Goal: Task Accomplishment & Management: Use online tool/utility

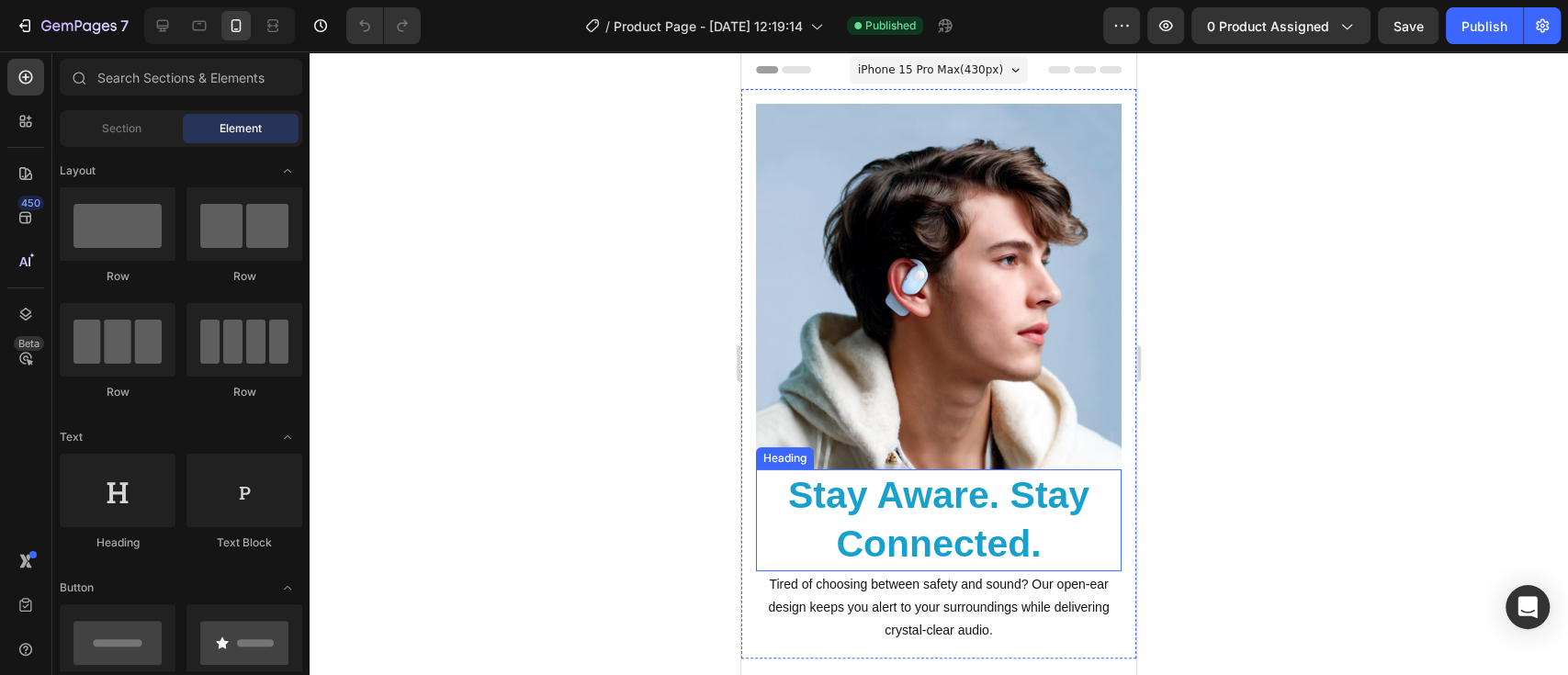
click at [1025, 505] on h2 "Stay Aware. Stay Connected." at bounding box center [938, 519] width 366 height 102
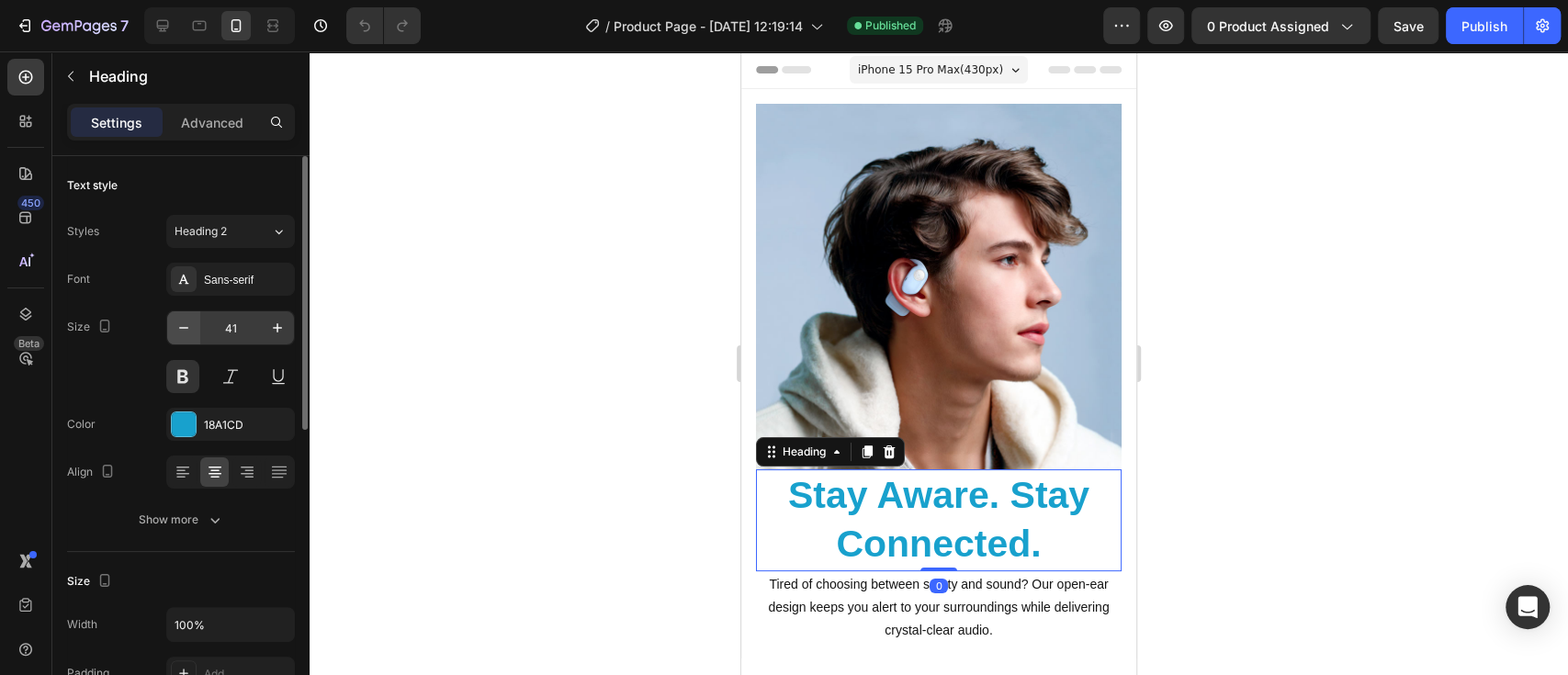
click at [183, 328] on icon "button" at bounding box center [183, 327] width 18 height 18
click at [180, 327] on icon "button" at bounding box center [184, 327] width 10 height 2
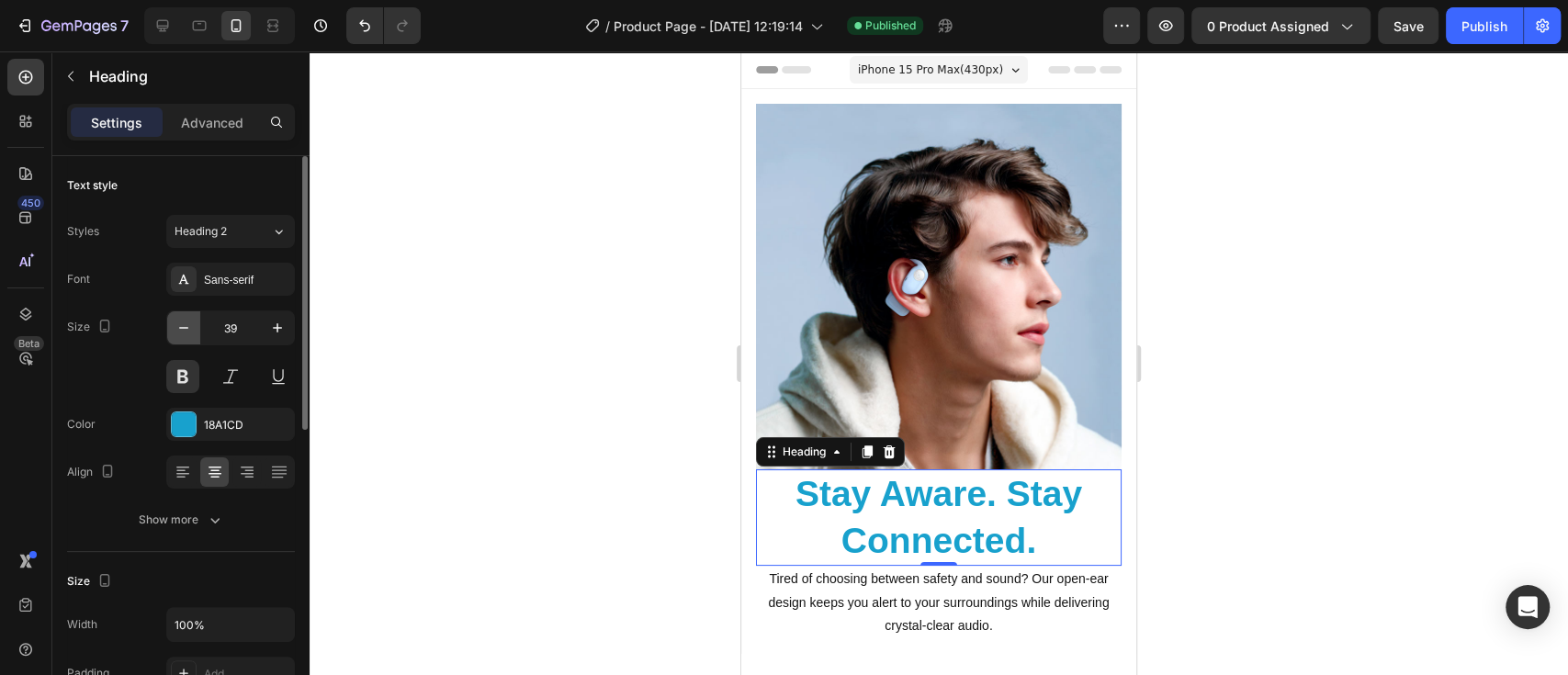
click at [180, 327] on icon "button" at bounding box center [184, 327] width 10 height 2
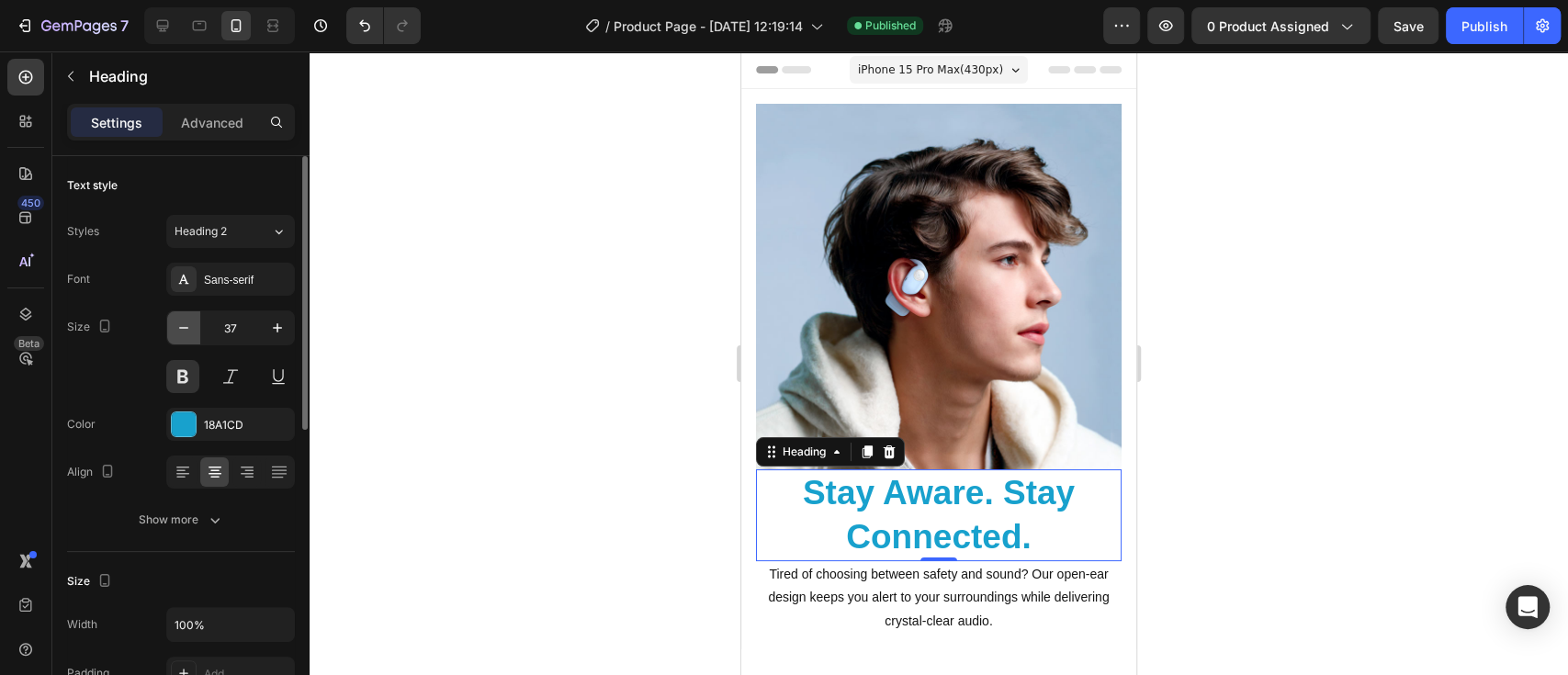
click at [180, 327] on icon "button" at bounding box center [184, 327] width 10 height 2
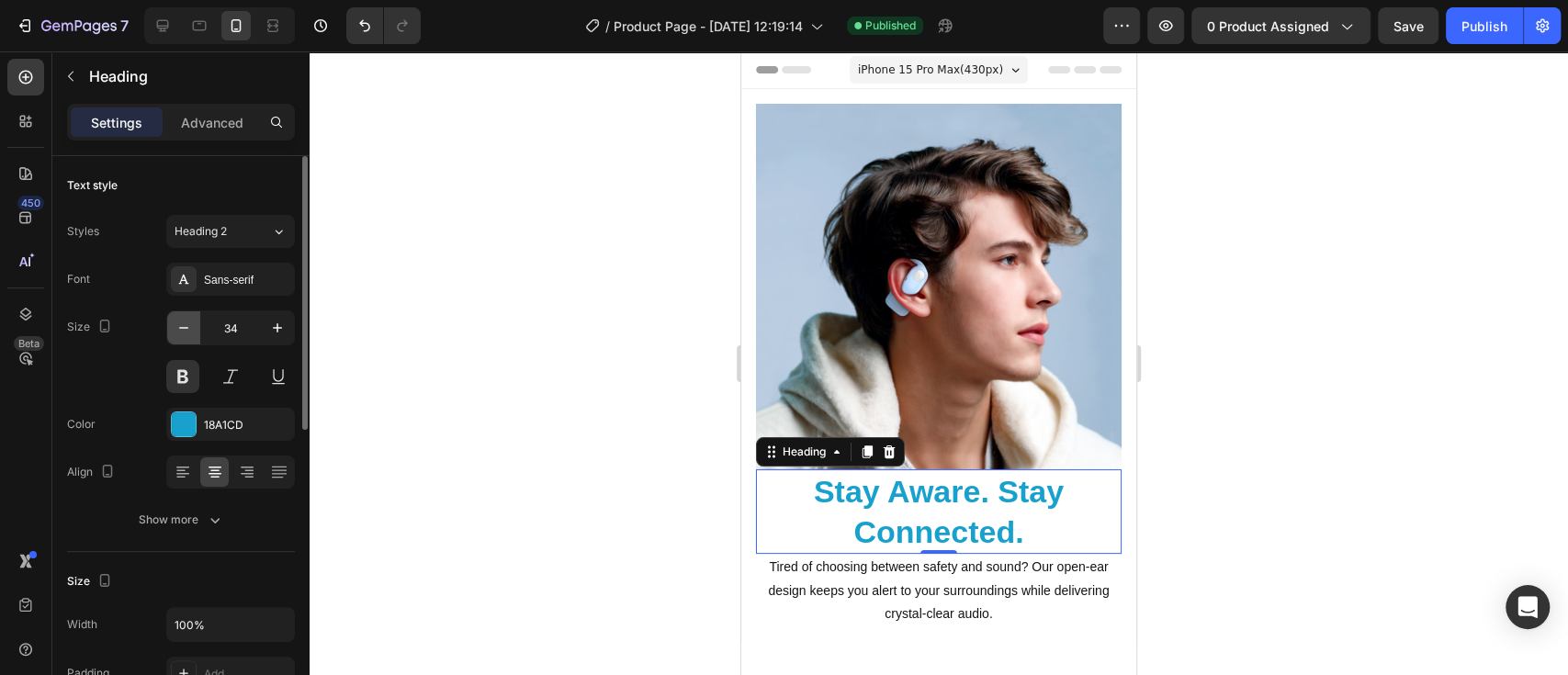
click at [180, 327] on icon "button" at bounding box center [184, 327] width 10 height 2
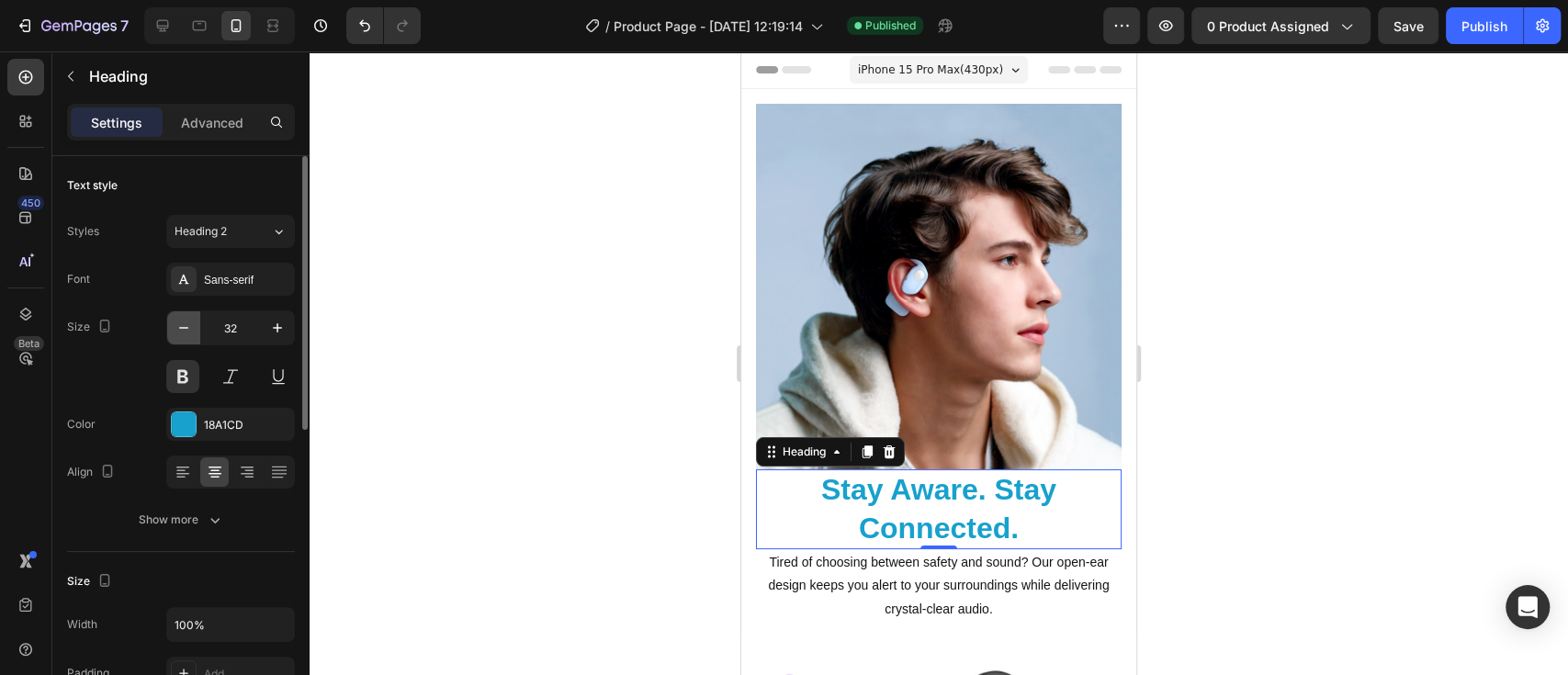
click at [180, 327] on icon "button" at bounding box center [184, 327] width 10 height 2
type input "30"
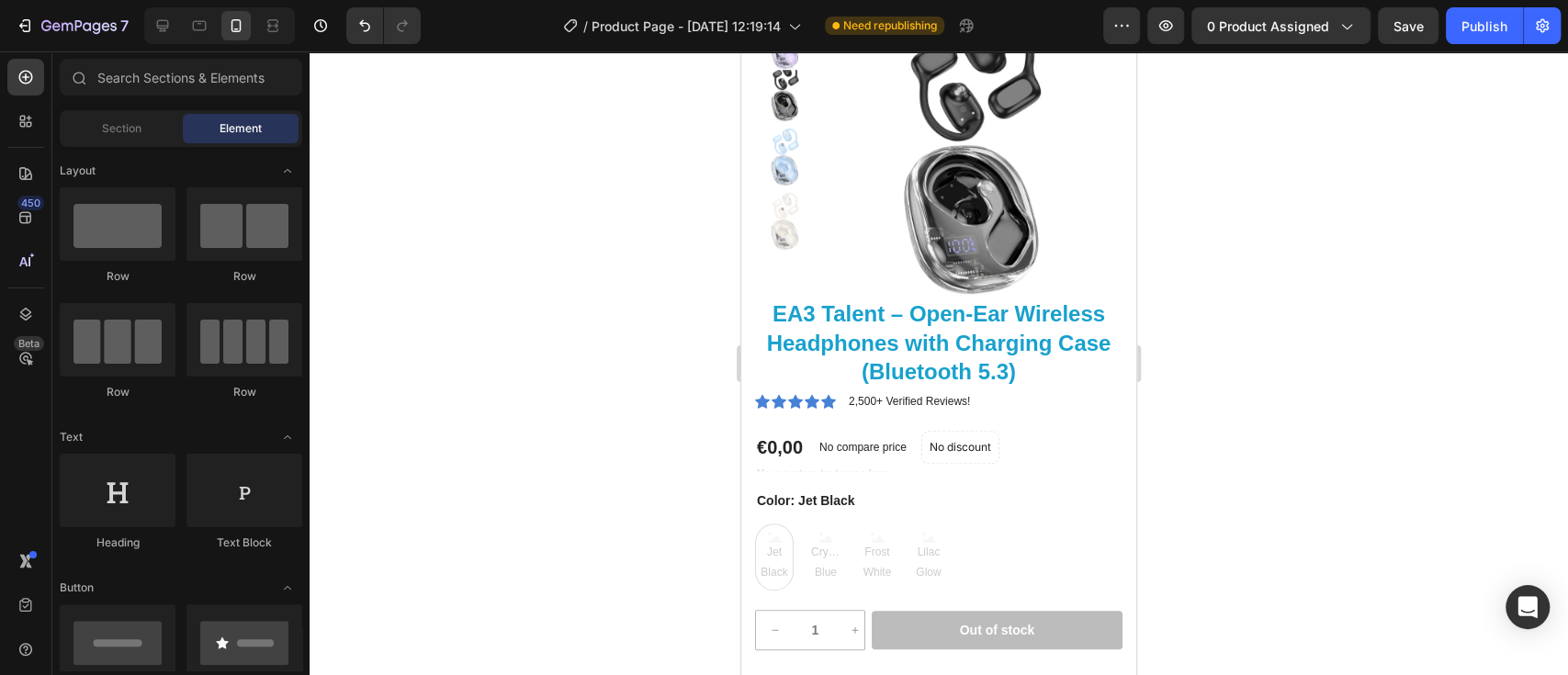
scroll to position [661, 0]
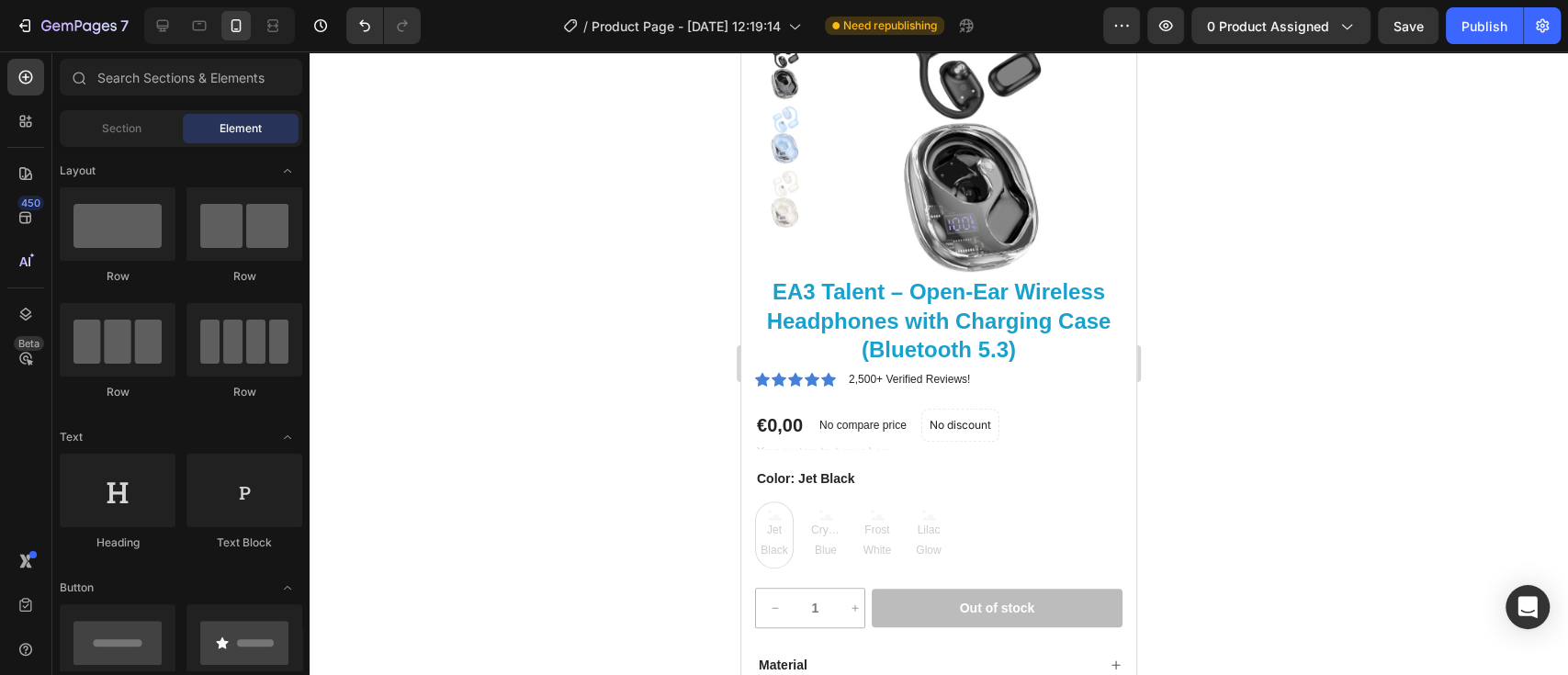
drag, startPoint x: 1125, startPoint y: 133, endPoint x: 1878, endPoint y: 285, distance: 768.2
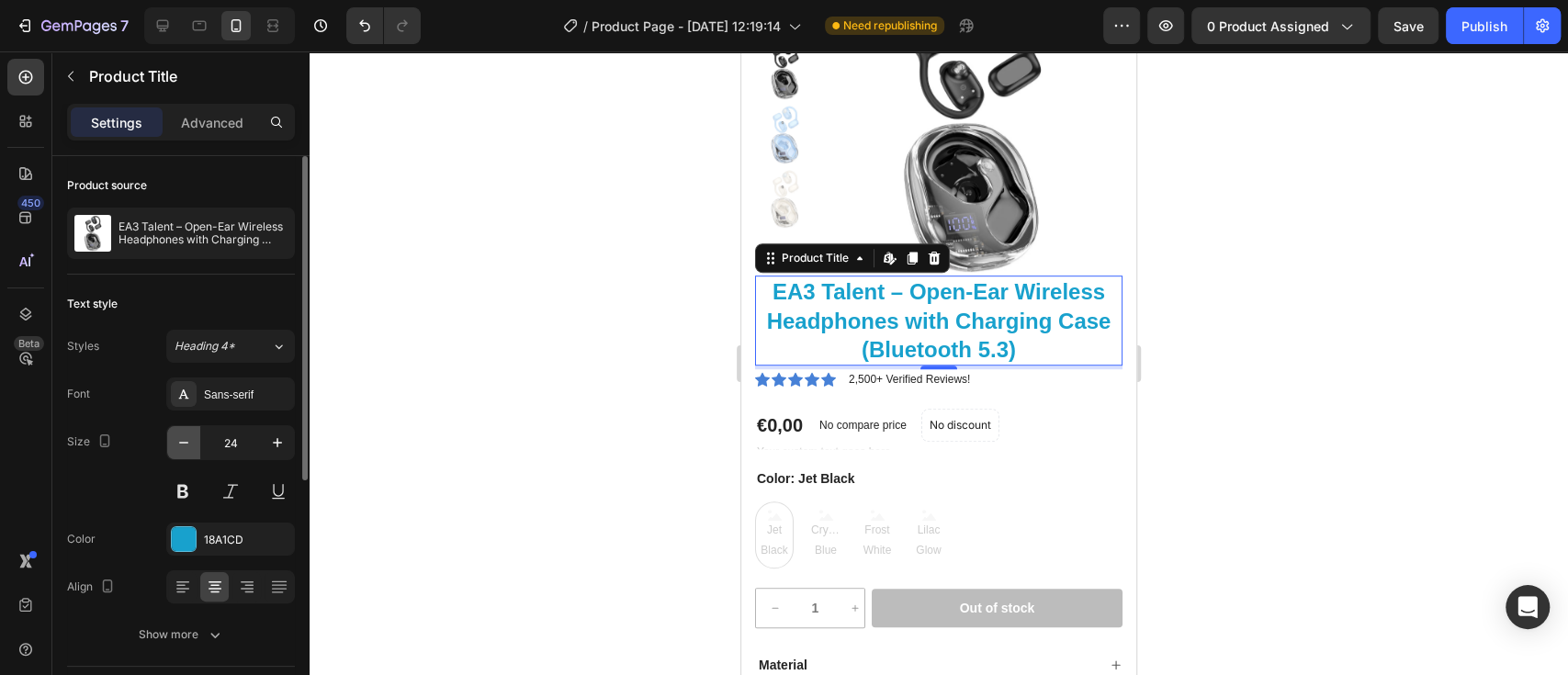
click at [173, 445] on button "button" at bounding box center [183, 442] width 33 height 33
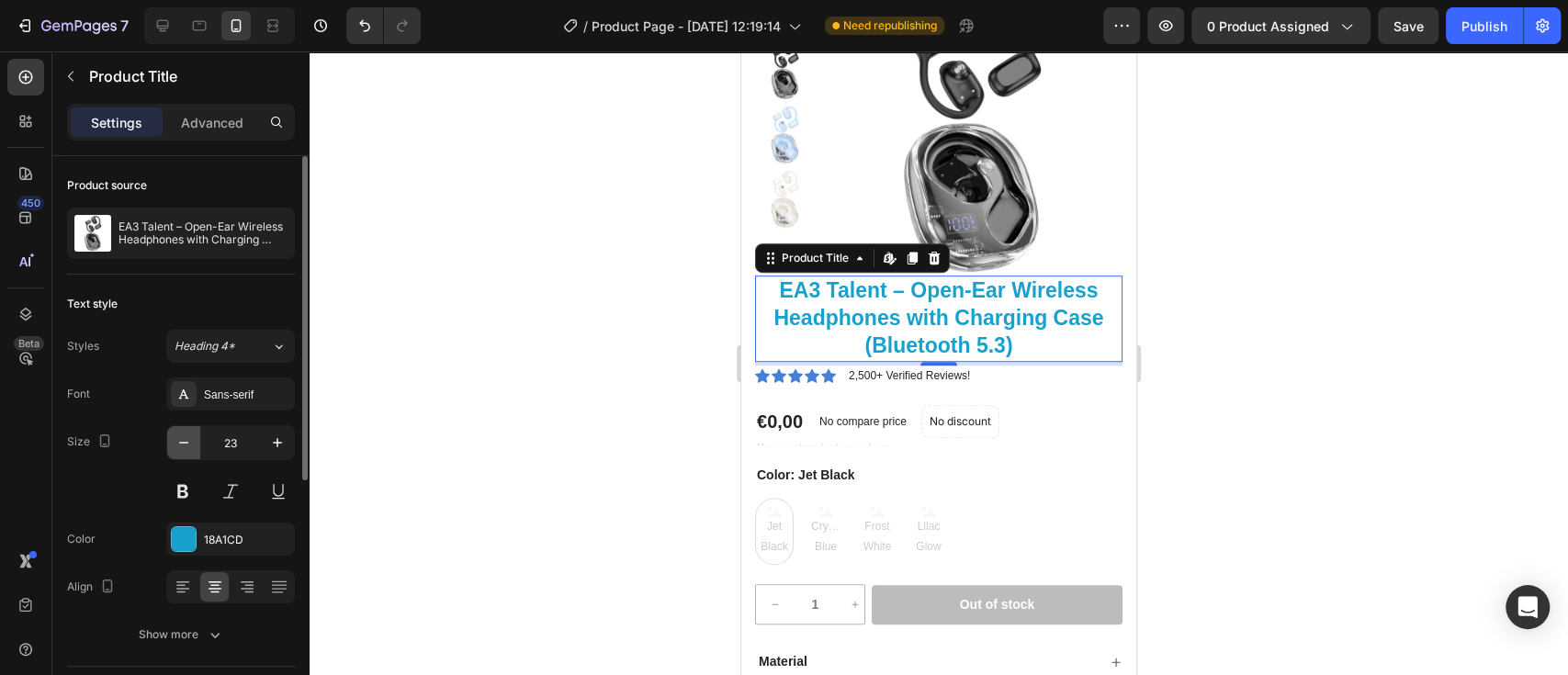
click at [173, 445] on button "button" at bounding box center [183, 442] width 33 height 33
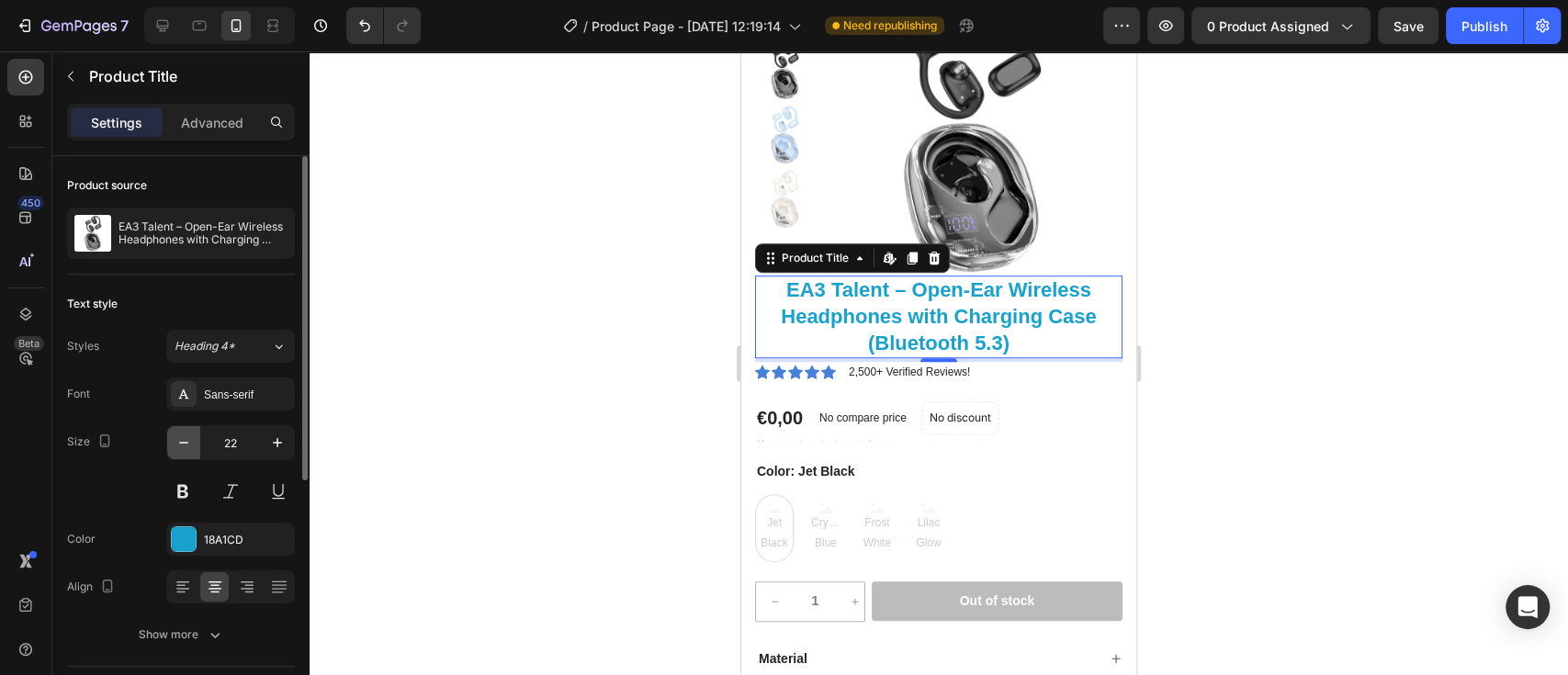
click at [173, 445] on button "button" at bounding box center [183, 442] width 33 height 33
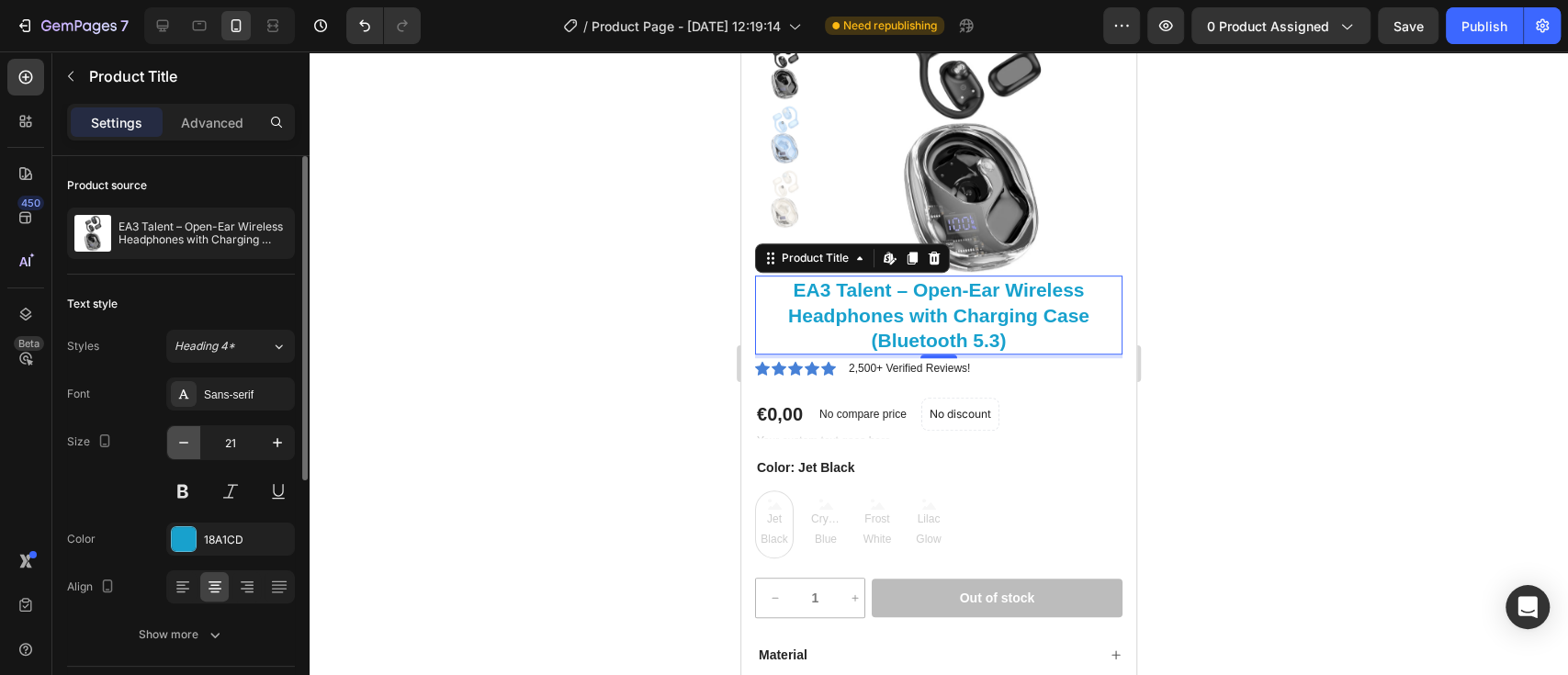
click at [173, 445] on button "button" at bounding box center [183, 442] width 33 height 33
type input "20"
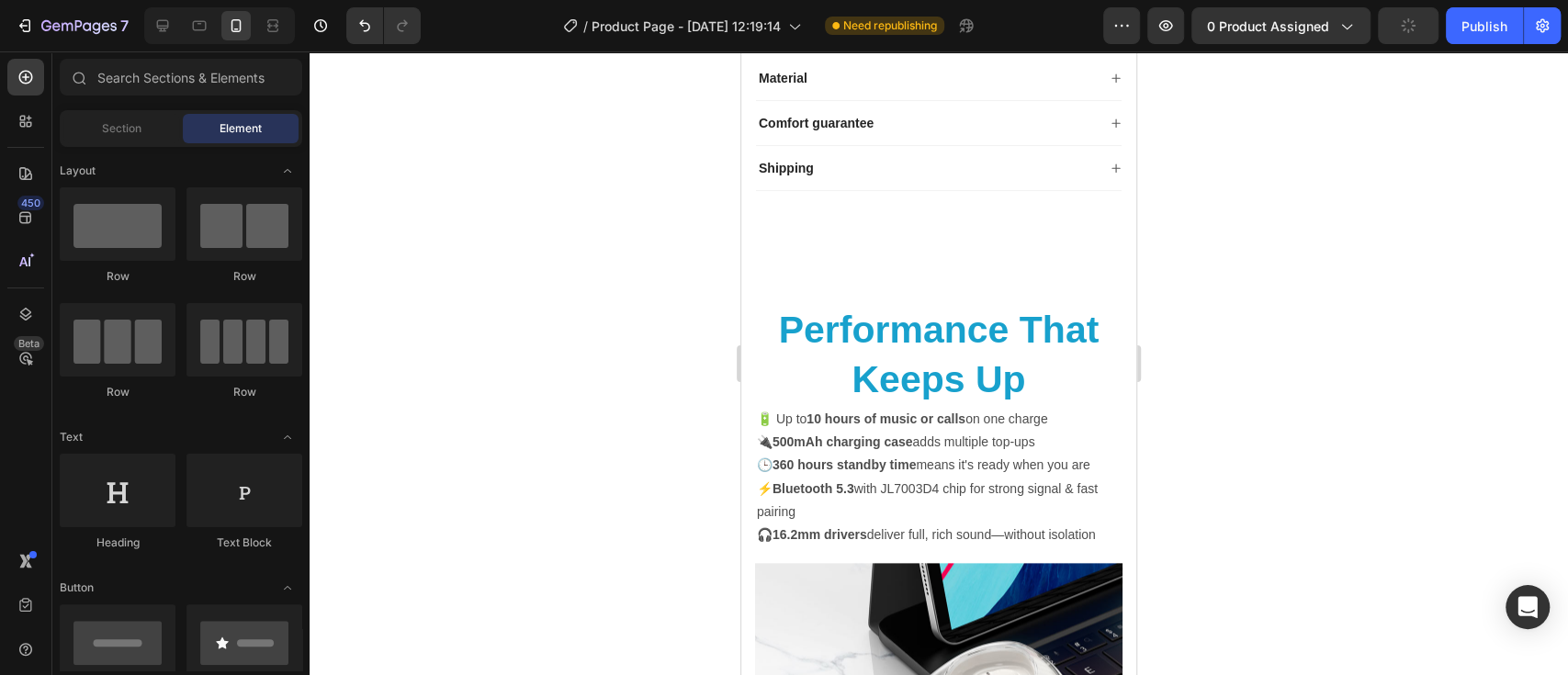
drag, startPoint x: 1125, startPoint y: 233, endPoint x: 1877, endPoint y: 395, distance: 769.3
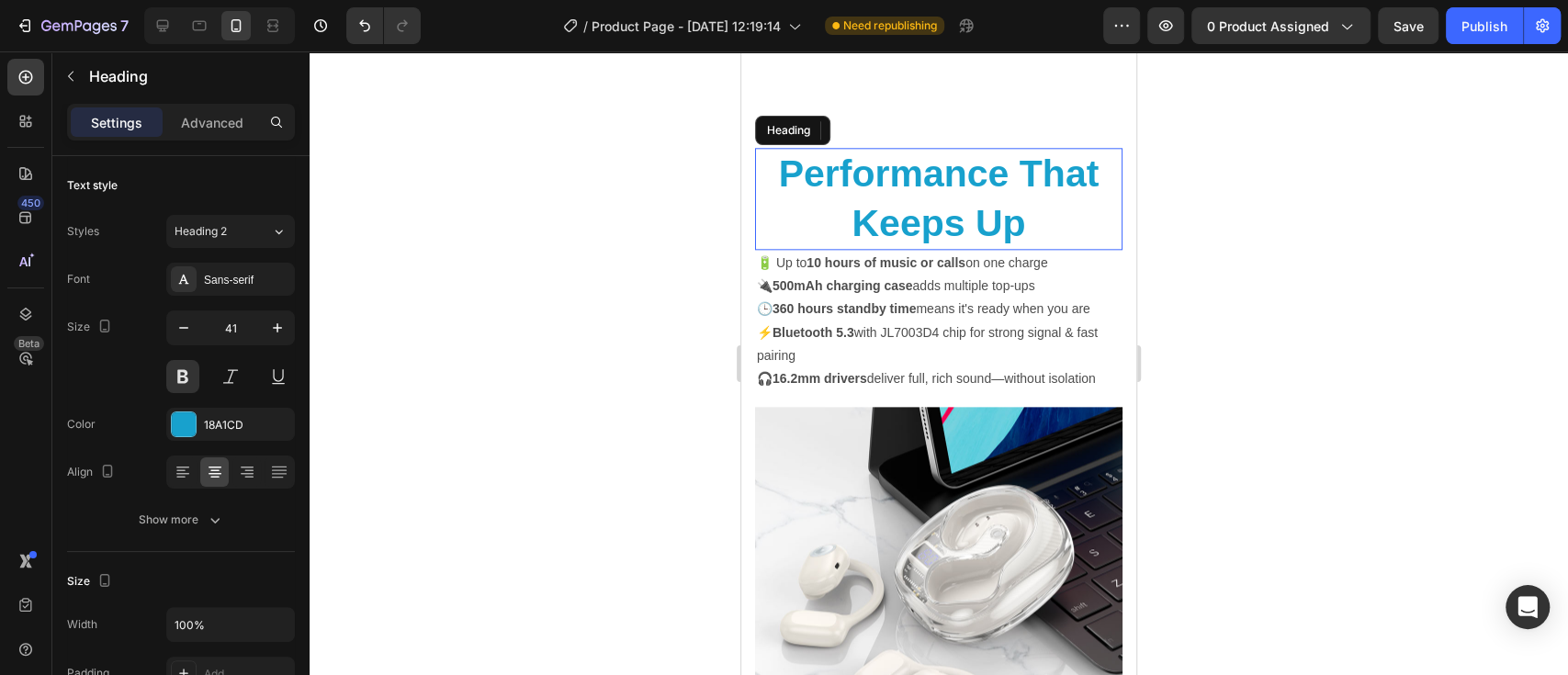
click at [993, 198] on h2 "Performance That Keeps Up" at bounding box center [938, 199] width 368 height 102
click at [185, 331] on icon "button" at bounding box center [183, 327] width 18 height 18
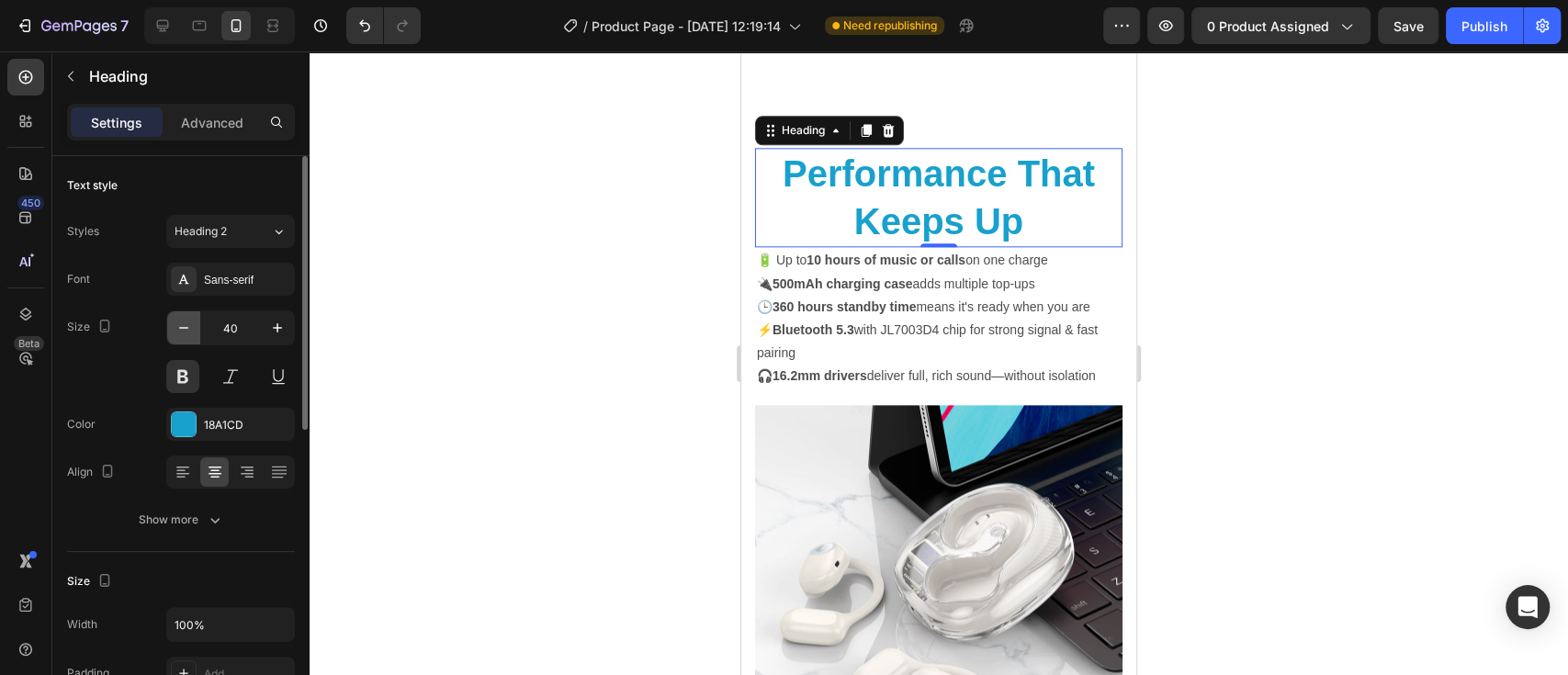
click at [185, 331] on icon "button" at bounding box center [183, 327] width 18 height 18
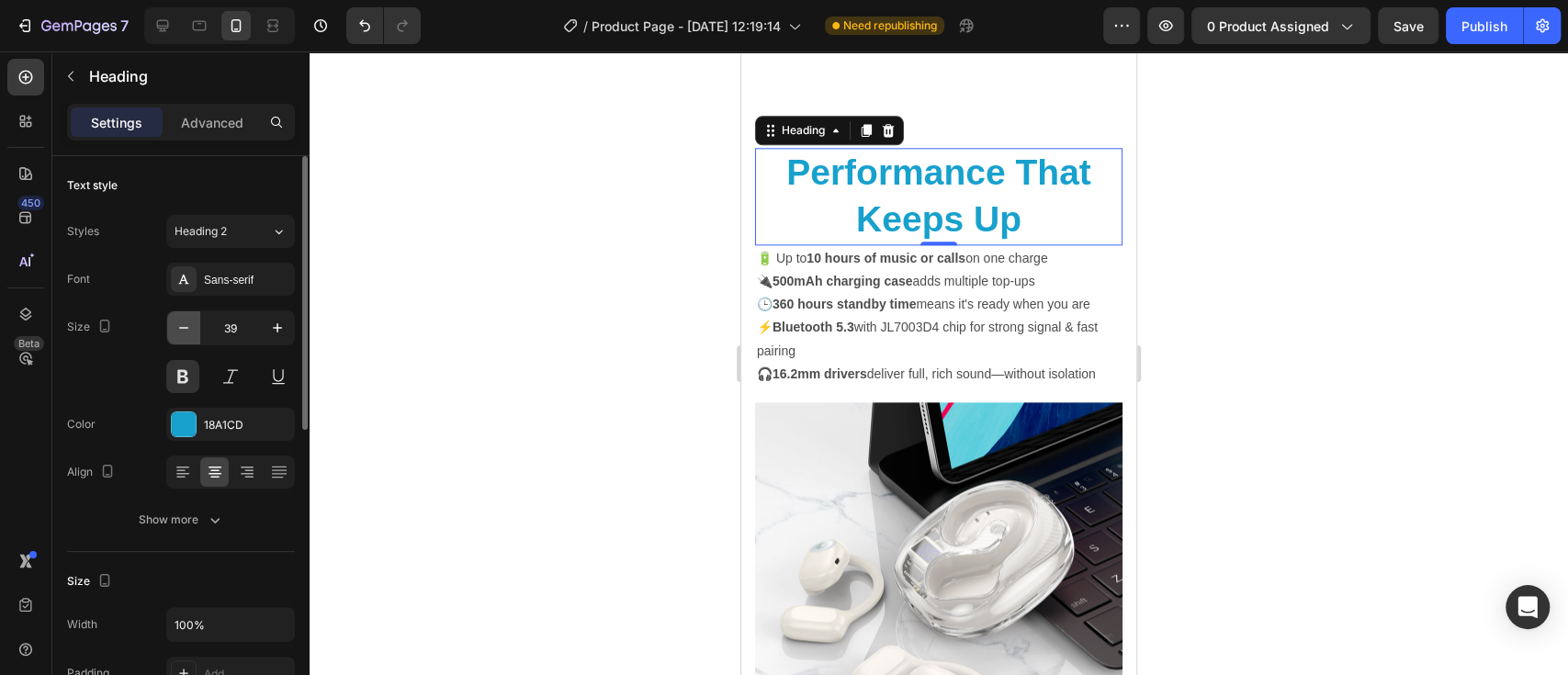
click at [185, 331] on icon "button" at bounding box center [183, 327] width 18 height 18
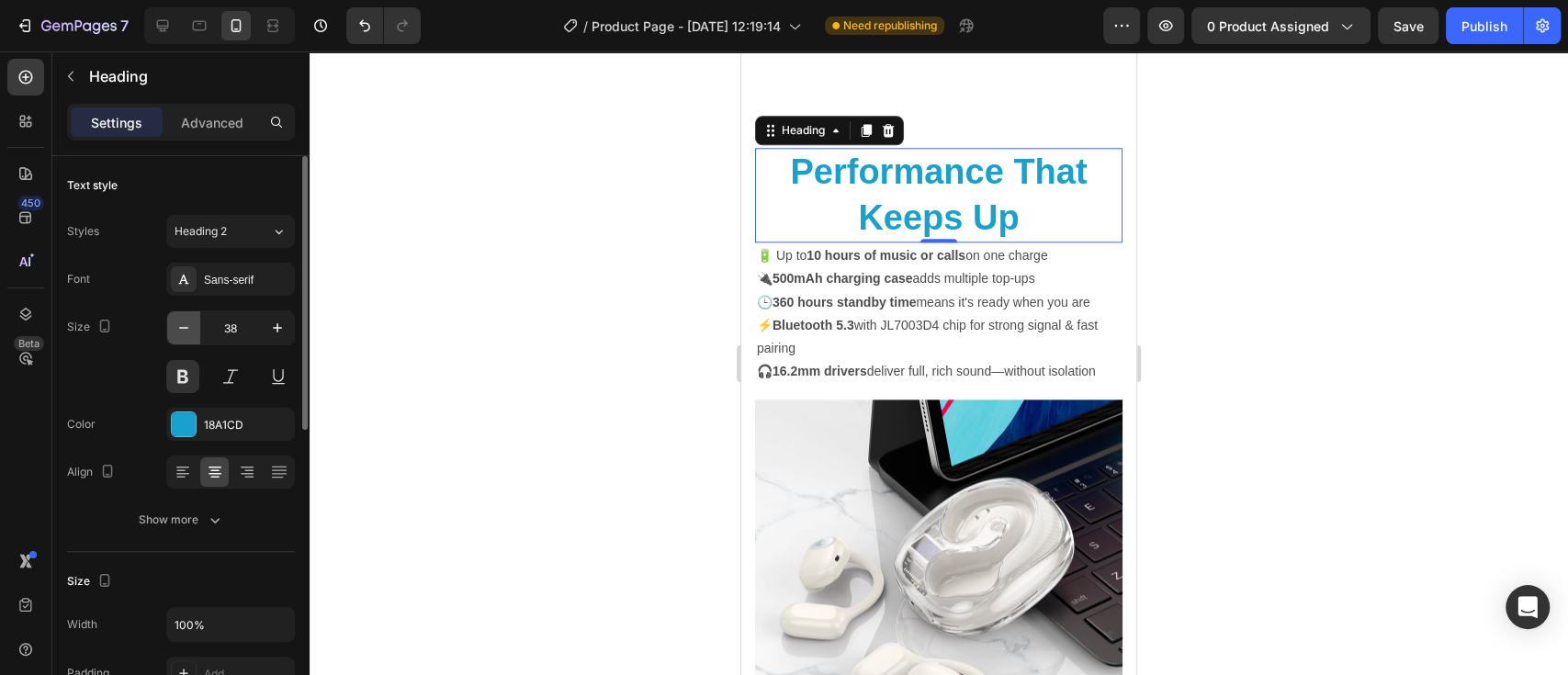
click at [185, 331] on icon "button" at bounding box center [183, 327] width 18 height 18
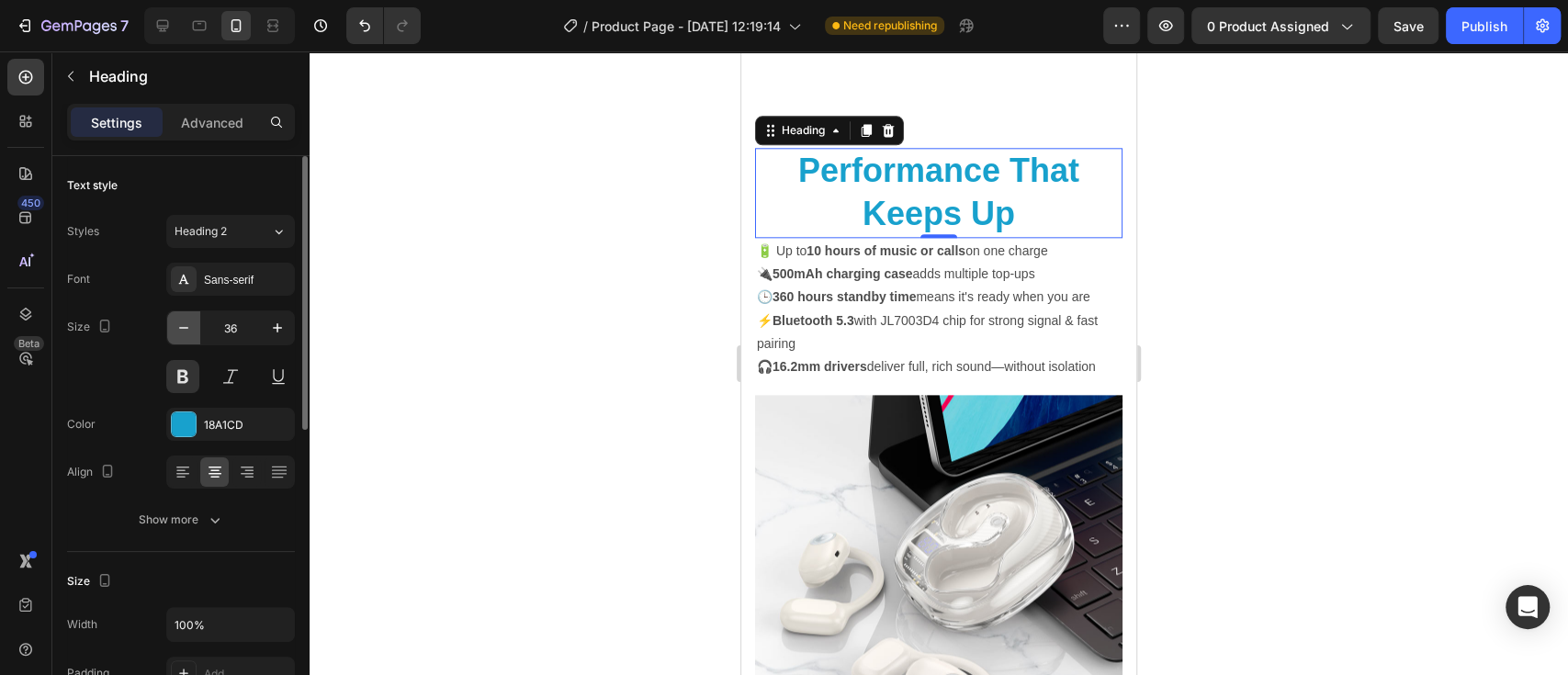
click at [185, 331] on icon "button" at bounding box center [183, 327] width 18 height 18
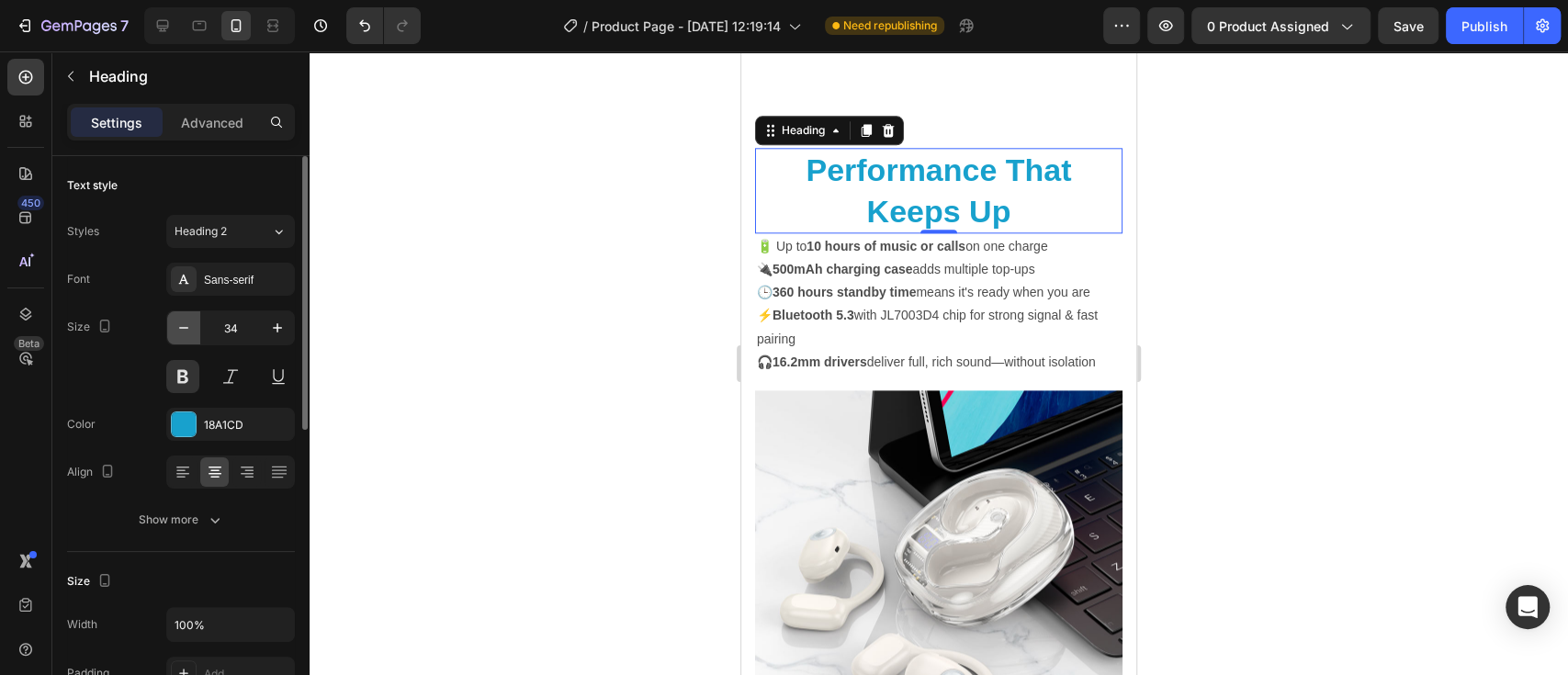
click at [185, 331] on icon "button" at bounding box center [183, 327] width 18 height 18
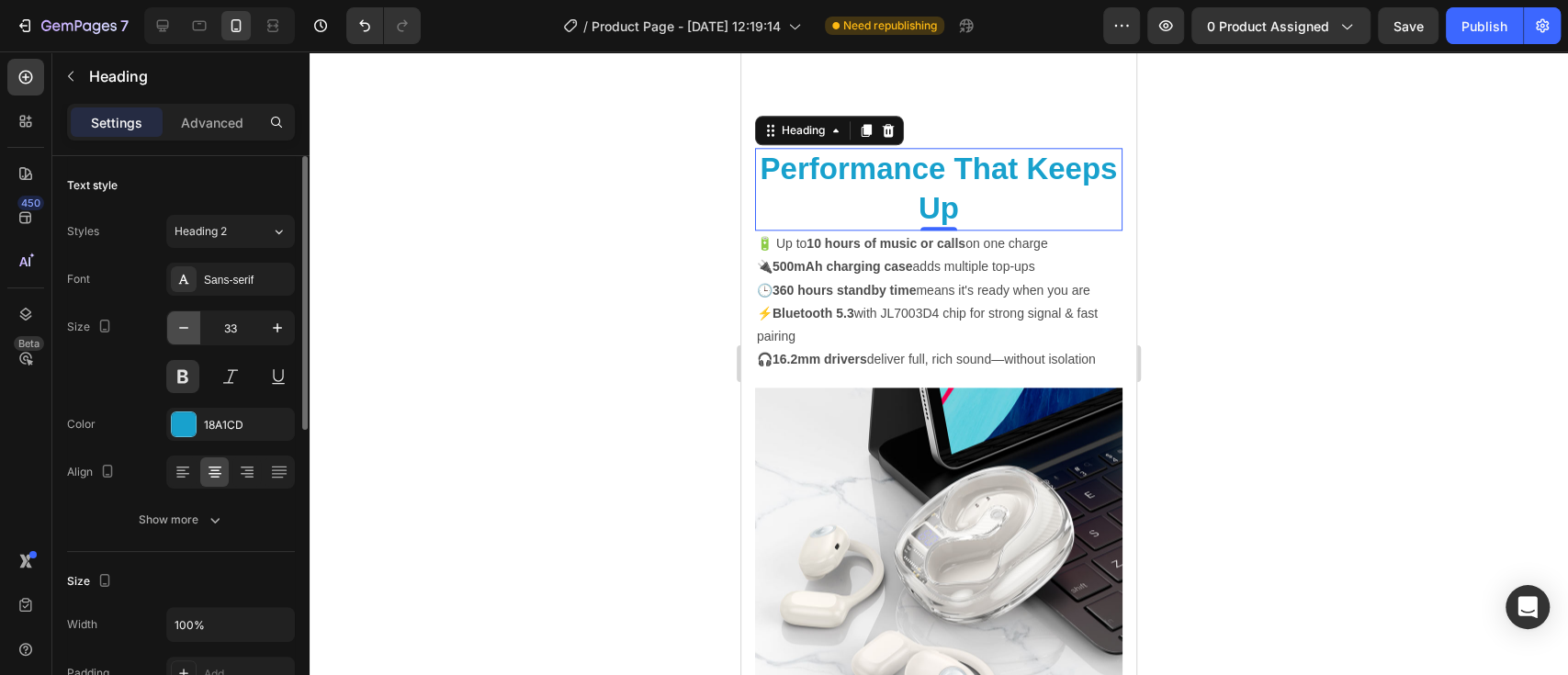
click at [185, 331] on icon "button" at bounding box center [183, 327] width 18 height 18
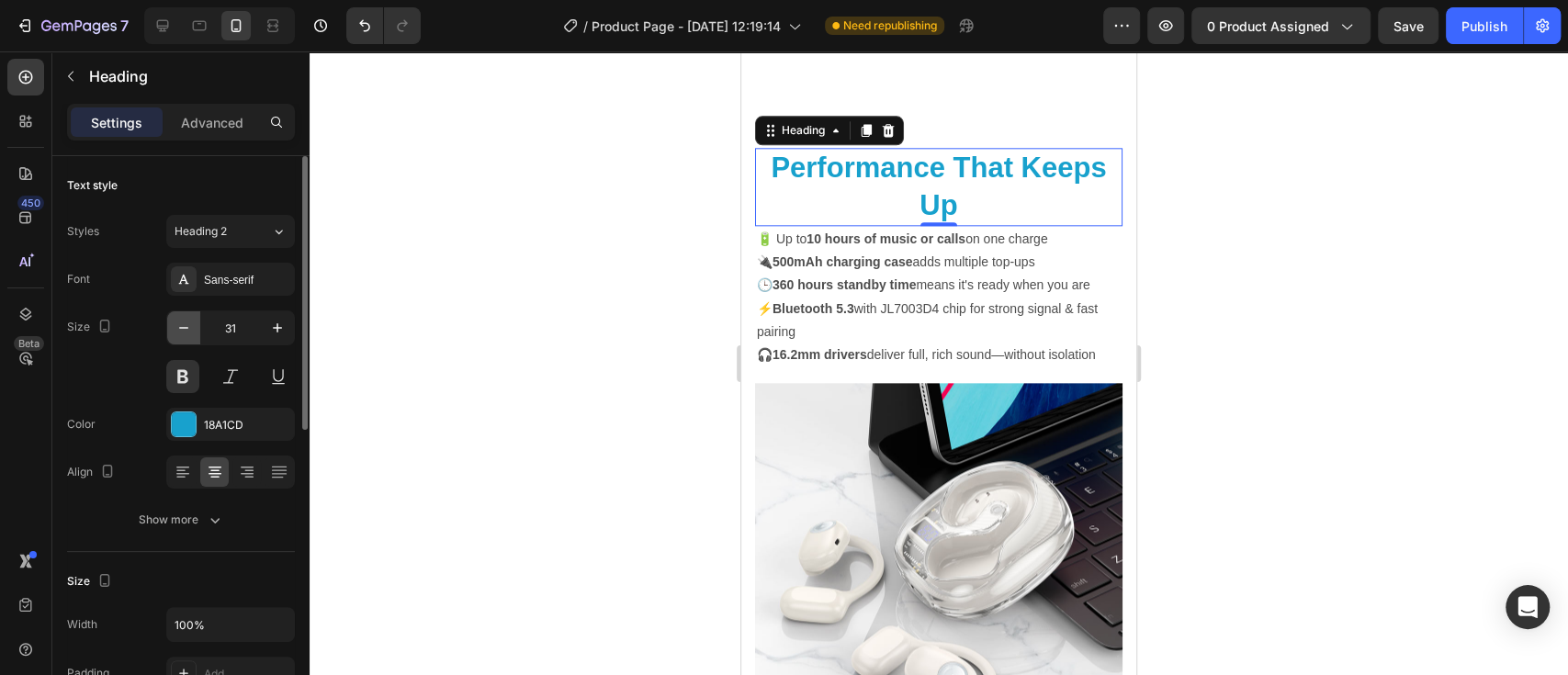
click at [185, 331] on icon "button" at bounding box center [183, 327] width 18 height 18
type input "30"
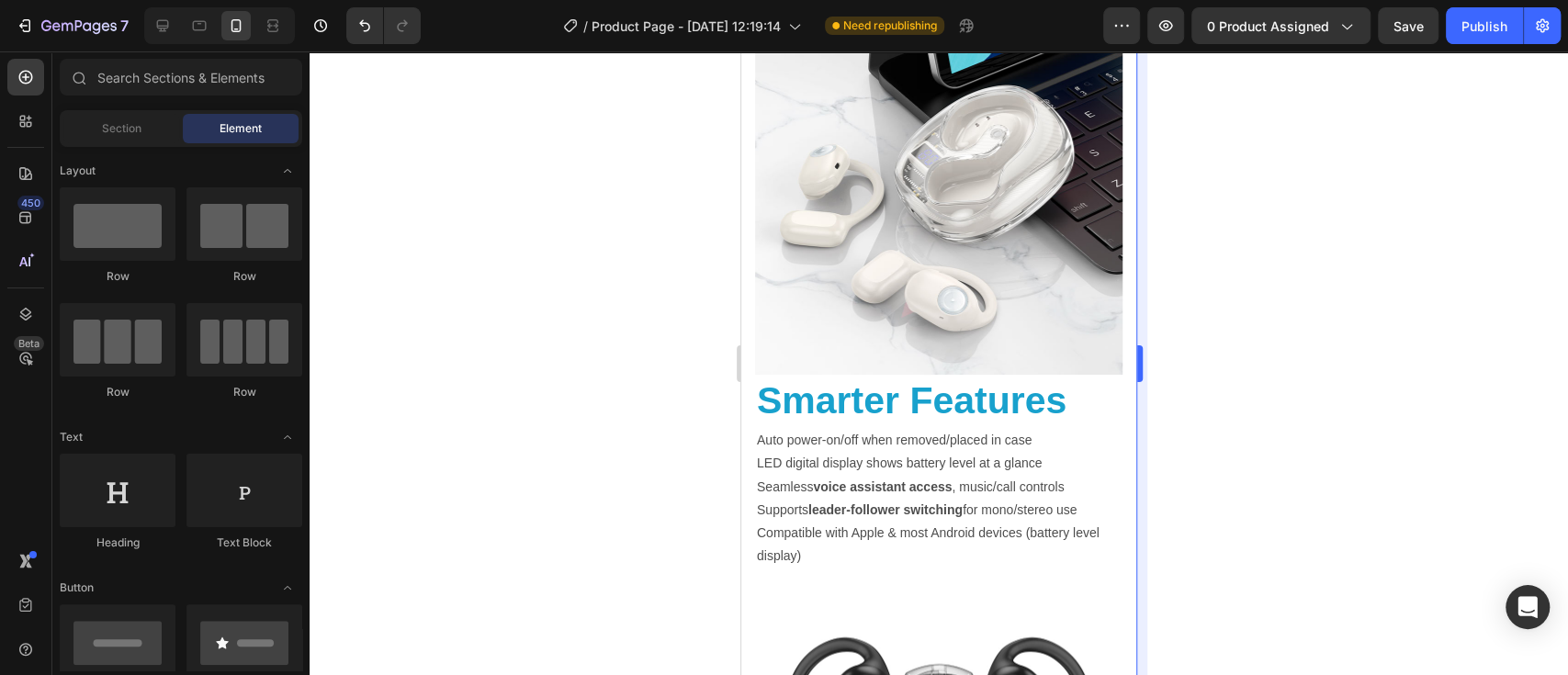
scroll to position [1767, 0]
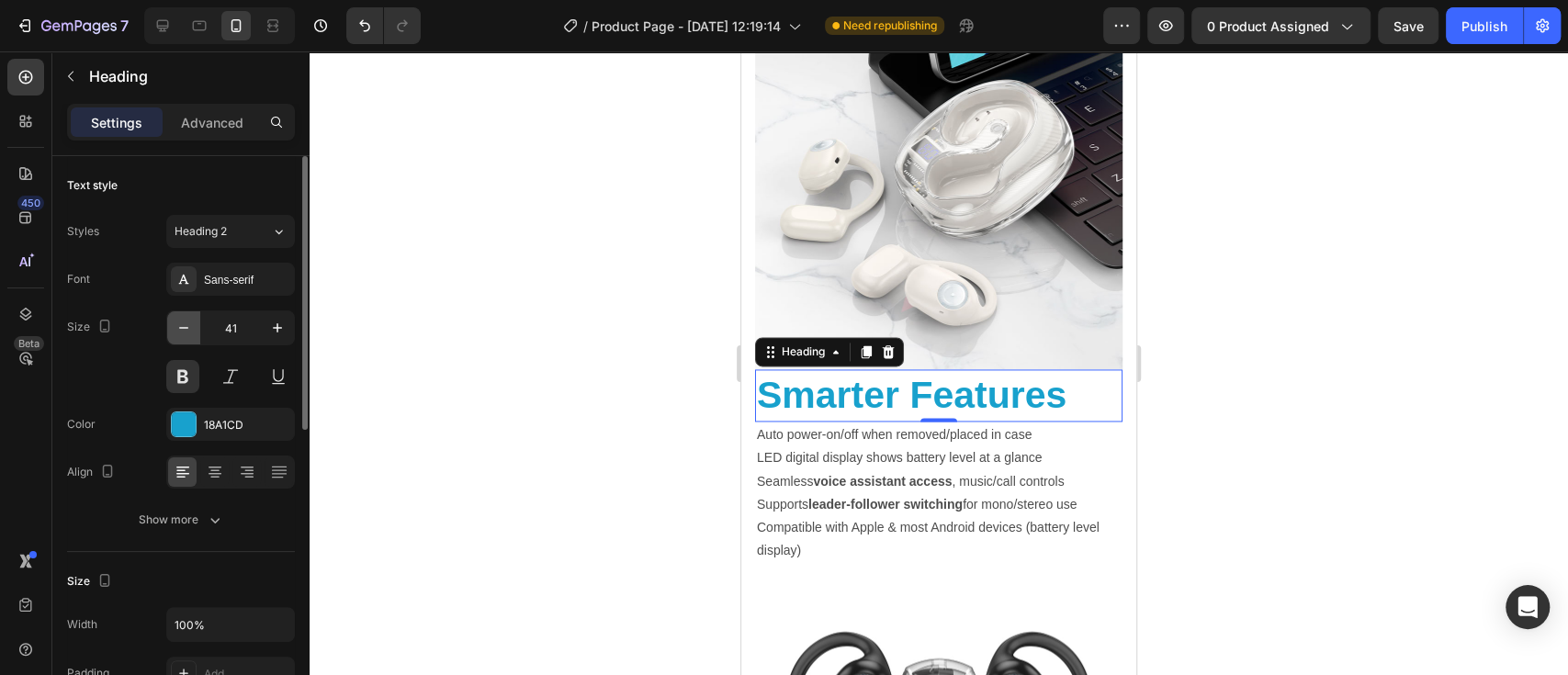
click at [187, 325] on icon "button" at bounding box center [183, 327] width 18 height 18
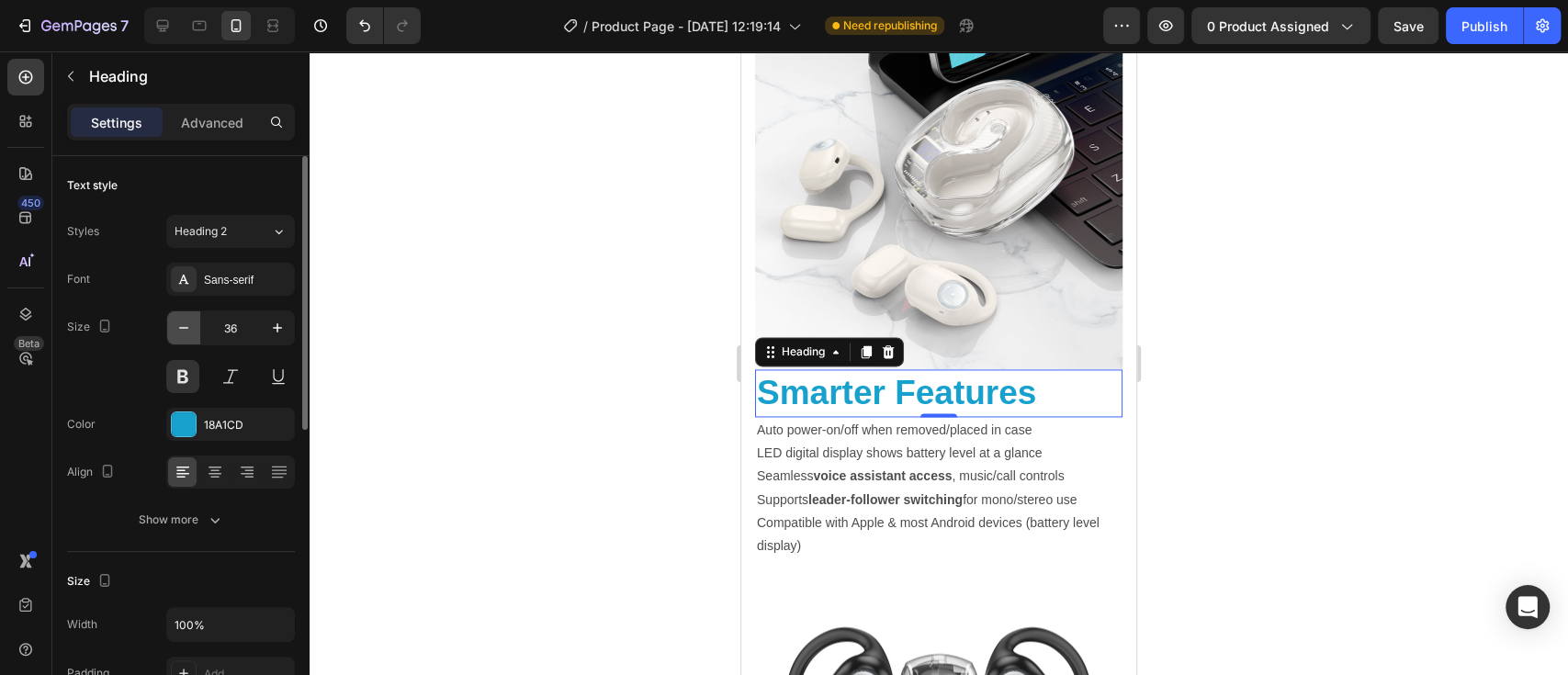
click at [187, 325] on icon "button" at bounding box center [183, 327] width 18 height 18
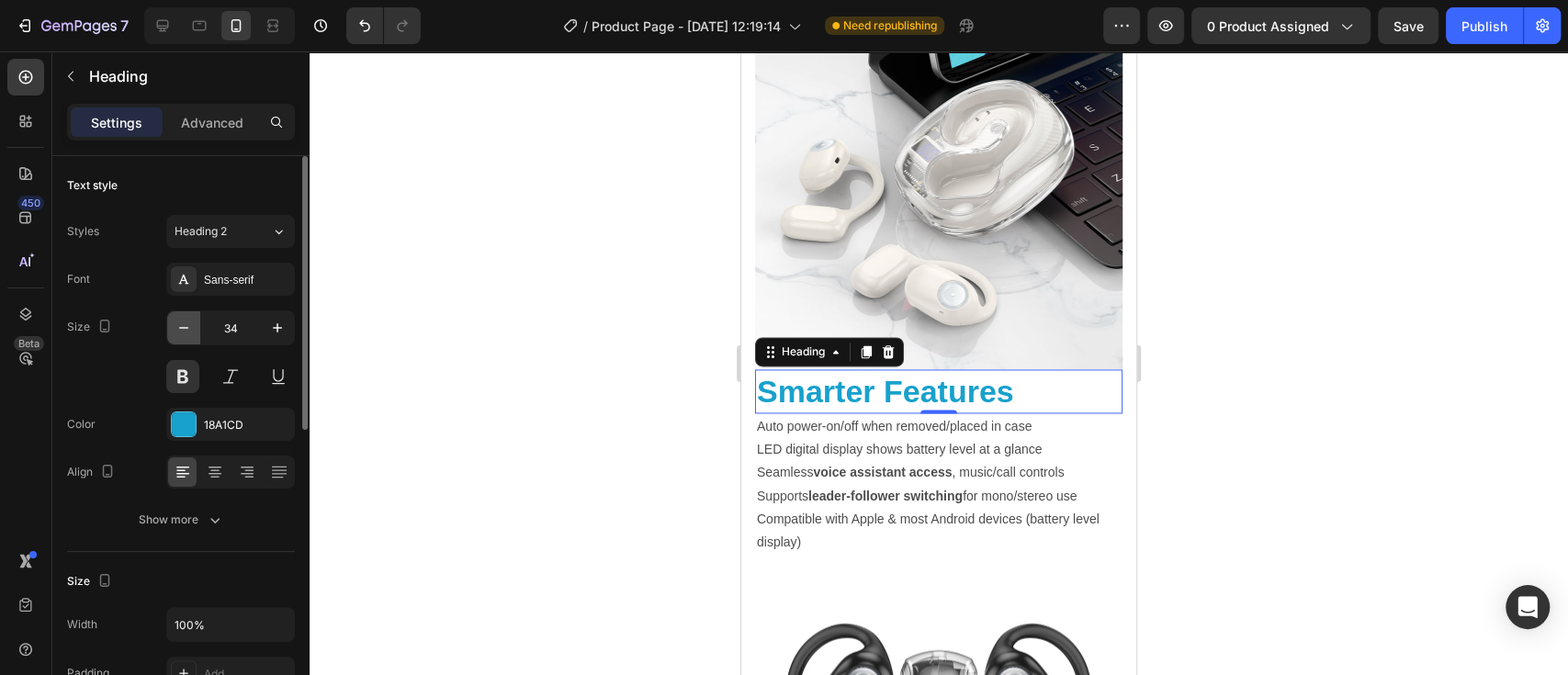
click at [187, 325] on icon "button" at bounding box center [183, 327] width 18 height 18
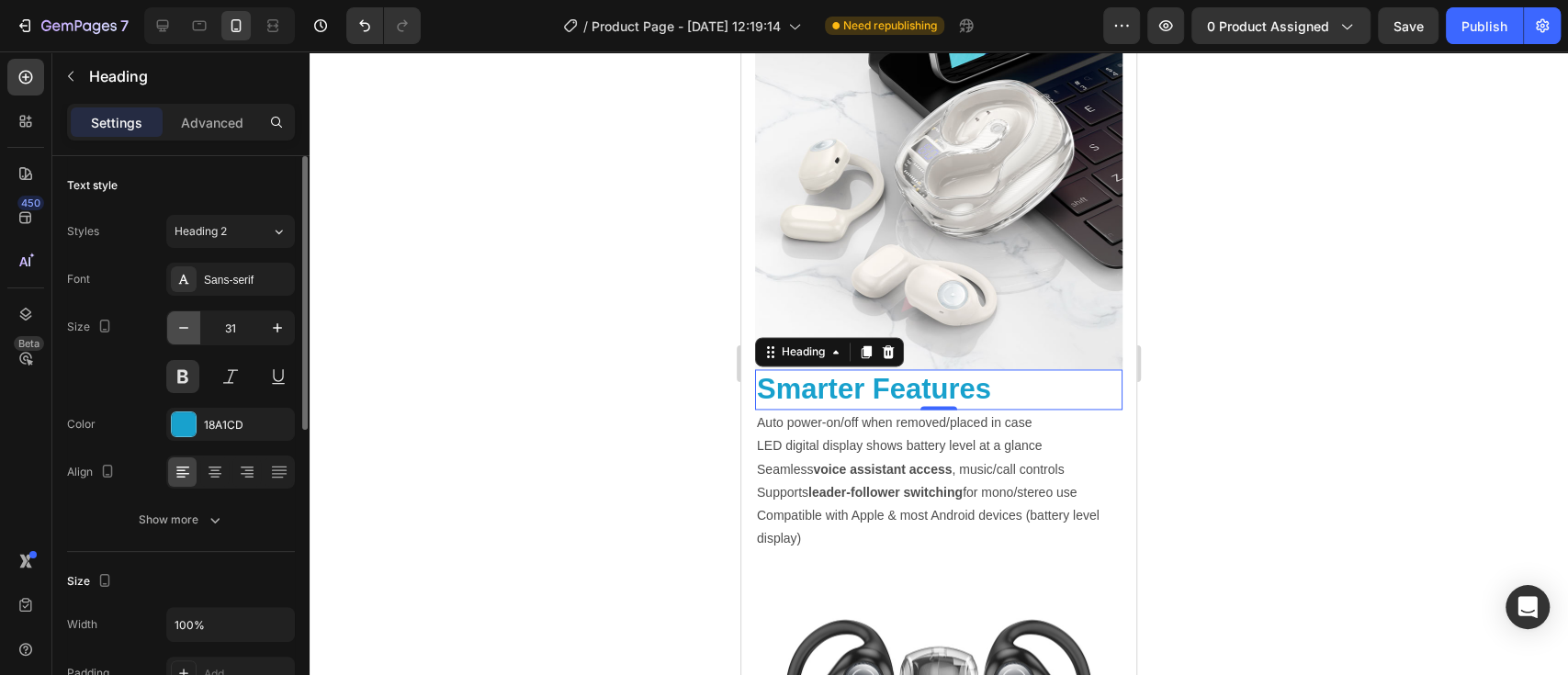
click at [187, 325] on icon "button" at bounding box center [183, 327] width 18 height 18
type input "30"
click at [215, 465] on icon at bounding box center [214, 472] width 18 height 18
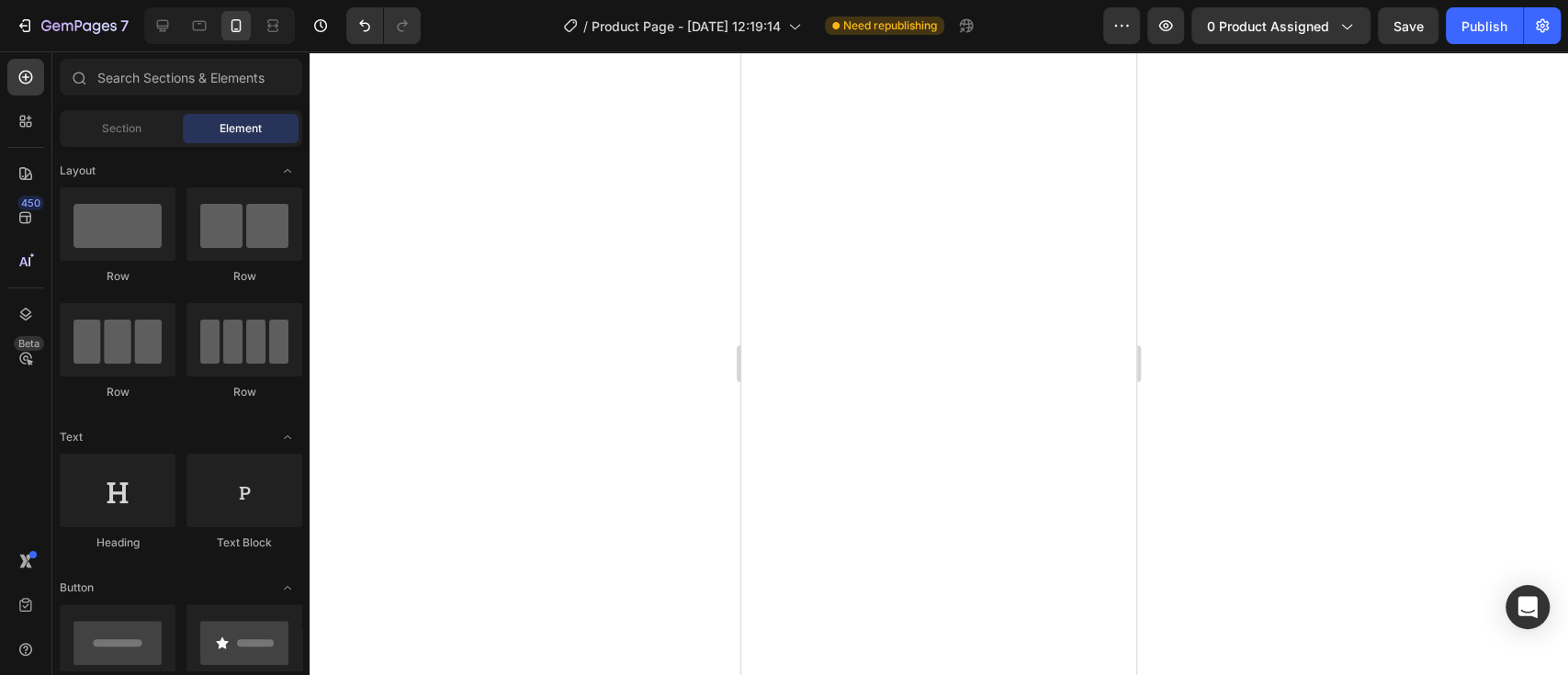
scroll to position [0, 0]
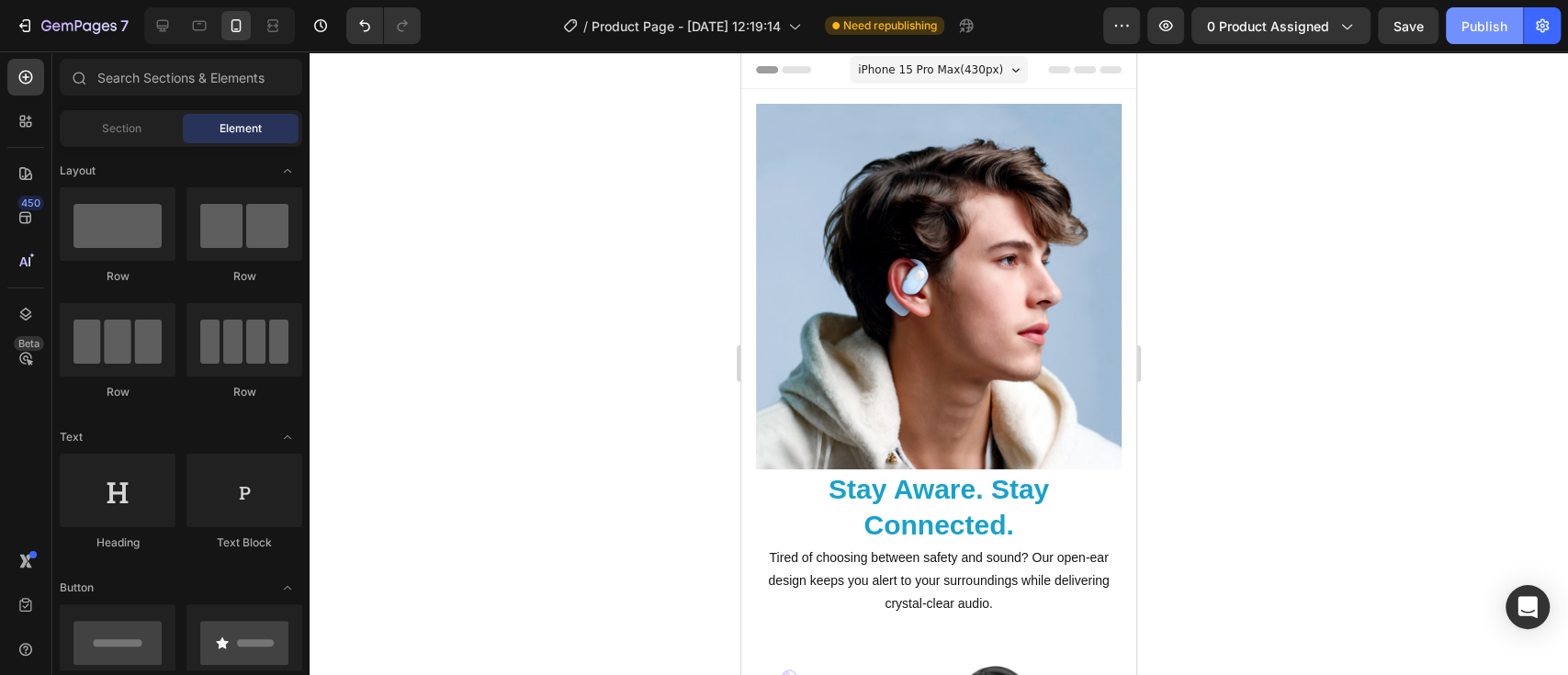
click at [1490, 26] on div "Publish" at bounding box center [1484, 26] width 46 height 19
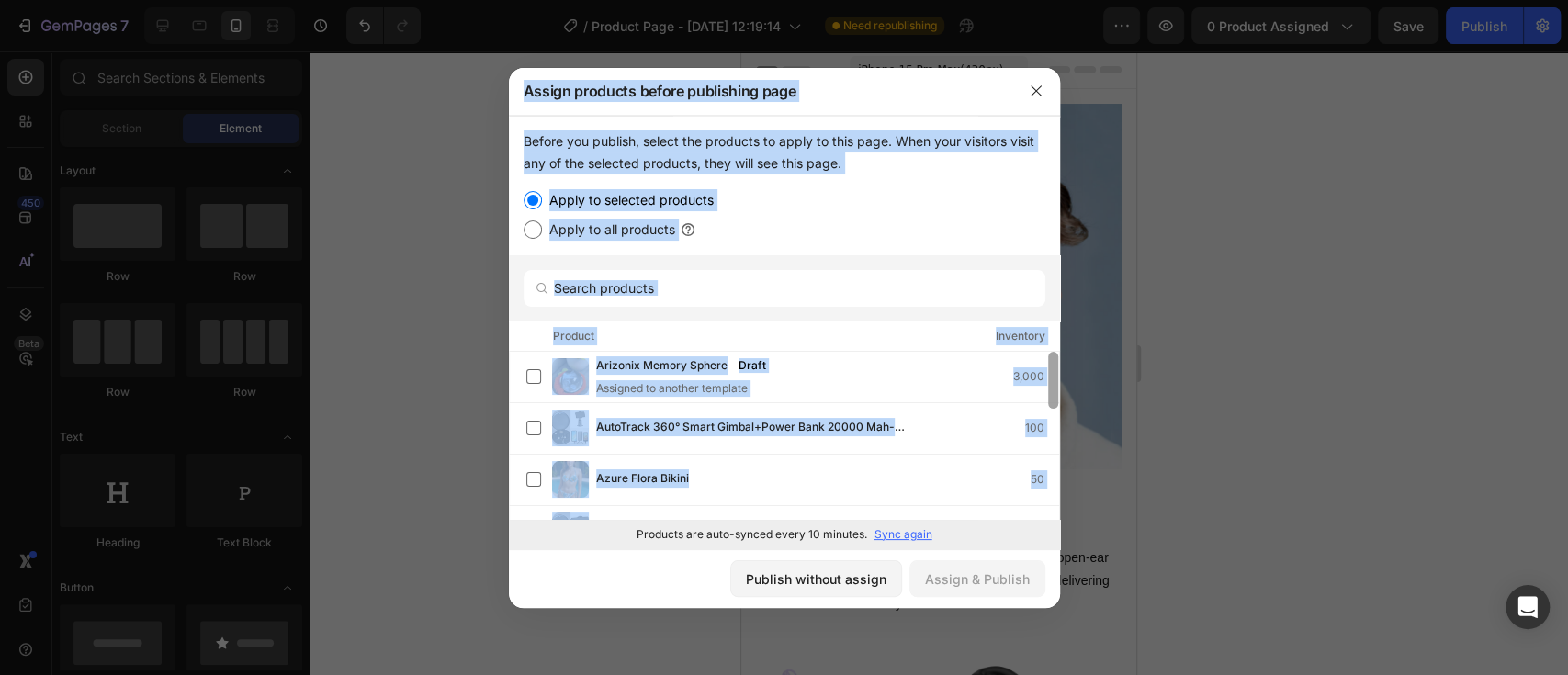
drag, startPoint x: 1060, startPoint y: 383, endPoint x: 1049, endPoint y: 386, distance: 11.4
click at [1049, 386] on div "Assign products before publishing page Before you publish, select the products …" at bounding box center [784, 337] width 1568 height 675
click at [1448, 288] on div at bounding box center [784, 337] width 1568 height 675
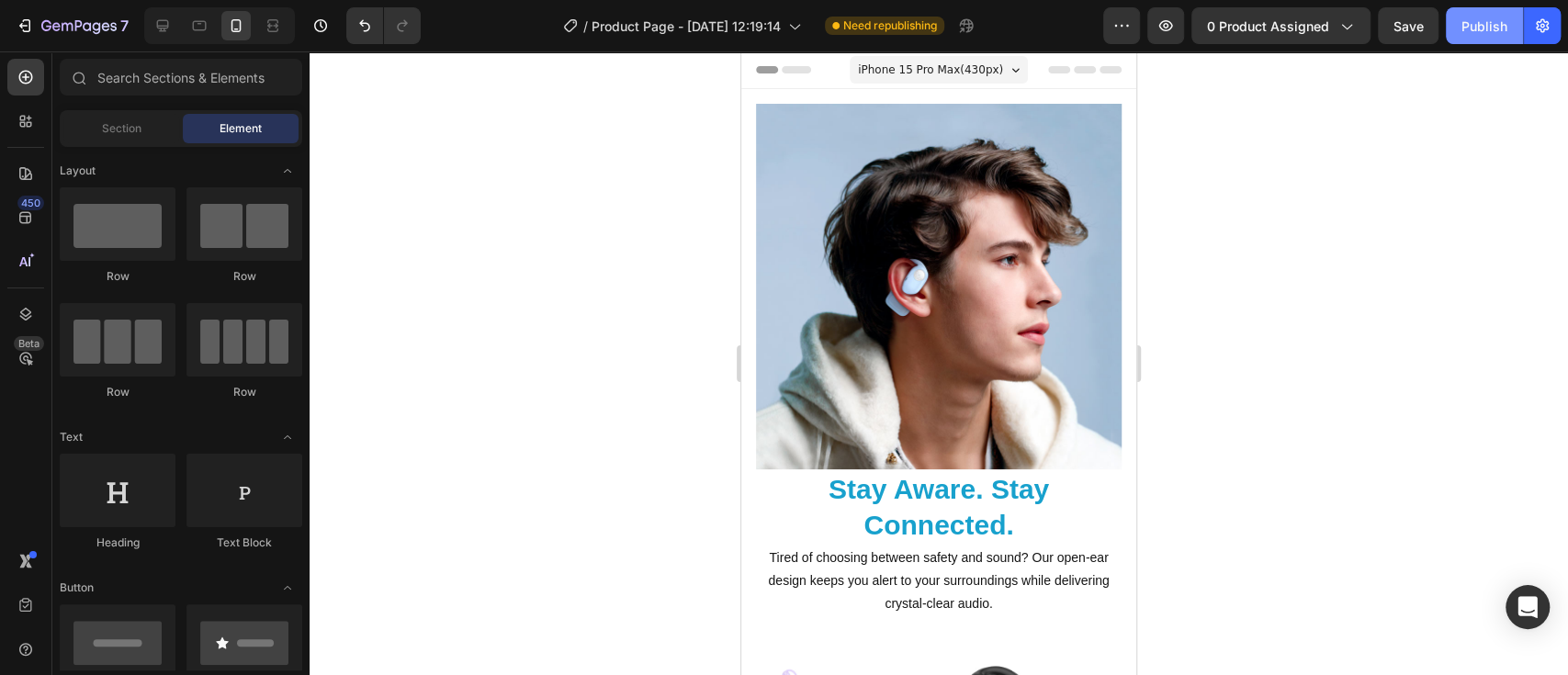
click at [1473, 13] on button "Publish" at bounding box center [1484, 26] width 77 height 36
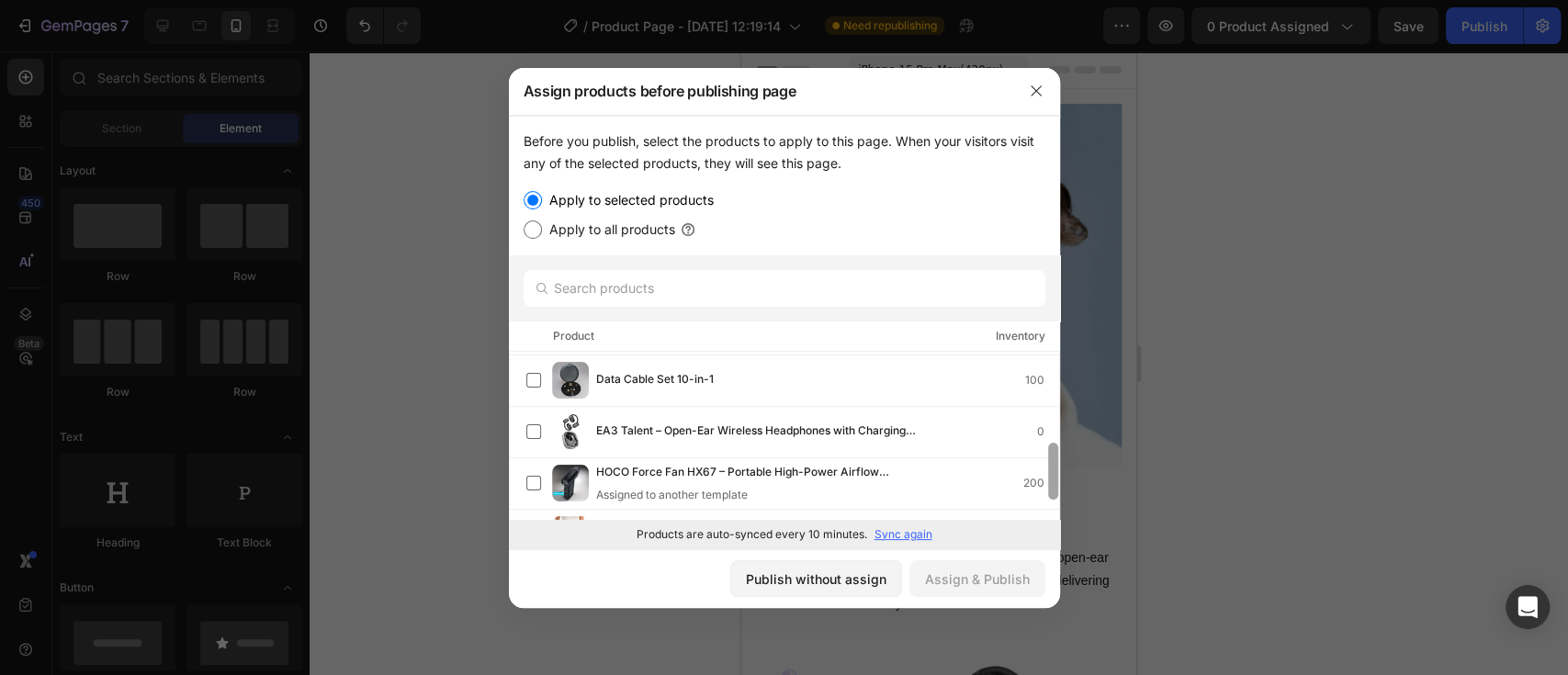
scroll to position [224, 0]
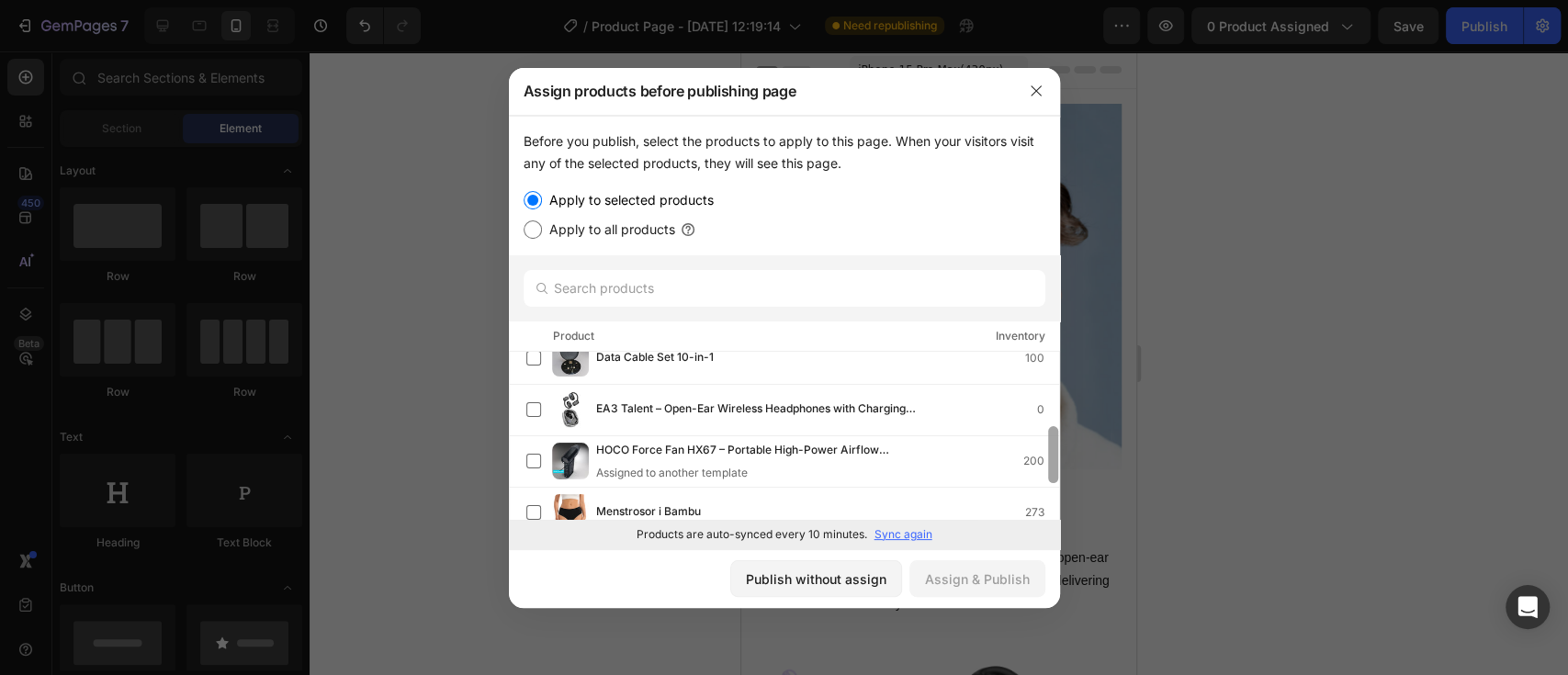
drag, startPoint x: 1050, startPoint y: 384, endPoint x: 1054, endPoint y: 459, distance: 75.1
click at [1054, 459] on div at bounding box center [1052, 454] width 11 height 57
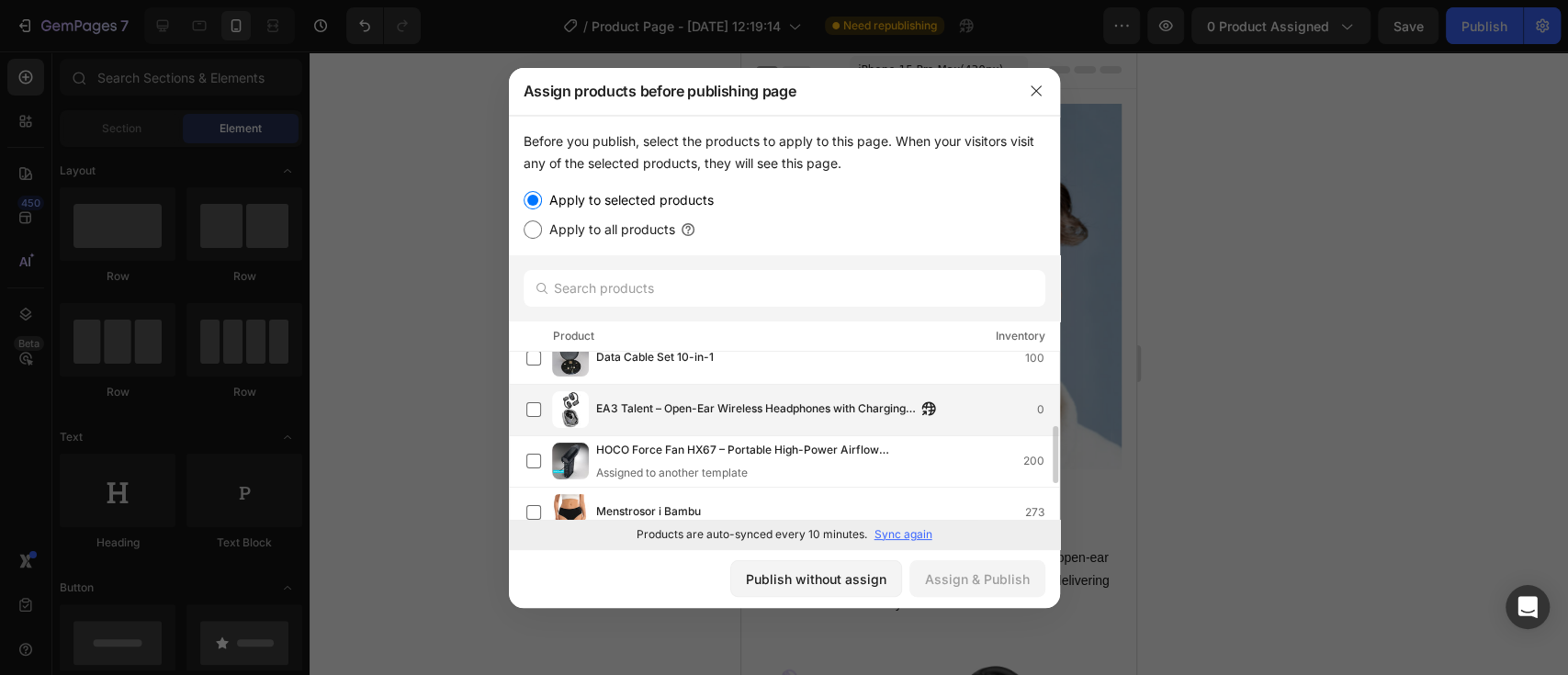
click at [704, 401] on span "EA3 Talent – Open-Ear Wireless Headphones with Charging Case (Bluetooth 5.3)" at bounding box center [755, 409] width 320 height 20
click at [975, 577] on div "Assign & Publish" at bounding box center [977, 579] width 105 height 19
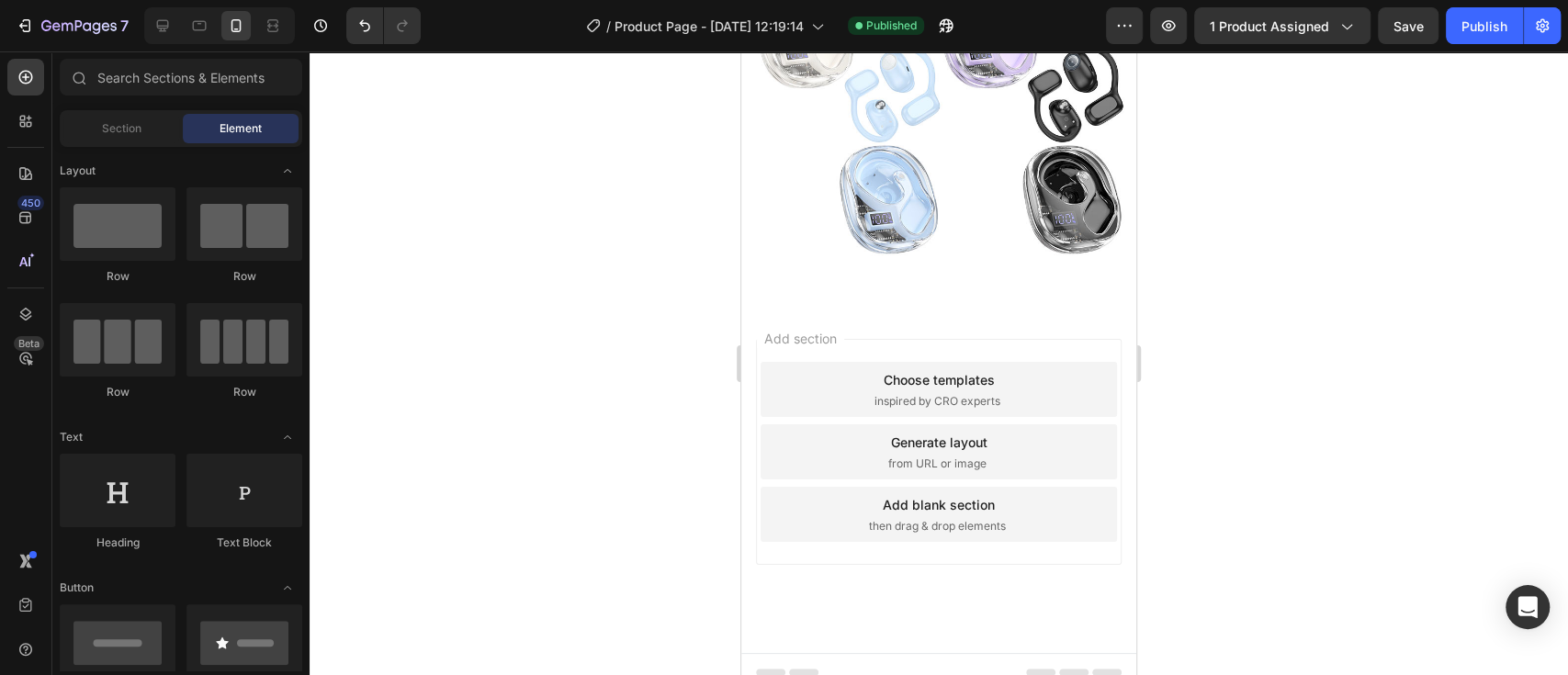
scroll to position [5645, 0]
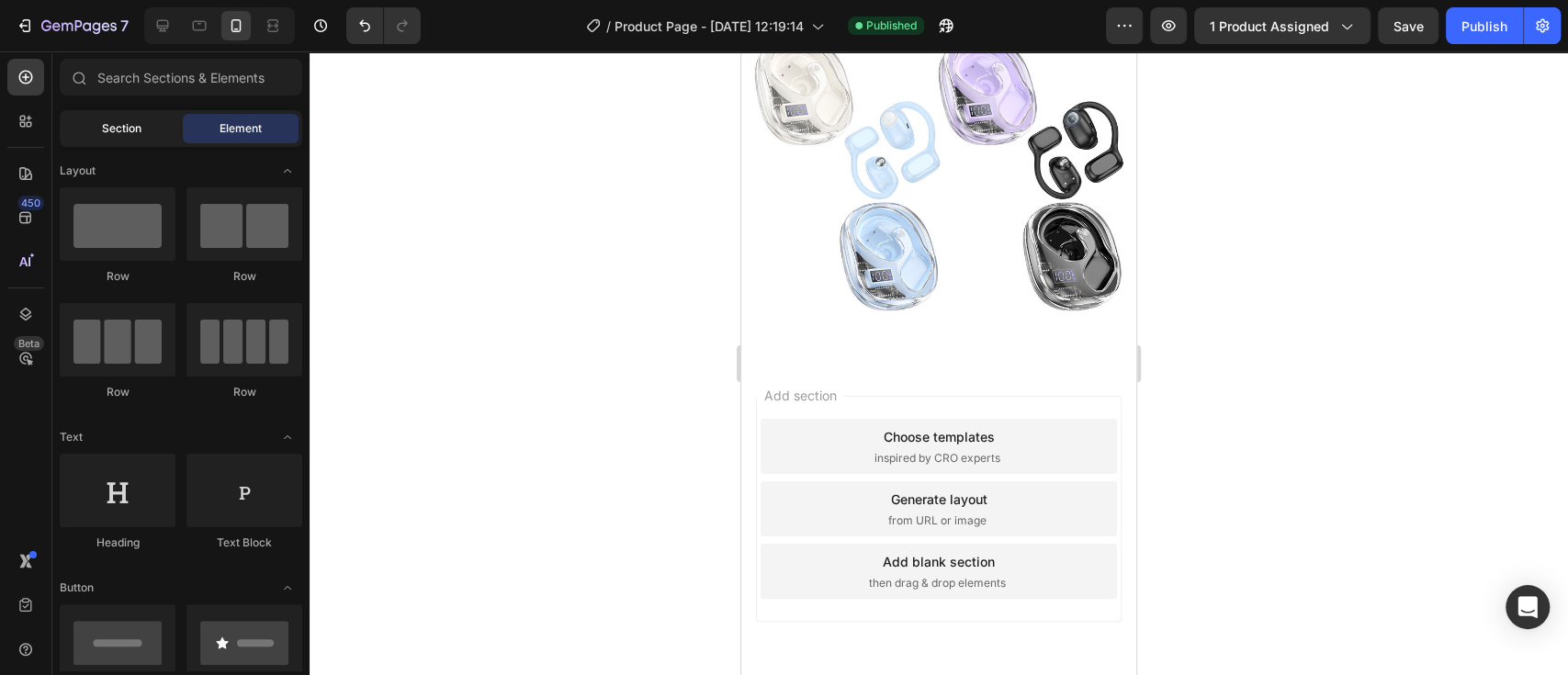
click at [81, 129] on div "Section" at bounding box center [120, 128] width 116 height 30
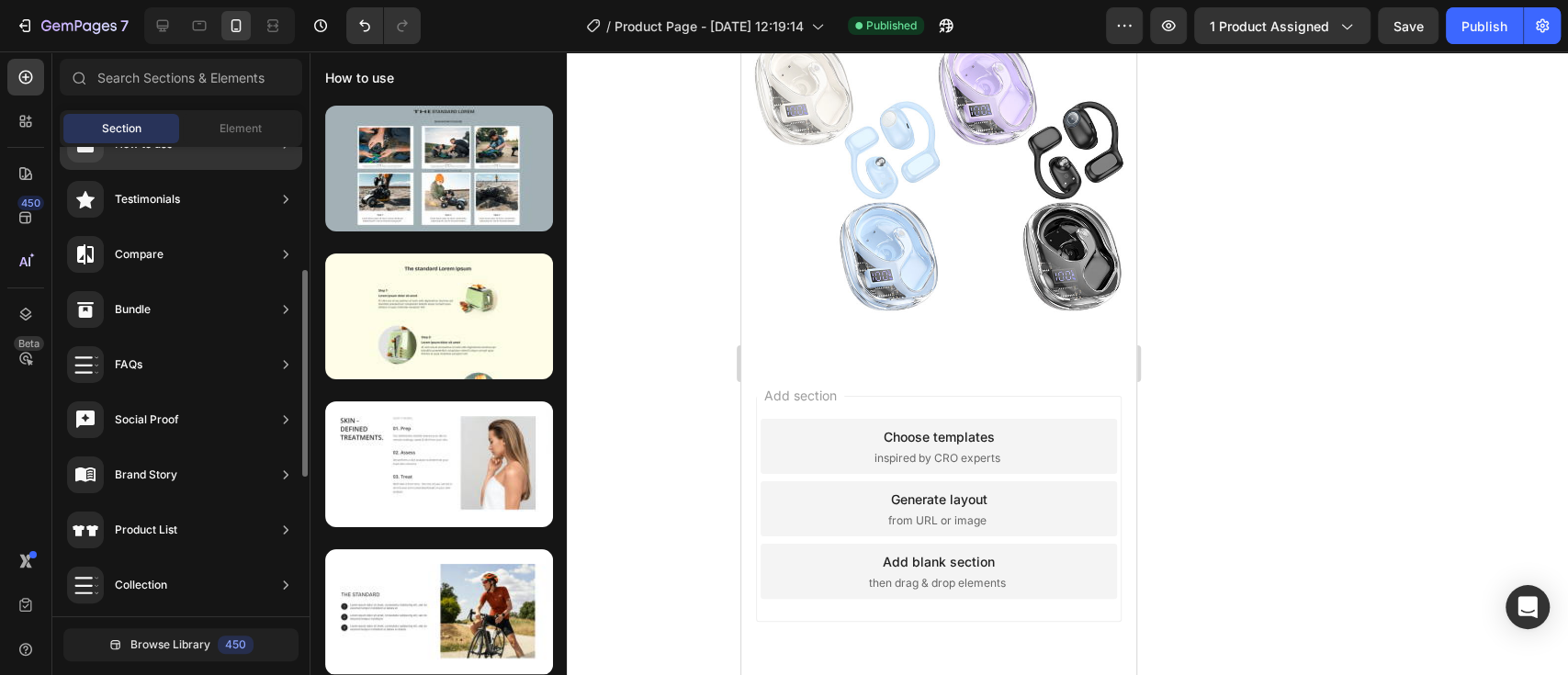
scroll to position [346, 0]
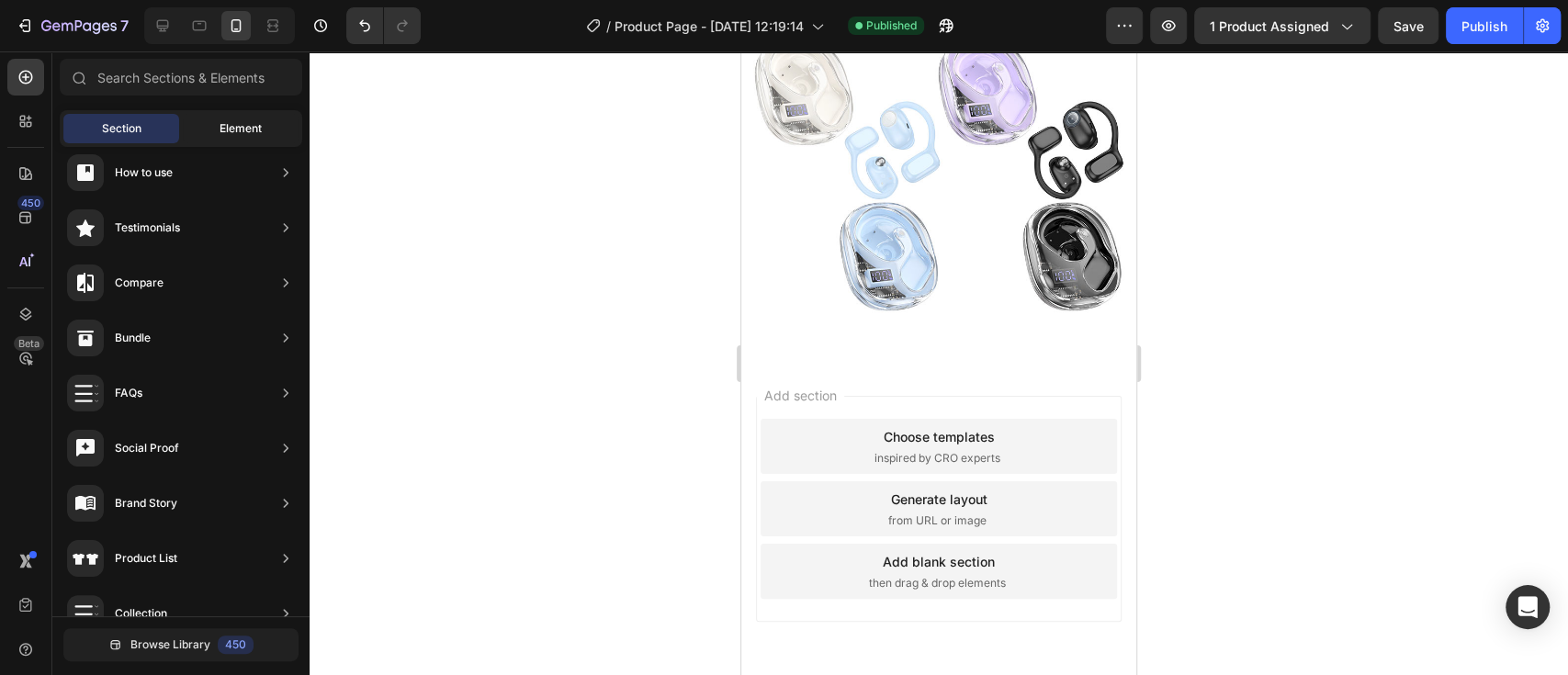
click at [240, 121] on span "Element" at bounding box center [241, 128] width 42 height 16
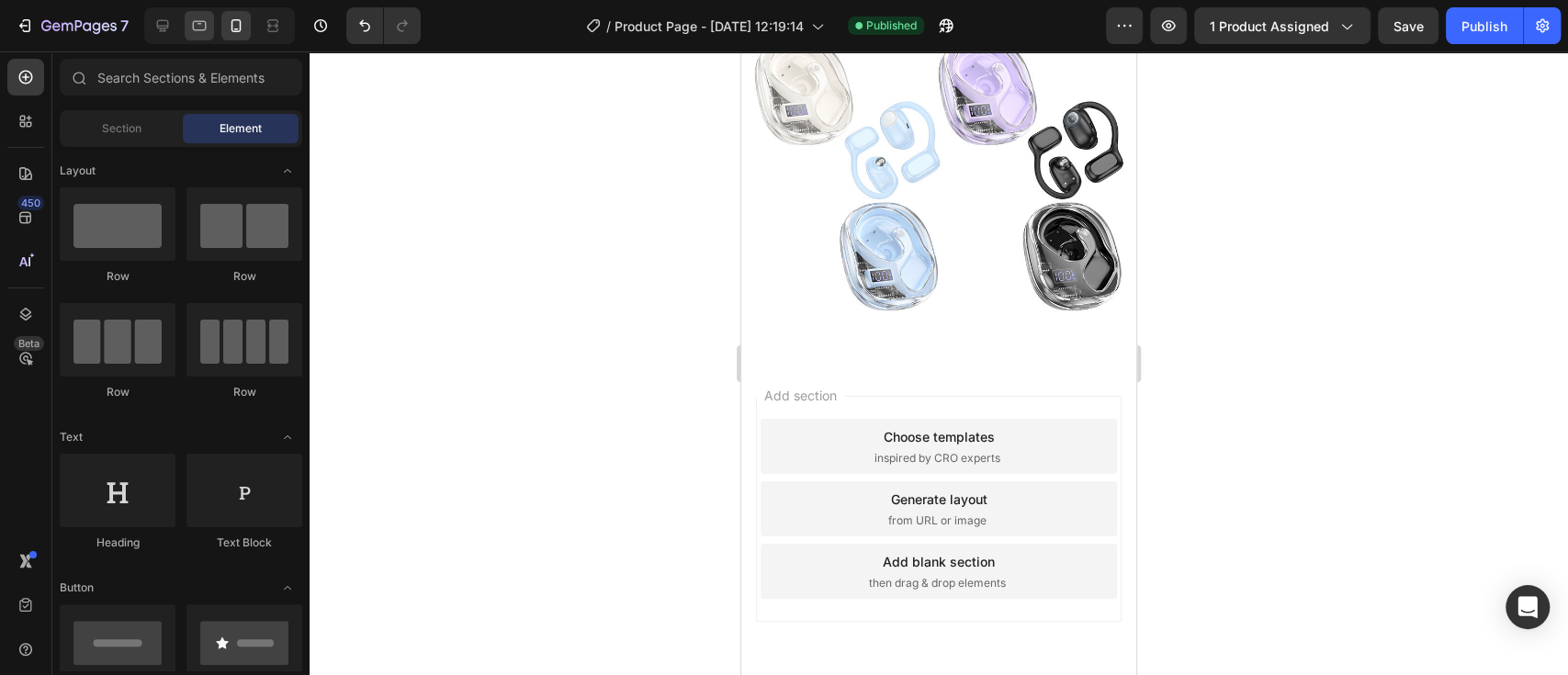
click at [203, 22] on icon at bounding box center [199, 25] width 18 height 18
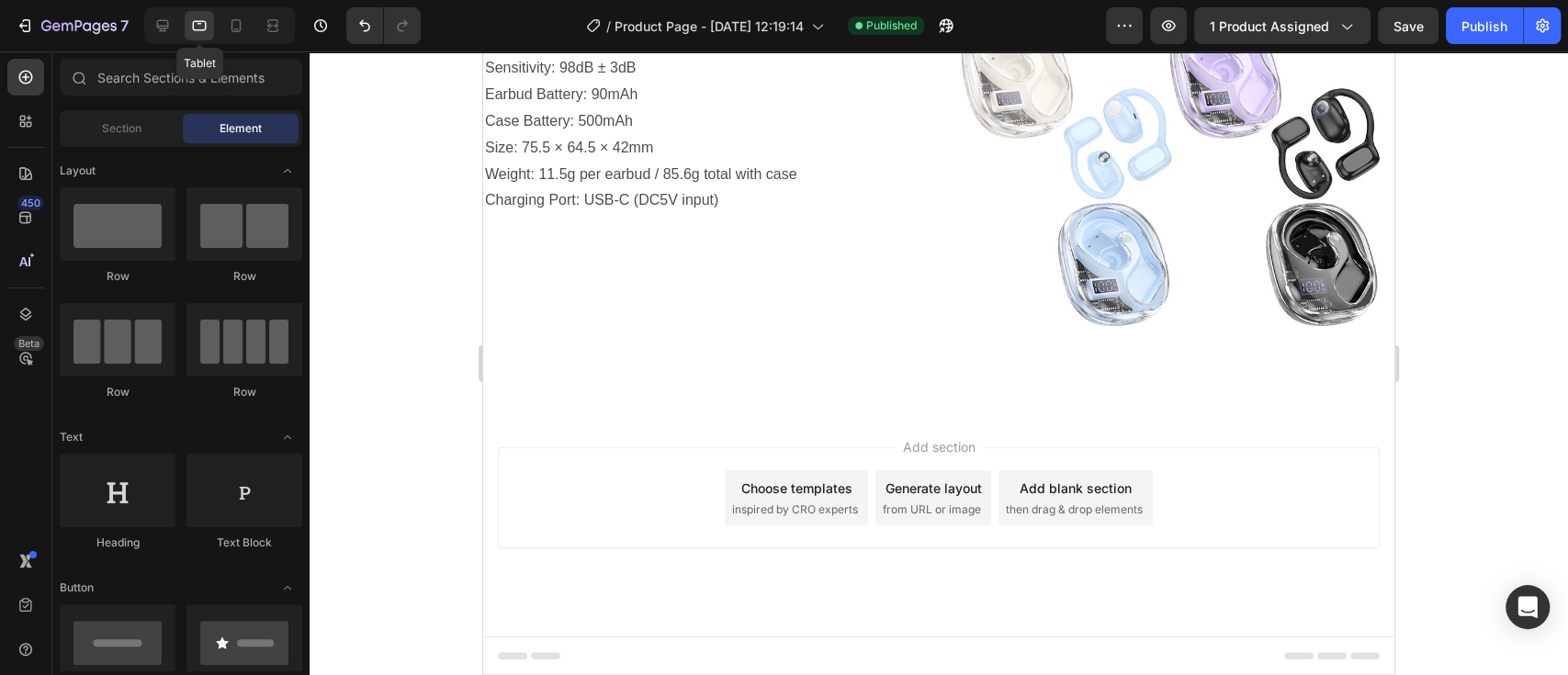
scroll to position [3674, 0]
click at [106, 136] on span "Section" at bounding box center [121, 128] width 39 height 16
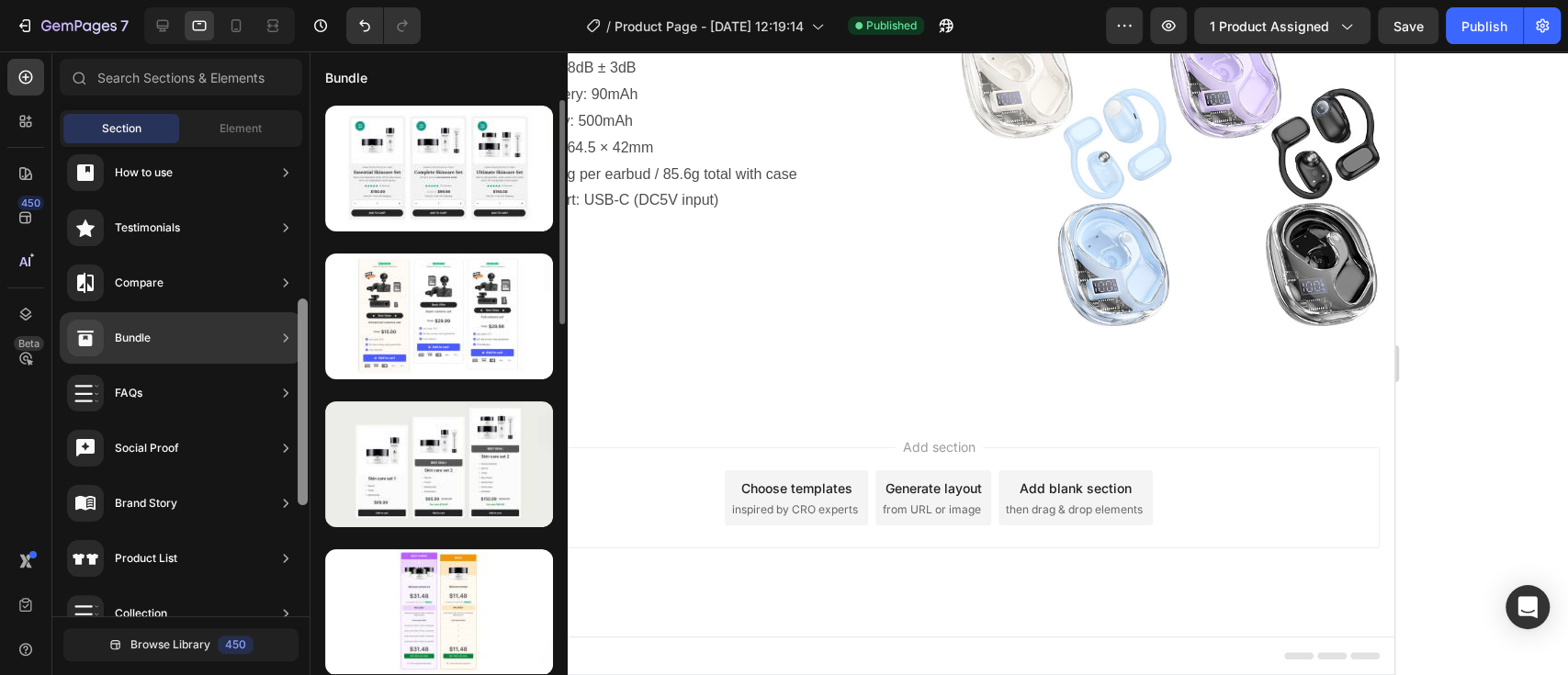
scroll to position [0, 0]
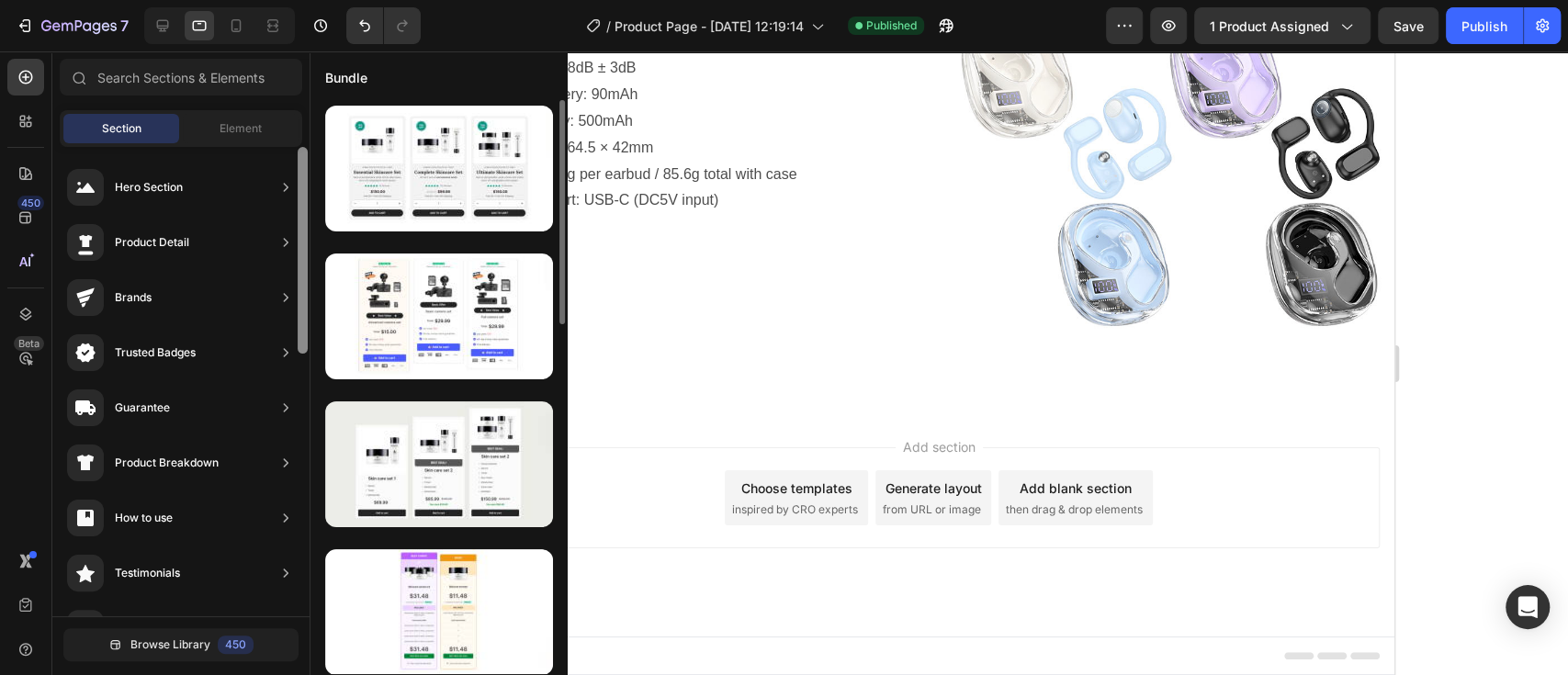
drag, startPoint x: 307, startPoint y: 363, endPoint x: 309, endPoint y: 109, distance: 254.0
click at [309, 109] on div "450 Beta Sections(18) Elements(84) Section Element Hero Section Product Detail …" at bounding box center [155, 363] width 309 height 623
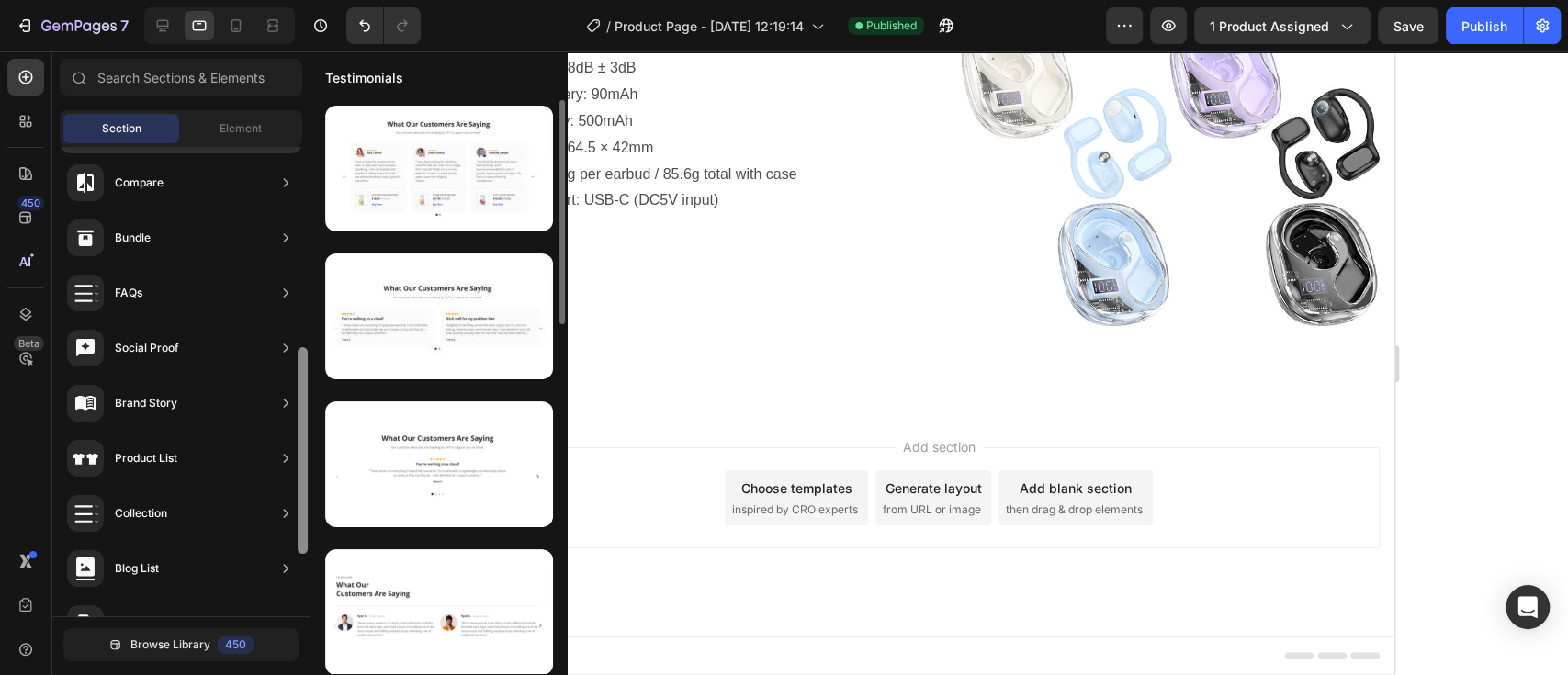
scroll to position [448, 0]
drag, startPoint x: 299, startPoint y: 336, endPoint x: 328, endPoint y: 534, distance: 200.1
click at [309, 534] on div "450 Beta Sections(18) Elements(84) Section Element Hero Section Product Detail …" at bounding box center [155, 363] width 309 height 623
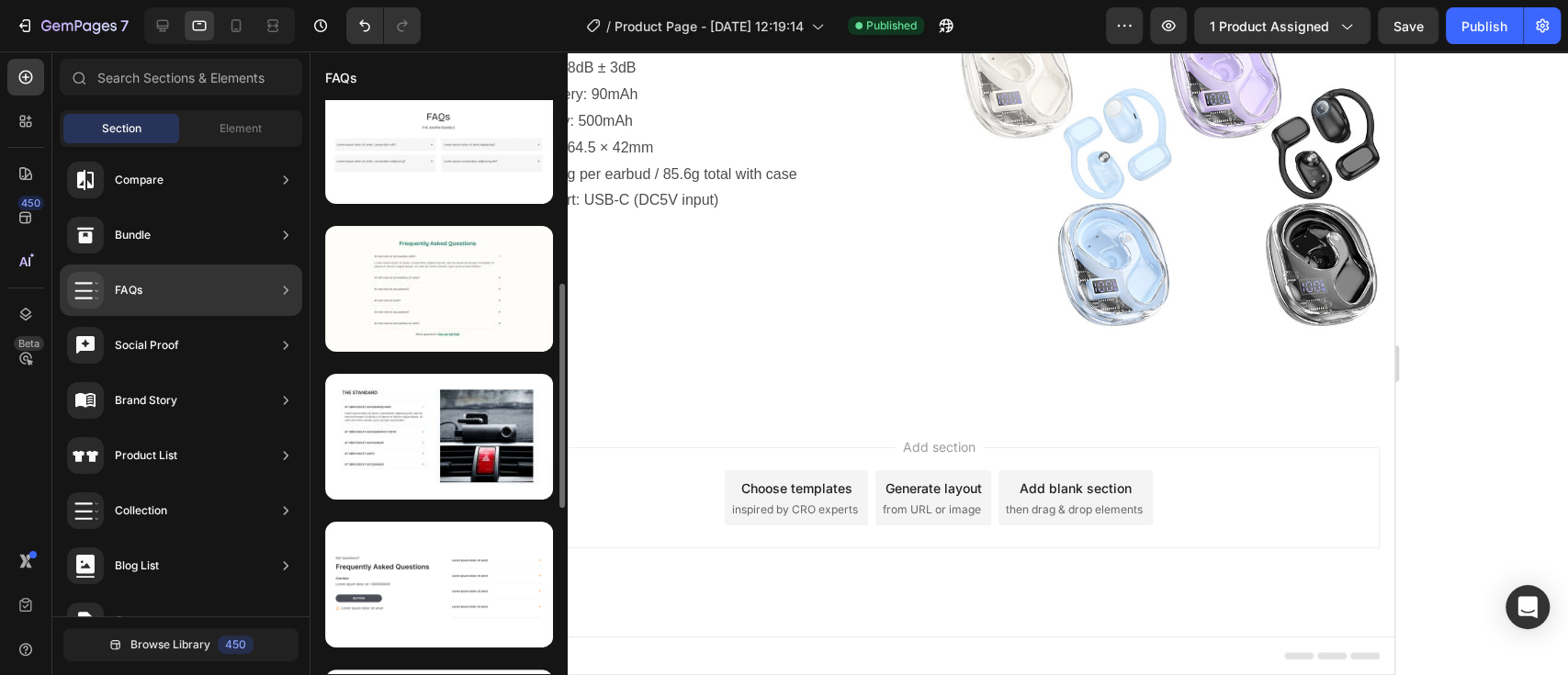
scroll to position [499, 0]
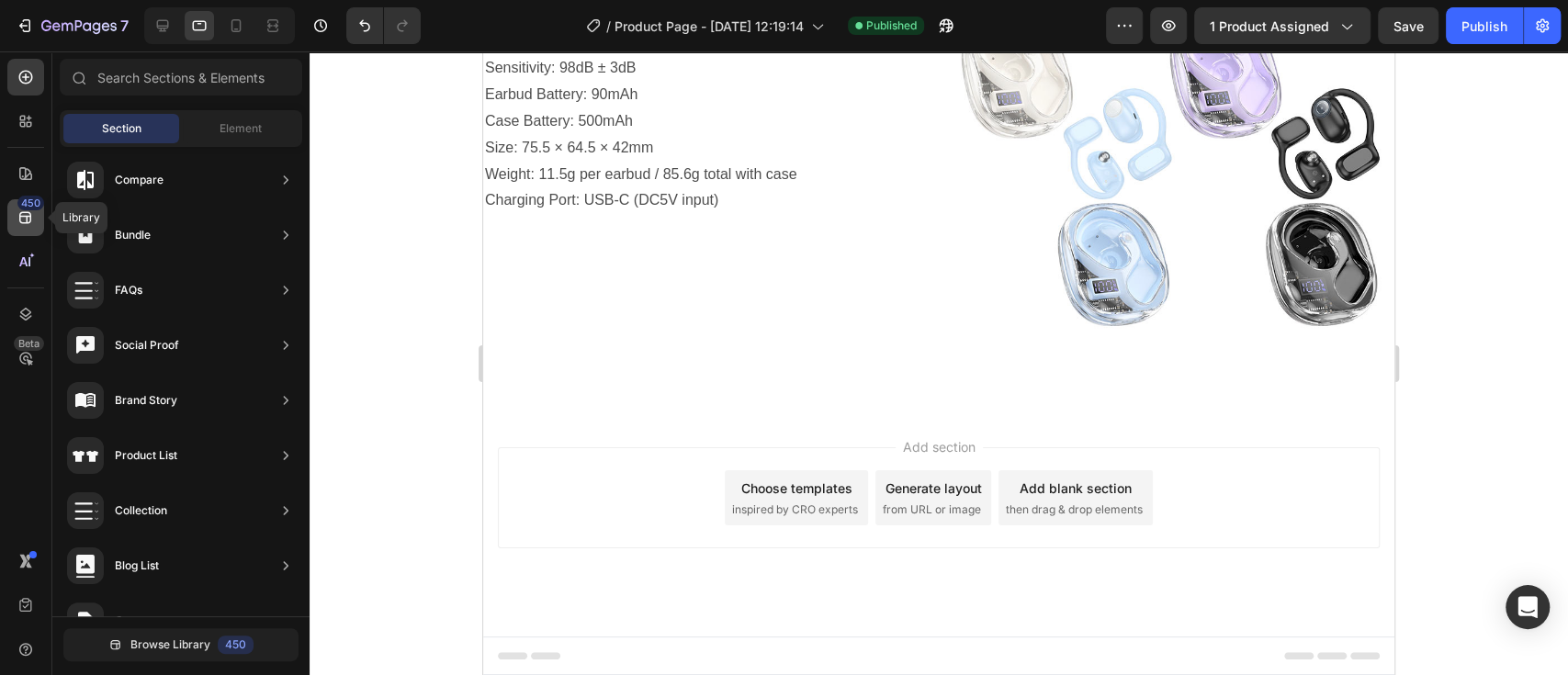
click at [22, 227] on div "450" at bounding box center [26, 218] width 36 height 36
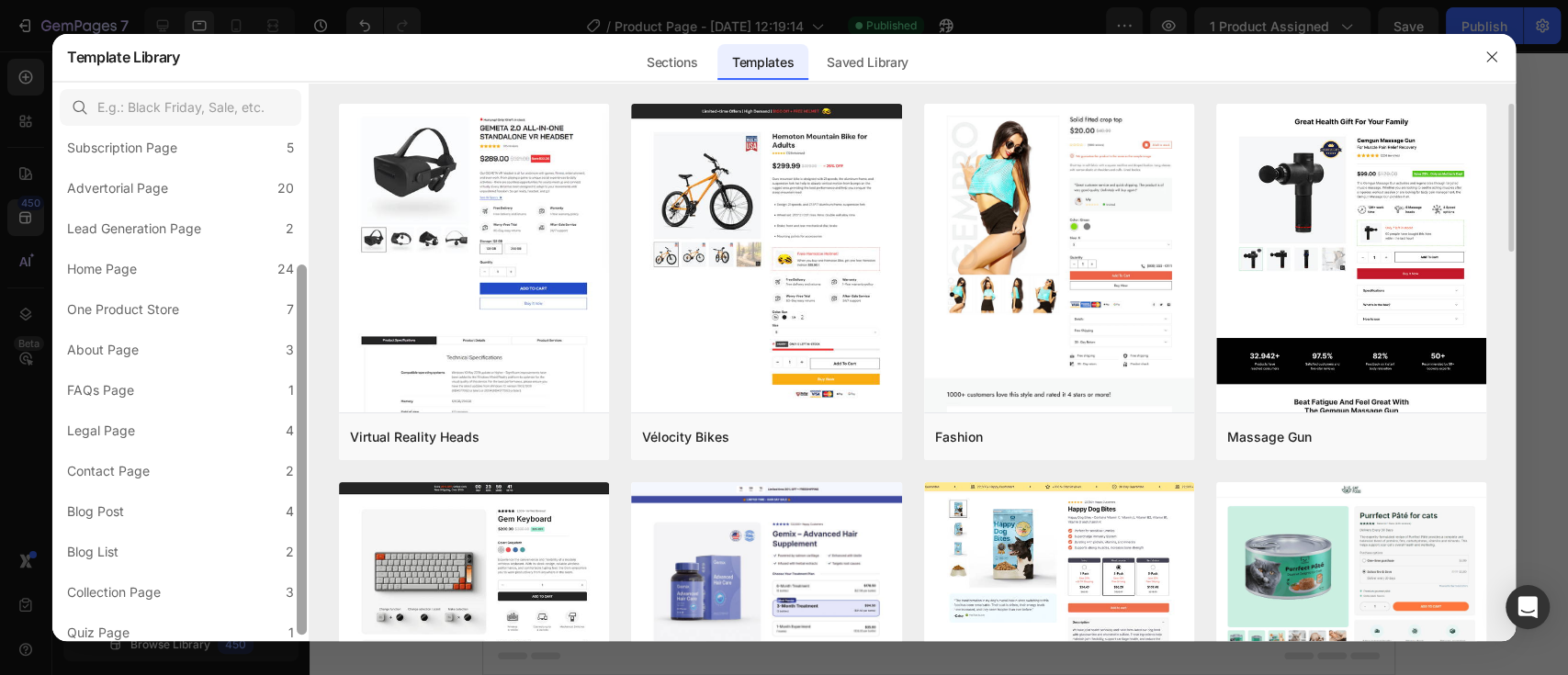
scroll to position [189, 0]
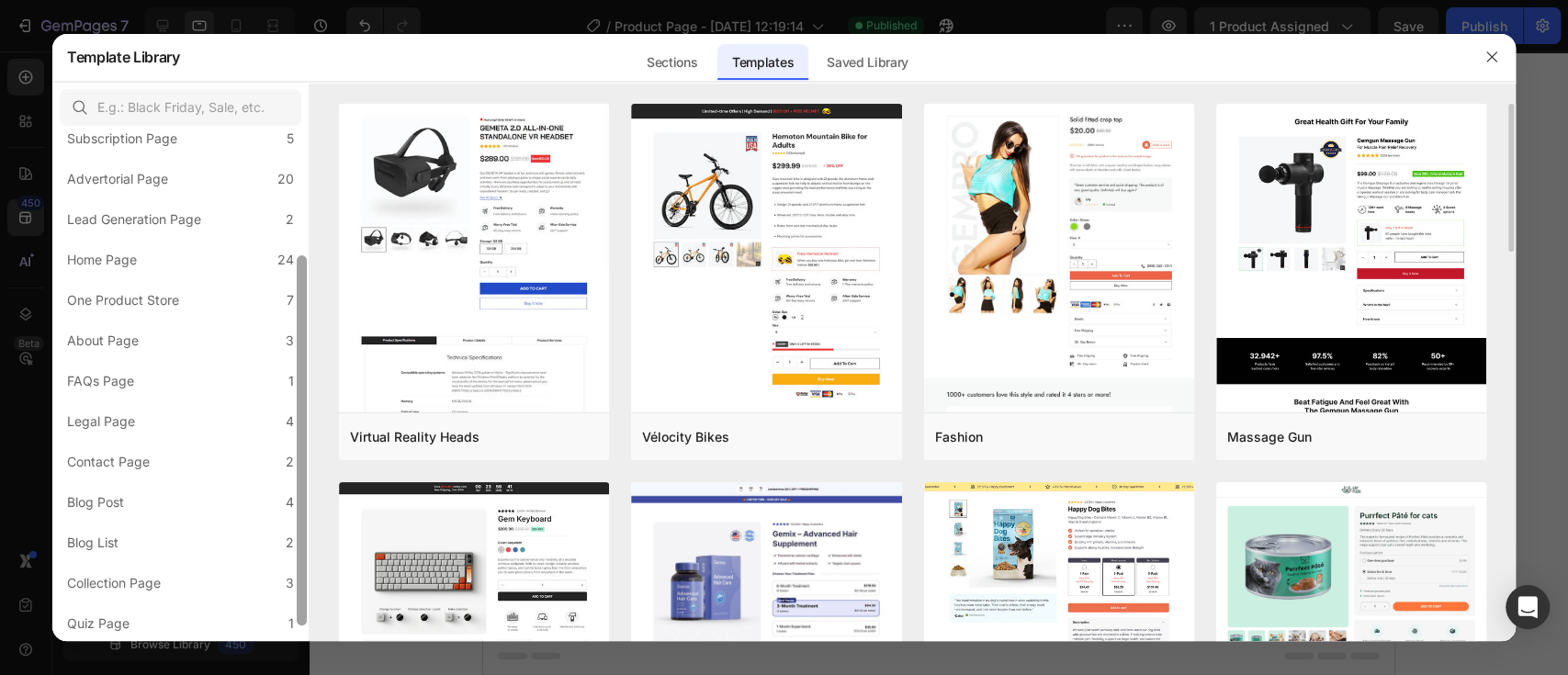
drag, startPoint x: 298, startPoint y: 444, endPoint x: 321, endPoint y: 586, distance: 143.9
click at [321, 586] on div "All Templates 117 Product Page 16 Click-through Landing Page 22 Seasonal Landin…" at bounding box center [784, 362] width 1463 height 560
click at [675, 62] on div "Sections" at bounding box center [672, 62] width 80 height 36
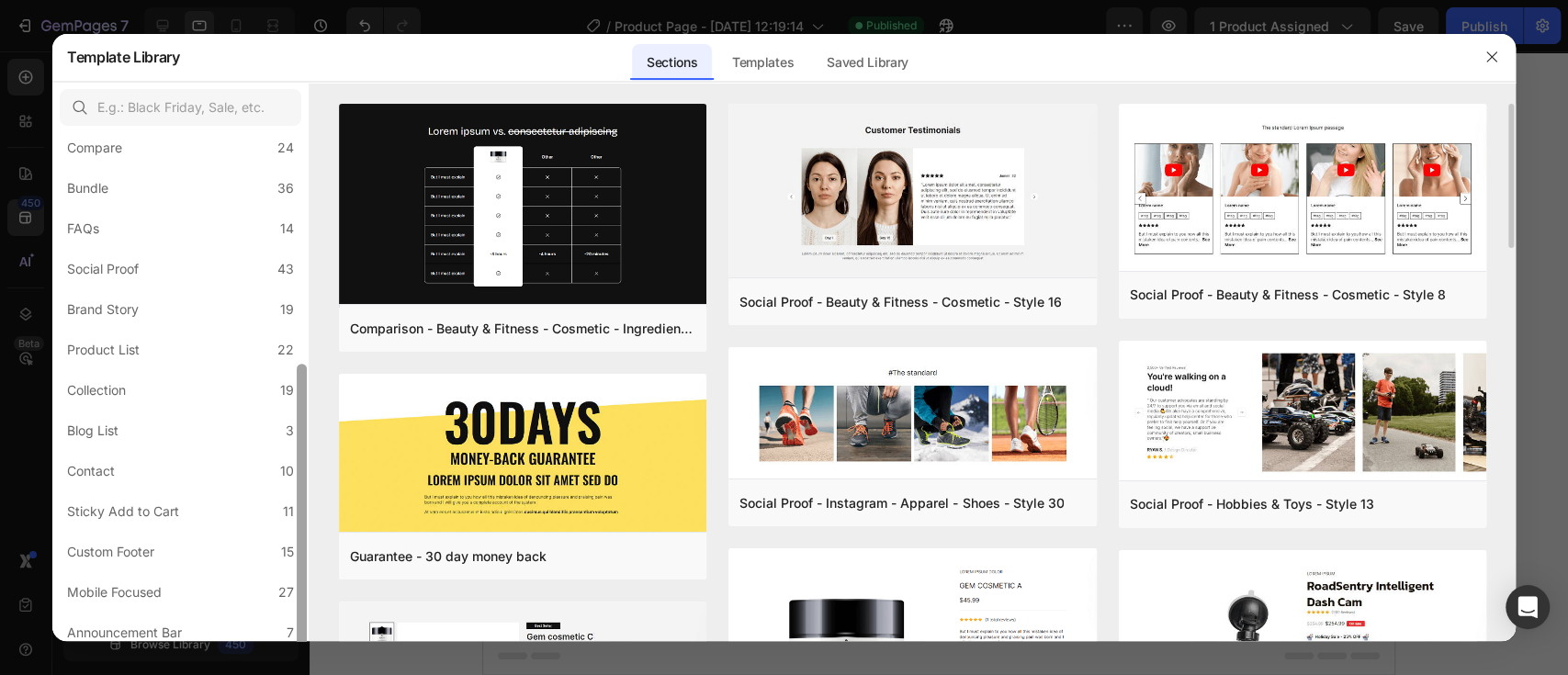
scroll to position [391, 0]
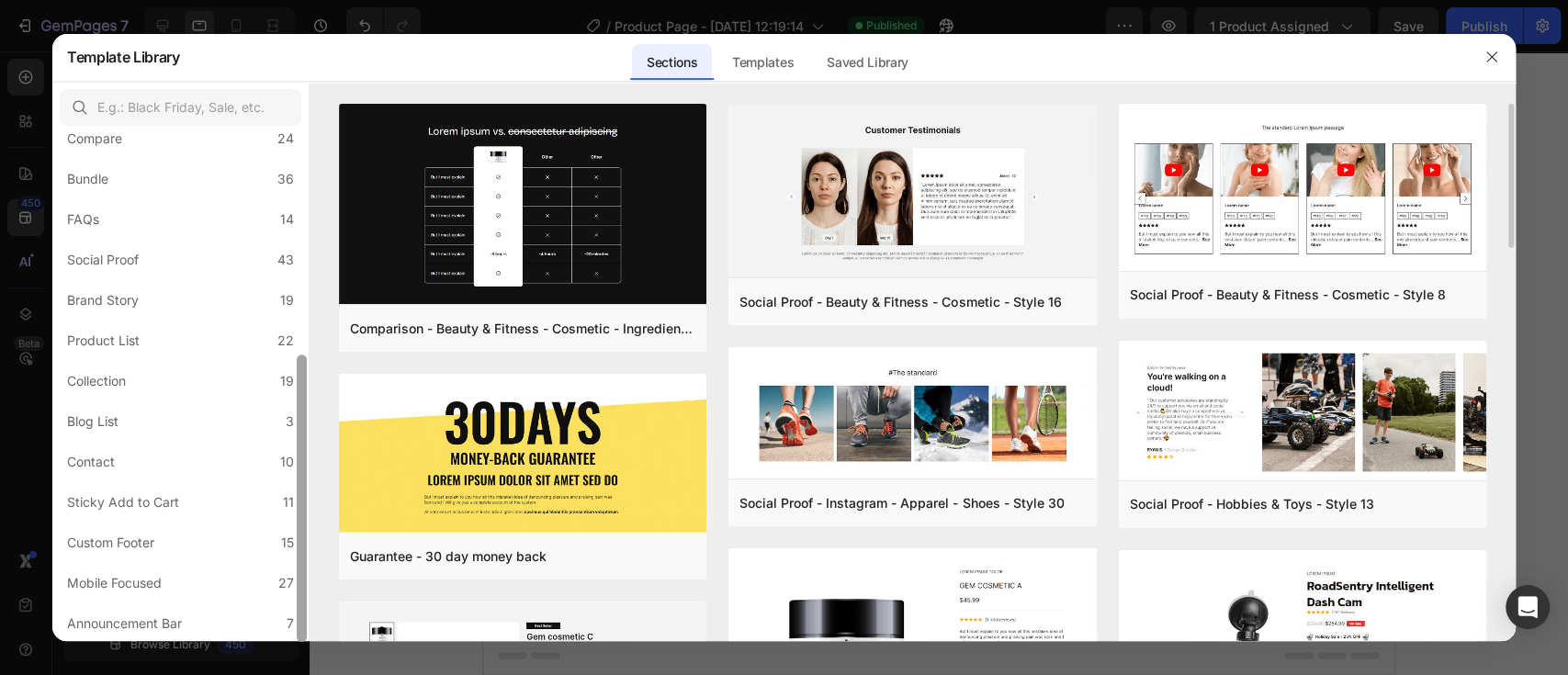
drag, startPoint x: 299, startPoint y: 388, endPoint x: 327, endPoint y: 628, distance: 241.6
click at [327, 628] on div "All Sections 446 Hero Section 76 Product Detail 34 Brands 11 Trusted Badges 7 G…" at bounding box center [784, 362] width 1463 height 560
click at [84, 217] on div "FAQs" at bounding box center [83, 219] width 32 height 22
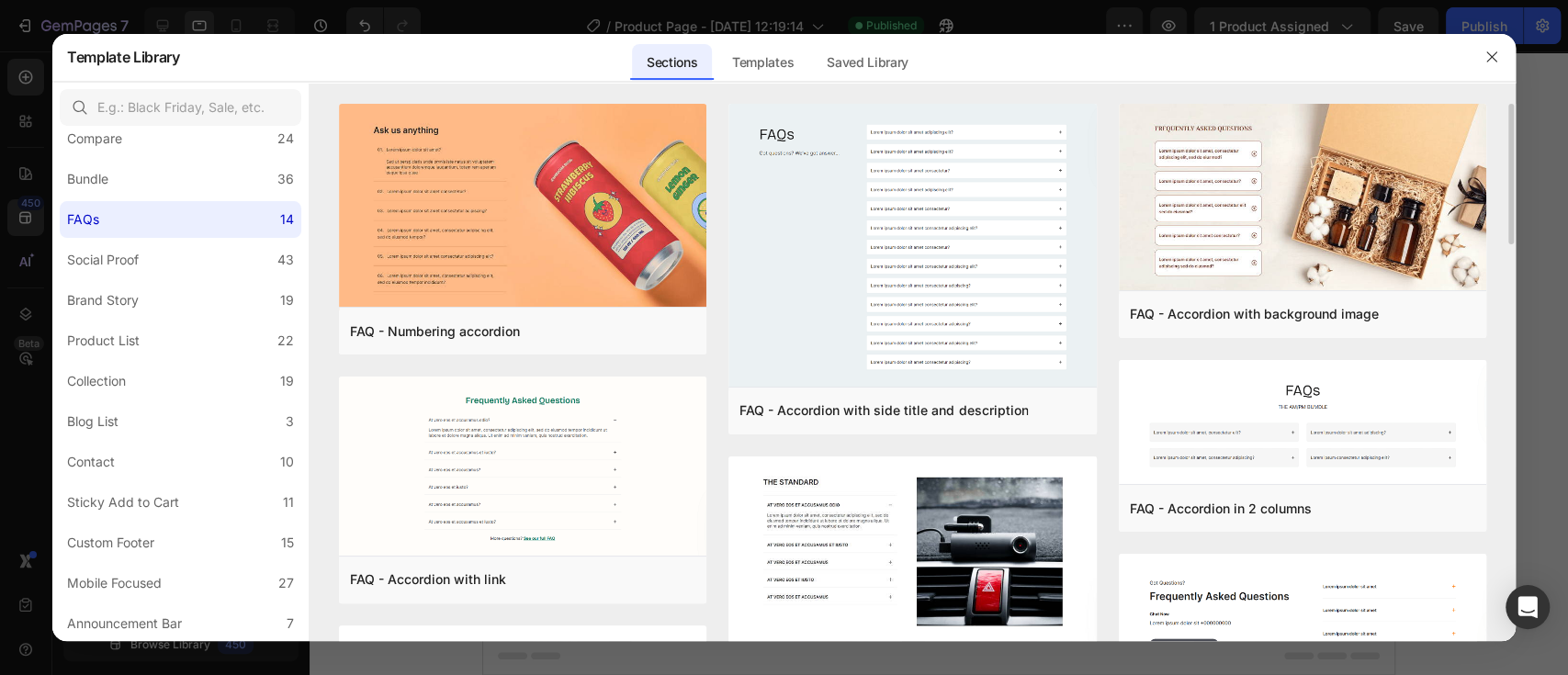
drag, startPoint x: 1513, startPoint y: 200, endPoint x: 1513, endPoint y: 230, distance: 30.0
click at [1513, 230] on div "FAQ - Numbering accordion Add to page Preview FAQ - Accordion with link Add to …" at bounding box center [912, 373] width 1206 height 538
drag, startPoint x: 1513, startPoint y: 230, endPoint x: 1511, endPoint y: 209, distance: 21.1
click at [1511, 209] on div "FAQ - Numbering accordion Add to page Preview FAQ - Accordion with link Add to …" at bounding box center [912, 373] width 1206 height 538
drag, startPoint x: 1511, startPoint y: 209, endPoint x: 1509, endPoint y: 163, distance: 46.0
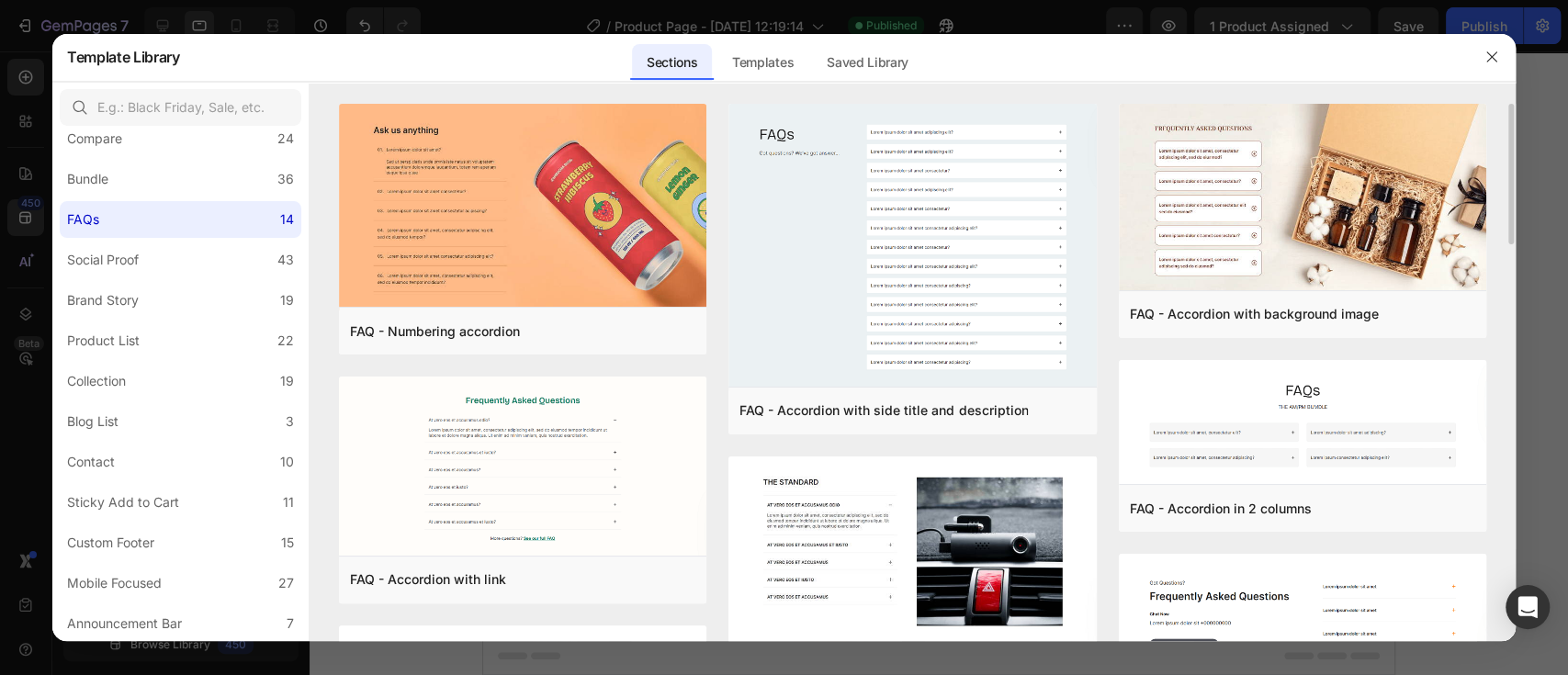
click at [1509, 163] on div "FAQ - Numbering accordion Add to page Preview FAQ - Accordion with link Add to …" at bounding box center [912, 373] width 1206 height 538
drag, startPoint x: 1509, startPoint y: 163, endPoint x: 1513, endPoint y: 179, distance: 16.5
click at [1513, 179] on div "FAQ - Numbering accordion Add to page Preview FAQ - Accordion with link Add to …" at bounding box center [912, 373] width 1206 height 538
drag, startPoint x: 1513, startPoint y: 179, endPoint x: 1506, endPoint y: 262, distance: 83.3
click at [1506, 262] on div "FAQ - Numbering accordion Add to page Preview FAQ - Accordion with link Add to …" at bounding box center [912, 373] width 1206 height 538
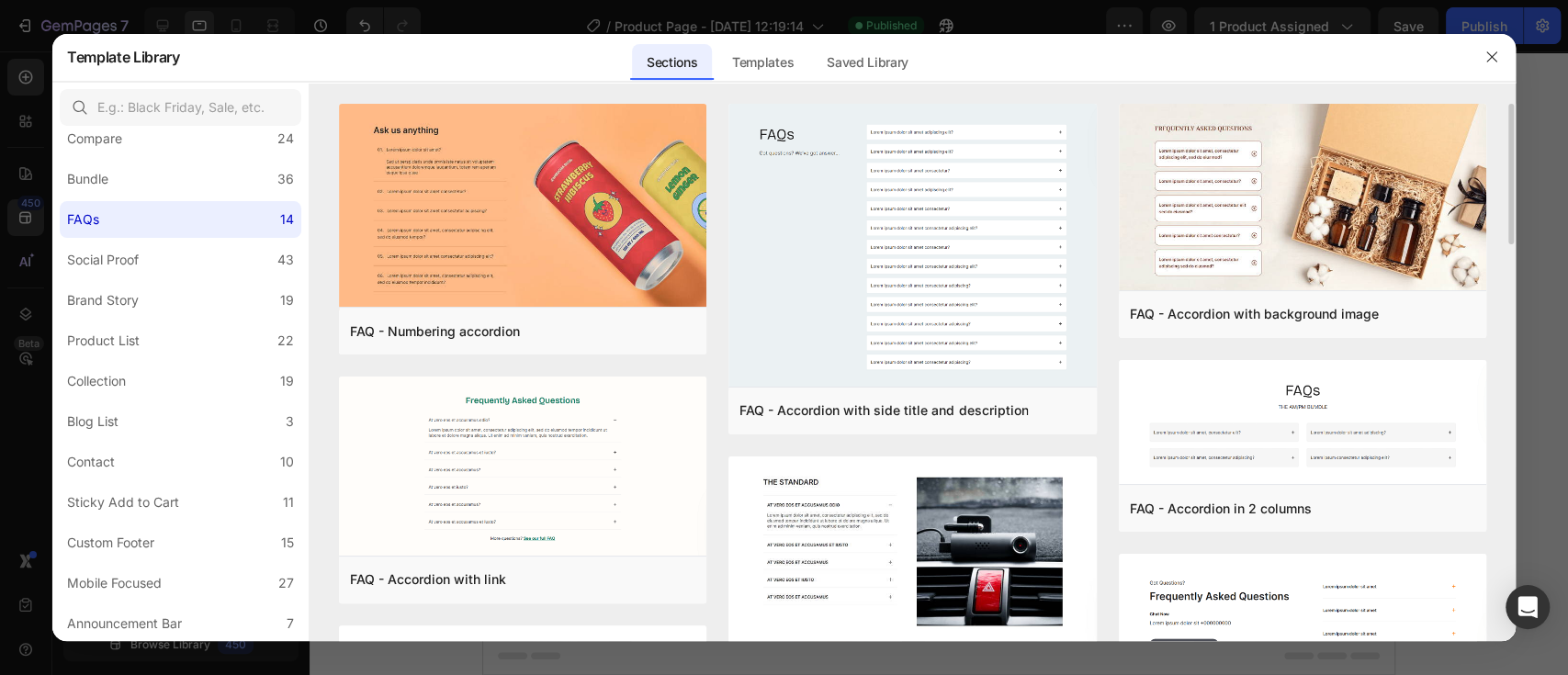
click at [1506, 262] on div "FAQ - Numbering accordion Add to page Preview FAQ - Accordion with link Add to …" at bounding box center [912, 373] width 1206 height 538
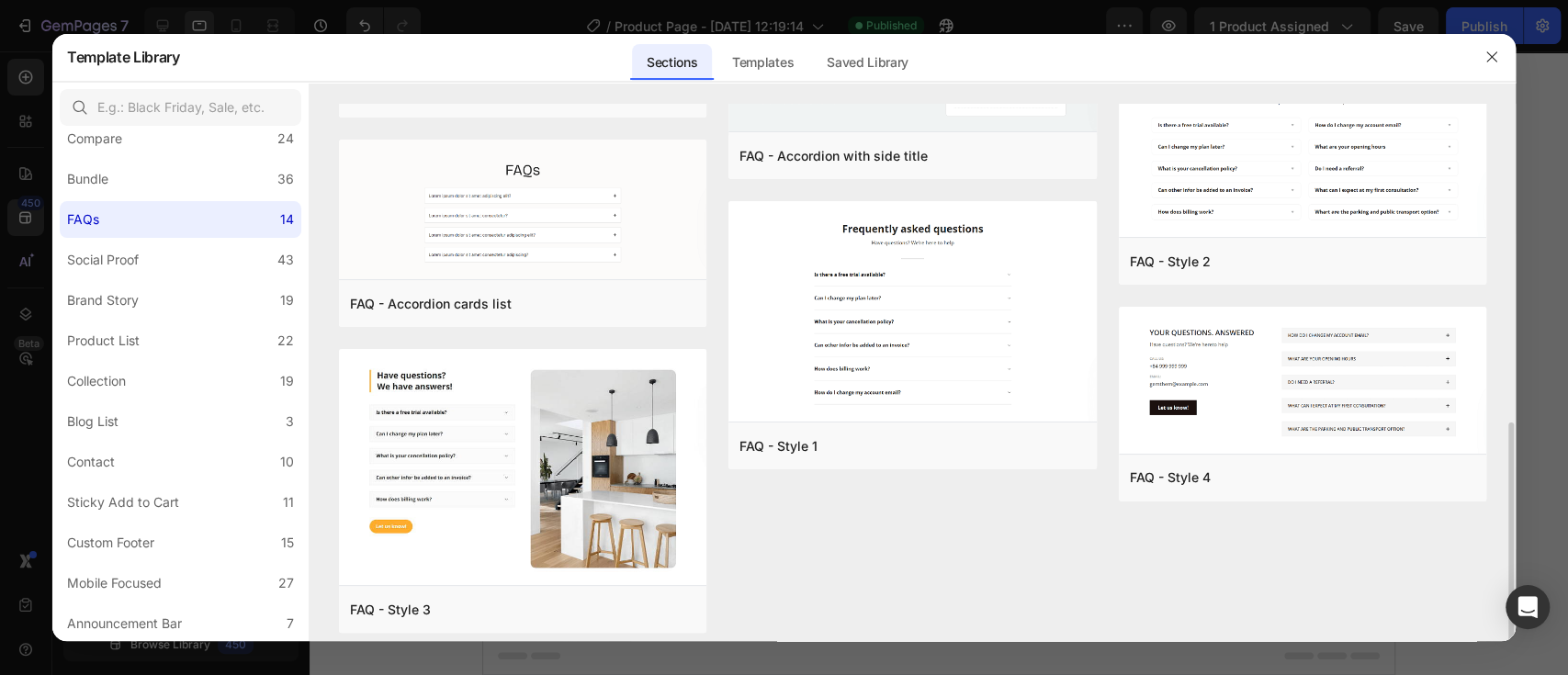
scroll to position [707, 0]
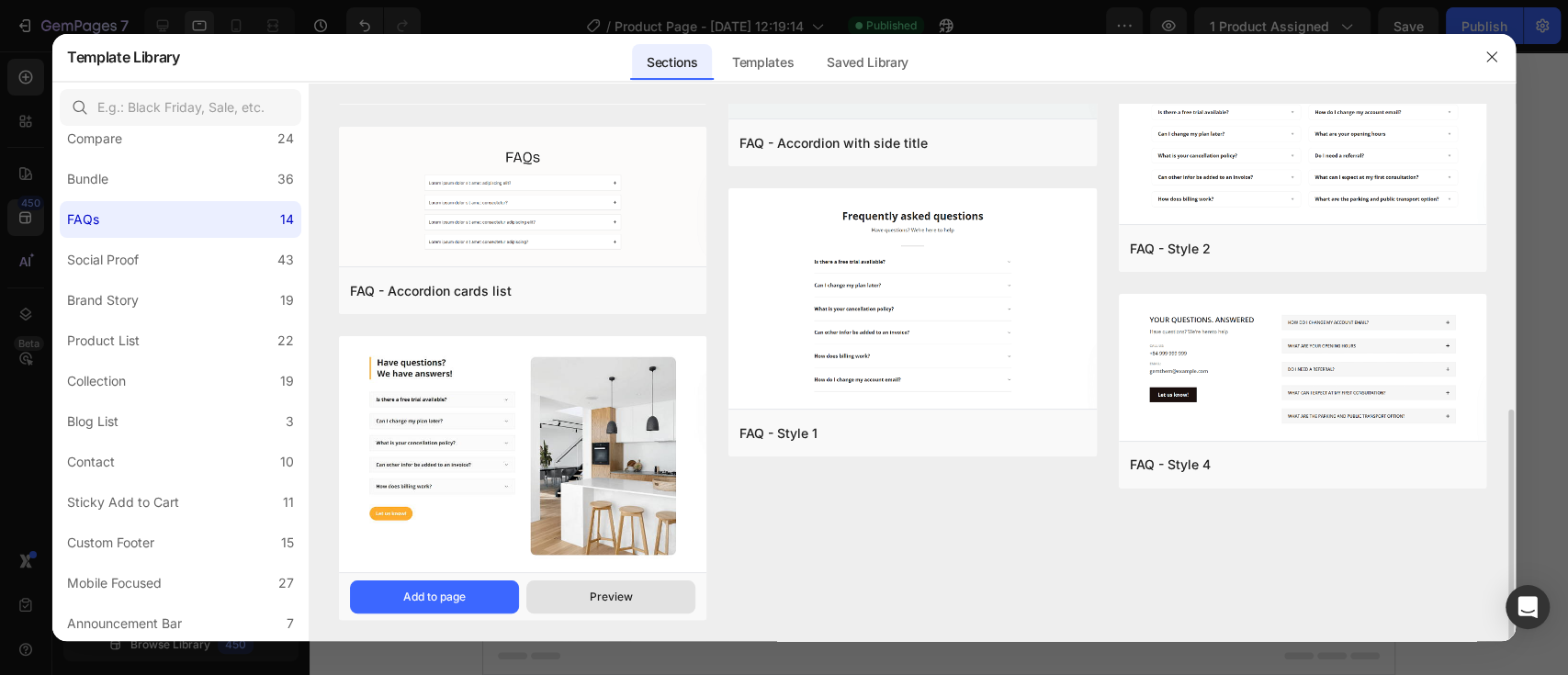
click at [607, 591] on div "Preview" at bounding box center [610, 596] width 43 height 16
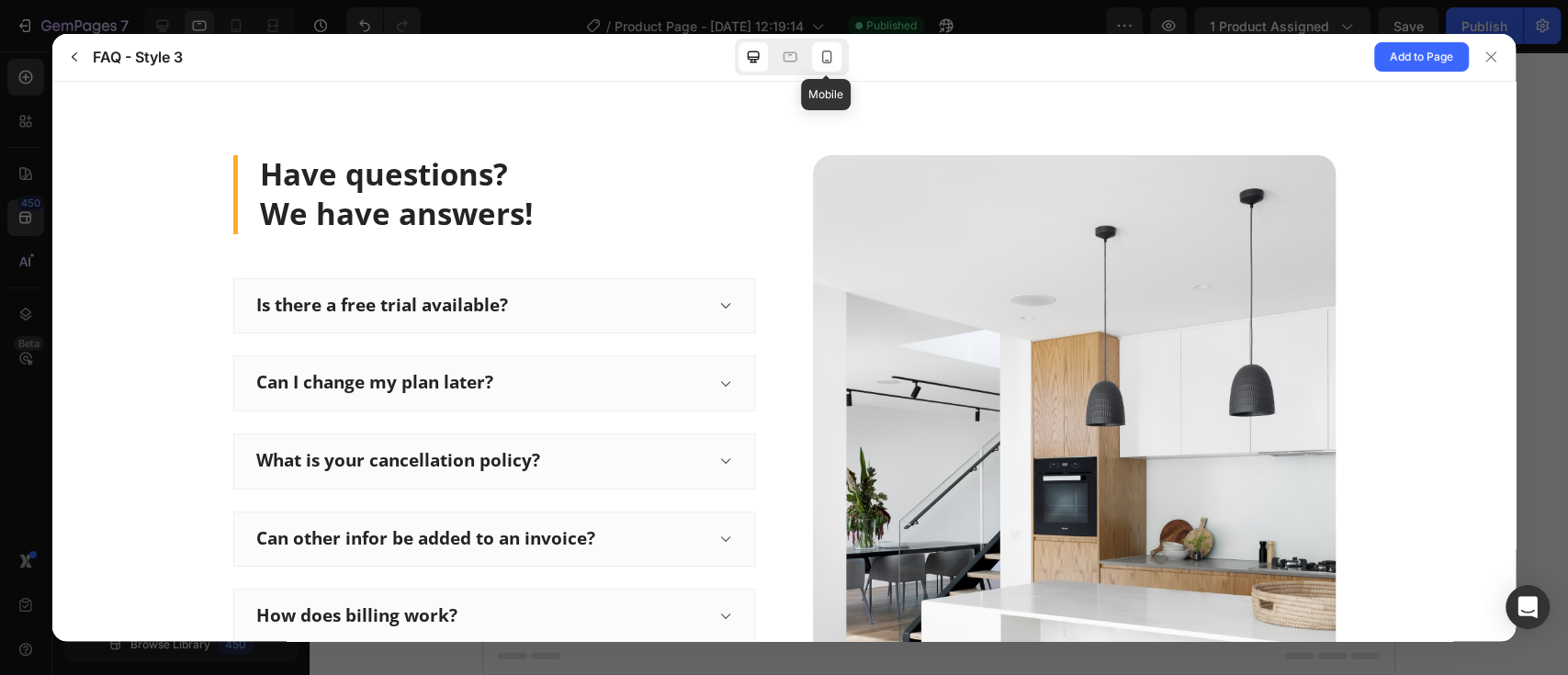
scroll to position [0, 0]
click at [830, 52] on icon at bounding box center [826, 56] width 11 height 12
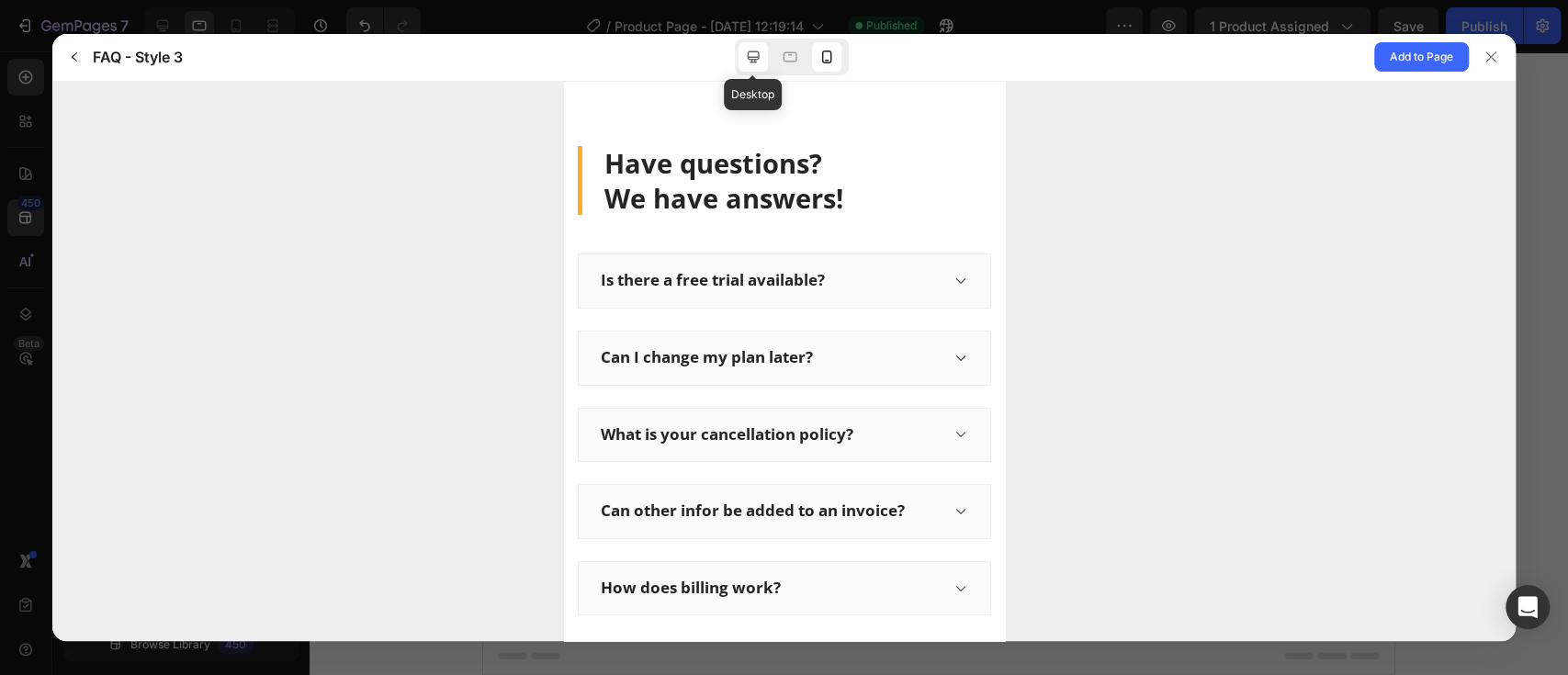
click at [739, 55] on div at bounding box center [752, 56] width 30 height 30
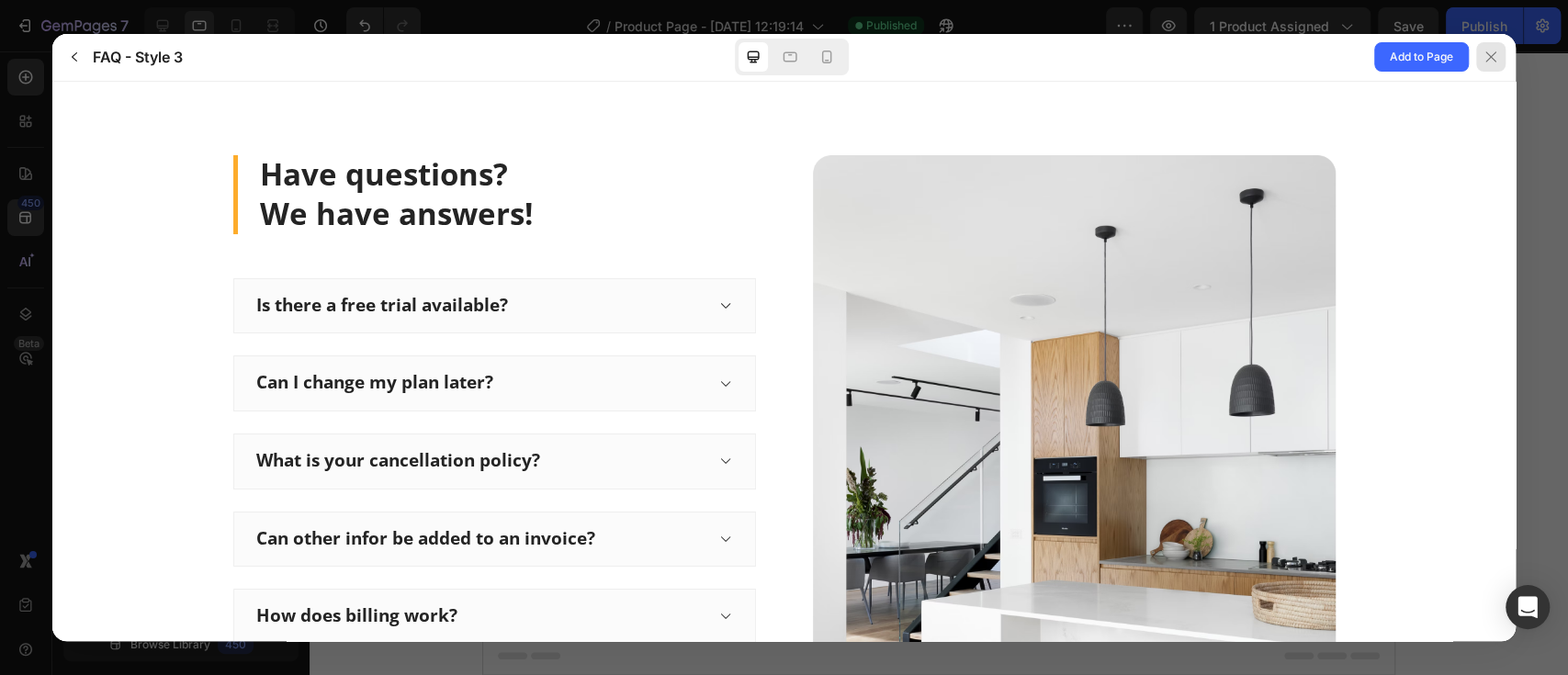
click at [1487, 60] on icon at bounding box center [1490, 56] width 14 height 14
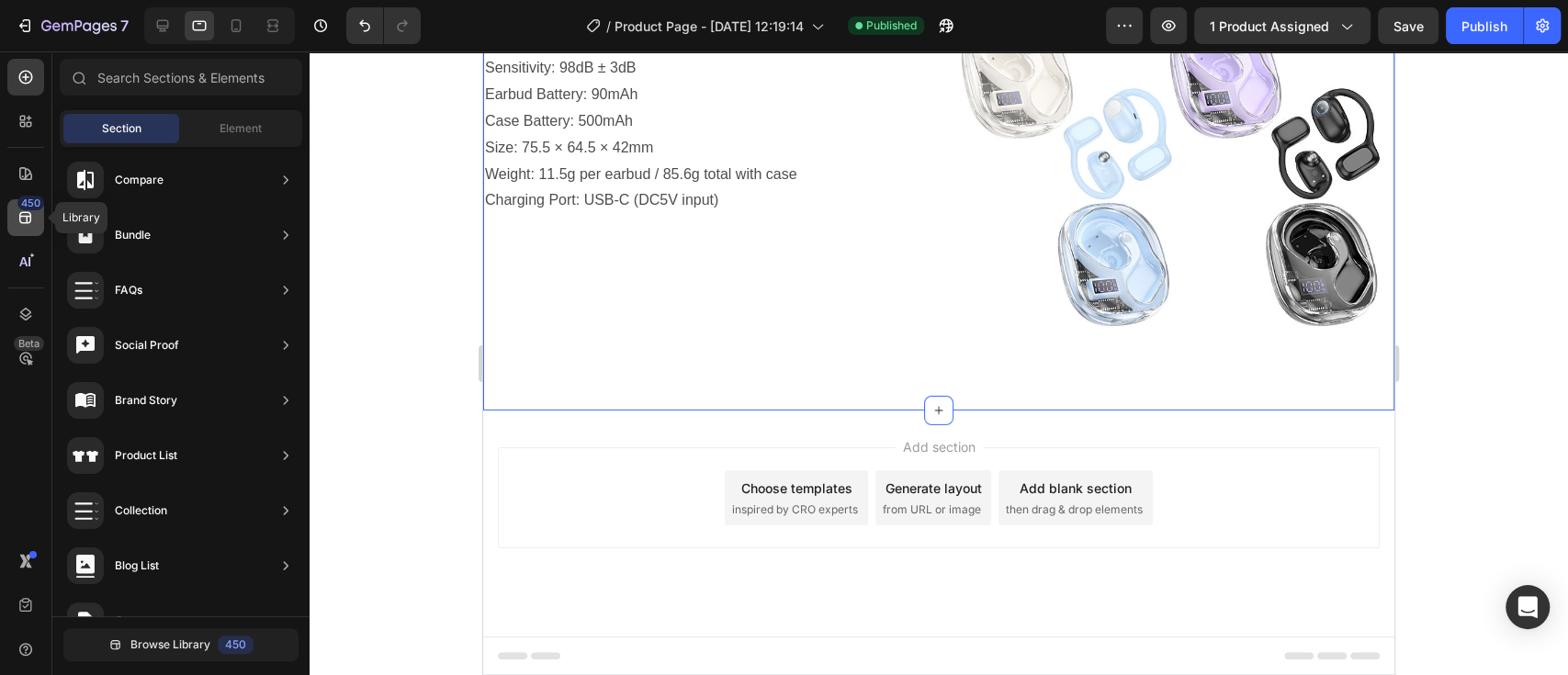
click at [22, 220] on icon at bounding box center [25, 217] width 18 height 18
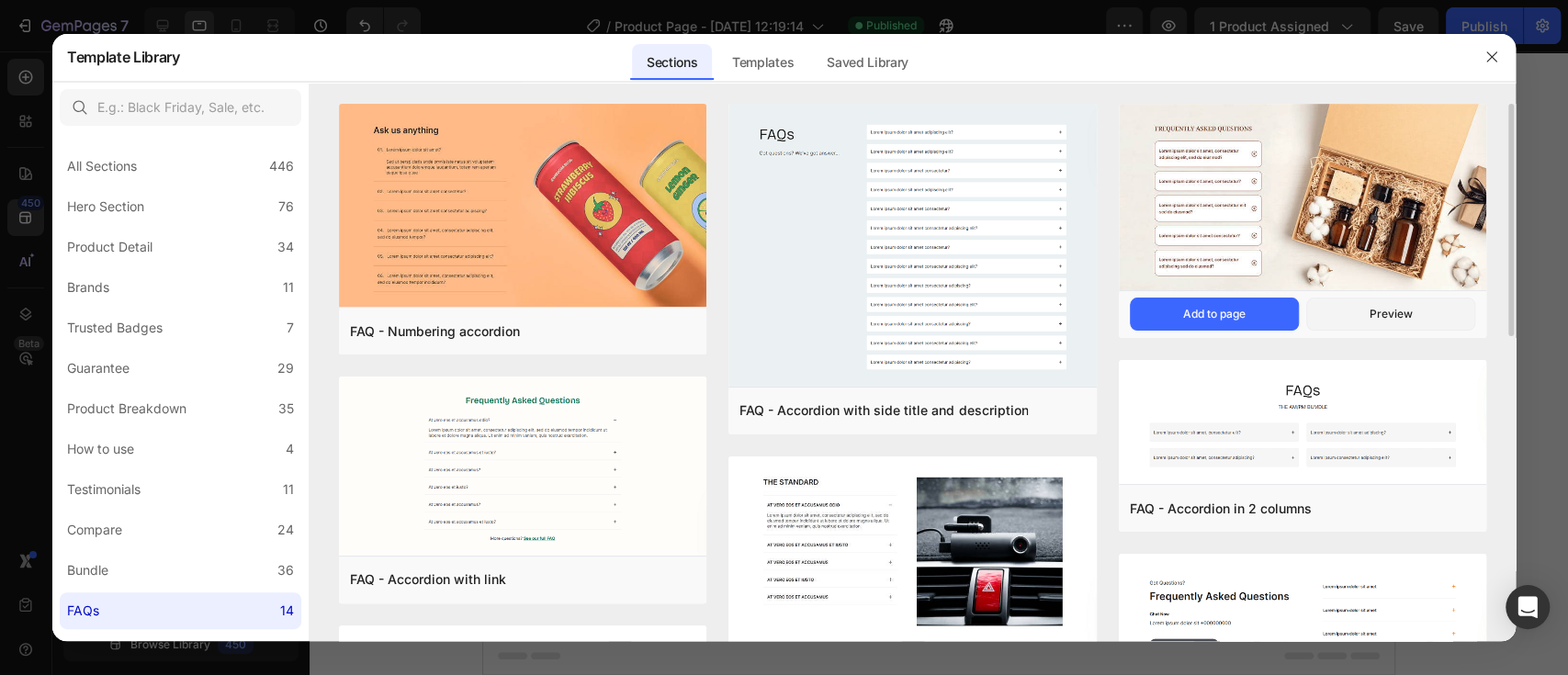
click at [1328, 229] on img at bounding box center [1302, 199] width 368 height 190
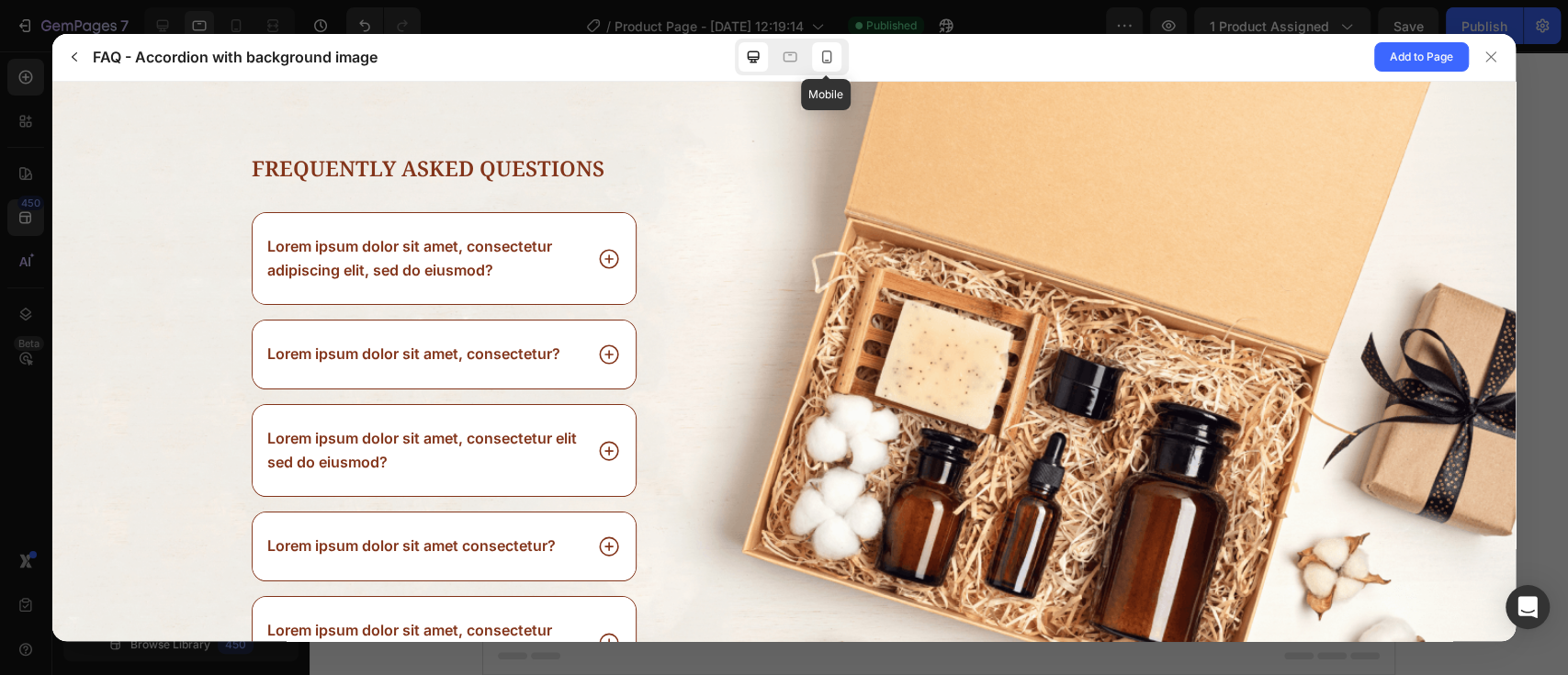
click at [817, 59] on icon at bounding box center [826, 56] width 18 height 18
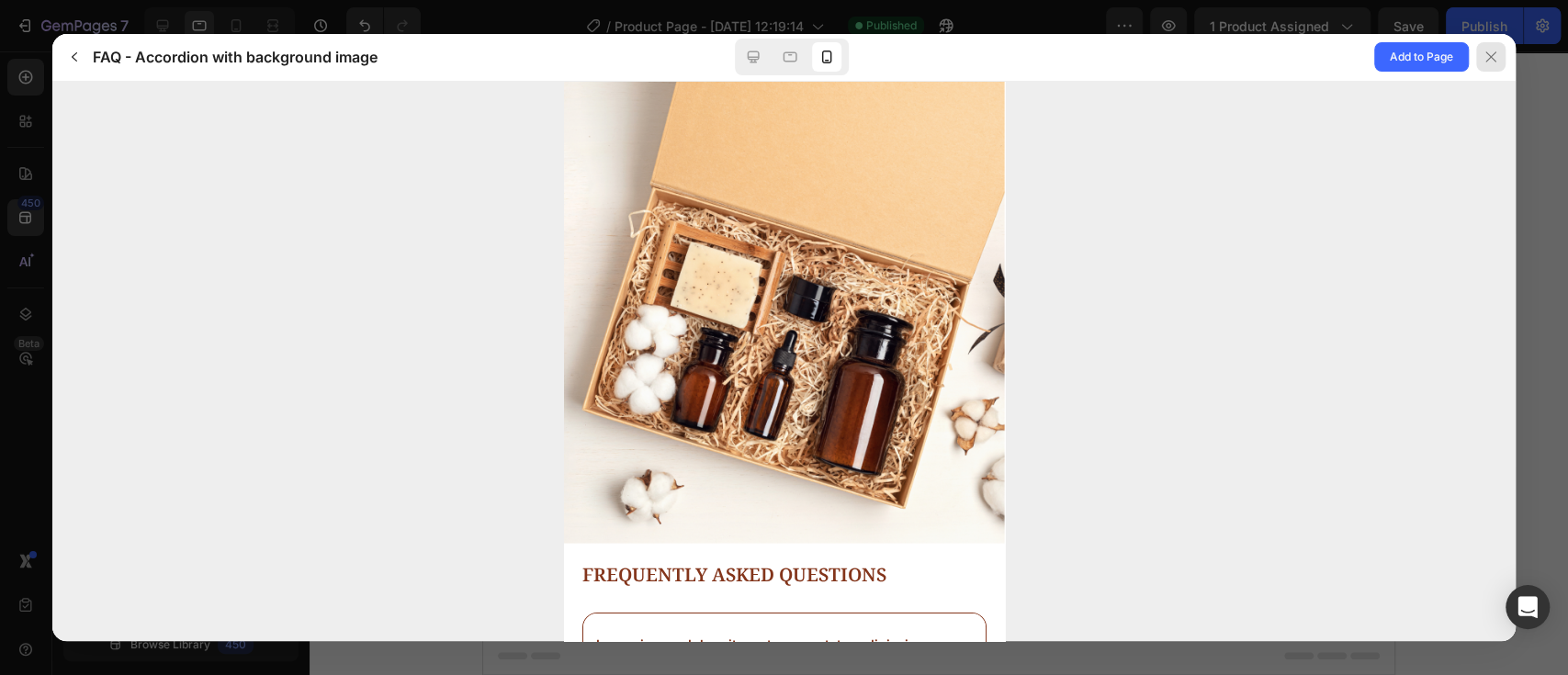
click at [1490, 57] on icon at bounding box center [1490, 57] width 11 height 11
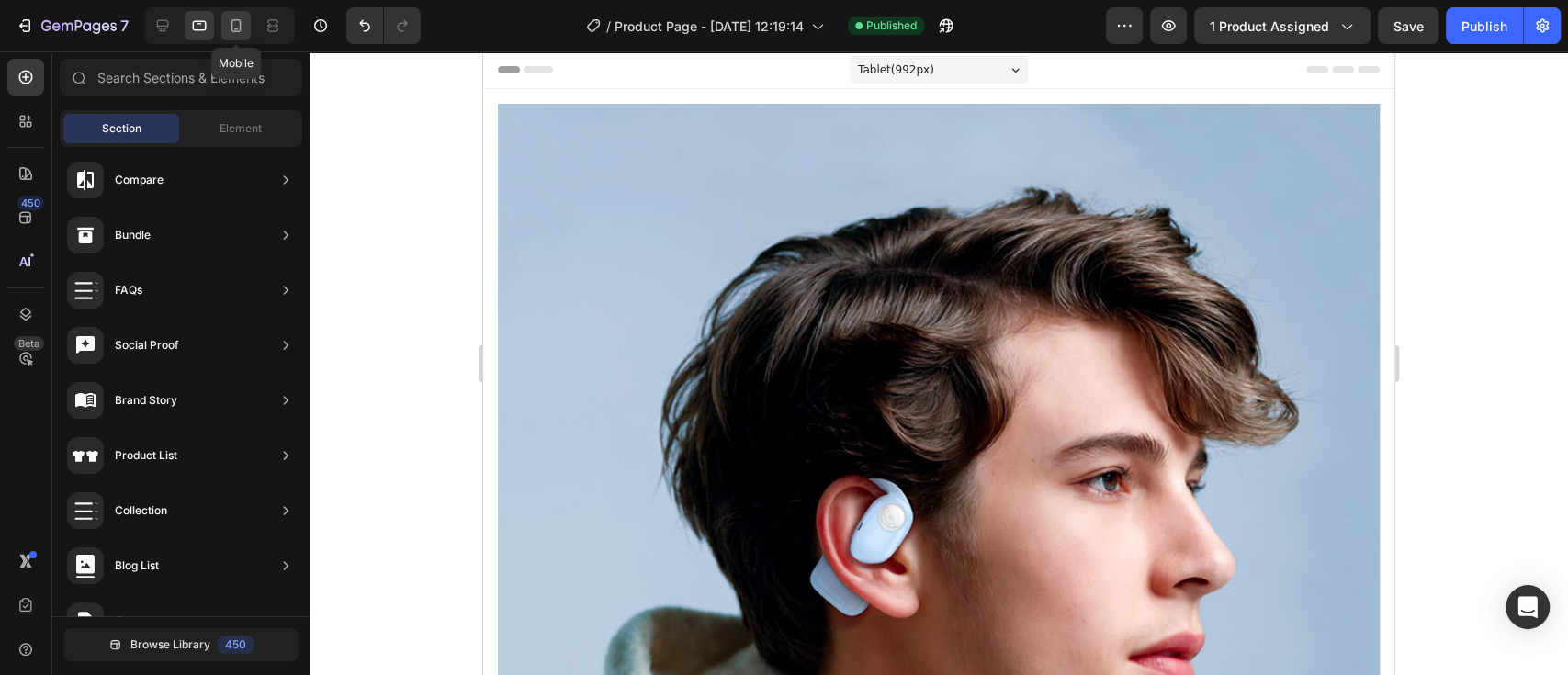
click at [231, 30] on icon at bounding box center [236, 25] width 11 height 12
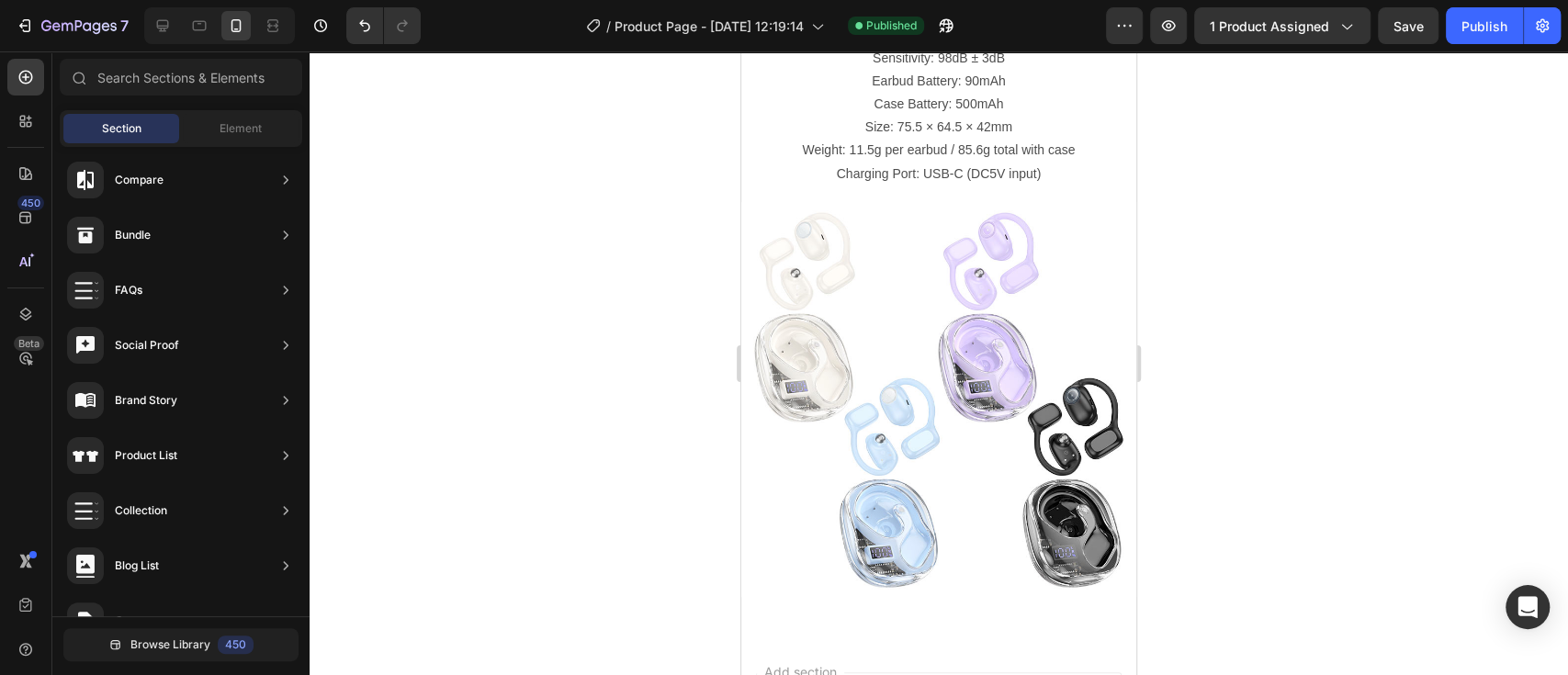
scroll to position [5413, 0]
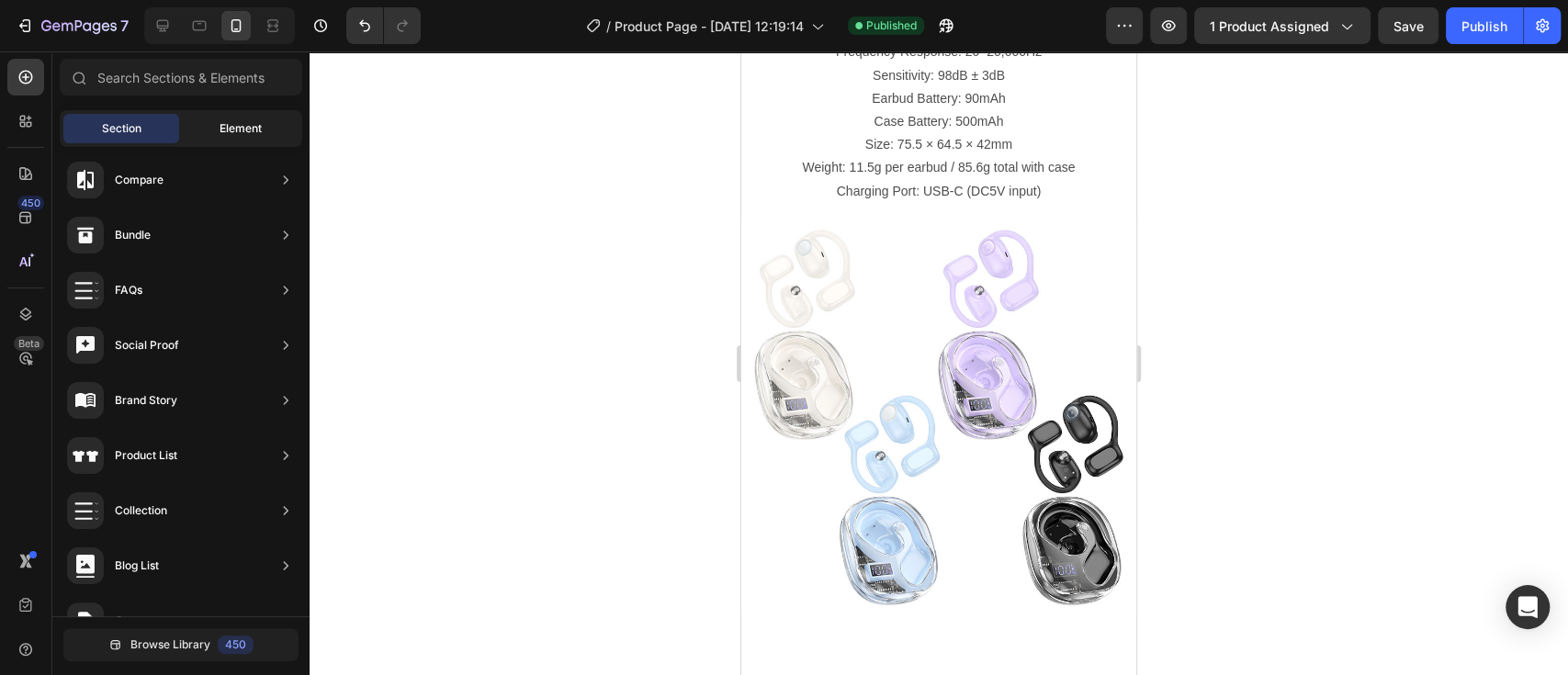
click at [271, 135] on div "Element" at bounding box center [240, 128] width 116 height 30
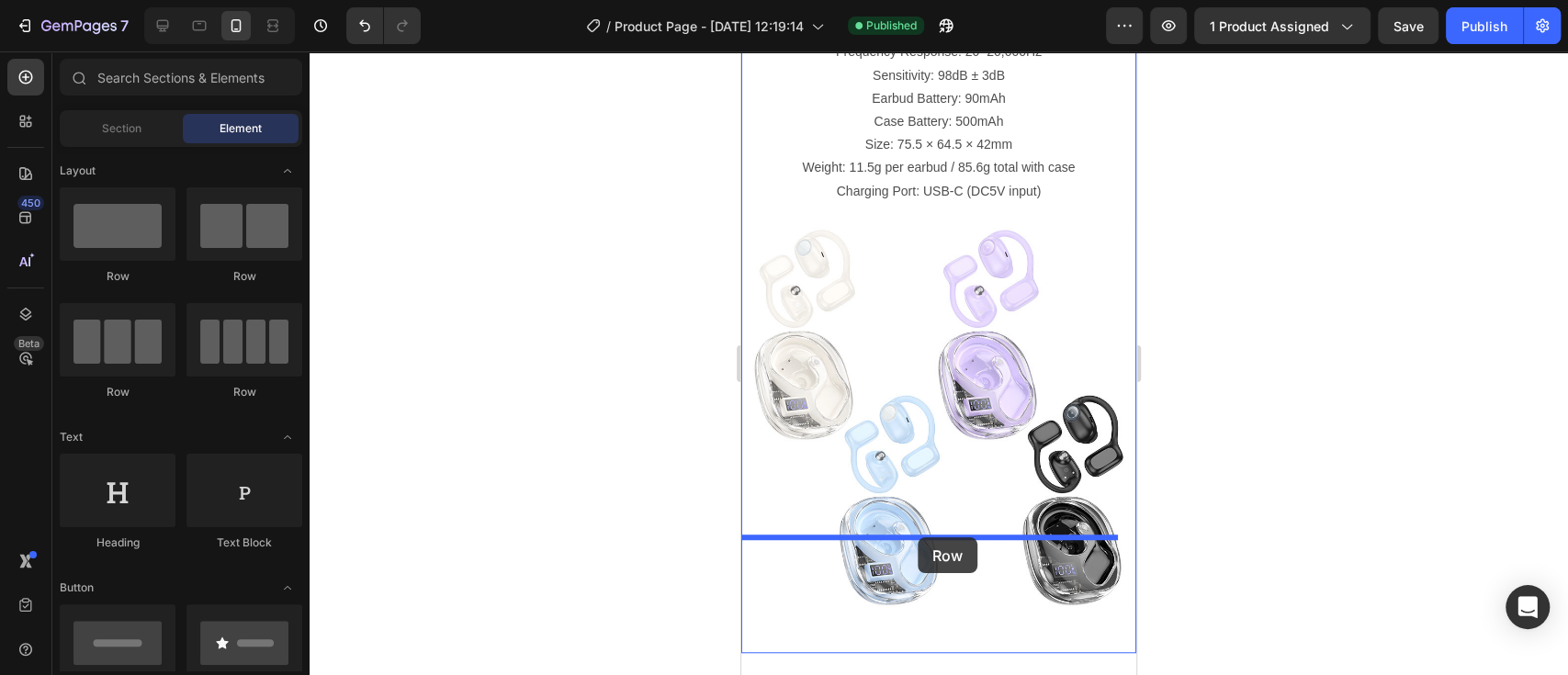
drag, startPoint x: 969, startPoint y: 284, endPoint x: 918, endPoint y: 538, distance: 259.1
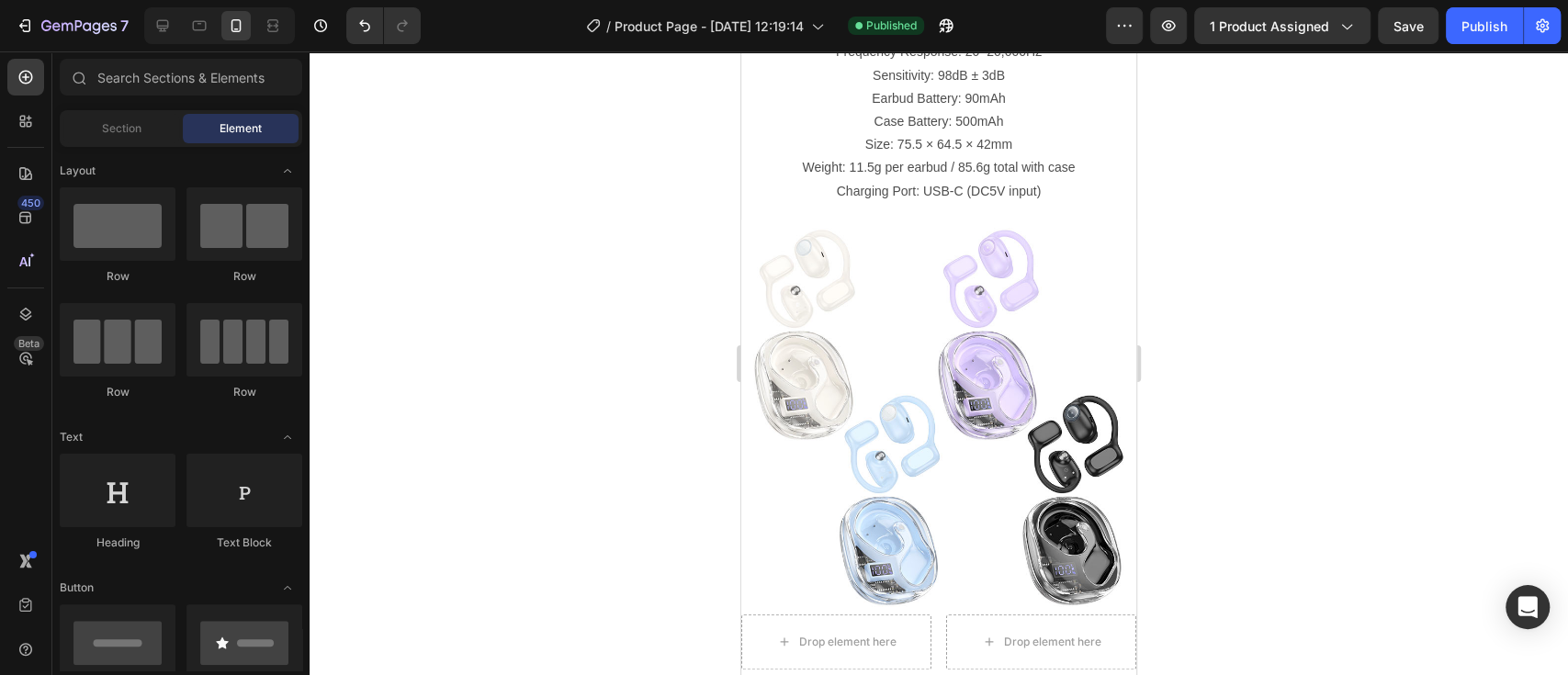
scroll to position [5758, 0]
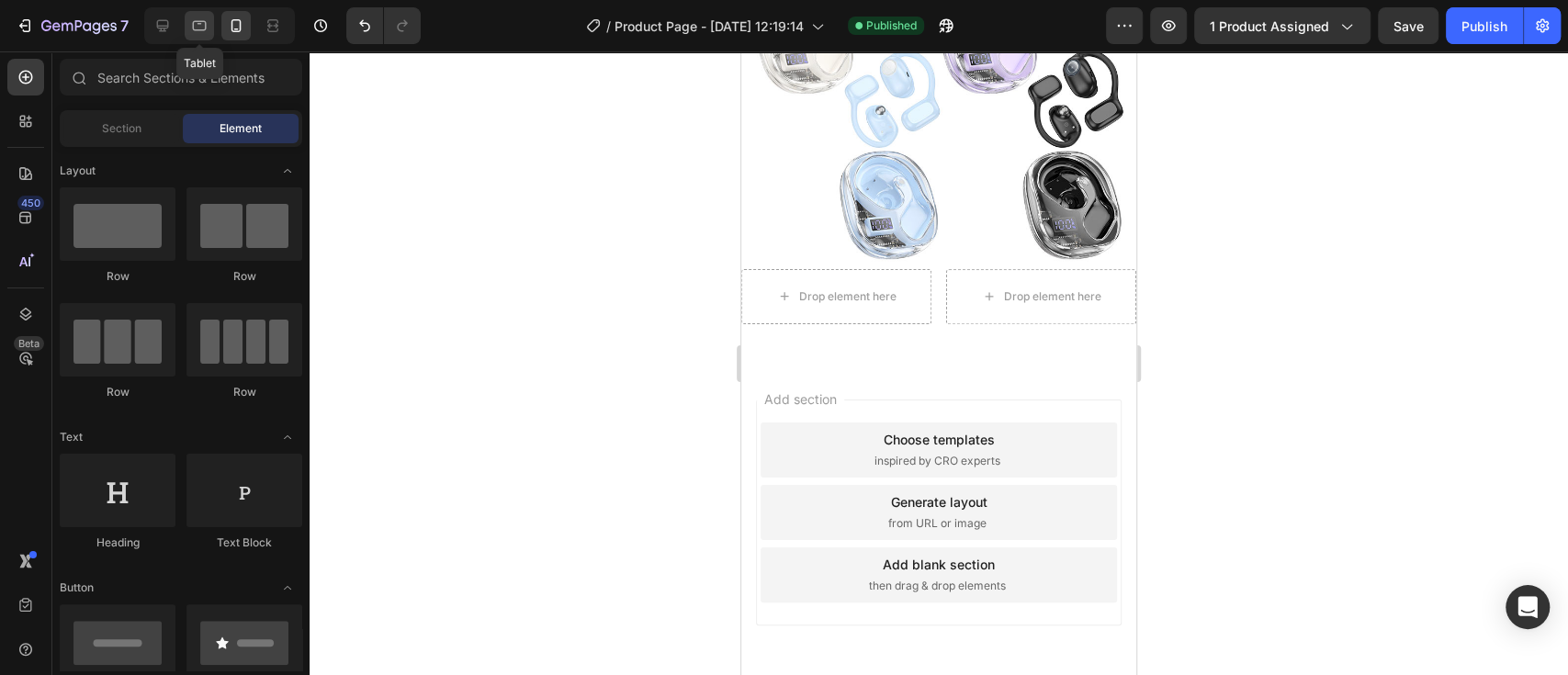
click at [191, 28] on icon at bounding box center [199, 25] width 18 height 18
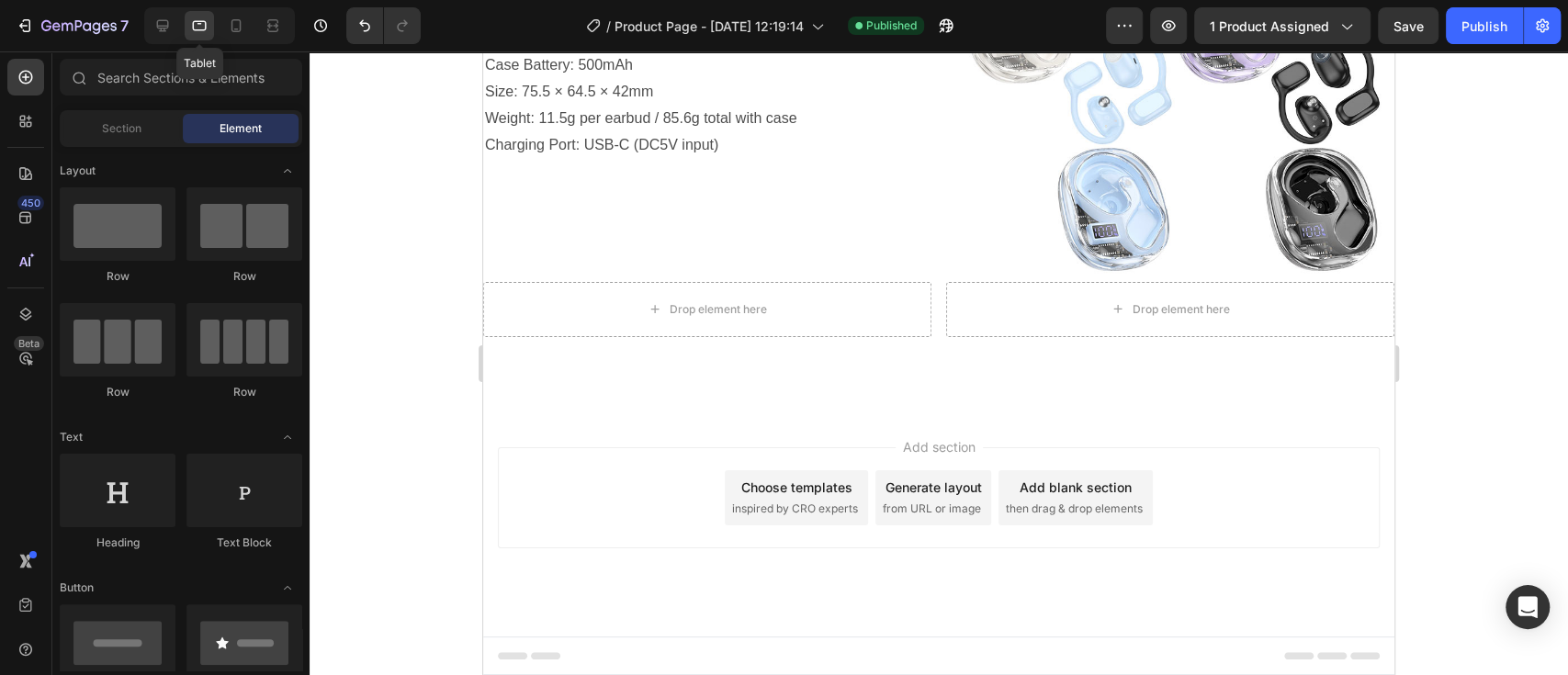
scroll to position [3724, 0]
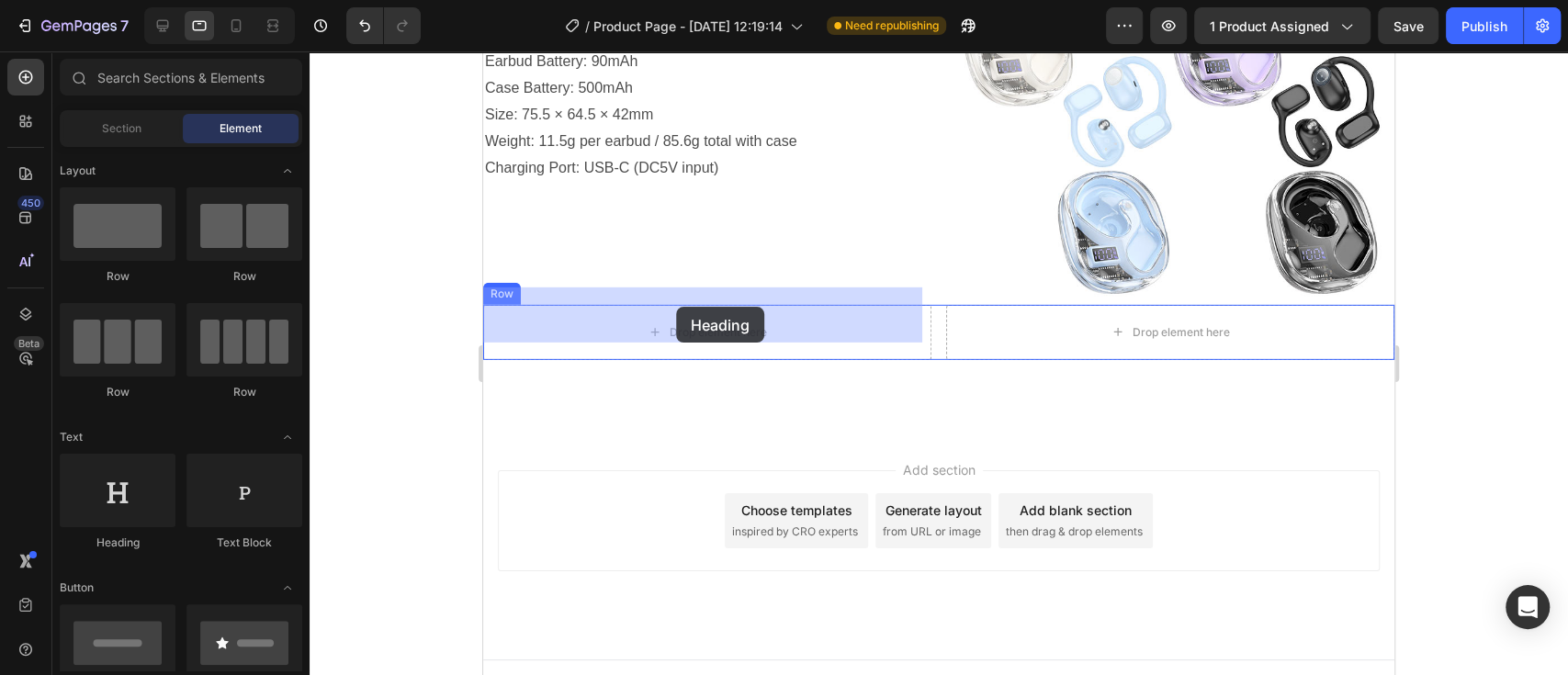
drag, startPoint x: 604, startPoint y: 562, endPoint x: 676, endPoint y: 306, distance: 265.9
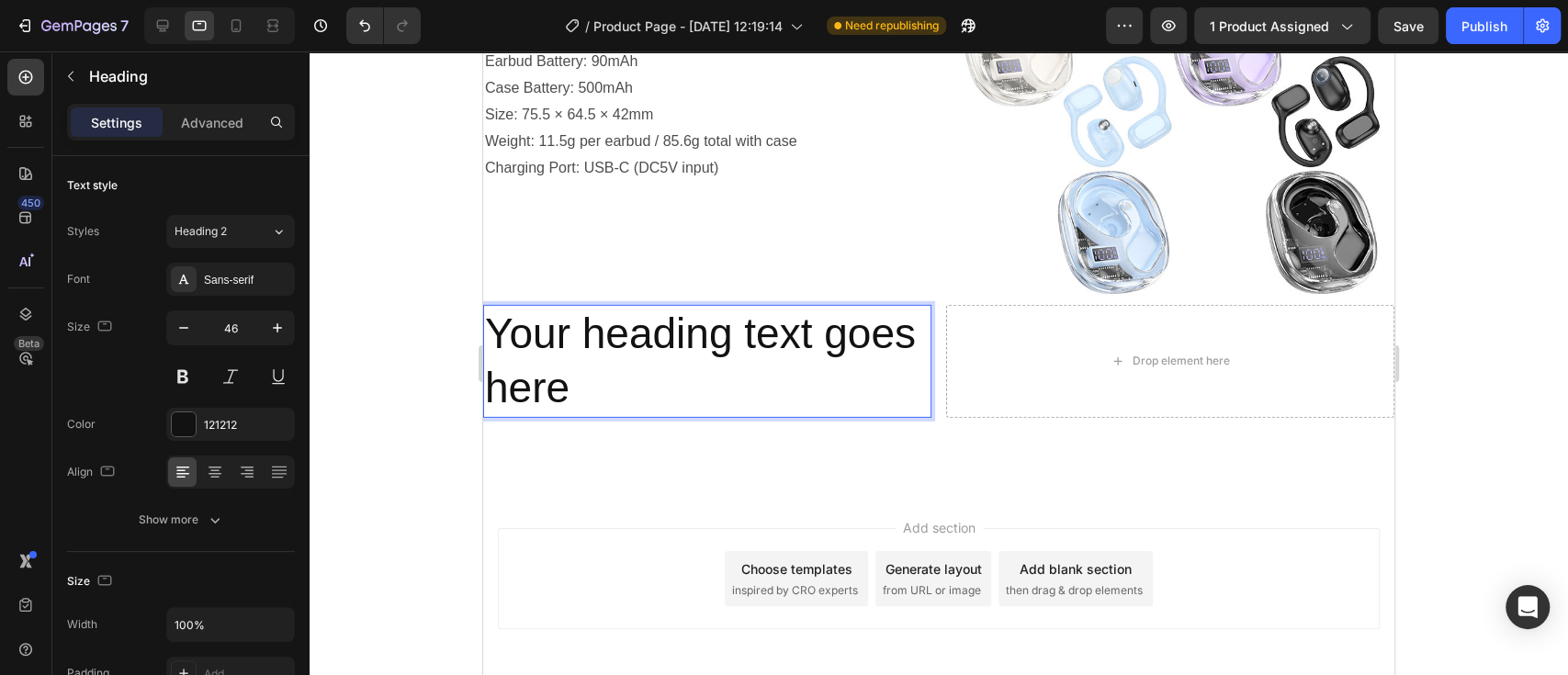
click at [589, 373] on p "Your heading text goes here" at bounding box center [707, 361] width 444 height 110
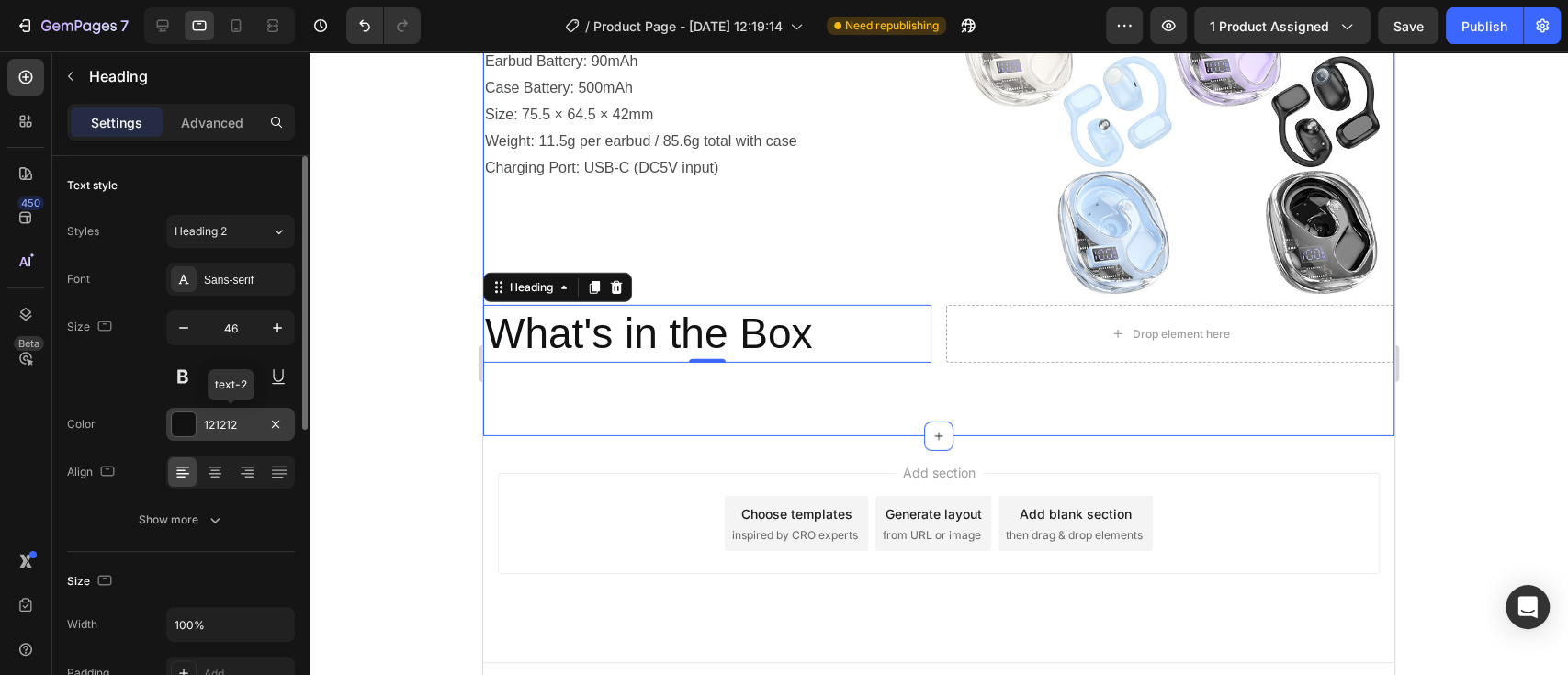
click at [182, 430] on div at bounding box center [183, 424] width 24 height 24
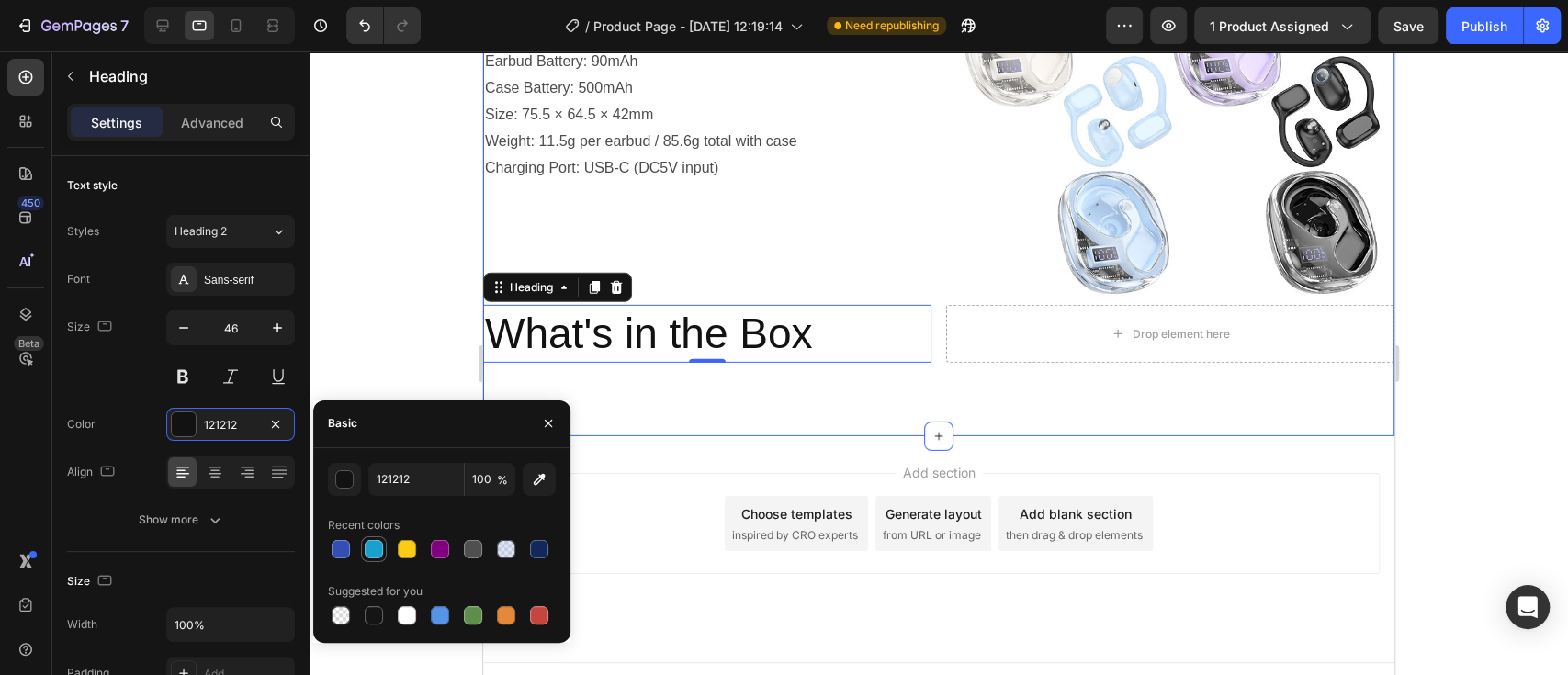
click at [382, 549] on div at bounding box center [373, 548] width 18 height 18
type input "18A1CD"
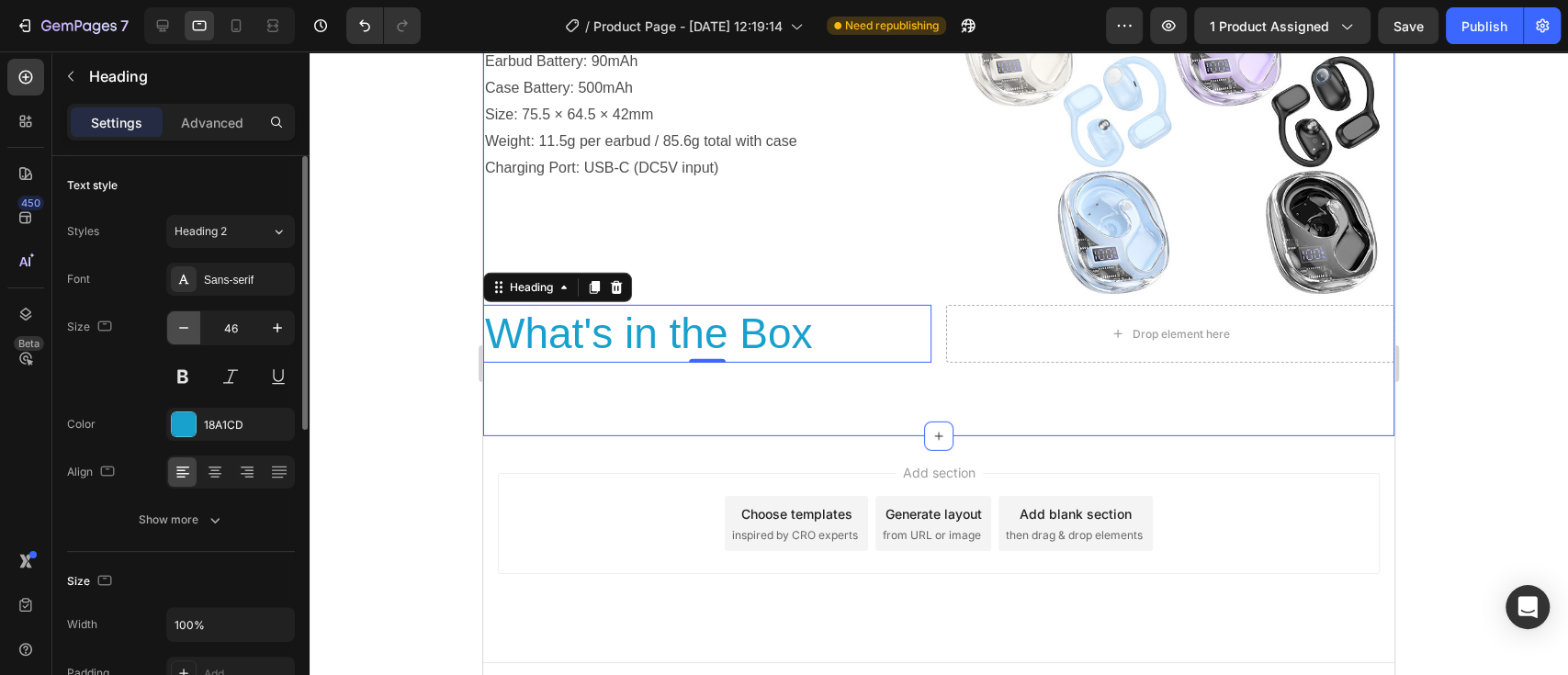
click at [181, 330] on icon "button" at bounding box center [183, 327] width 18 height 18
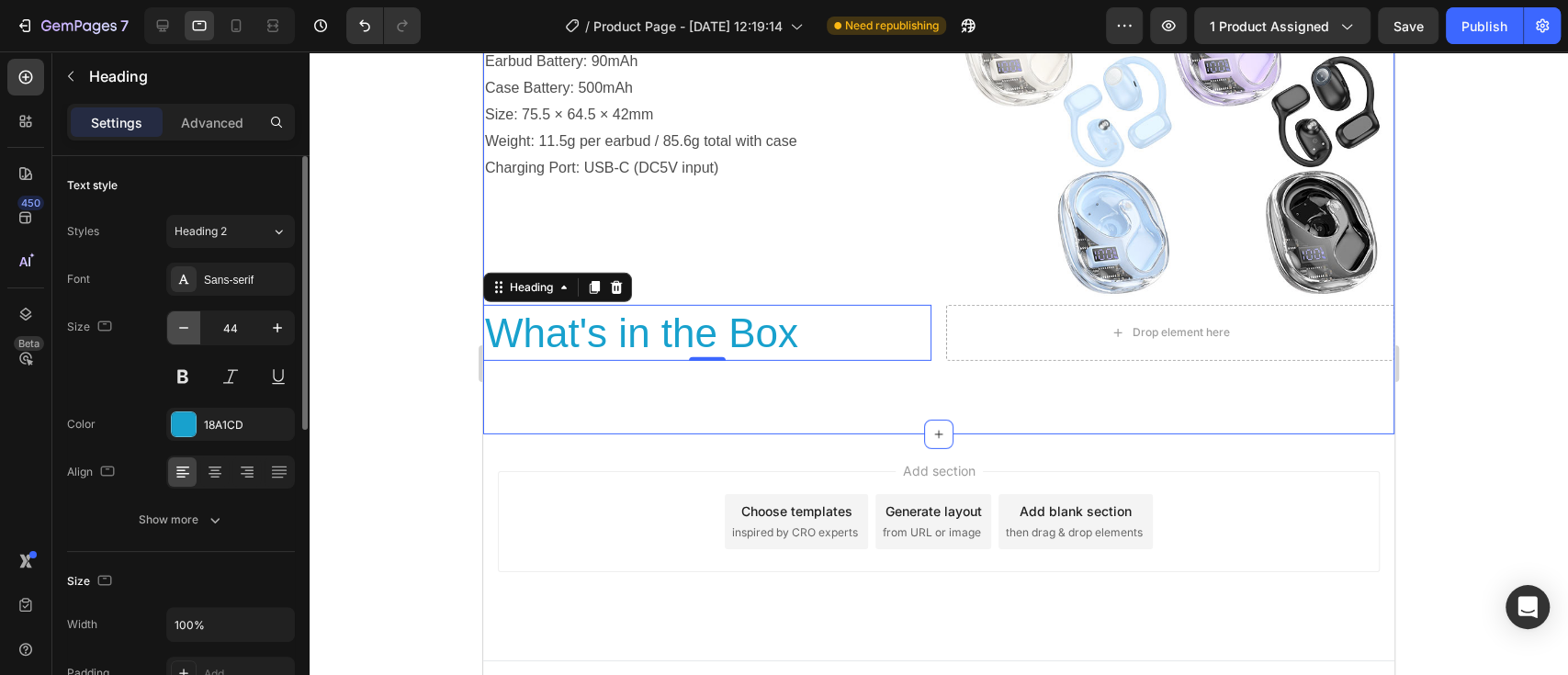
click at [181, 330] on icon "button" at bounding box center [183, 327] width 18 height 18
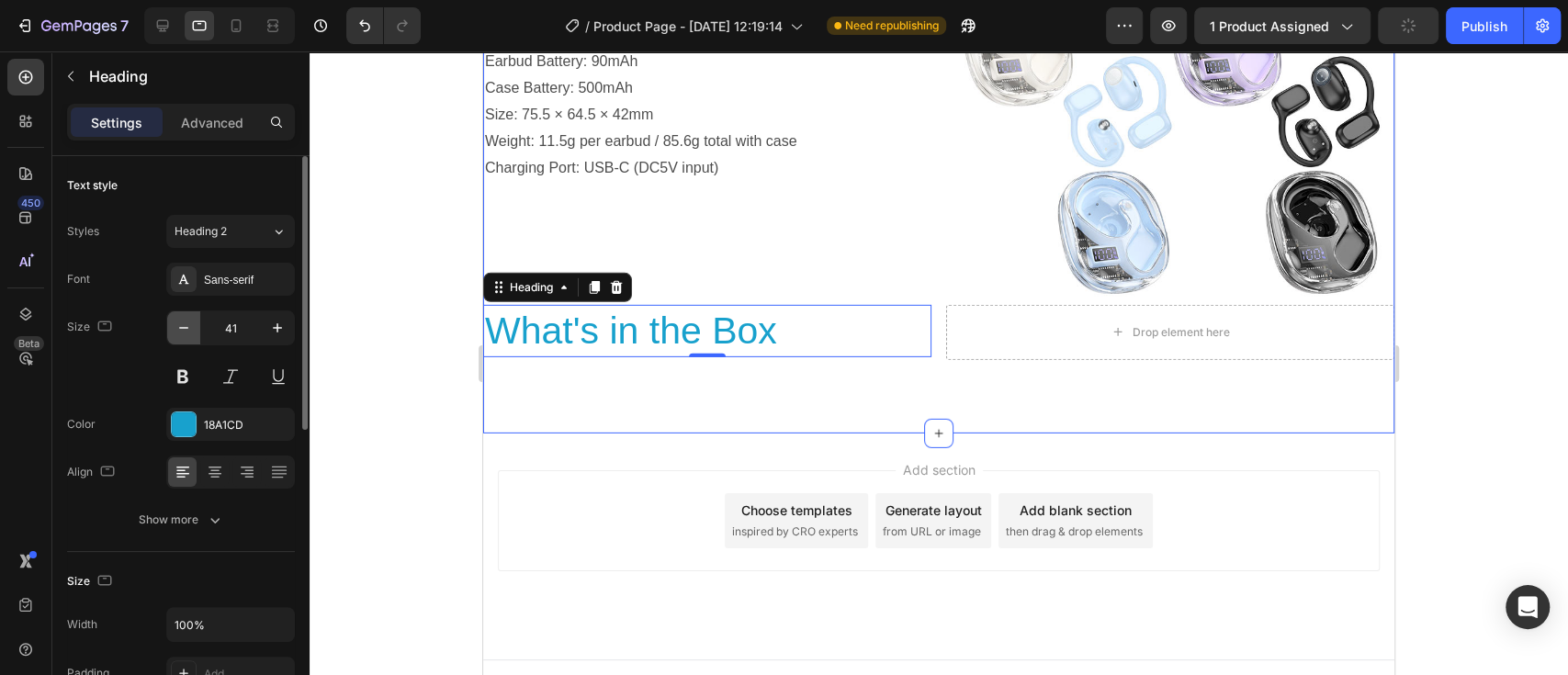
click at [181, 330] on icon "button" at bounding box center [183, 327] width 18 height 18
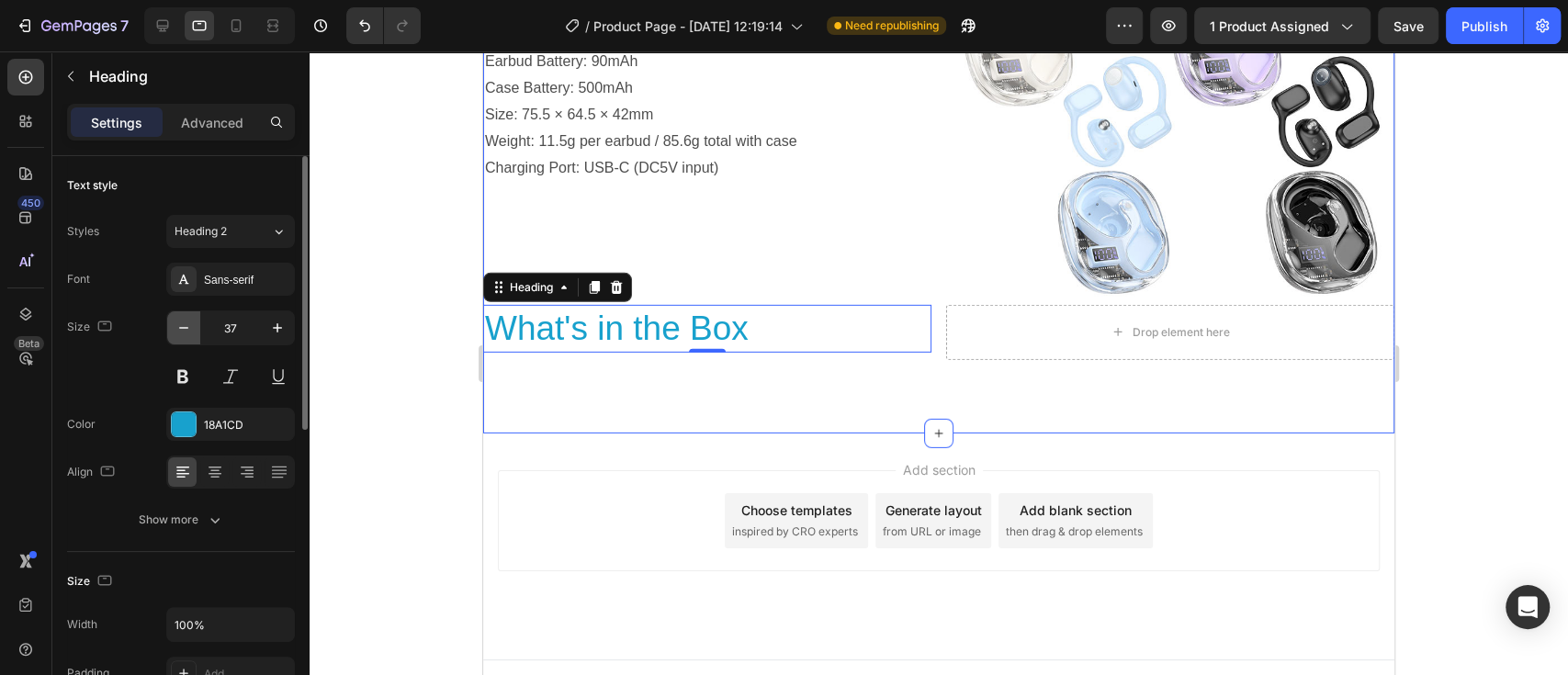
click at [181, 330] on icon "button" at bounding box center [183, 327] width 18 height 18
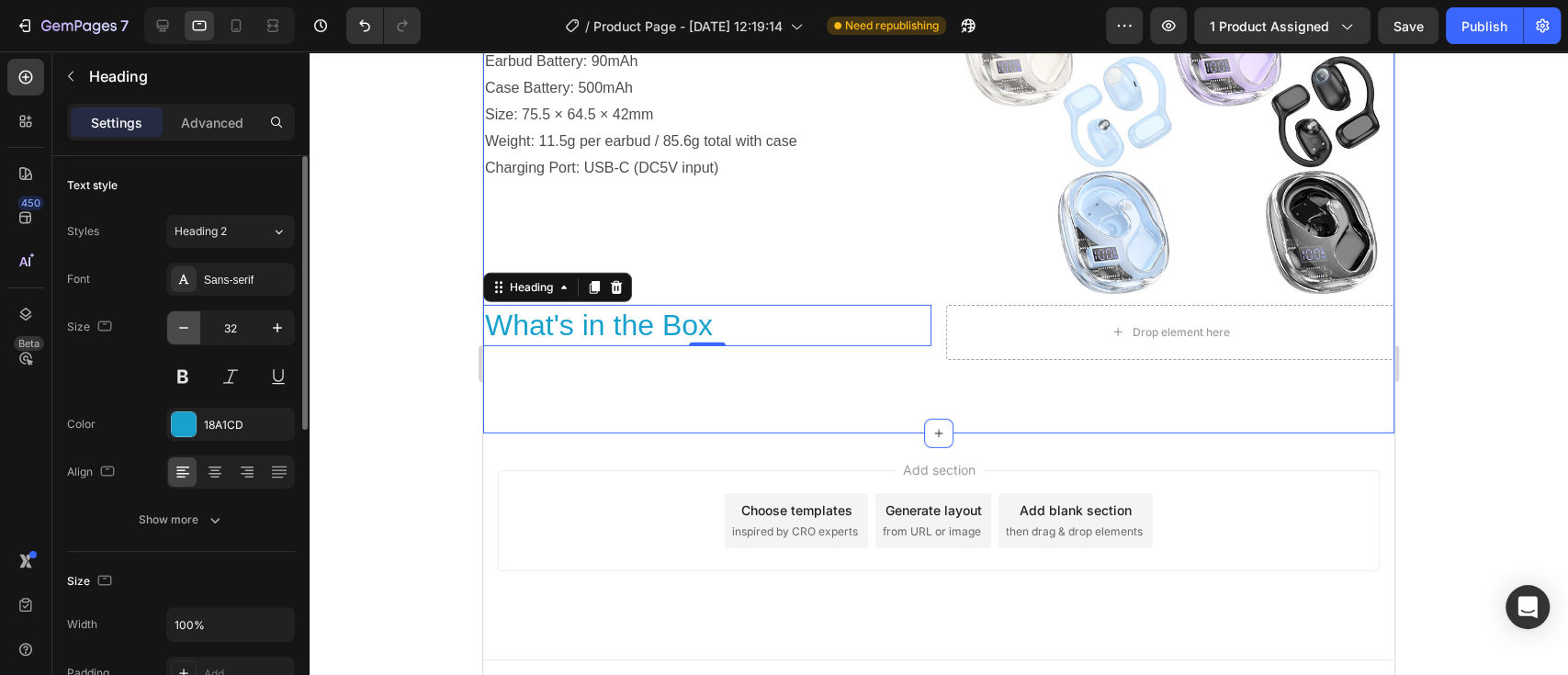
click at [181, 330] on icon "button" at bounding box center [183, 327] width 18 height 18
type input "30"
click at [189, 386] on button at bounding box center [182, 376] width 33 height 33
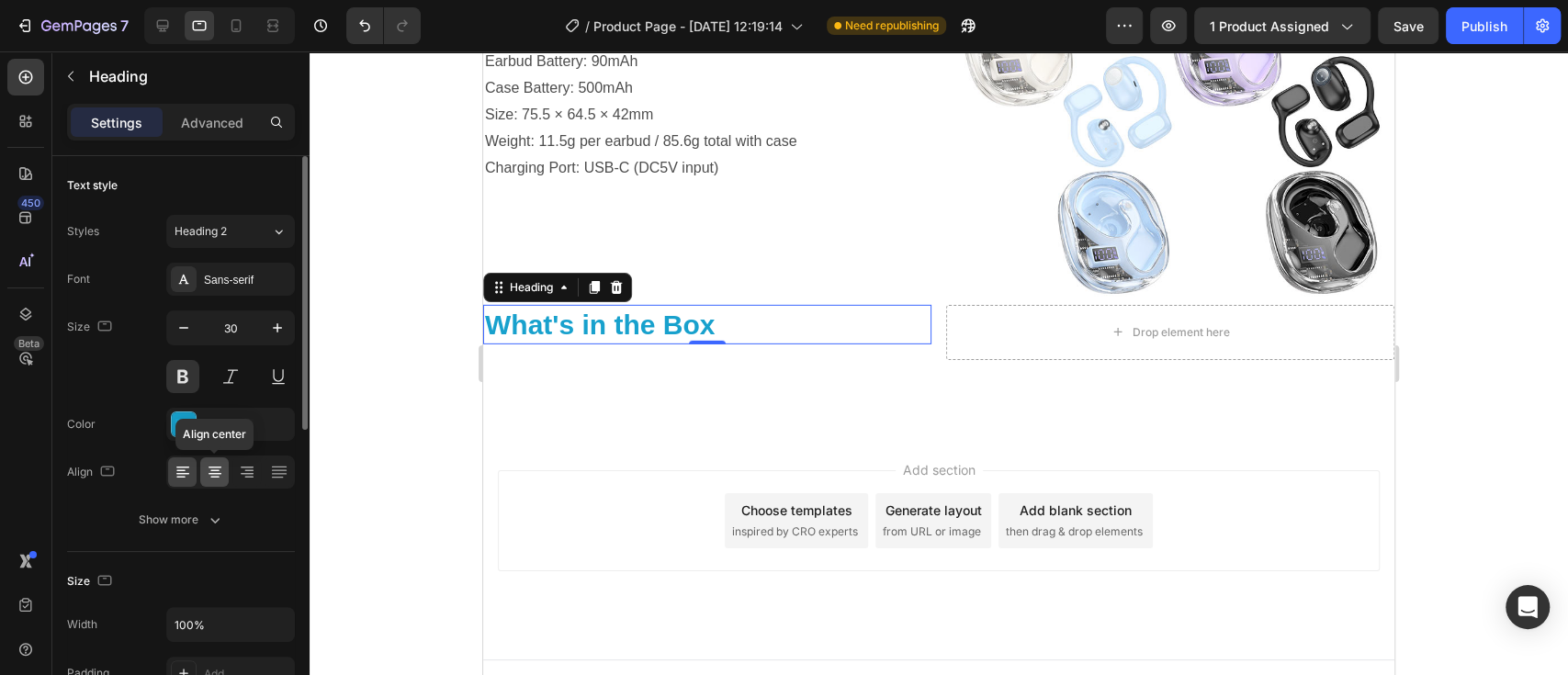
click at [217, 476] on icon at bounding box center [215, 477] width 10 height 2
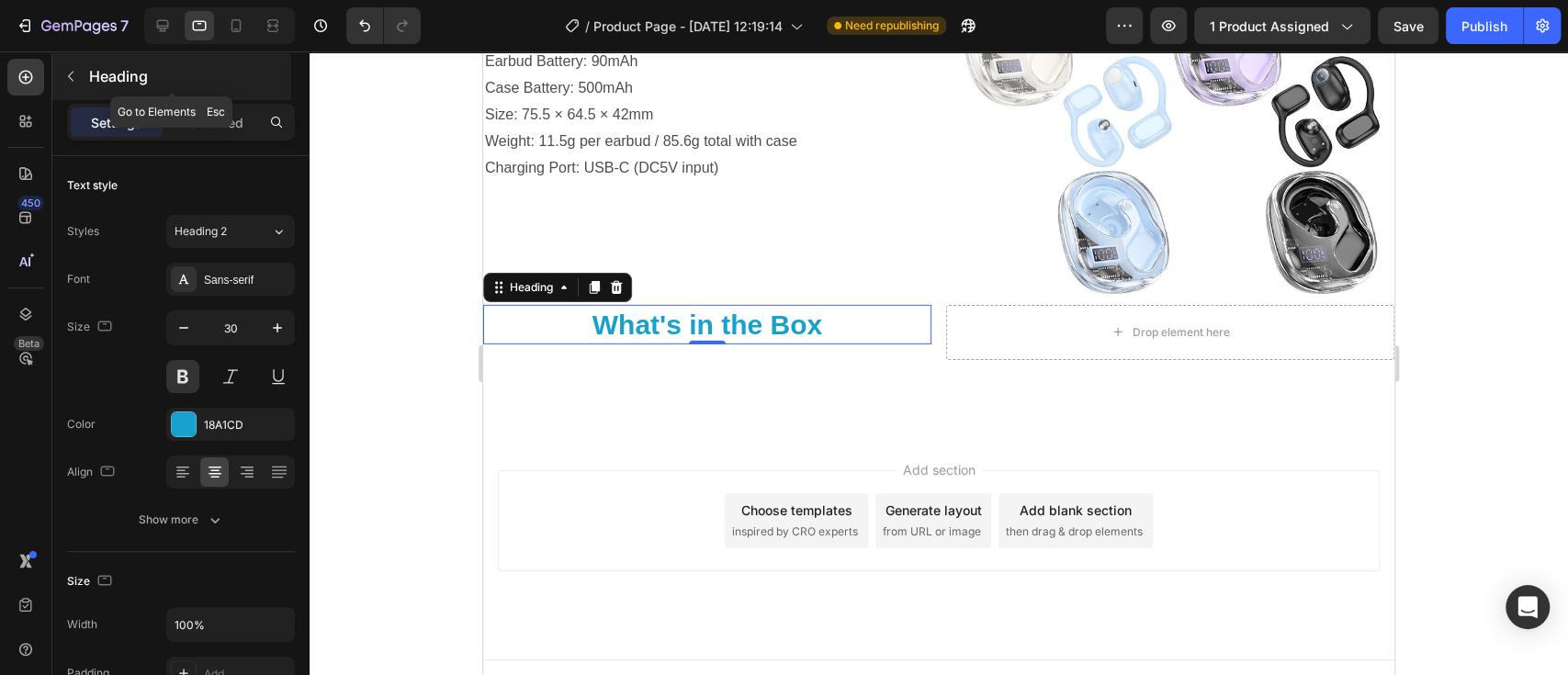
click at [69, 70] on icon "button" at bounding box center [70, 75] width 14 height 14
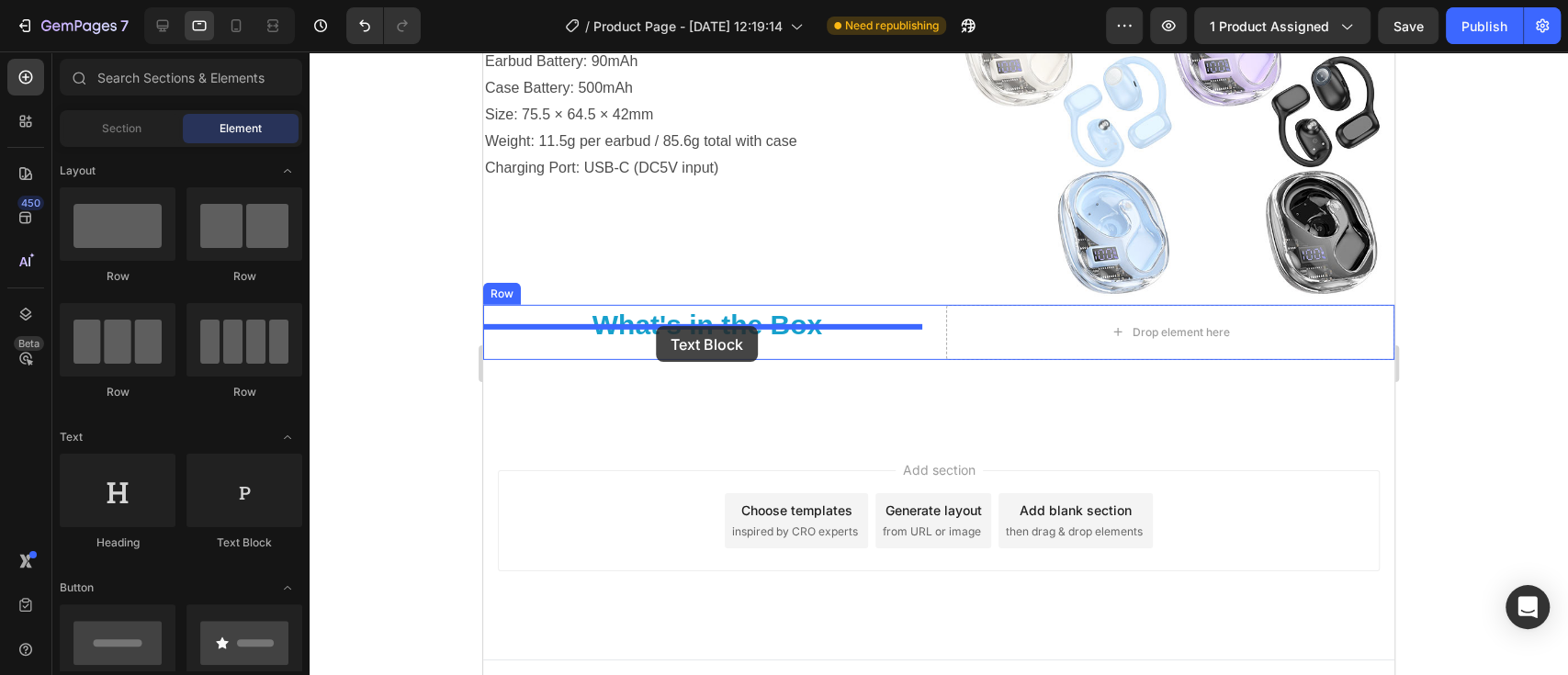
drag, startPoint x: 740, startPoint y: 568, endPoint x: 656, endPoint y: 326, distance: 256.2
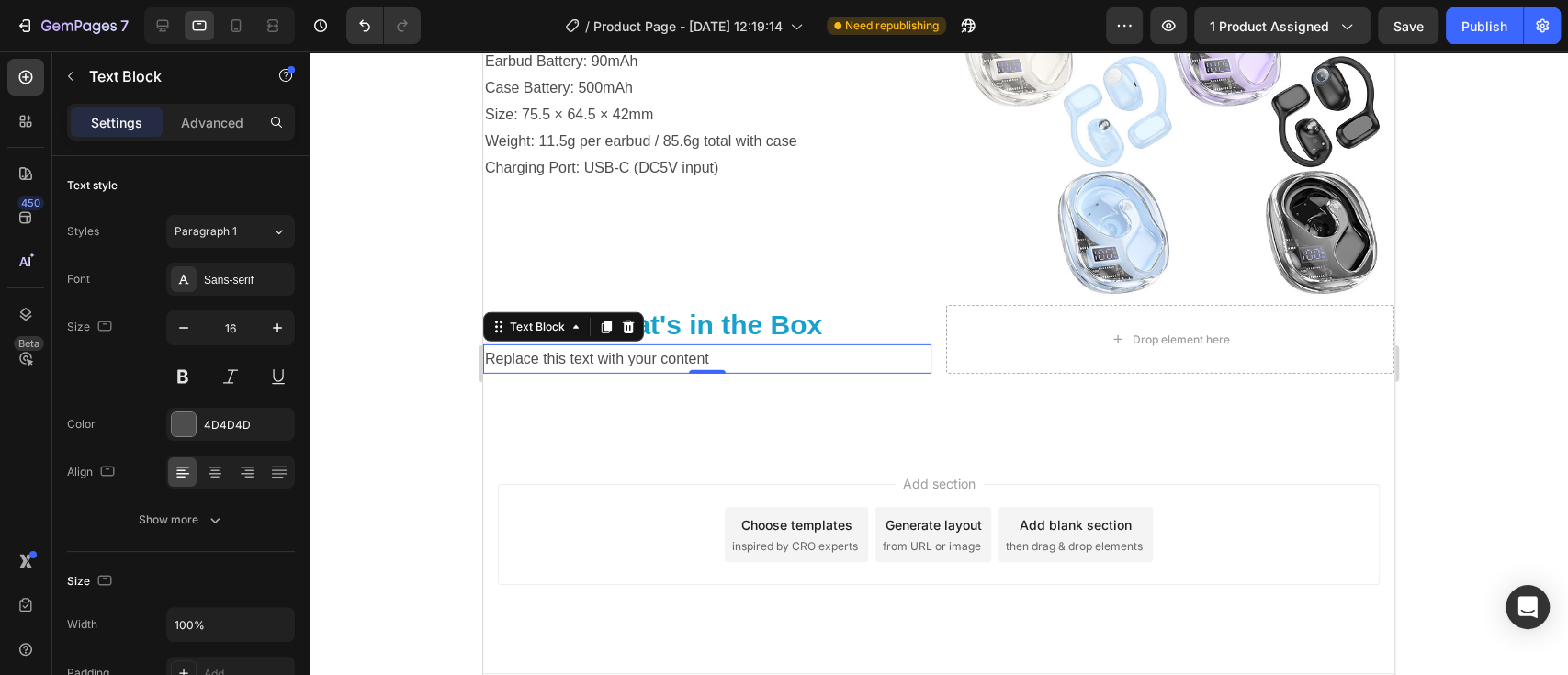
click at [711, 347] on p "Replace this text with your content" at bounding box center [707, 360] width 444 height 27
click at [531, 347] on div "Rich Text Editor. Editing area: main" at bounding box center [707, 360] width 448 height 31
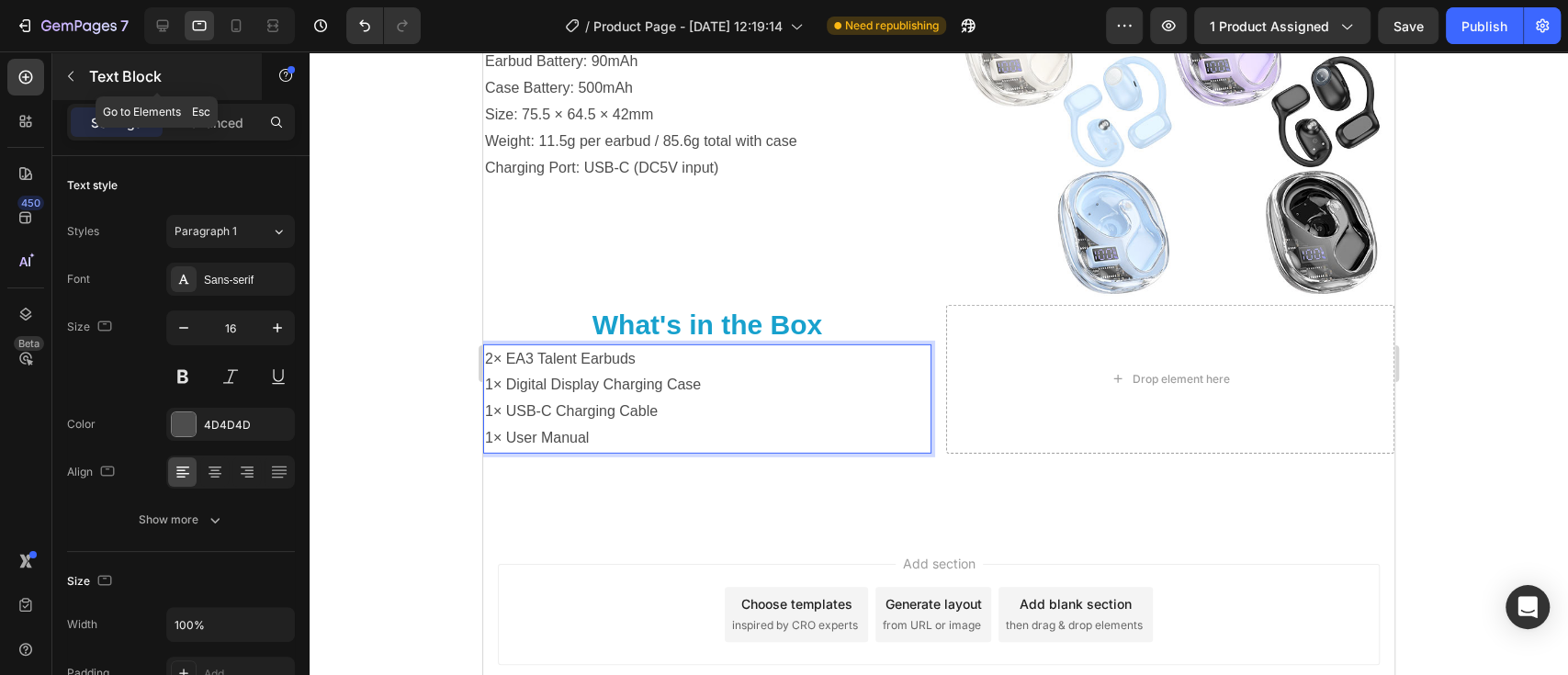
click at [67, 70] on icon "button" at bounding box center [70, 75] width 14 height 14
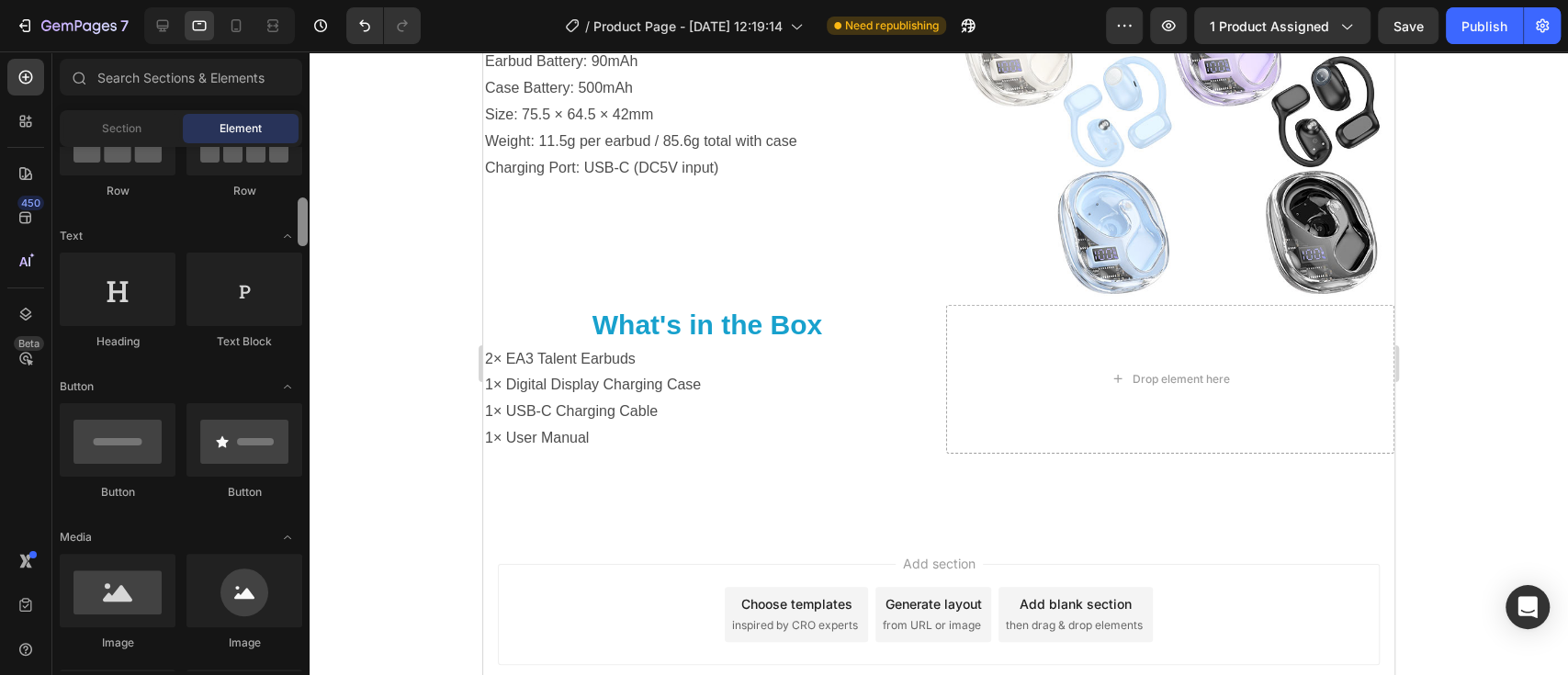
scroll to position [542, 0]
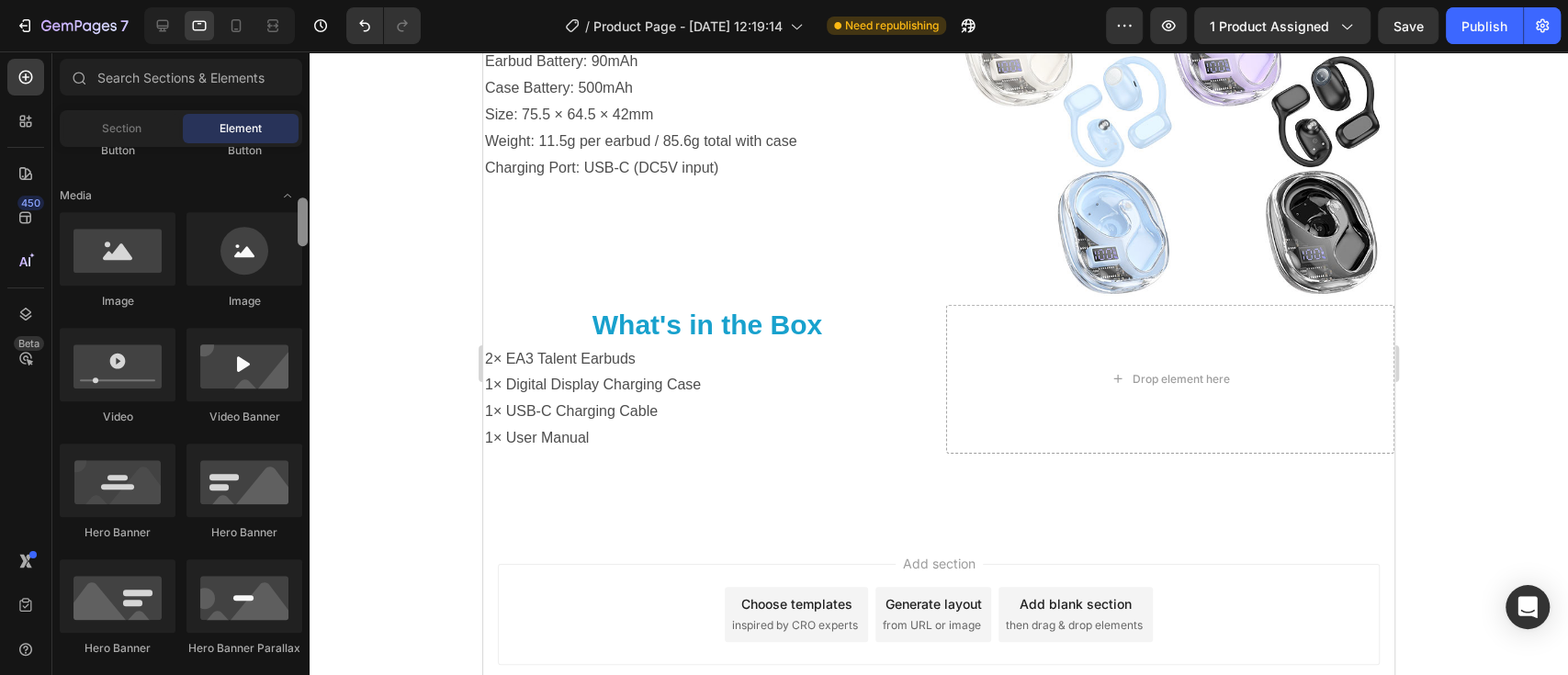
drag, startPoint x: 299, startPoint y: 184, endPoint x: 307, endPoint y: 231, distance: 47.7
click at [307, 231] on div at bounding box center [303, 409] width 13 height 523
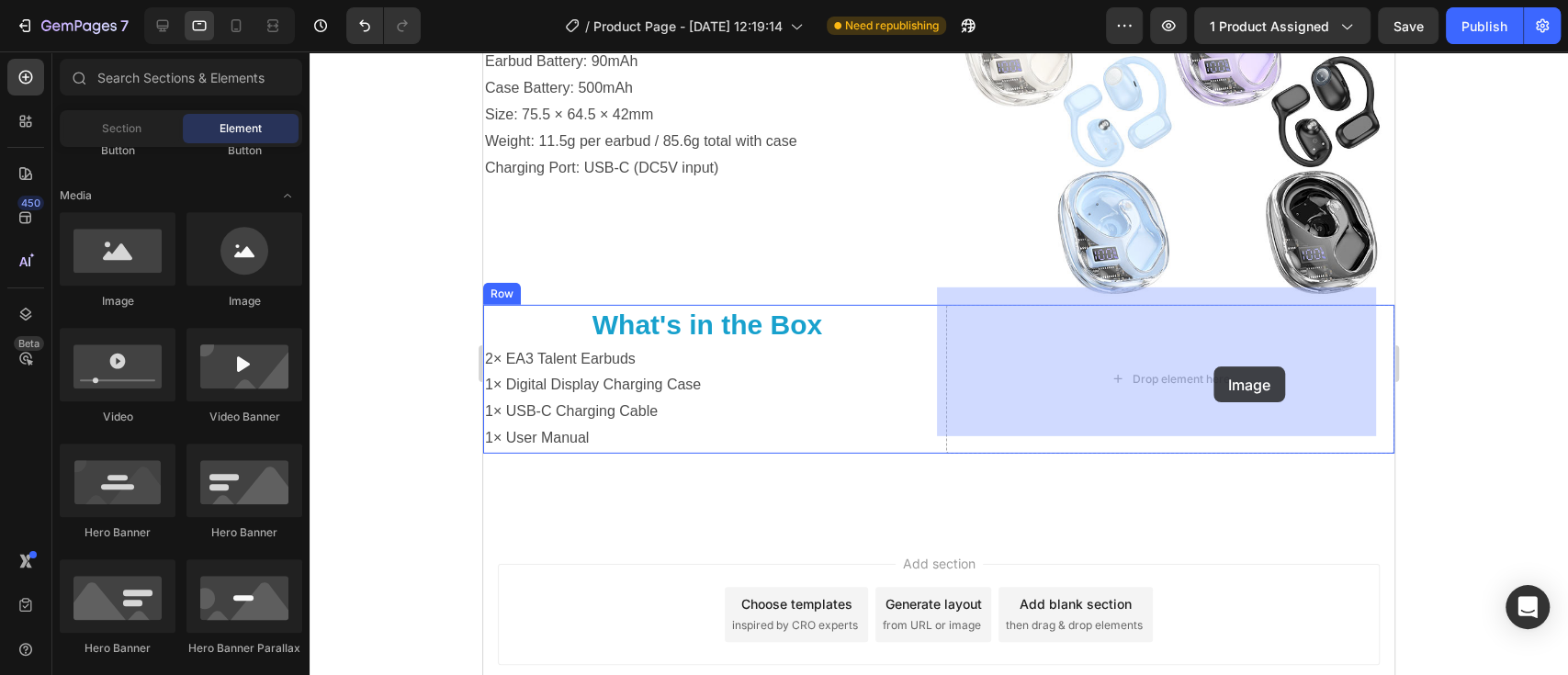
drag, startPoint x: 602, startPoint y: 317, endPoint x: 1213, endPoint y: 367, distance: 613.0
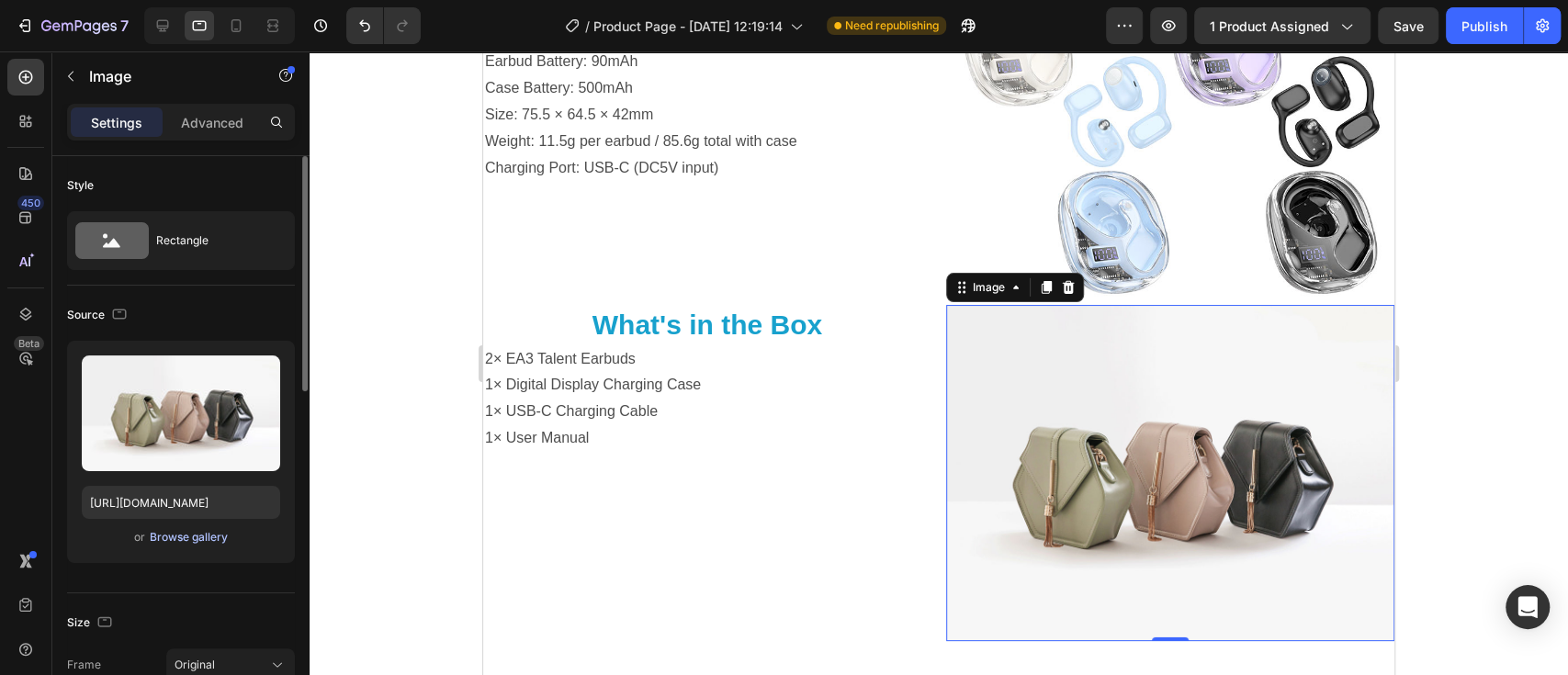
click at [184, 534] on div "Browse gallery" at bounding box center [189, 537] width 78 height 16
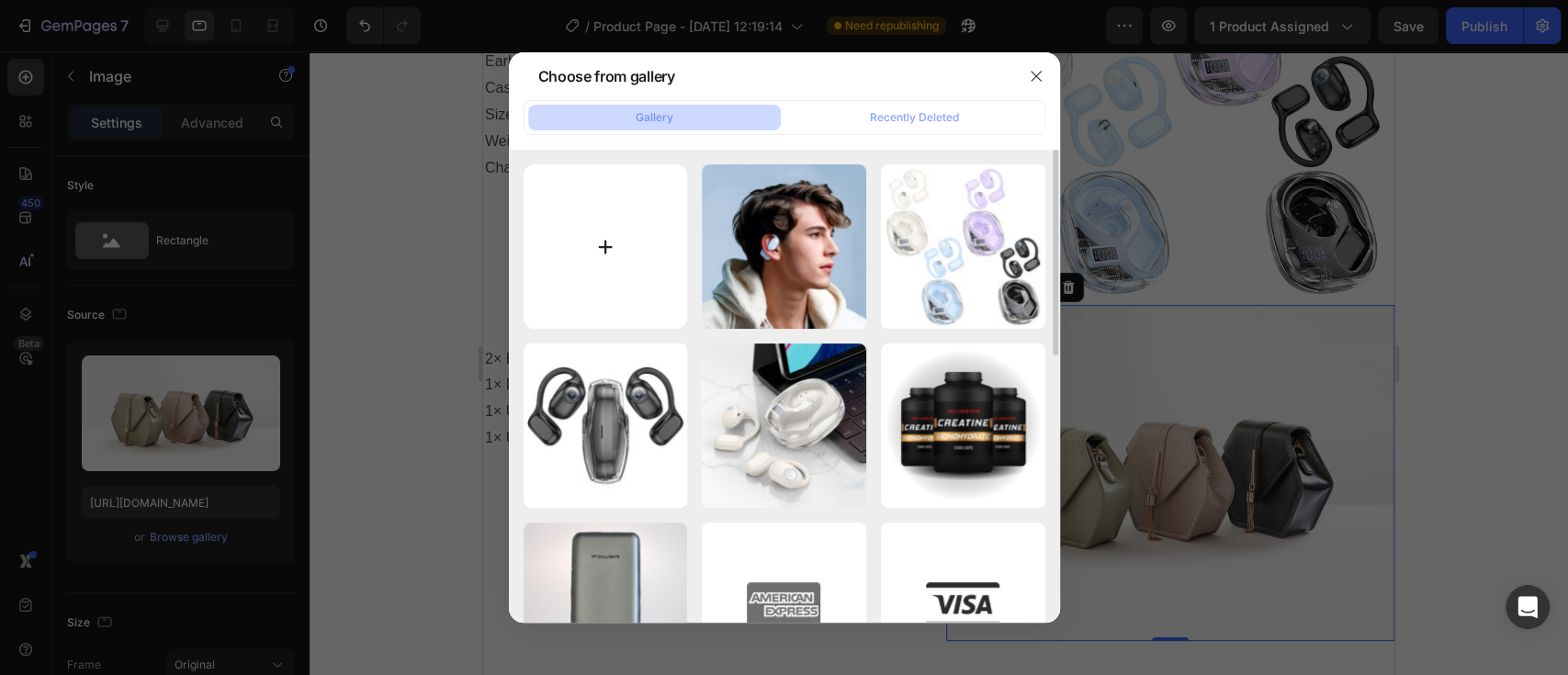
click at [610, 239] on input "file" at bounding box center [605, 246] width 164 height 164
type input "C:\fakepath\hoco-ea3-talent-open-ears-tws-headset-purple.jpg"
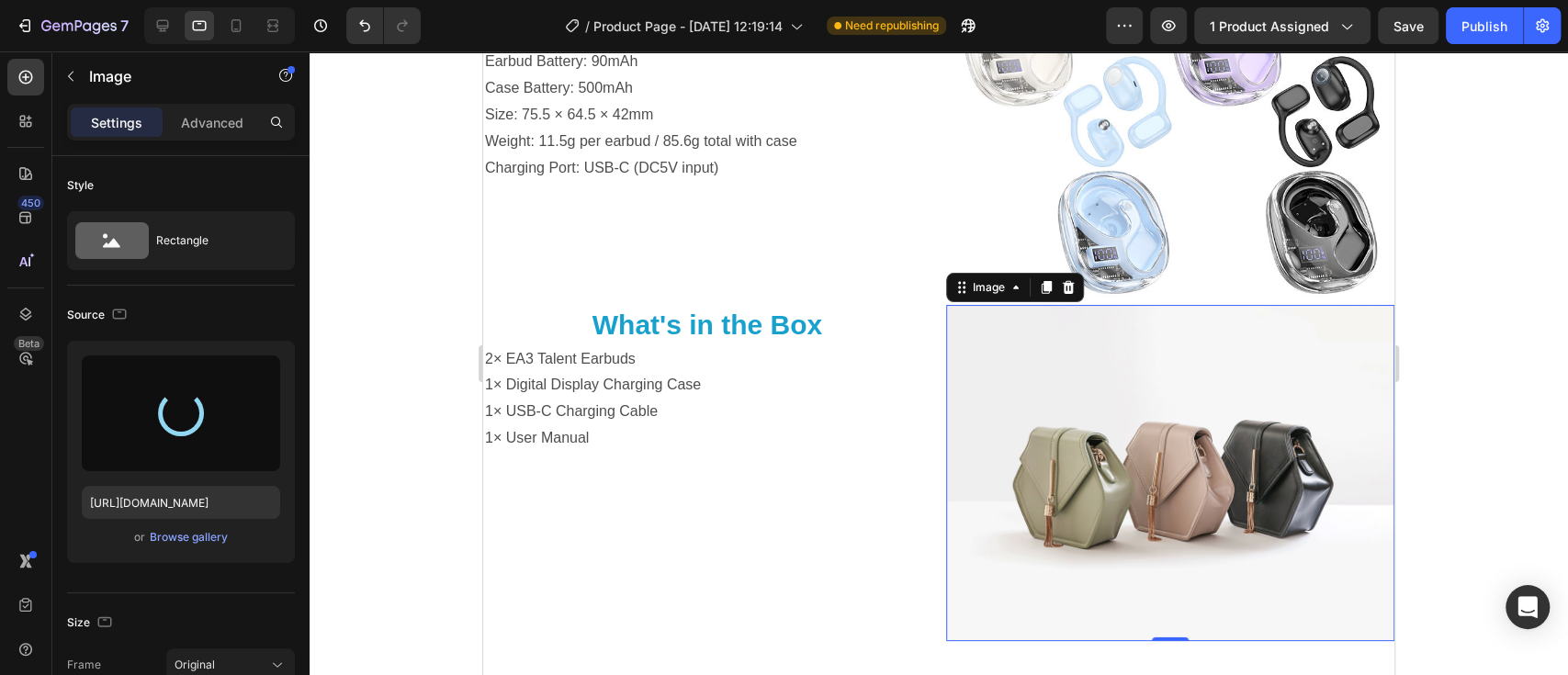
type input "[URL][DOMAIN_NAME]"
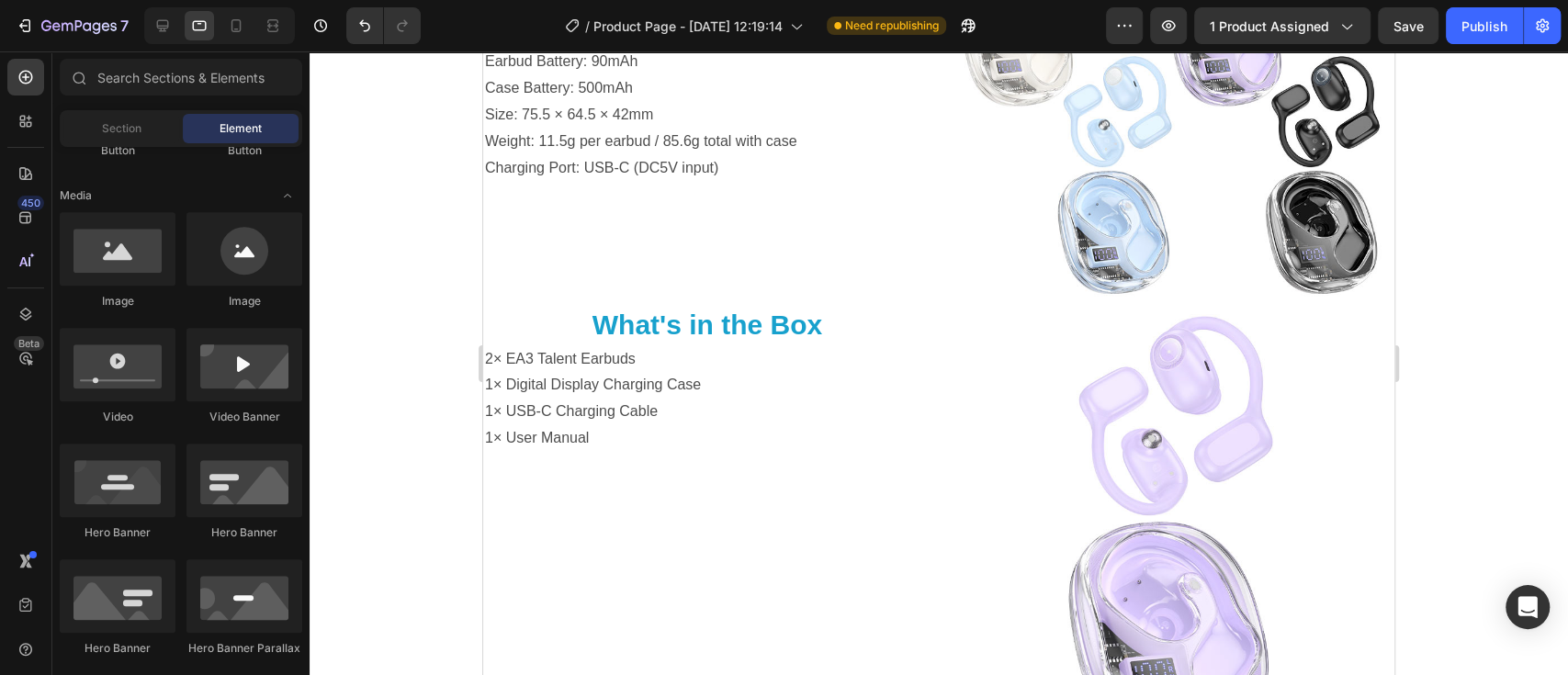
scroll to position [4113, 0]
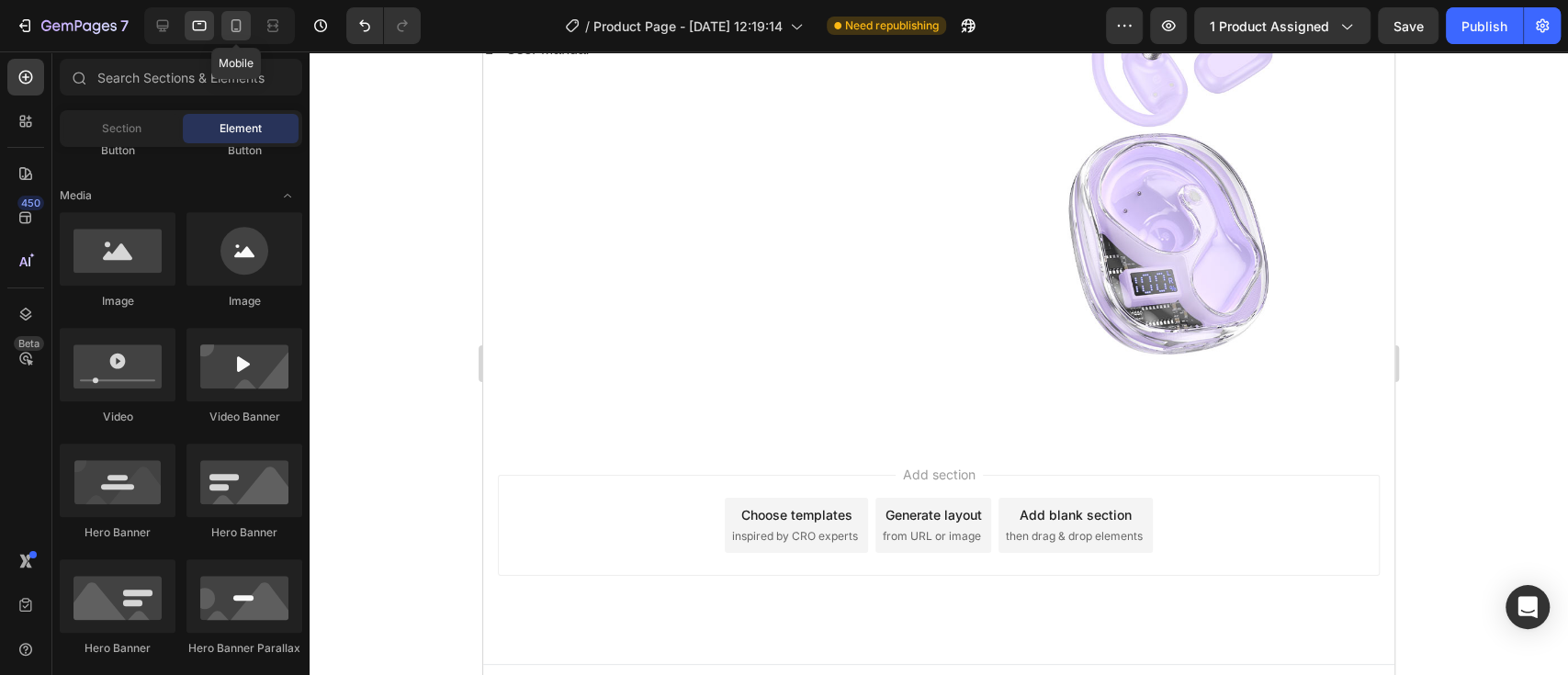
click at [238, 16] on icon at bounding box center [236, 25] width 18 height 18
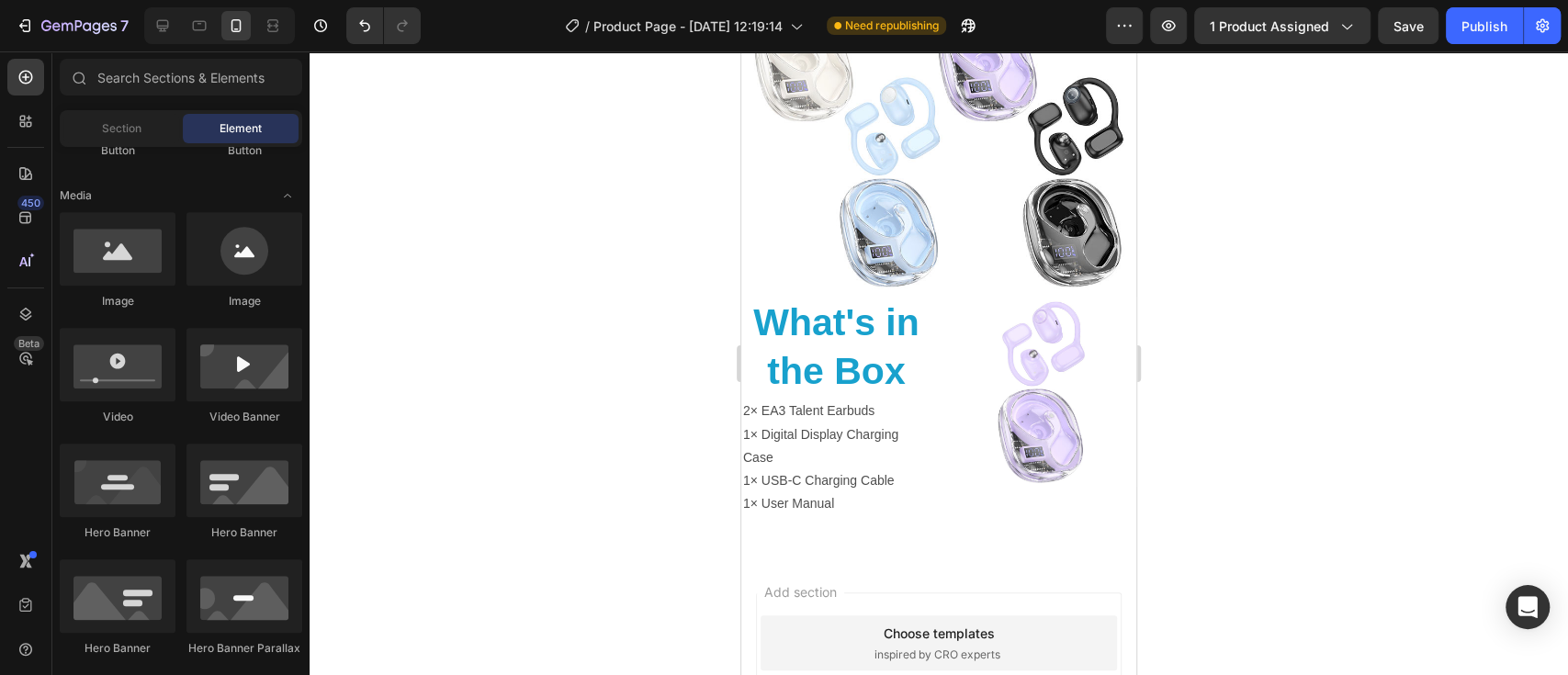
scroll to position [5741, 0]
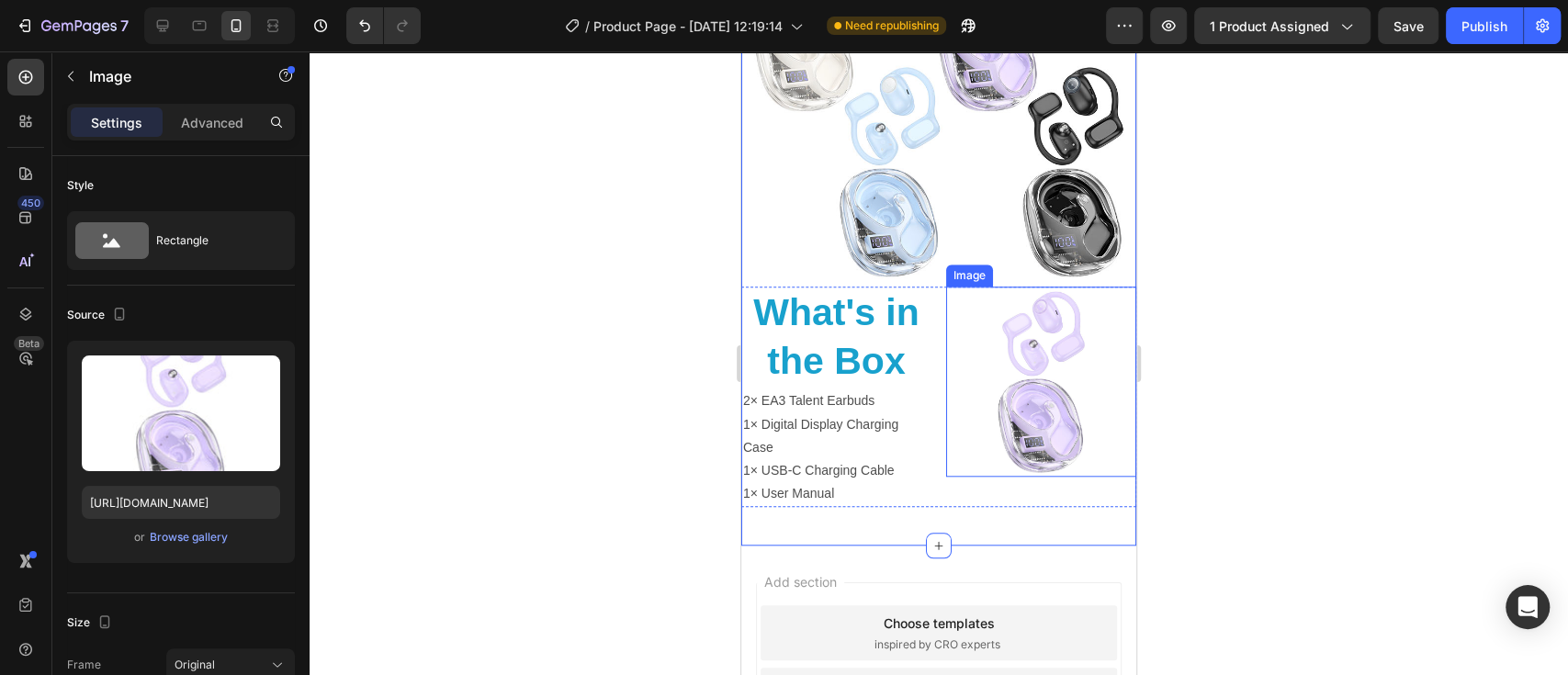
click at [947, 330] on img at bounding box center [1040, 381] width 190 height 190
click at [951, 413] on div "Image 0" at bounding box center [1040, 397] width 190 height 221
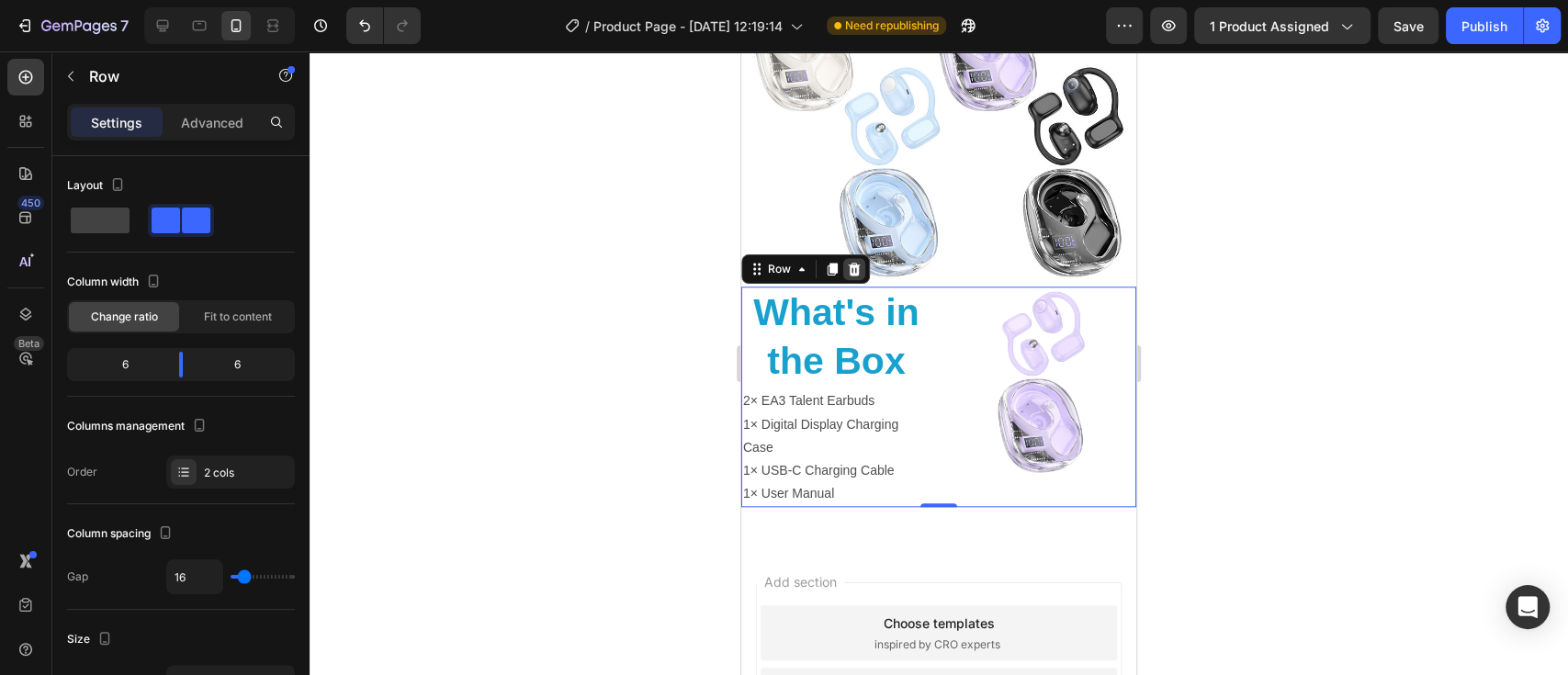
click at [862, 258] on div at bounding box center [854, 268] width 22 height 22
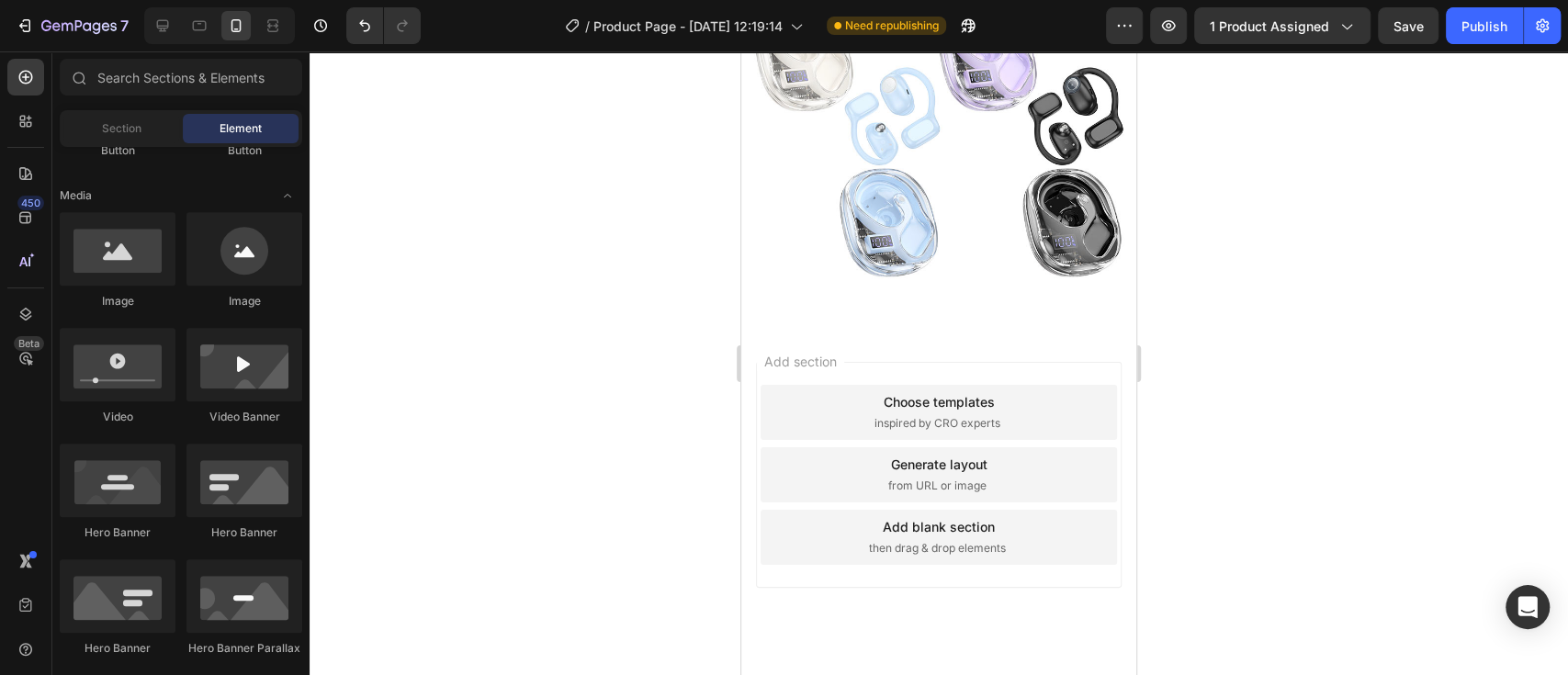
scroll to position [5703, 0]
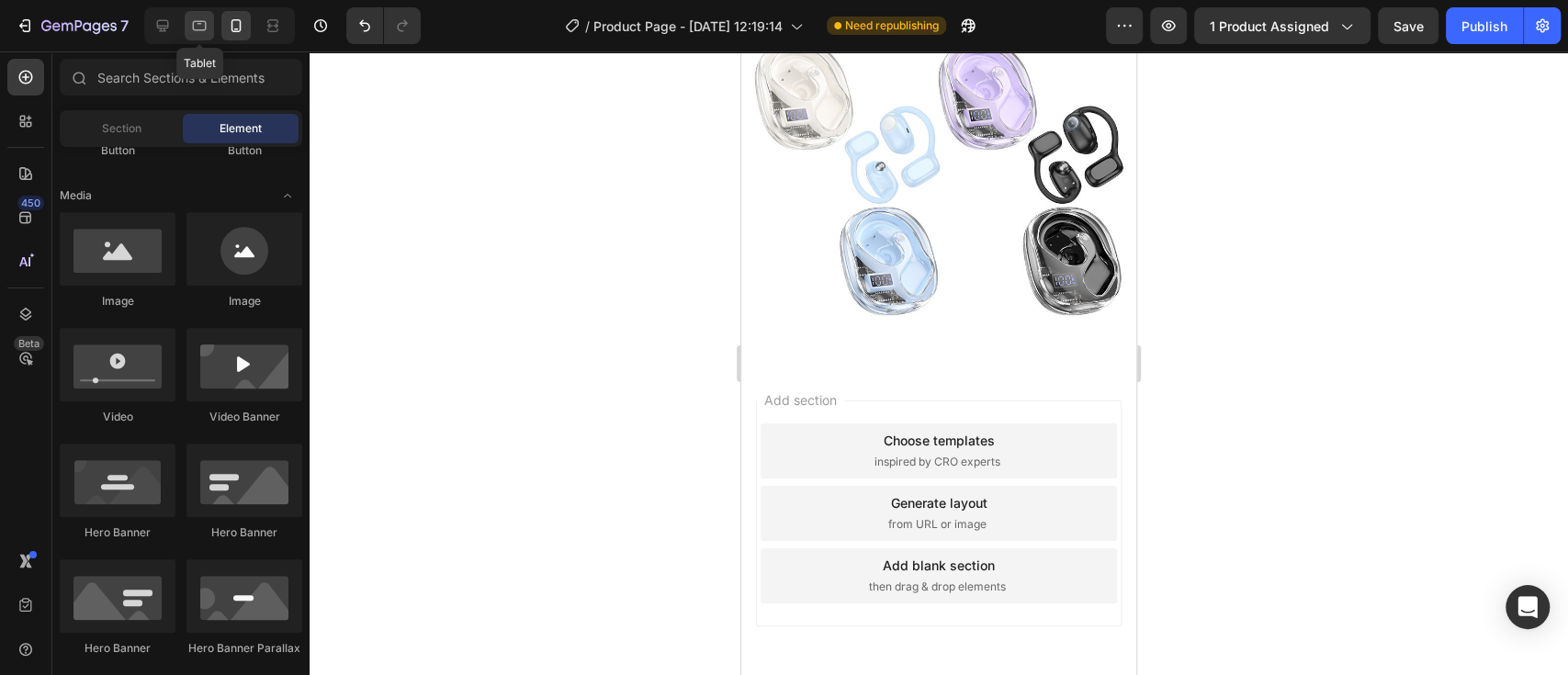
click at [199, 36] on div at bounding box center [199, 26] width 30 height 30
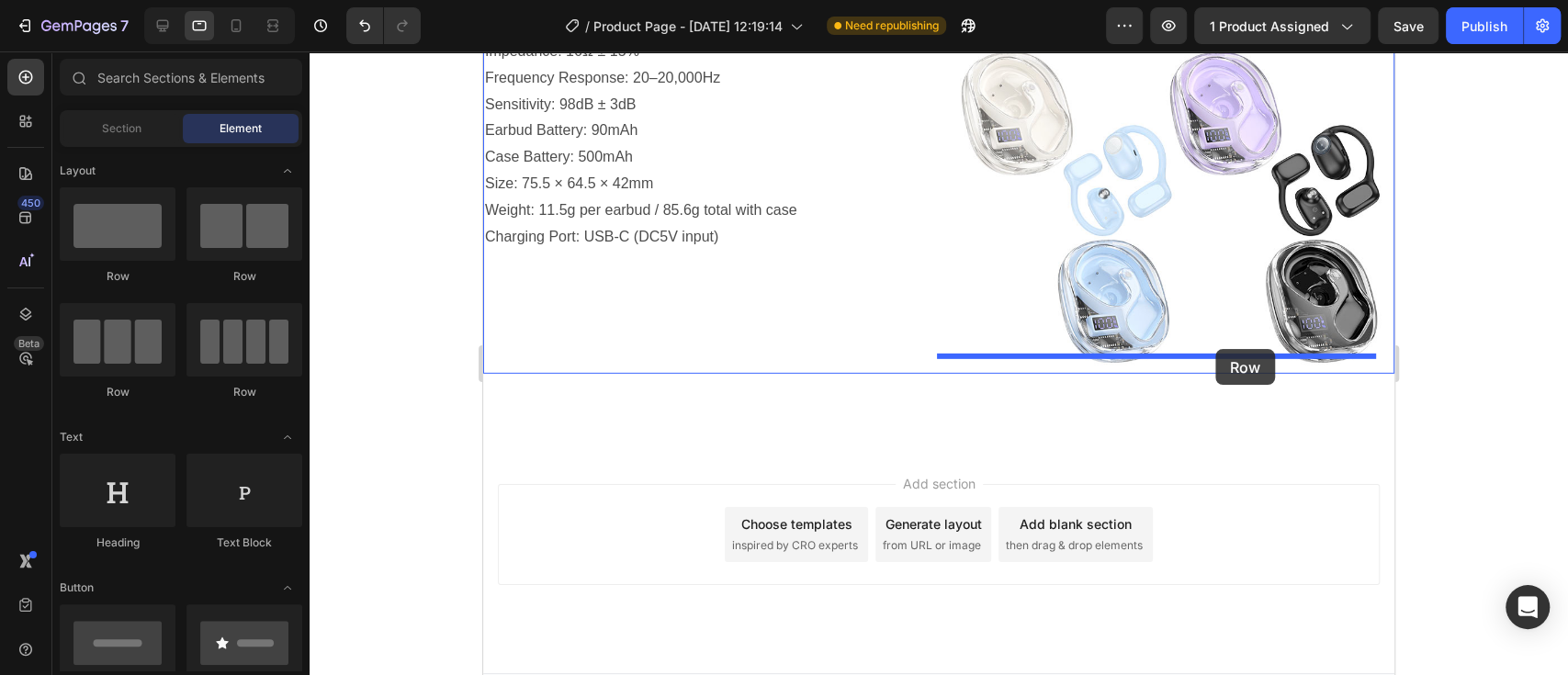
drag, startPoint x: 718, startPoint y: 263, endPoint x: 1215, endPoint y: 348, distance: 504.2
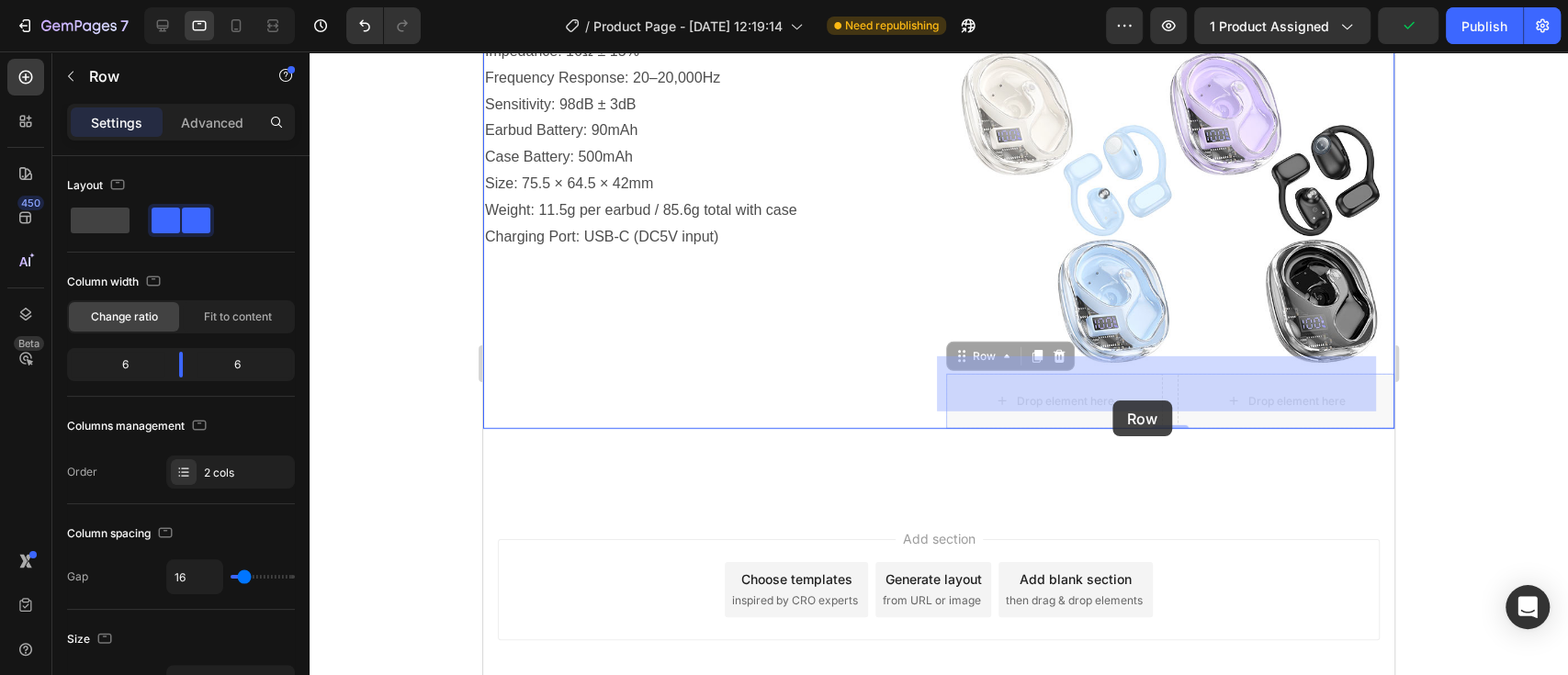
drag, startPoint x: 1159, startPoint y: 378, endPoint x: 1112, endPoint y: 400, distance: 51.9
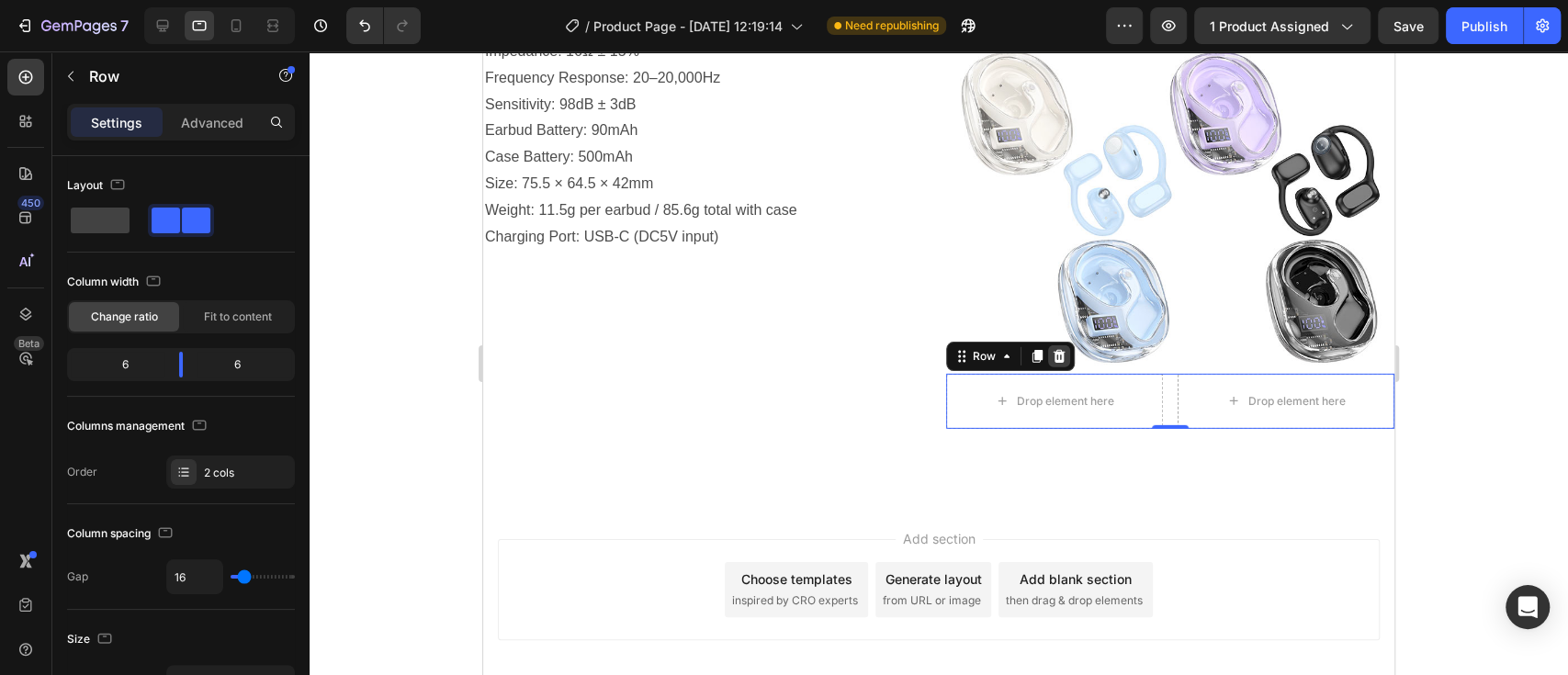
click at [1059, 346] on div at bounding box center [1058, 356] width 22 height 22
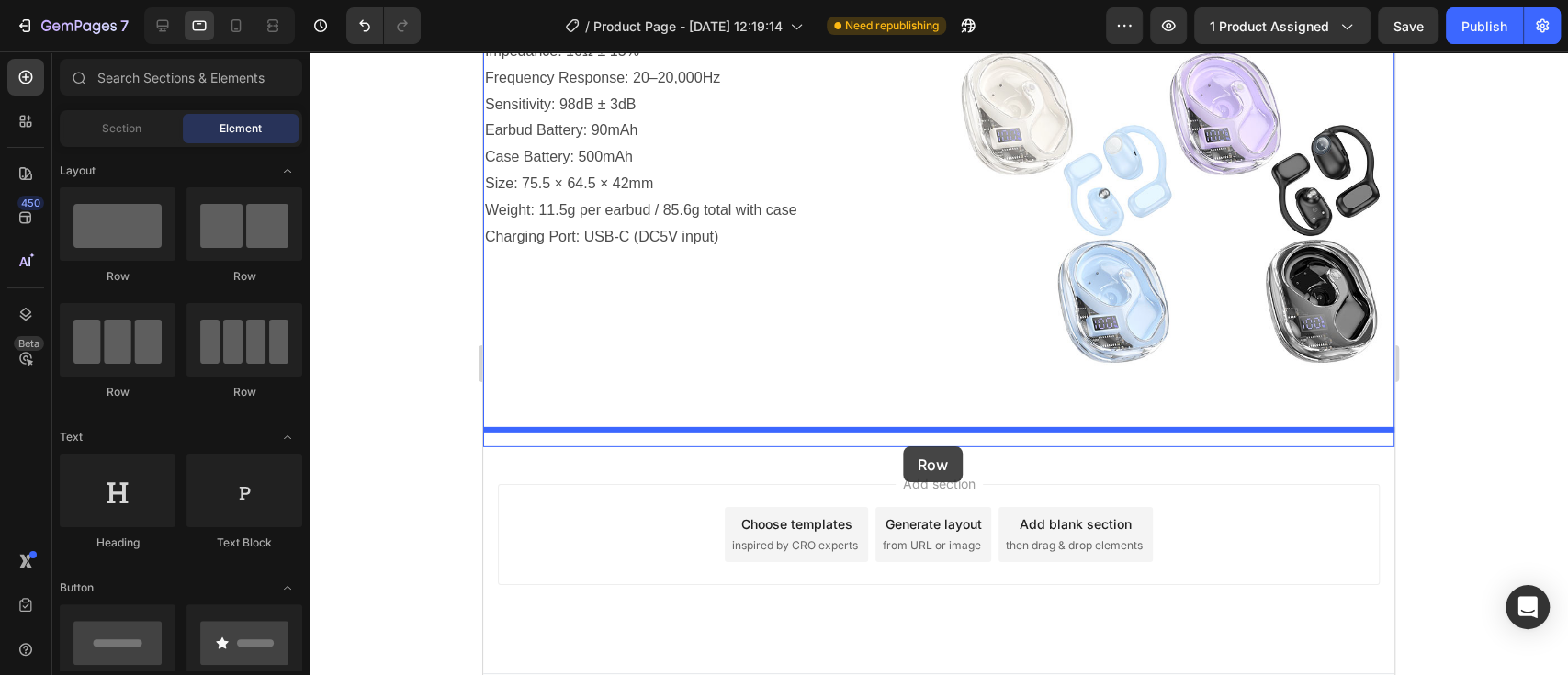
drag, startPoint x: 736, startPoint y: 290, endPoint x: 902, endPoint y: 446, distance: 227.8
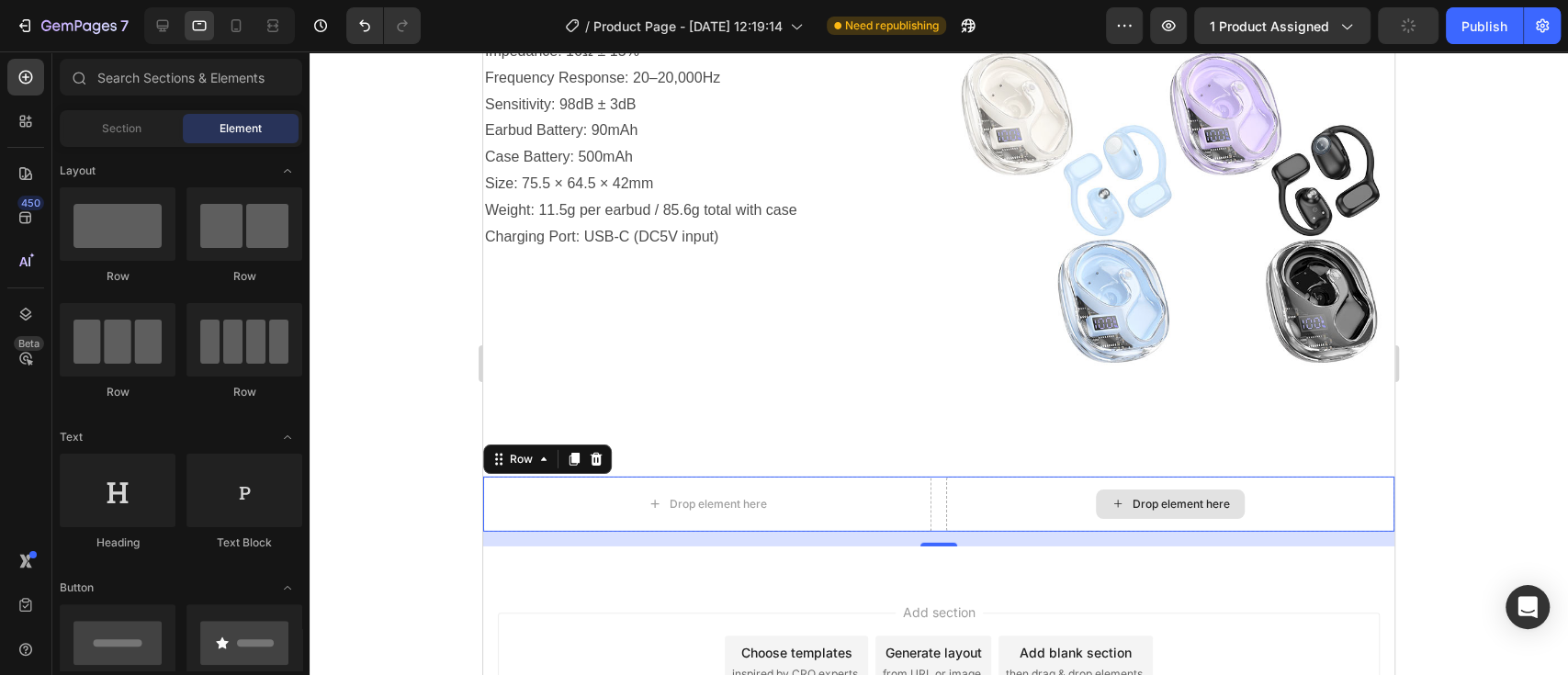
click at [1208, 494] on div "Drop element here" at bounding box center [1170, 504] width 149 height 30
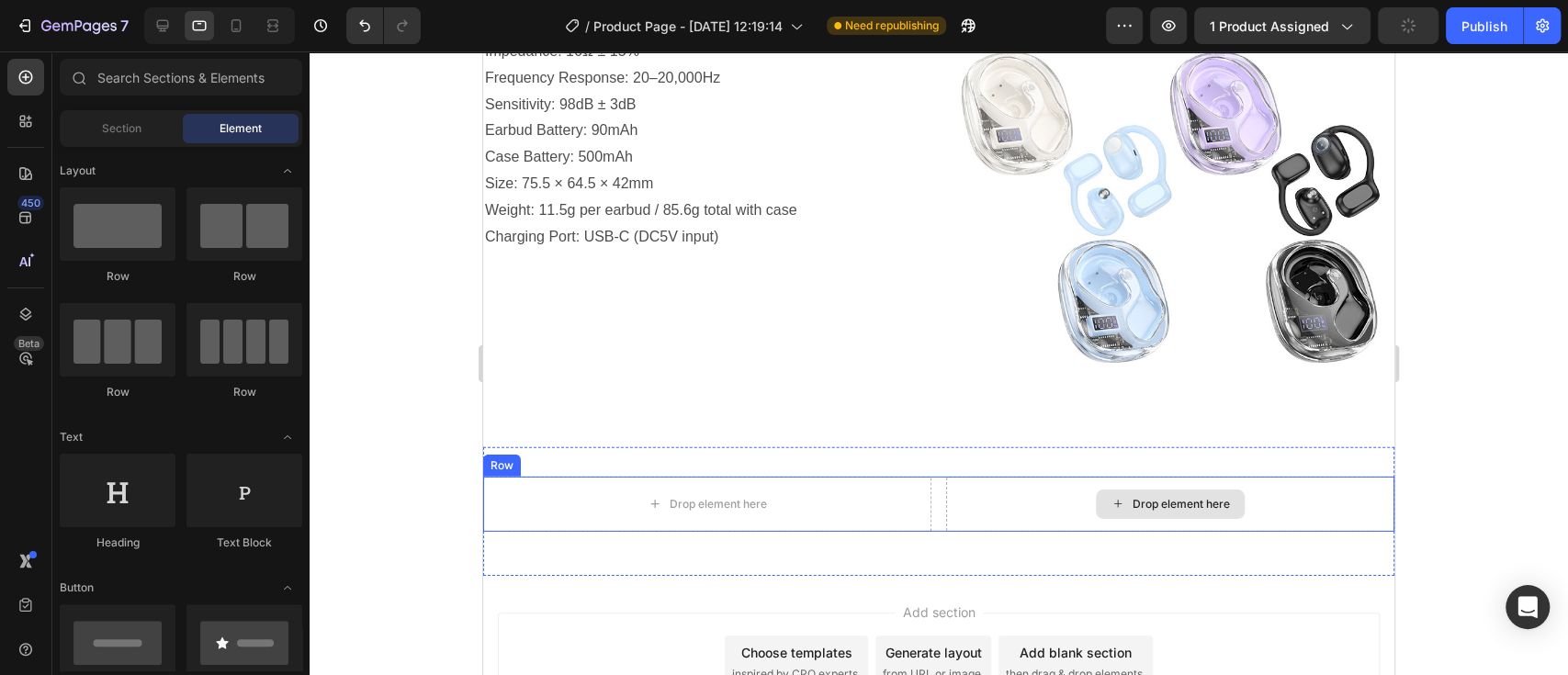
click at [1208, 494] on div "Drop element here" at bounding box center [1170, 504] width 149 height 30
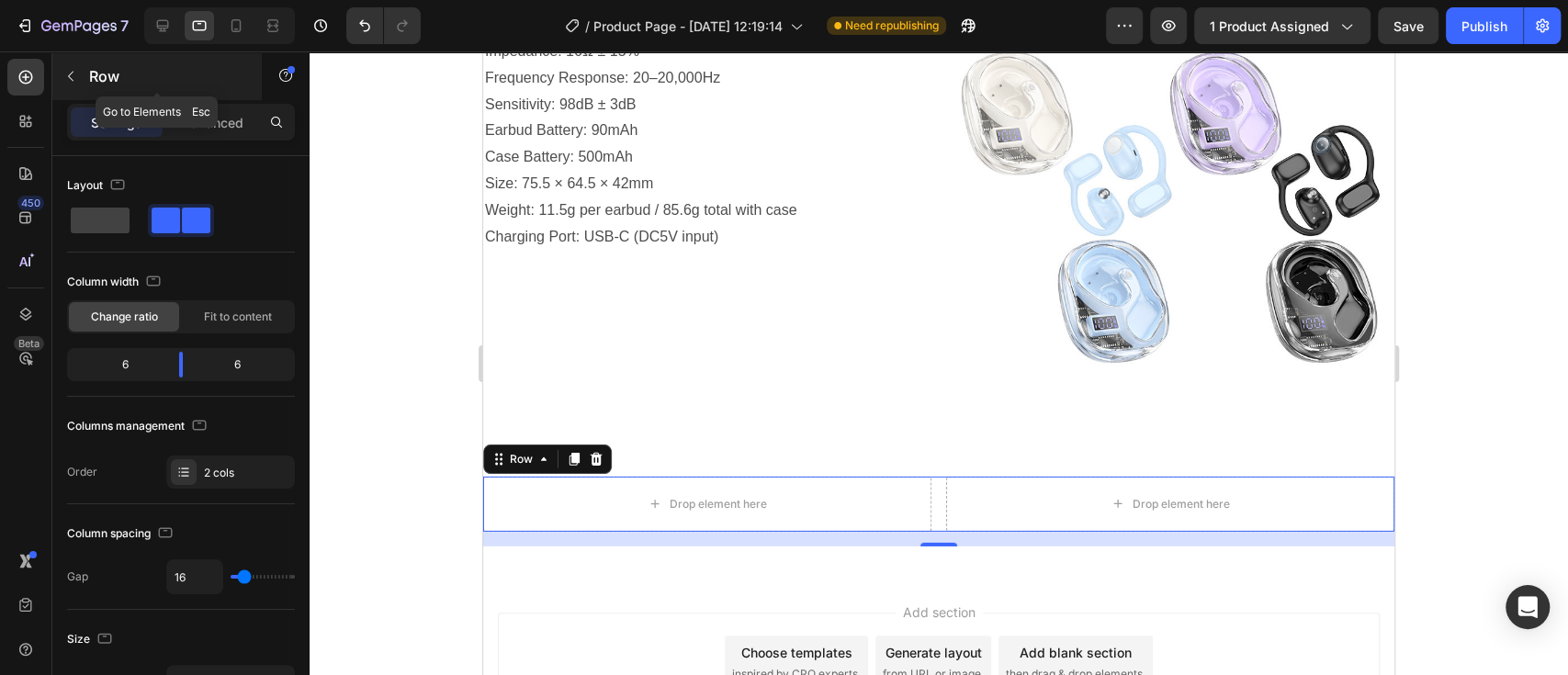
click at [69, 74] on icon "button" at bounding box center [70, 75] width 14 height 14
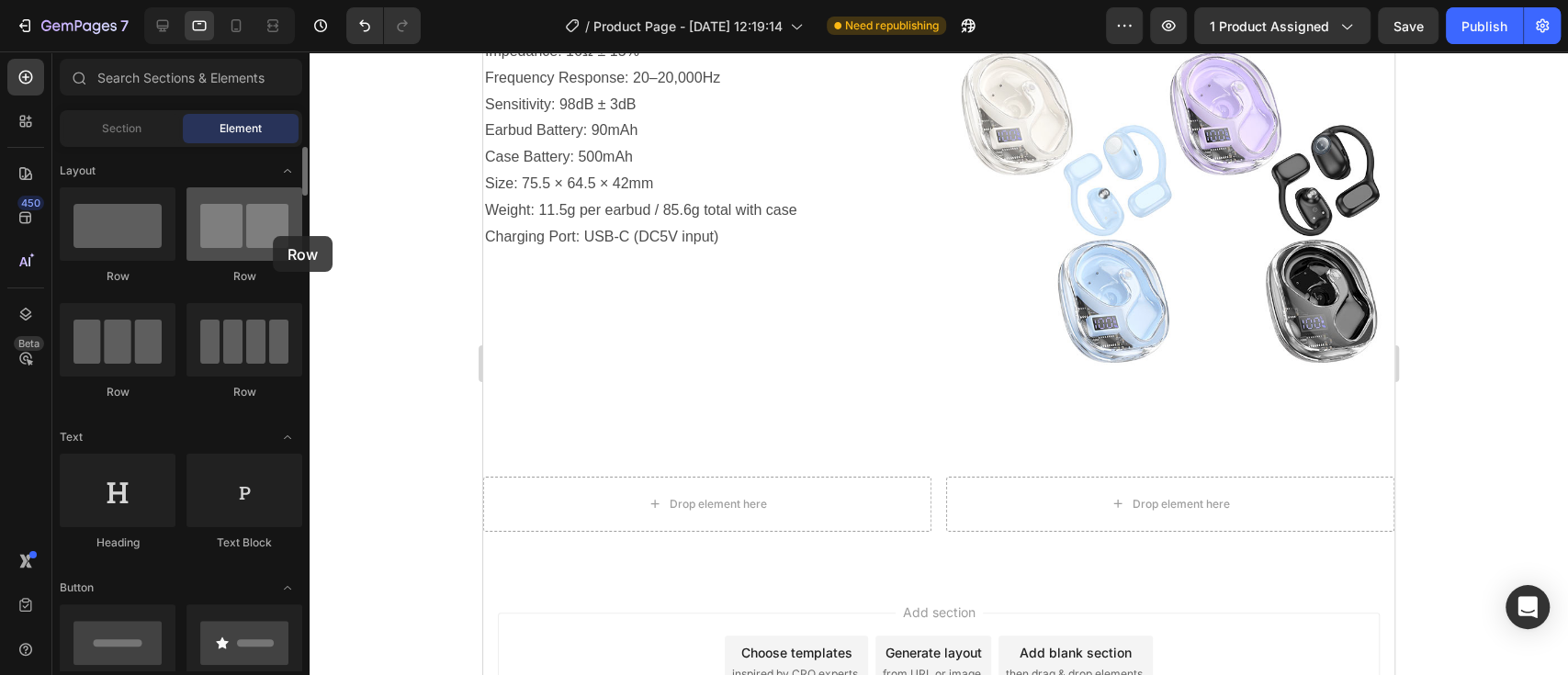
click at [273, 236] on div at bounding box center [244, 223] width 116 height 74
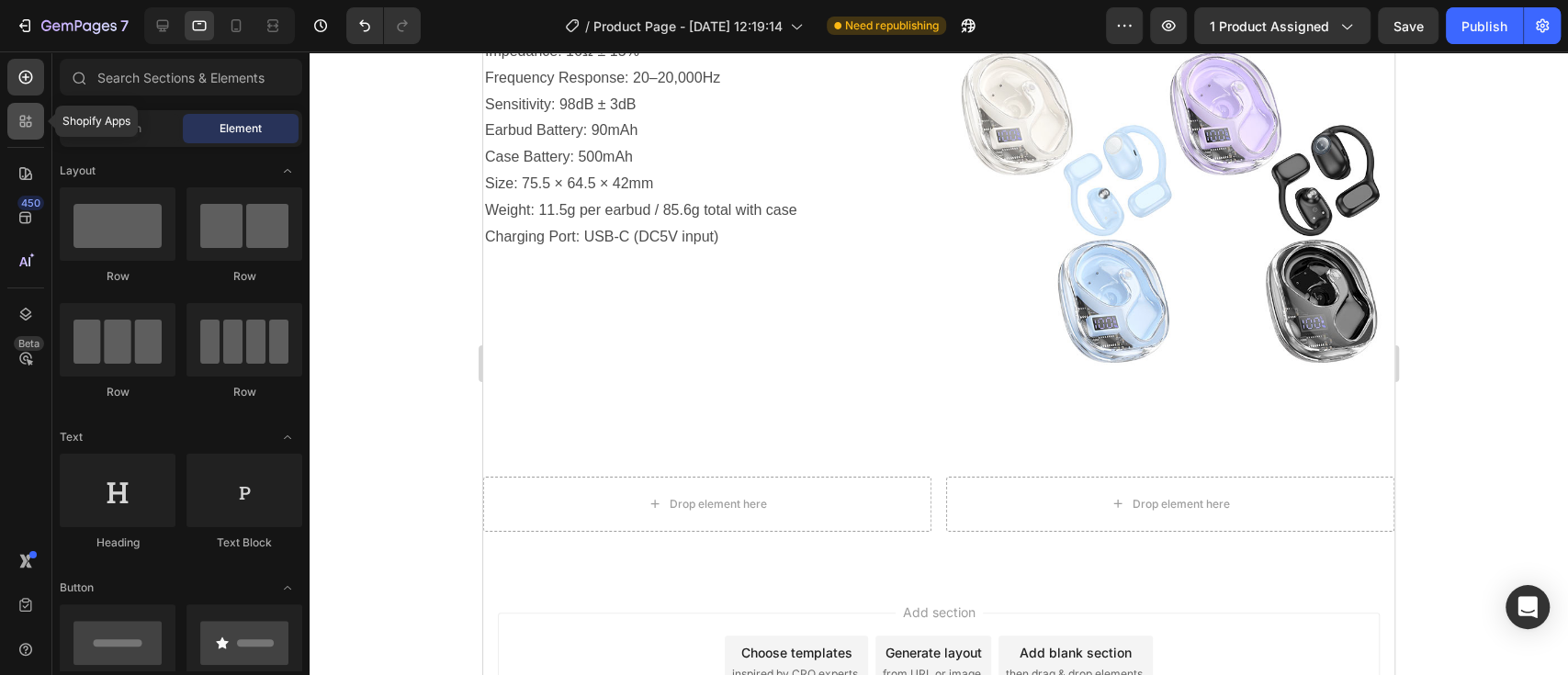
click at [22, 120] on icon at bounding box center [23, 118] width 6 height 6
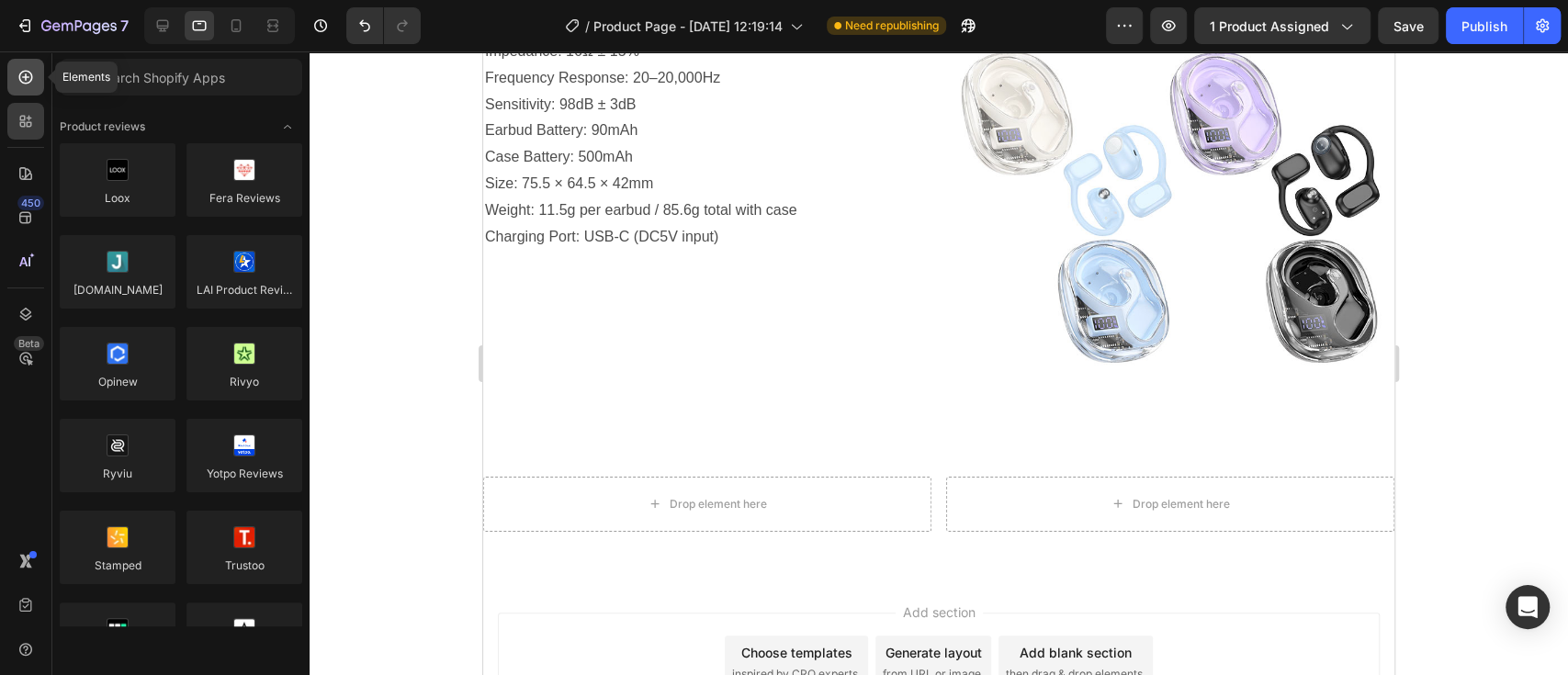
click at [21, 87] on div at bounding box center [26, 77] width 36 height 36
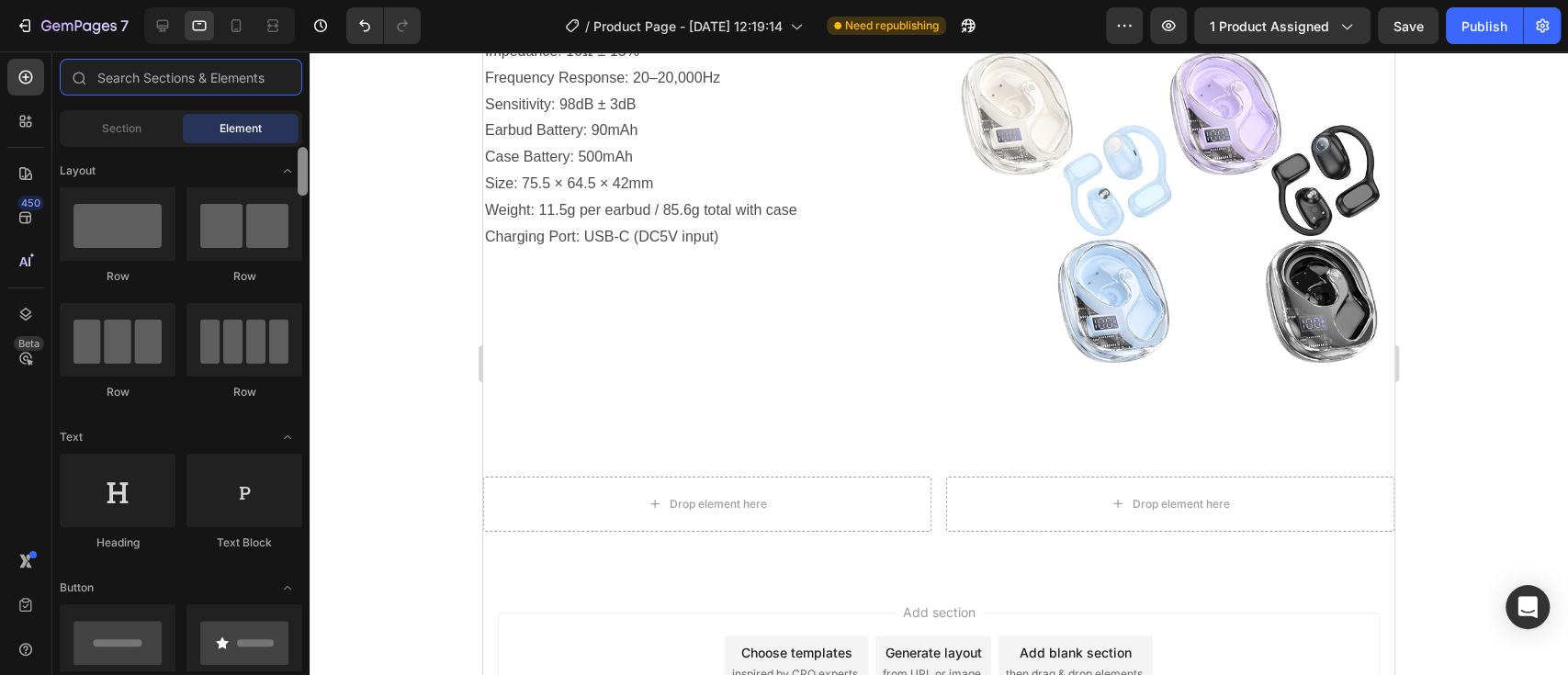
drag, startPoint x: 301, startPoint y: 173, endPoint x: 310, endPoint y: 147, distance: 27.5
click at [310, 0] on div "7 Version history / Product Page - [DATE] 12:19:14 Need republishing Preview 1 …" at bounding box center [784, 0] width 1568 height 0
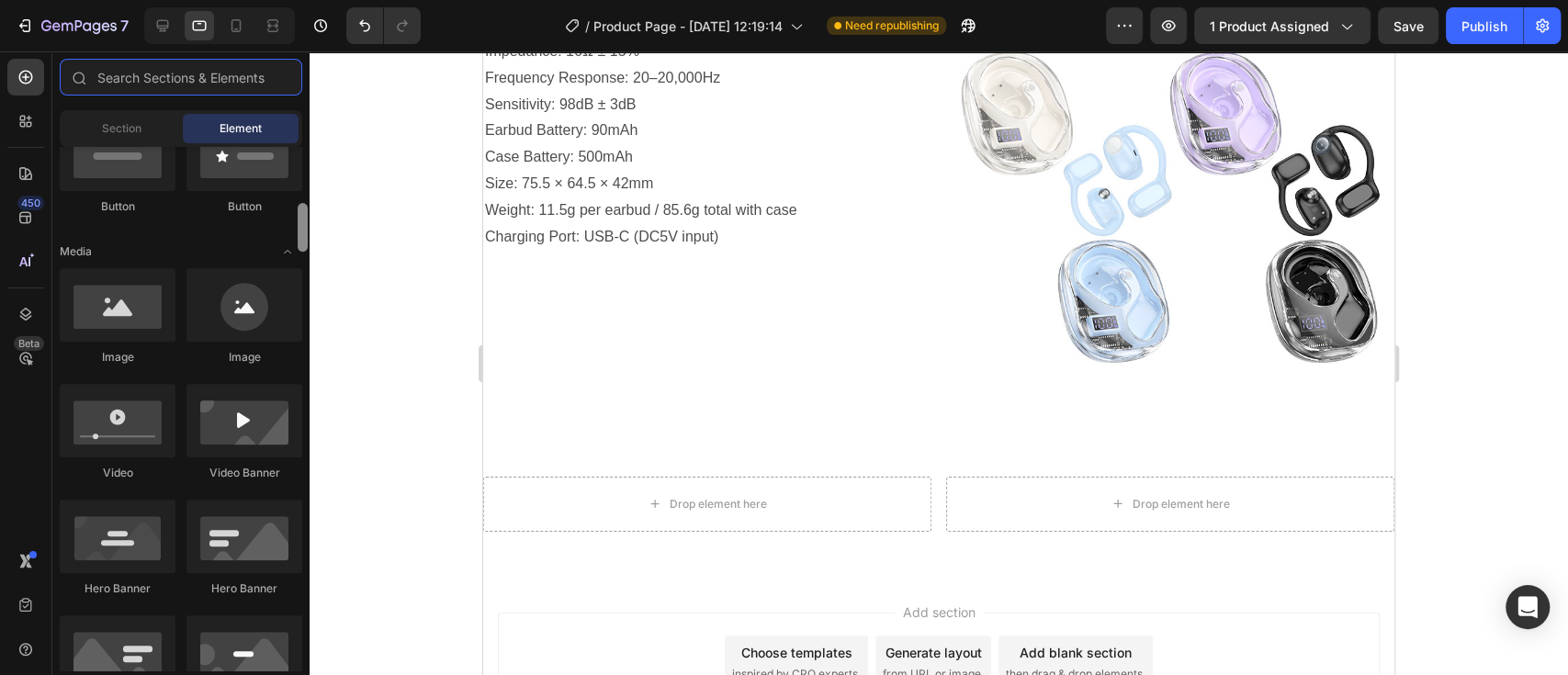
scroll to position [516, 0]
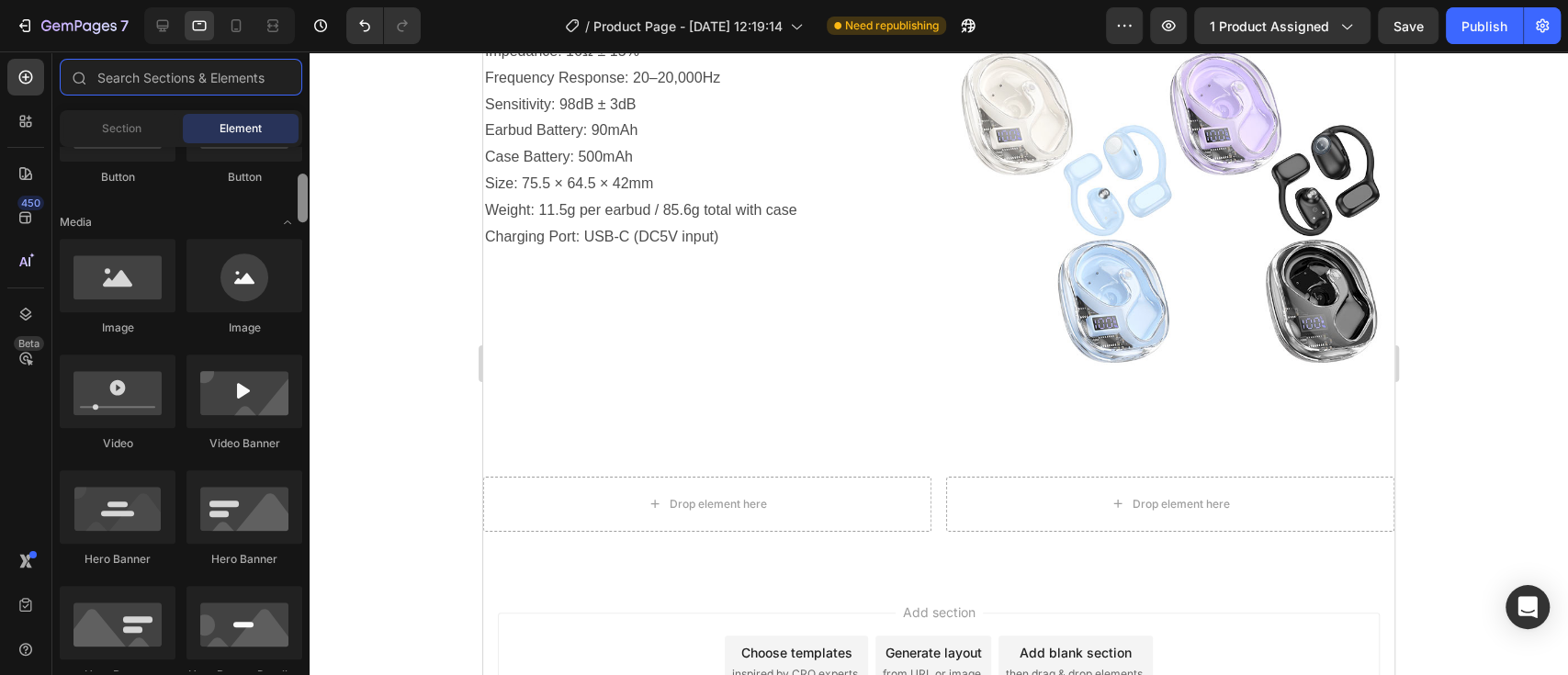
drag, startPoint x: 305, startPoint y: 162, endPoint x: 311, endPoint y: 211, distance: 49.4
click at [311, 0] on div "7 Version history / Product Page - [DATE] 12:19:14 Need republishing Preview 1 …" at bounding box center [784, 0] width 1568 height 0
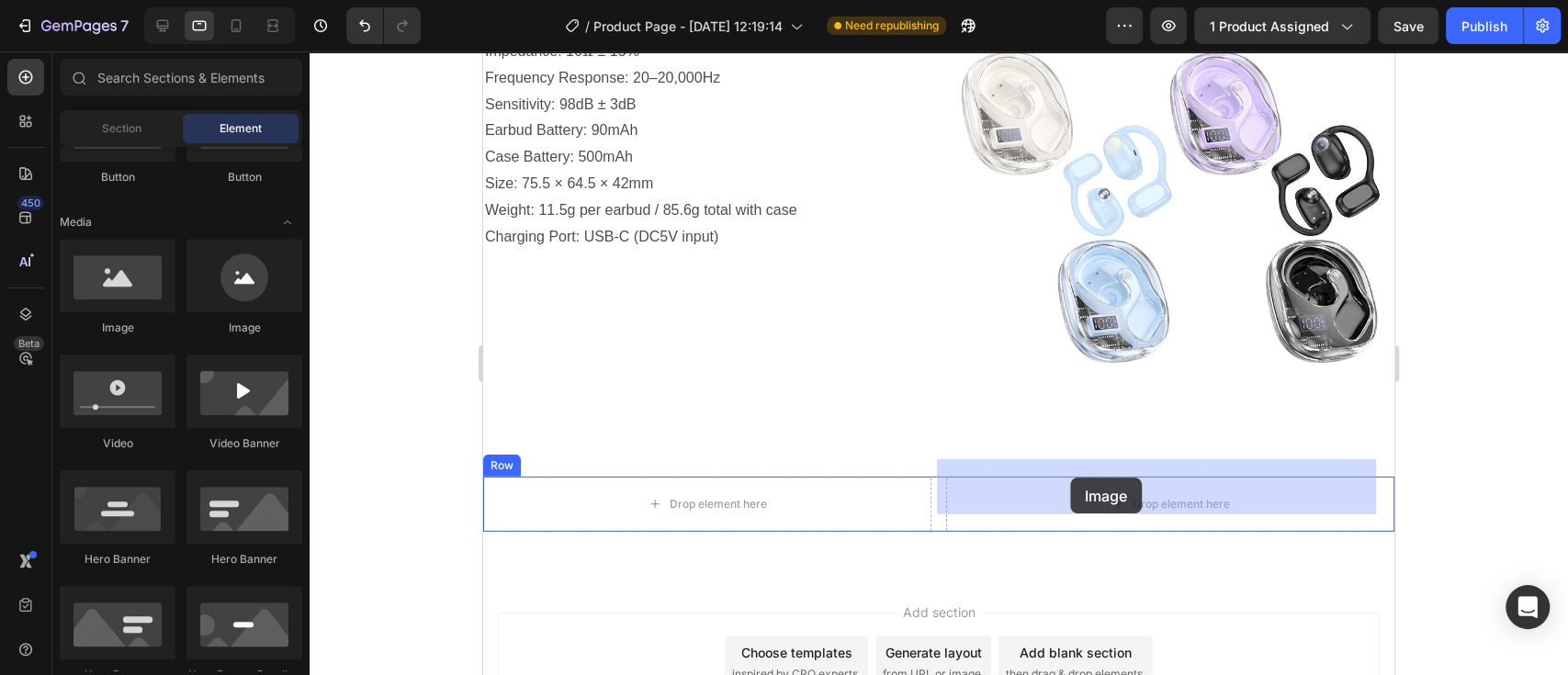
drag, startPoint x: 586, startPoint y: 342, endPoint x: 1070, endPoint y: 477, distance: 502.5
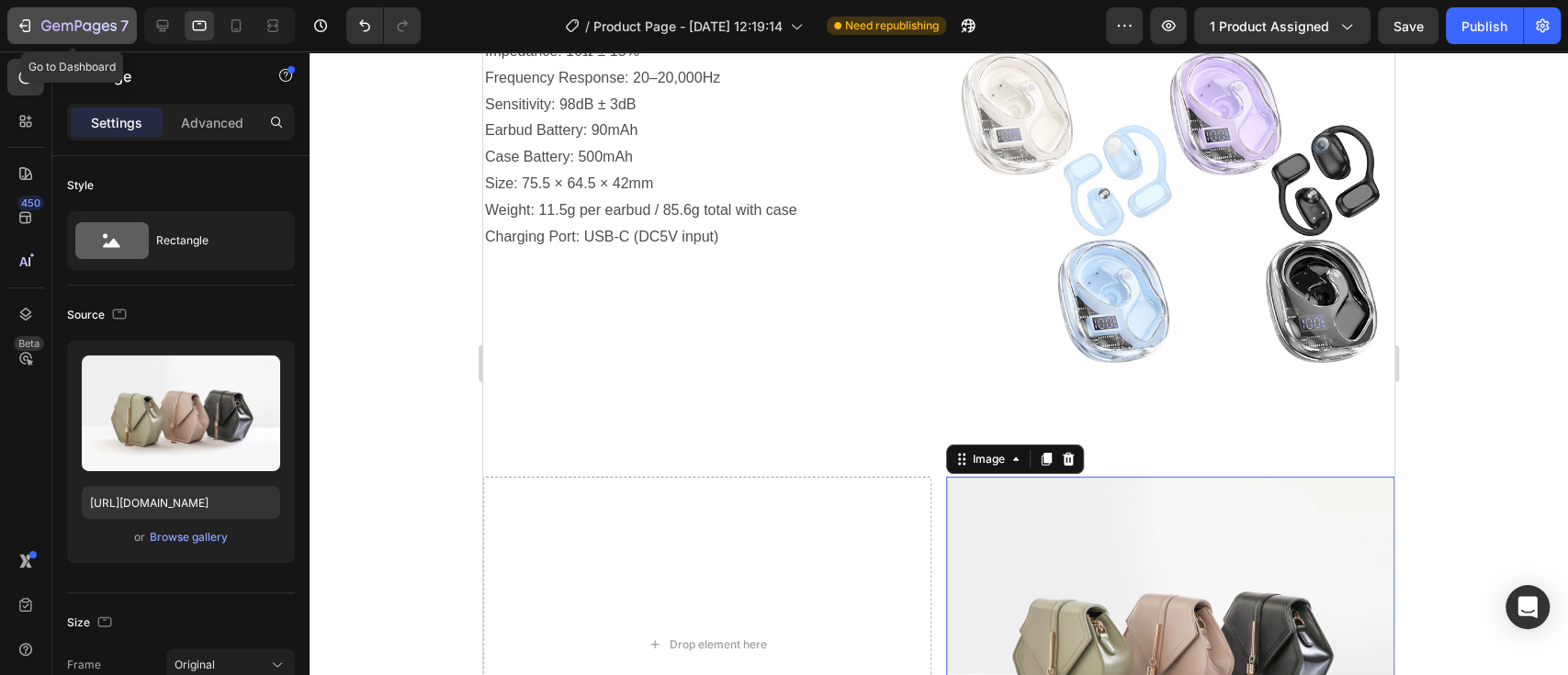
click at [19, 29] on icon "button" at bounding box center [24, 25] width 18 height 18
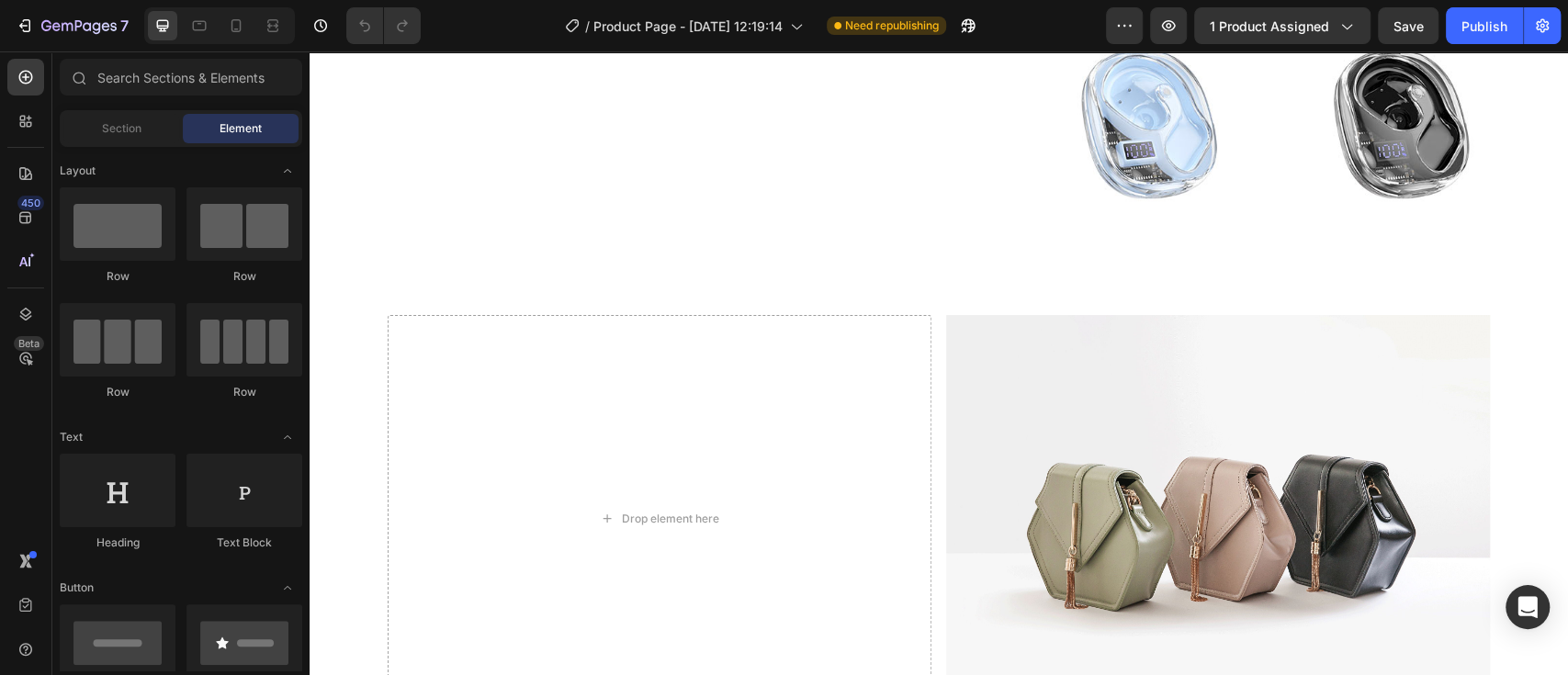
scroll to position [4944, 0]
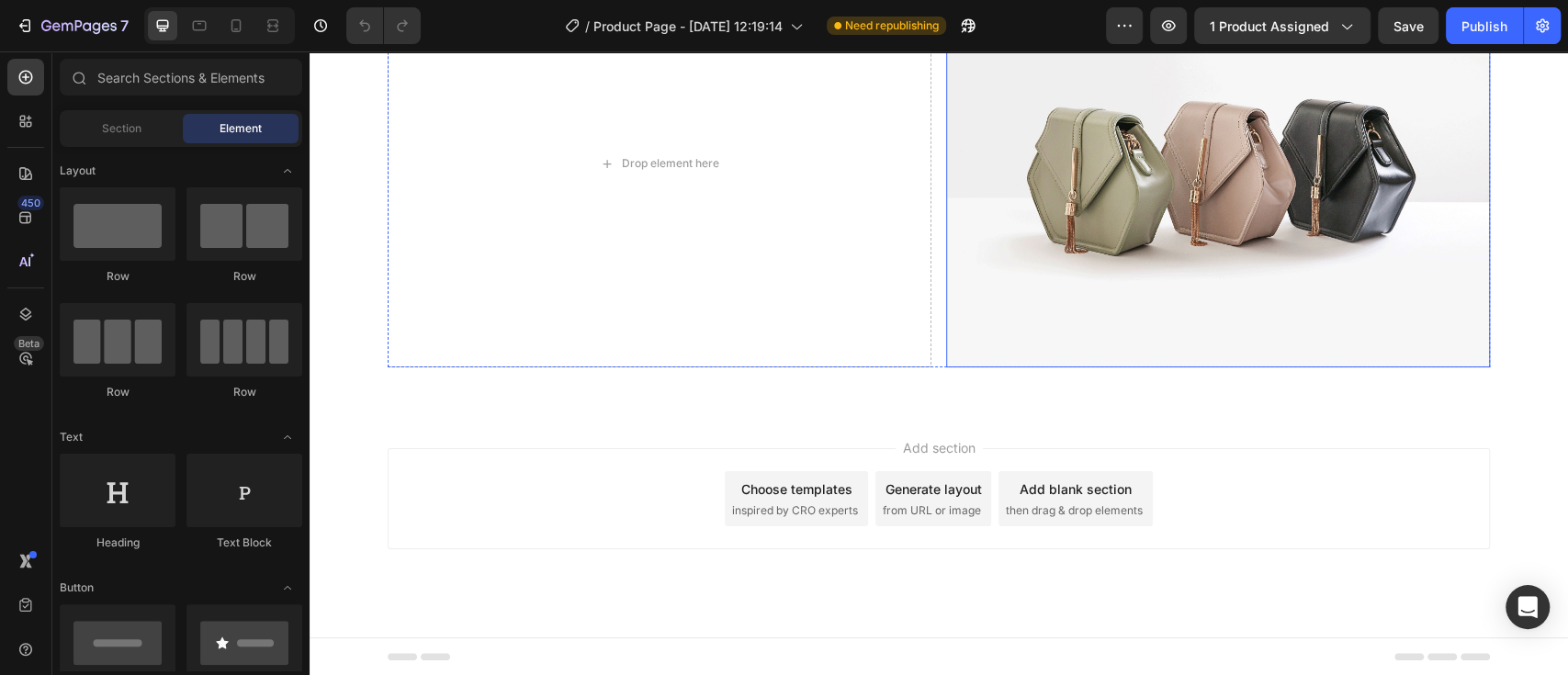
click at [1095, 179] on img at bounding box center [1217, 163] width 543 height 408
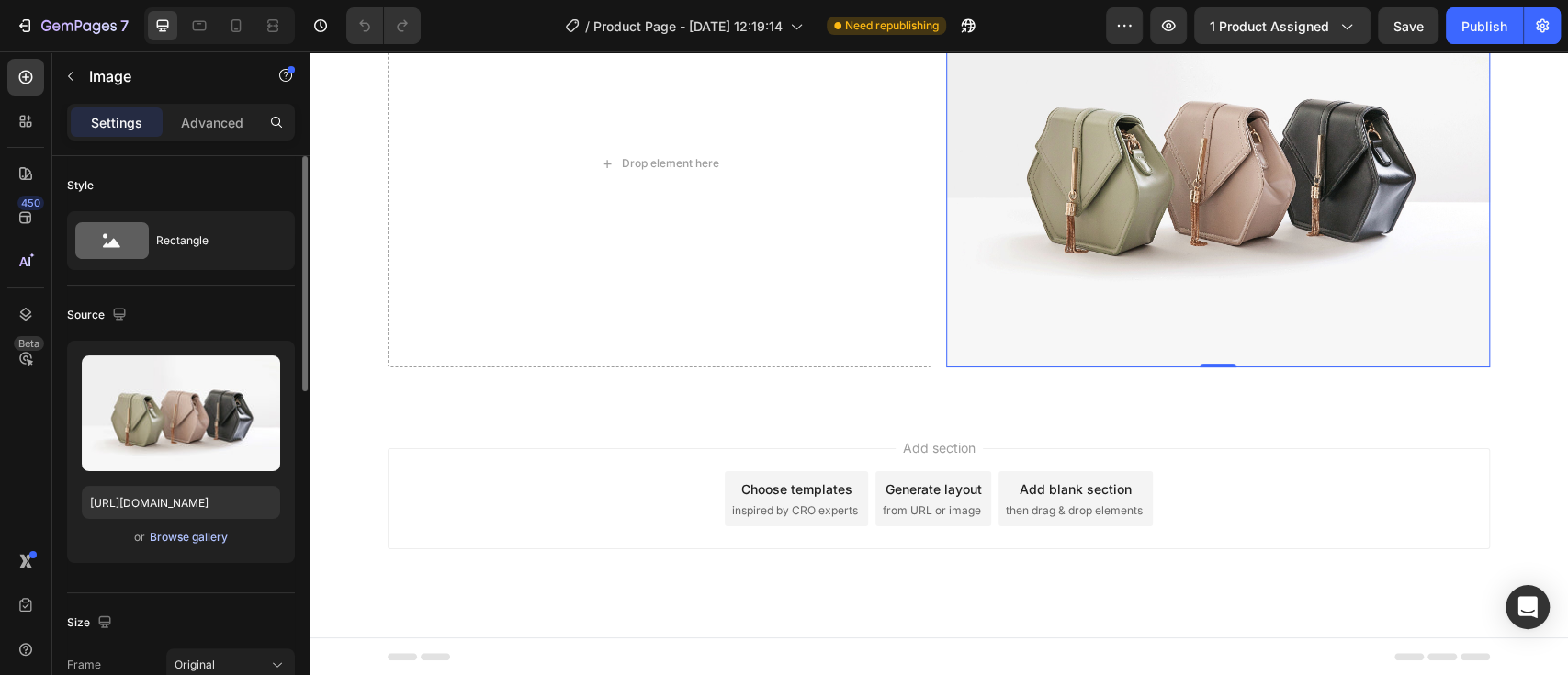
click at [213, 543] on div "Browse gallery" at bounding box center [189, 537] width 78 height 16
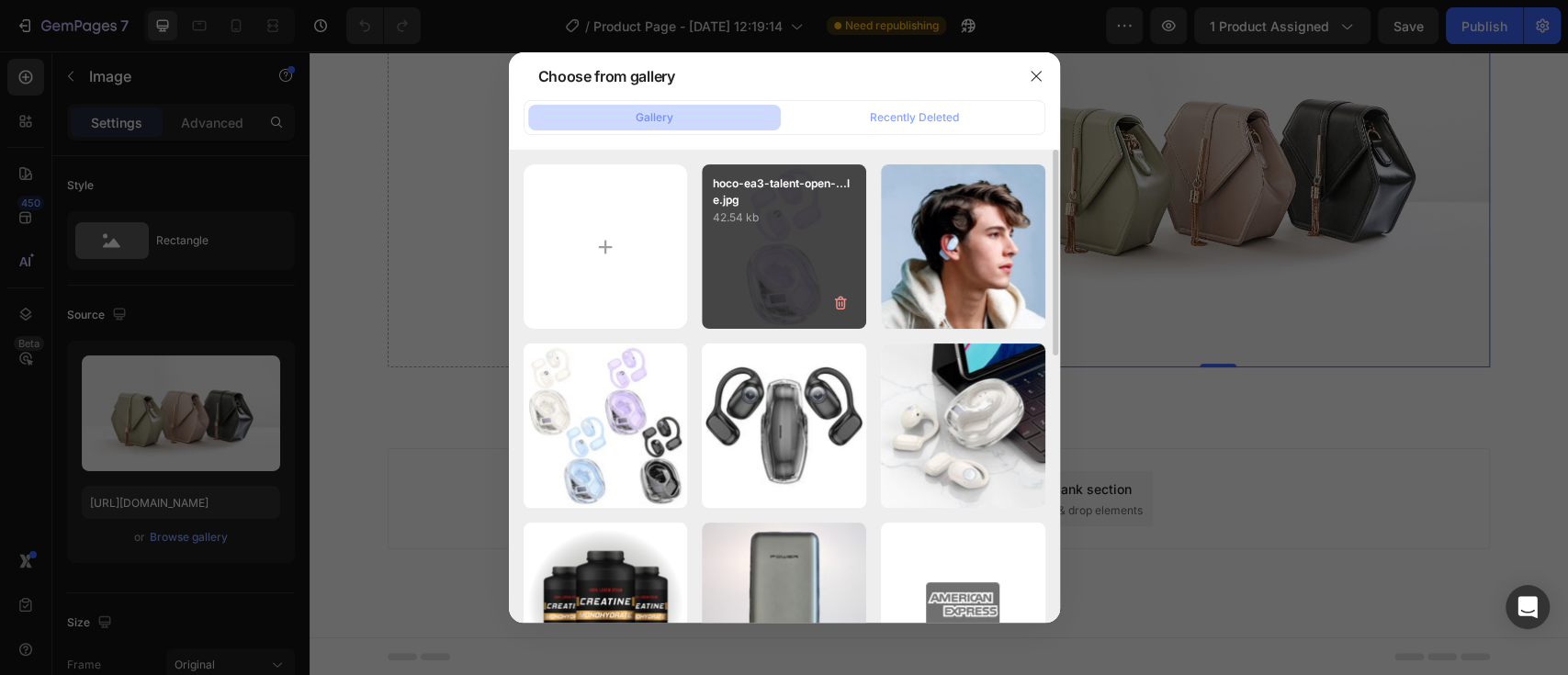
click at [764, 287] on div "hoco-ea3-talent-open-...le.jpg 42.54 kb" at bounding box center [784, 246] width 164 height 164
type input "[URL][DOMAIN_NAME]"
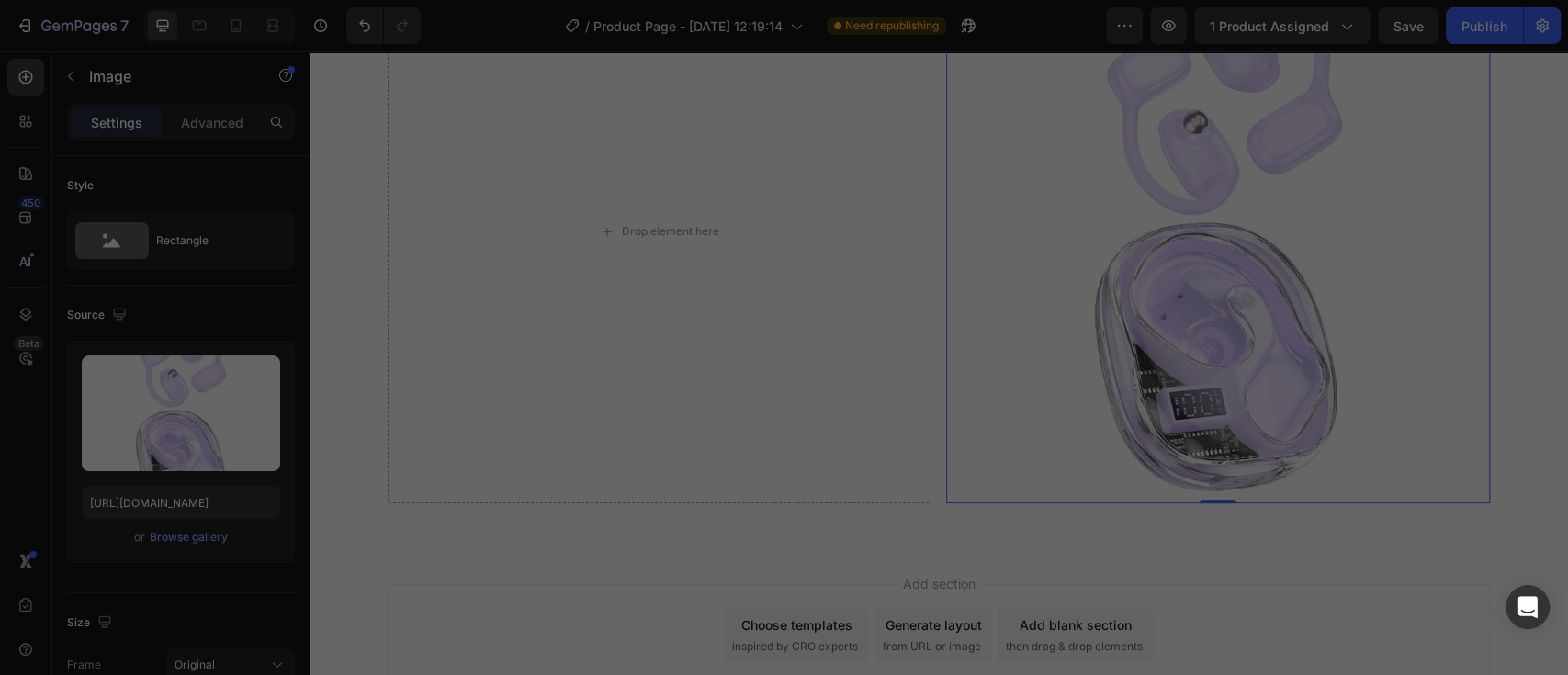
scroll to position [5013, 0]
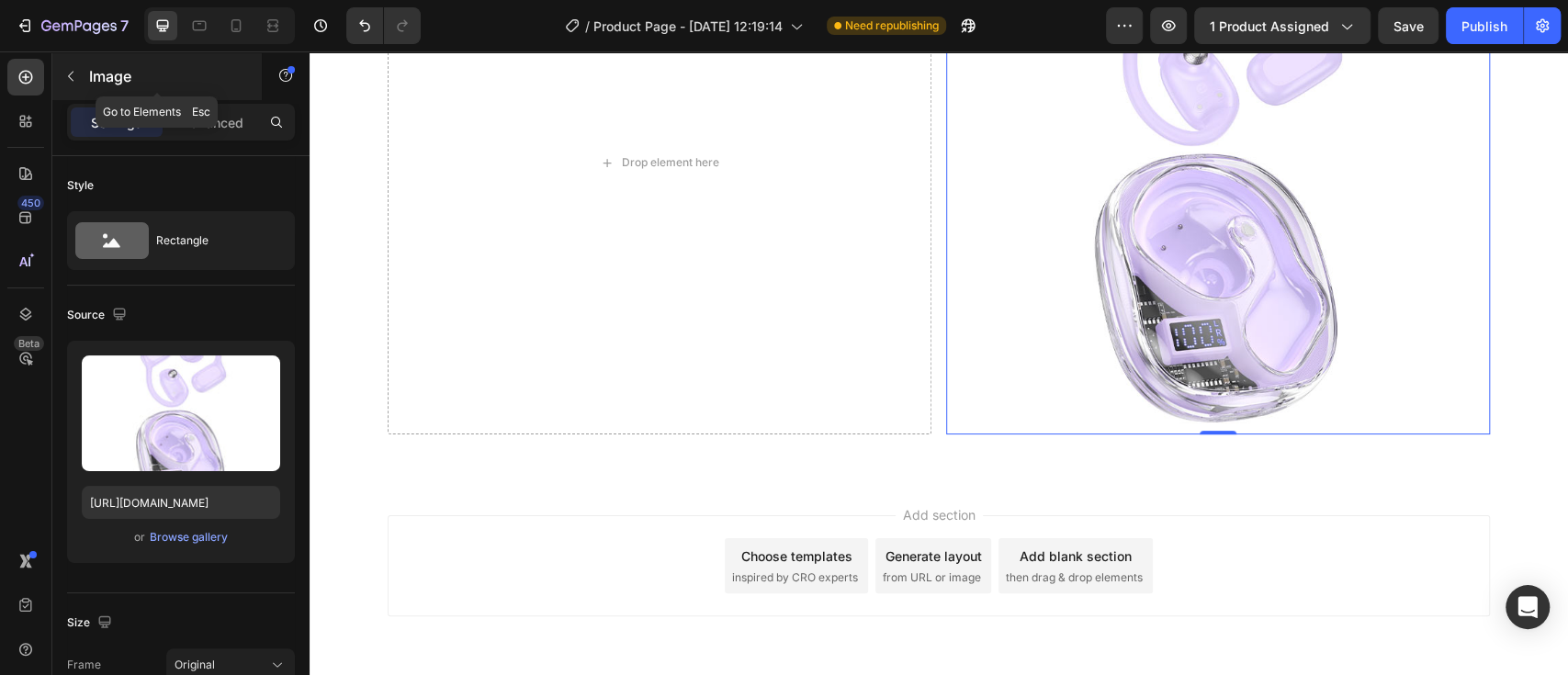
click at [73, 79] on icon "button" at bounding box center [70, 75] width 14 height 14
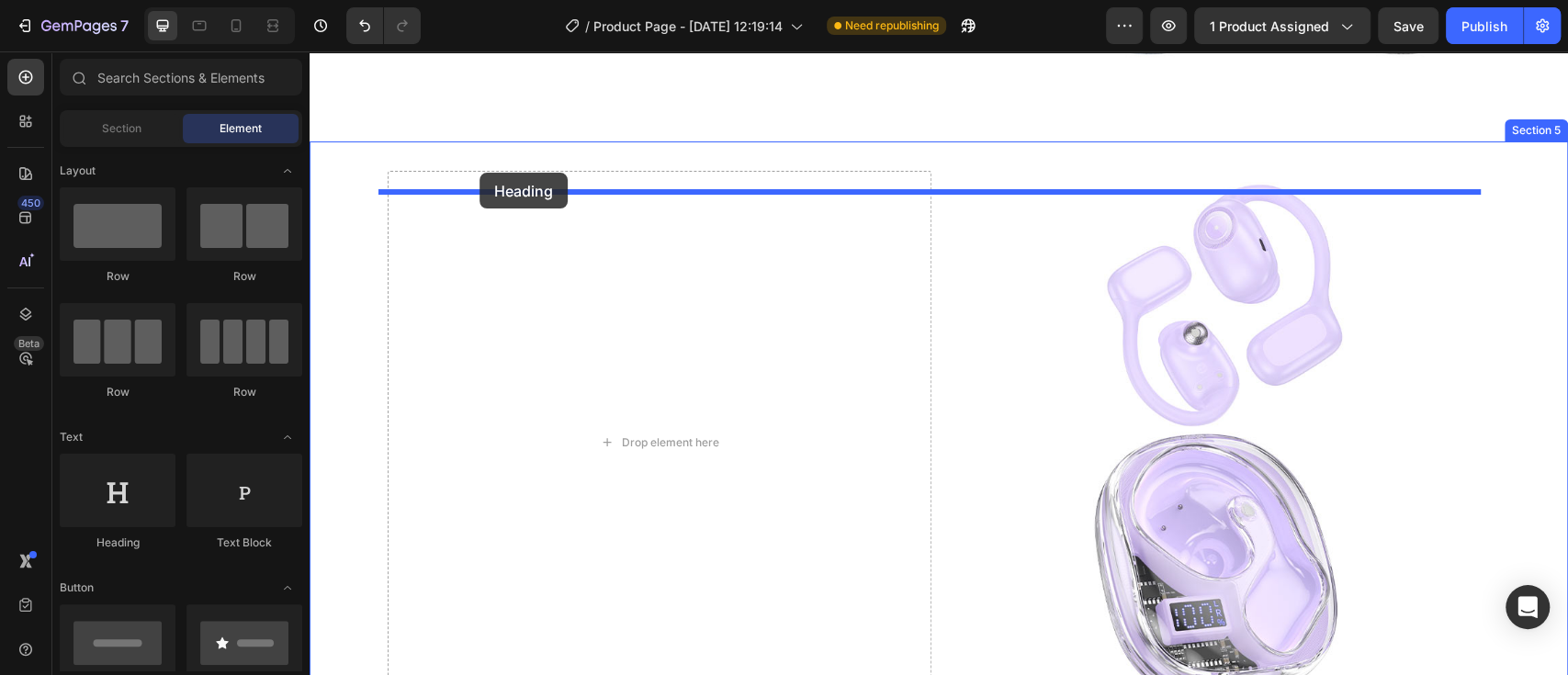
scroll to position [4702, 0]
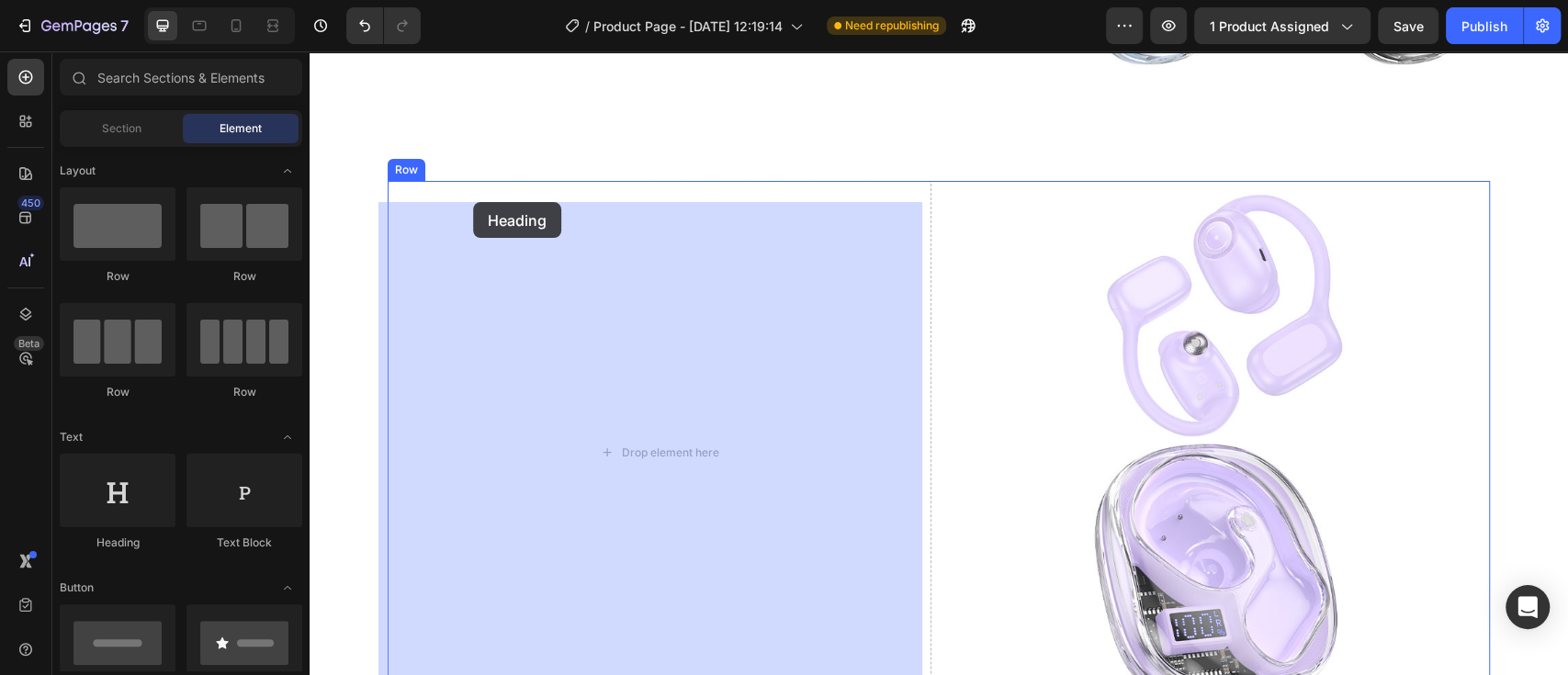
drag, startPoint x: 422, startPoint y: 565, endPoint x: 473, endPoint y: 202, distance: 366.6
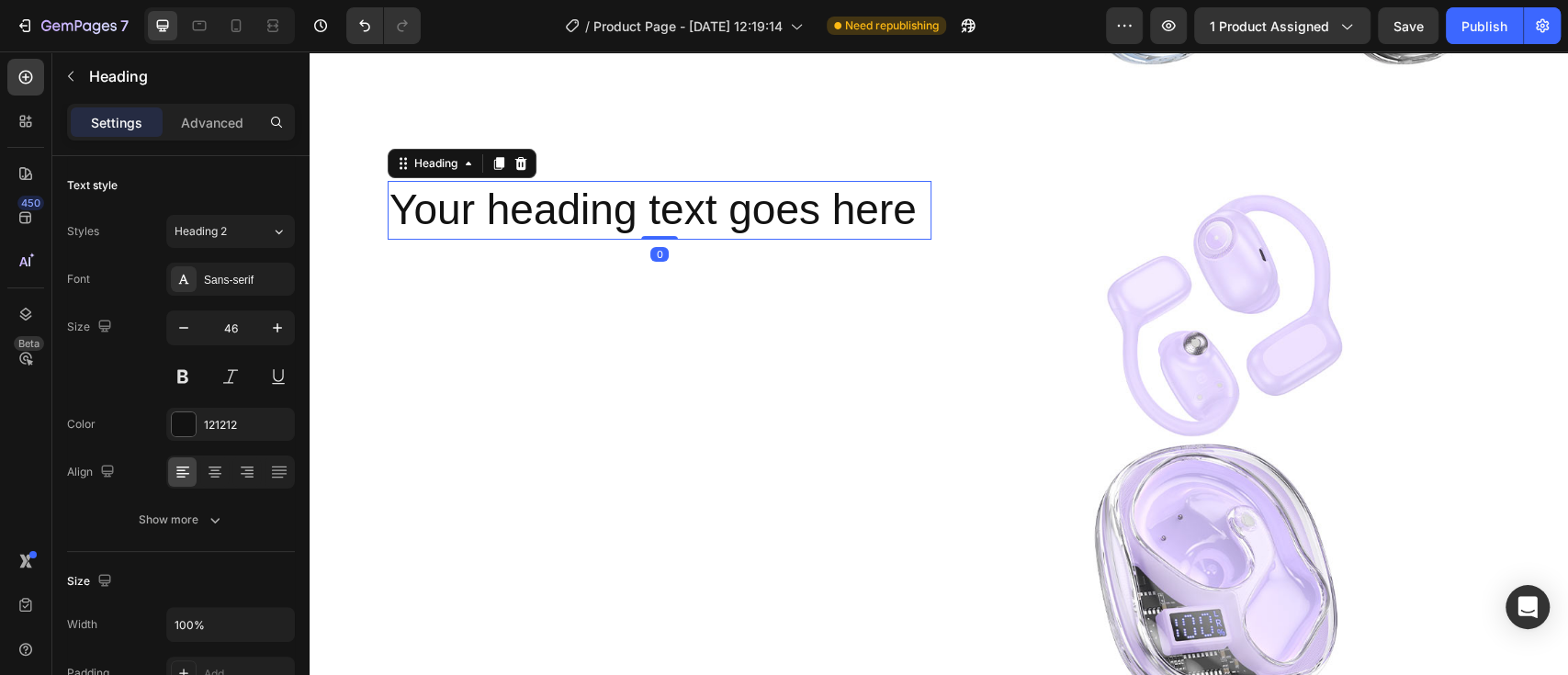
click at [909, 239] on h2 "Your heading text goes here" at bounding box center [659, 210] width 543 height 59
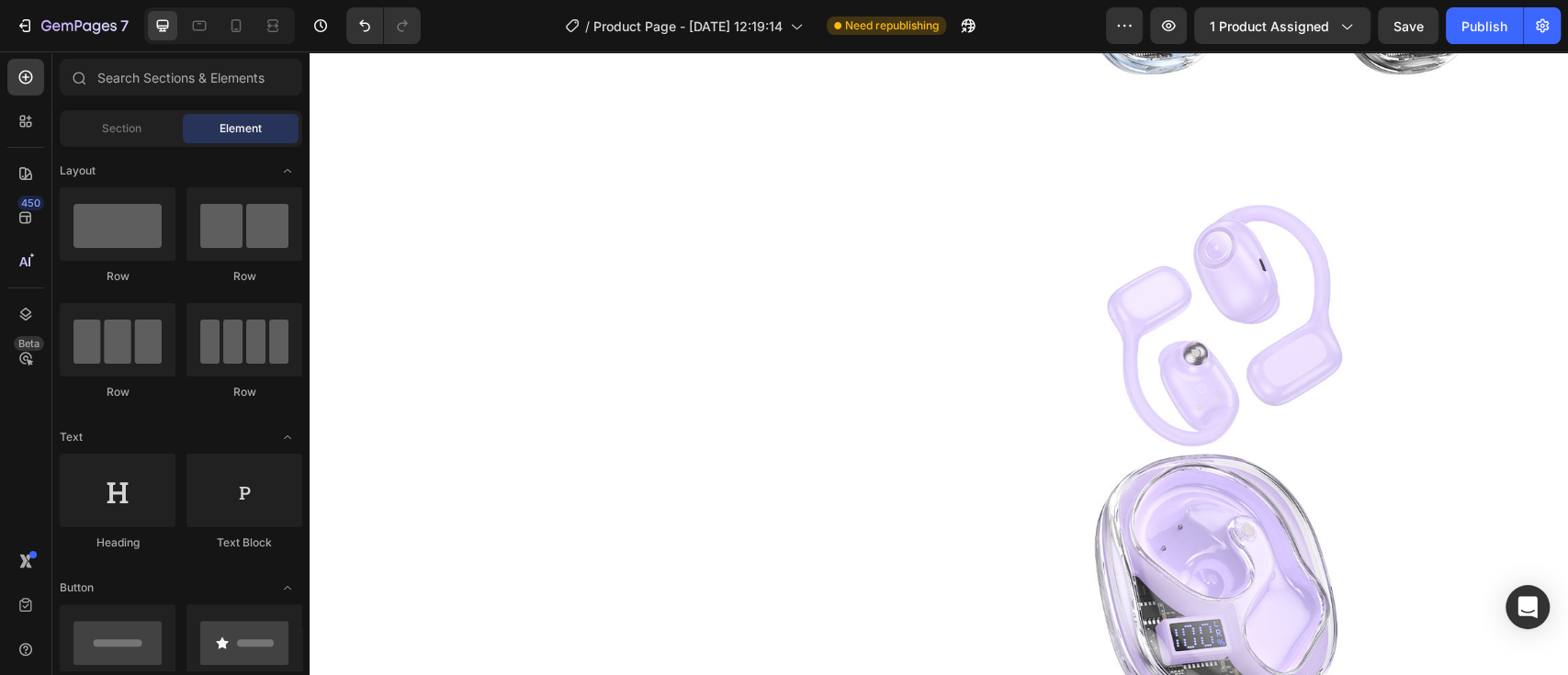
scroll to position [4705, 0]
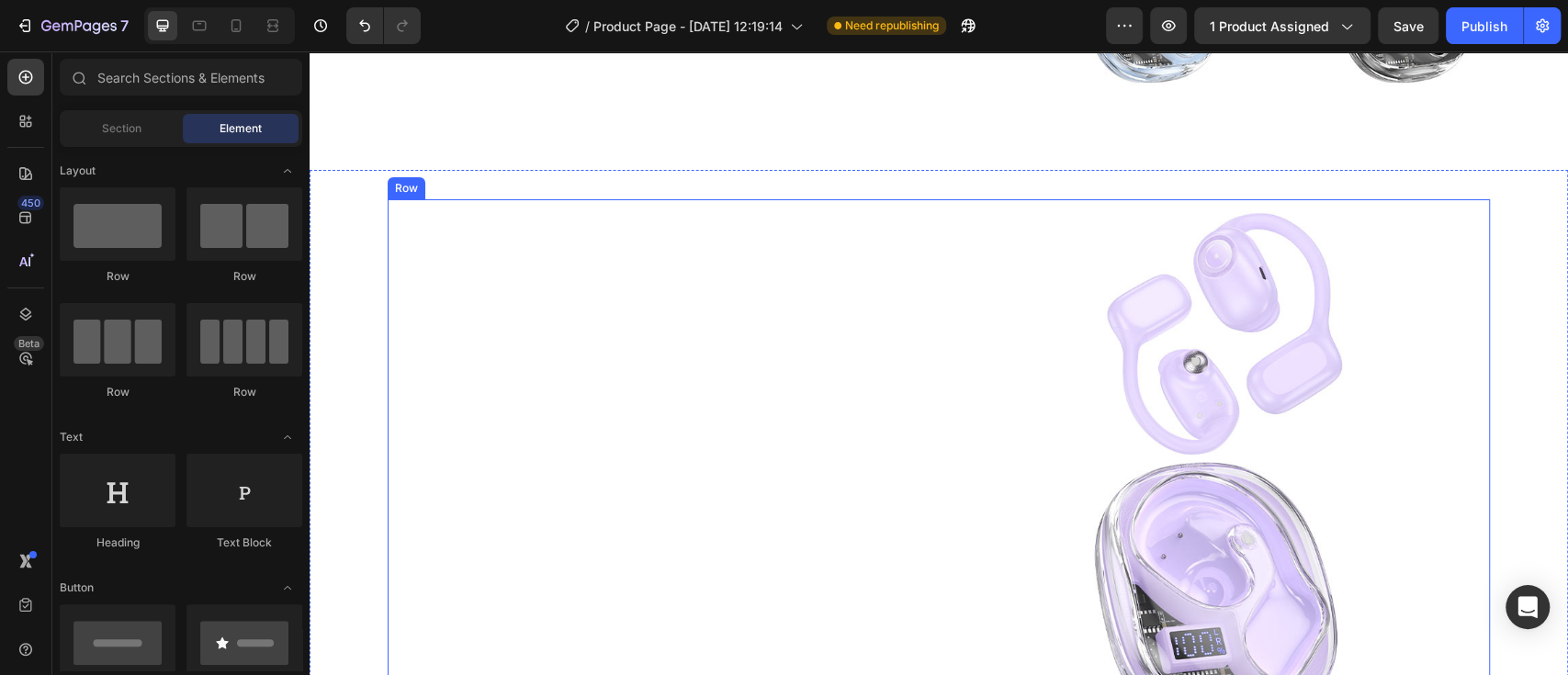
click at [620, 351] on div "Heading" at bounding box center [659, 471] width 543 height 543
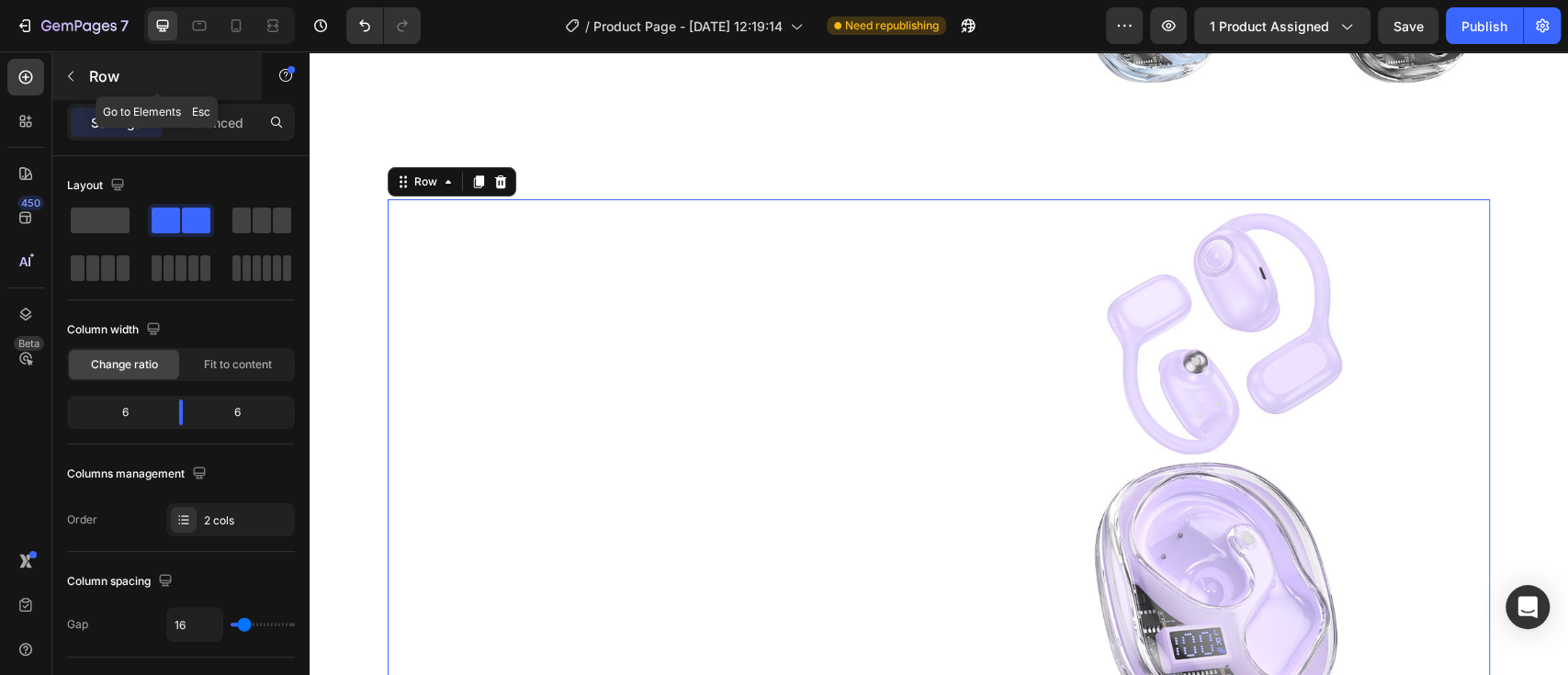
click at [67, 85] on button "button" at bounding box center [71, 75] width 30 height 30
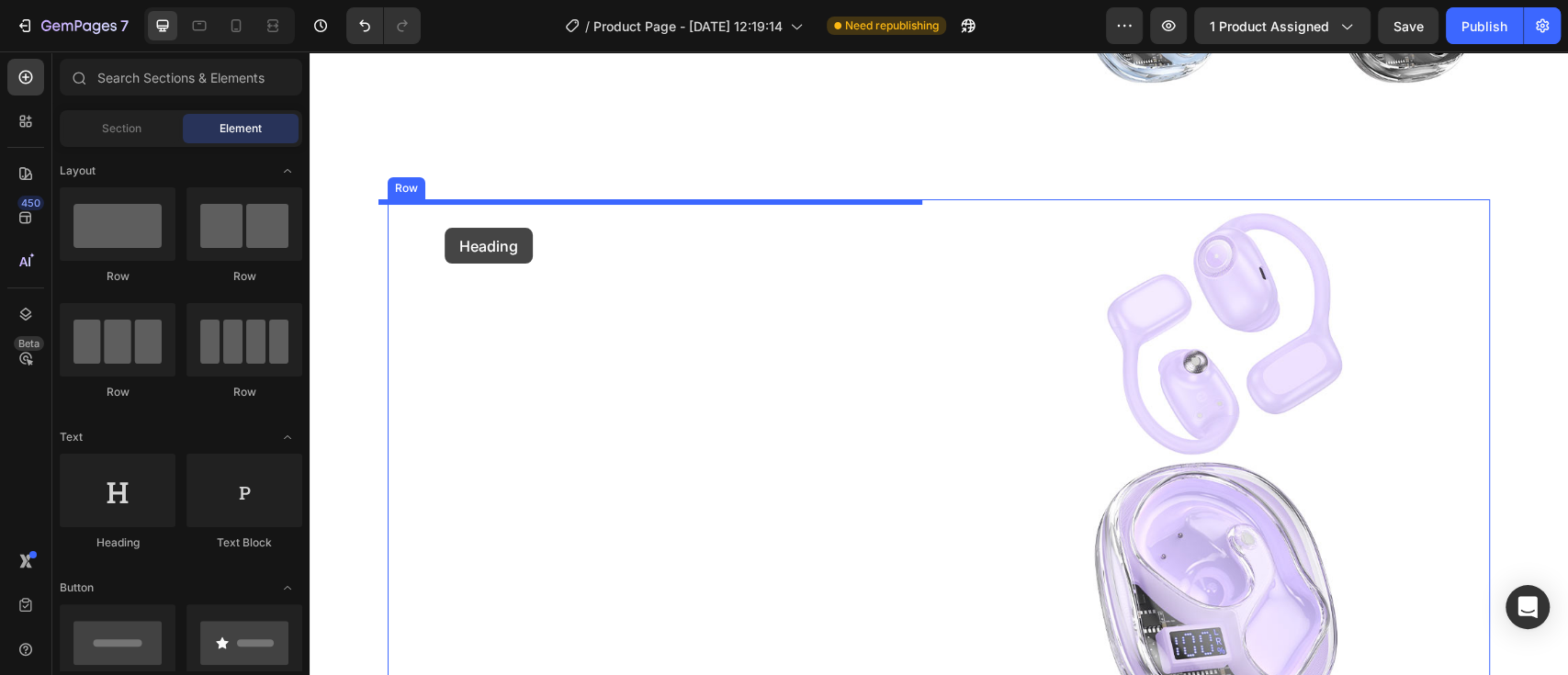
drag, startPoint x: 448, startPoint y: 555, endPoint x: 444, endPoint y: 227, distance: 328.0
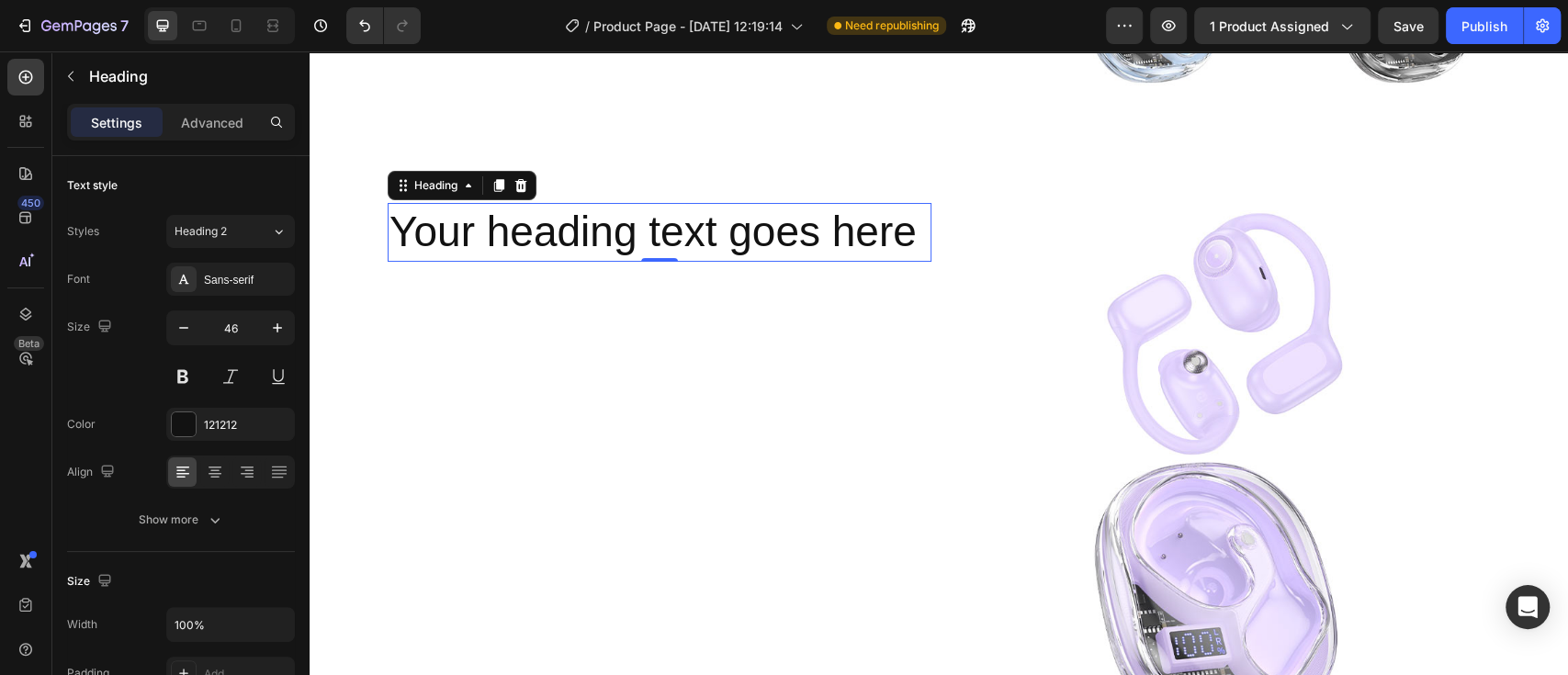
click at [909, 236] on p "Your heading text goes here" at bounding box center [659, 232] width 540 height 55
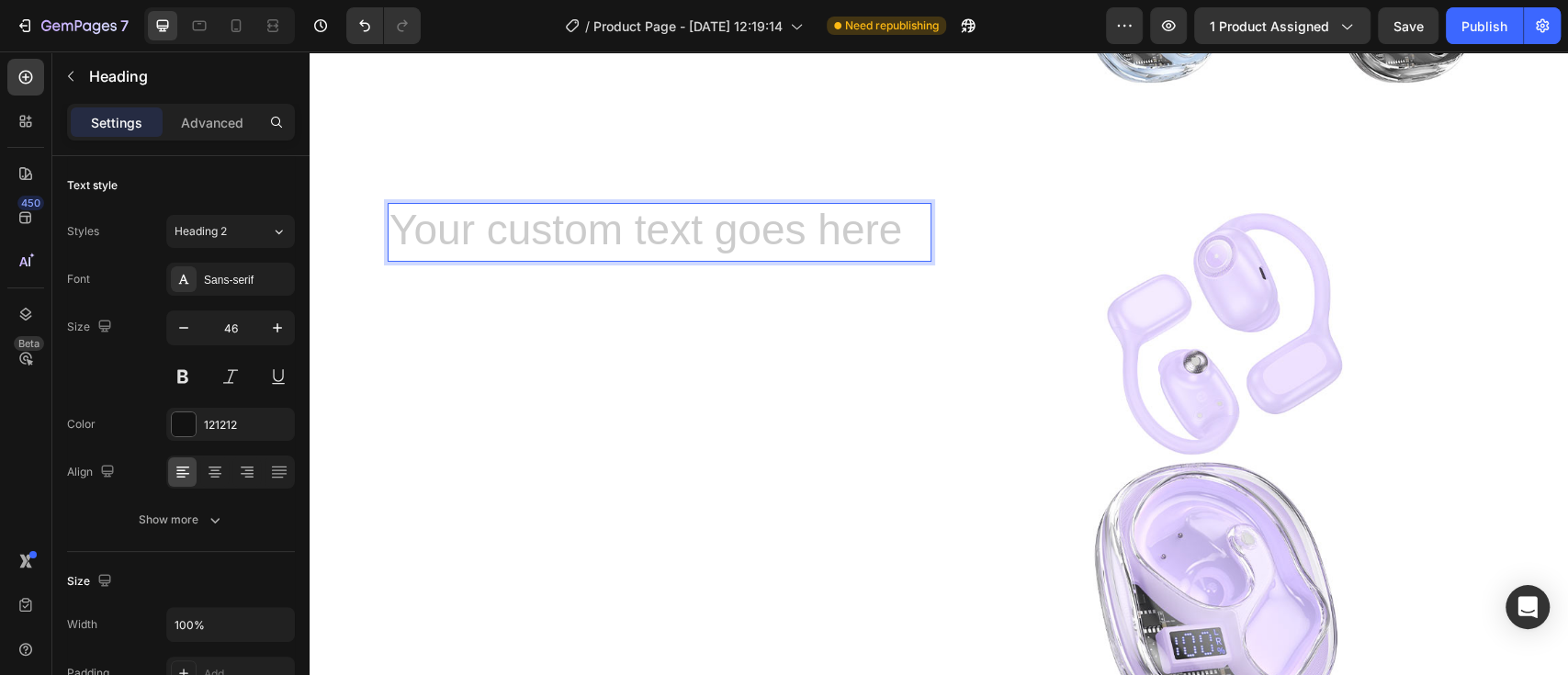
click at [502, 229] on h2 "Rich Text Editor. Editing area: main" at bounding box center [659, 233] width 543 height 59
click at [500, 224] on h2 "Rich Text Editor. Editing area: main" at bounding box center [659, 233] width 543 height 59
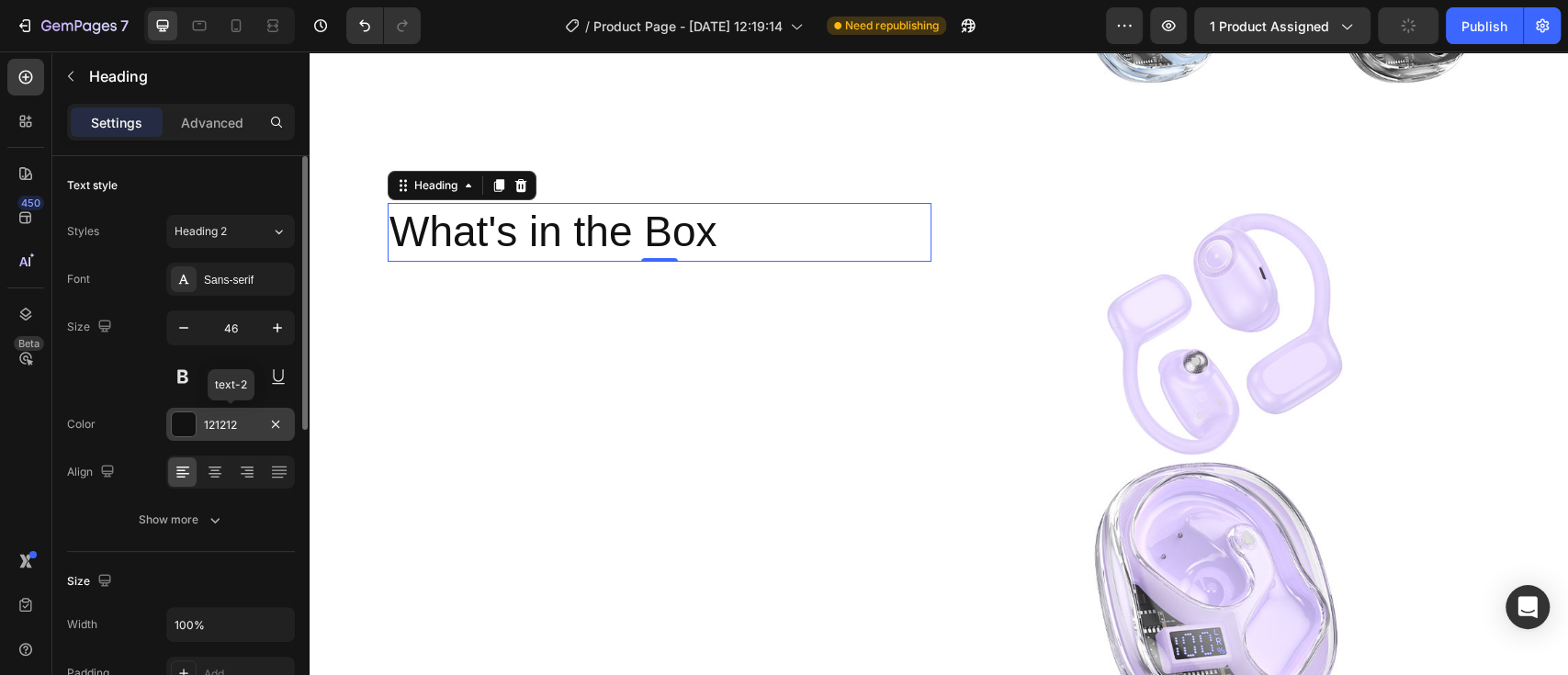
click at [189, 415] on div at bounding box center [183, 424] width 24 height 24
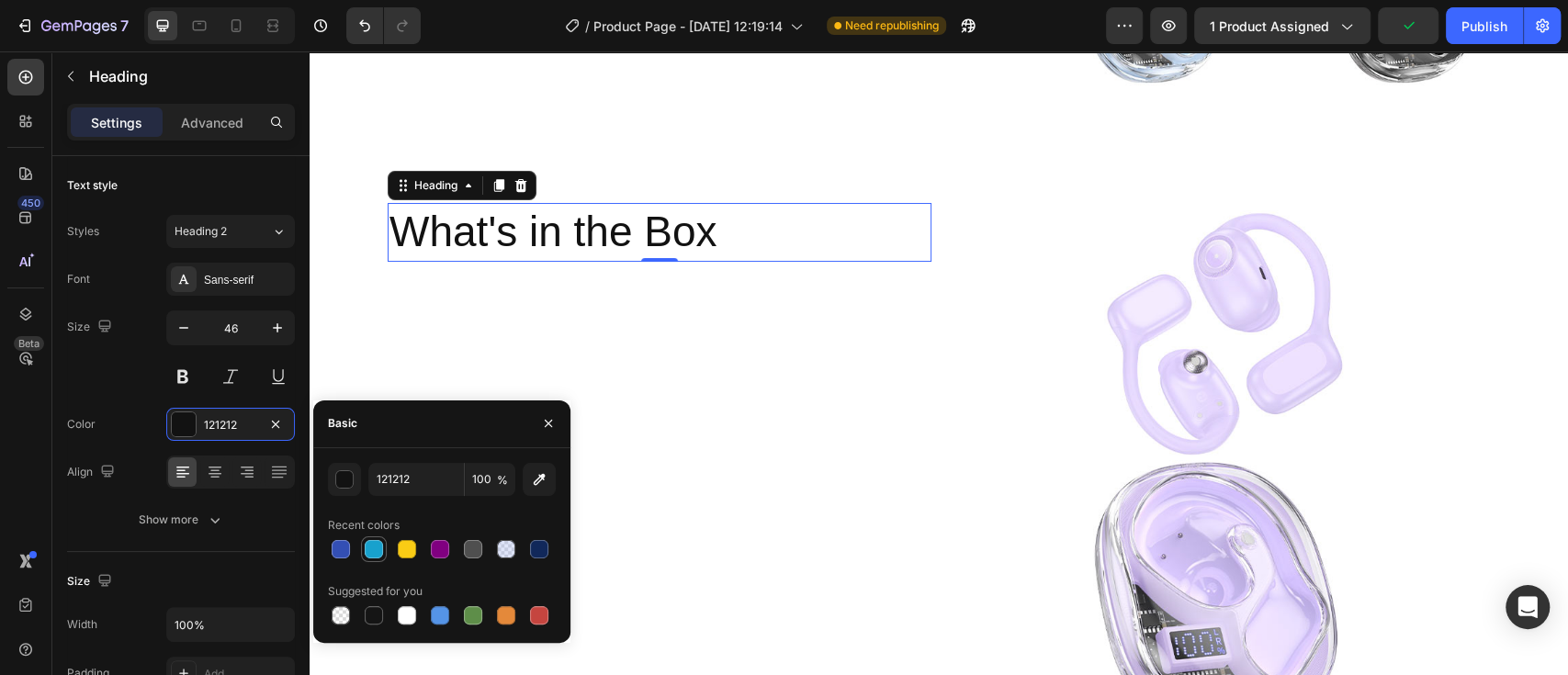
click at [373, 547] on div at bounding box center [373, 548] width 18 height 18
type input "18A1CD"
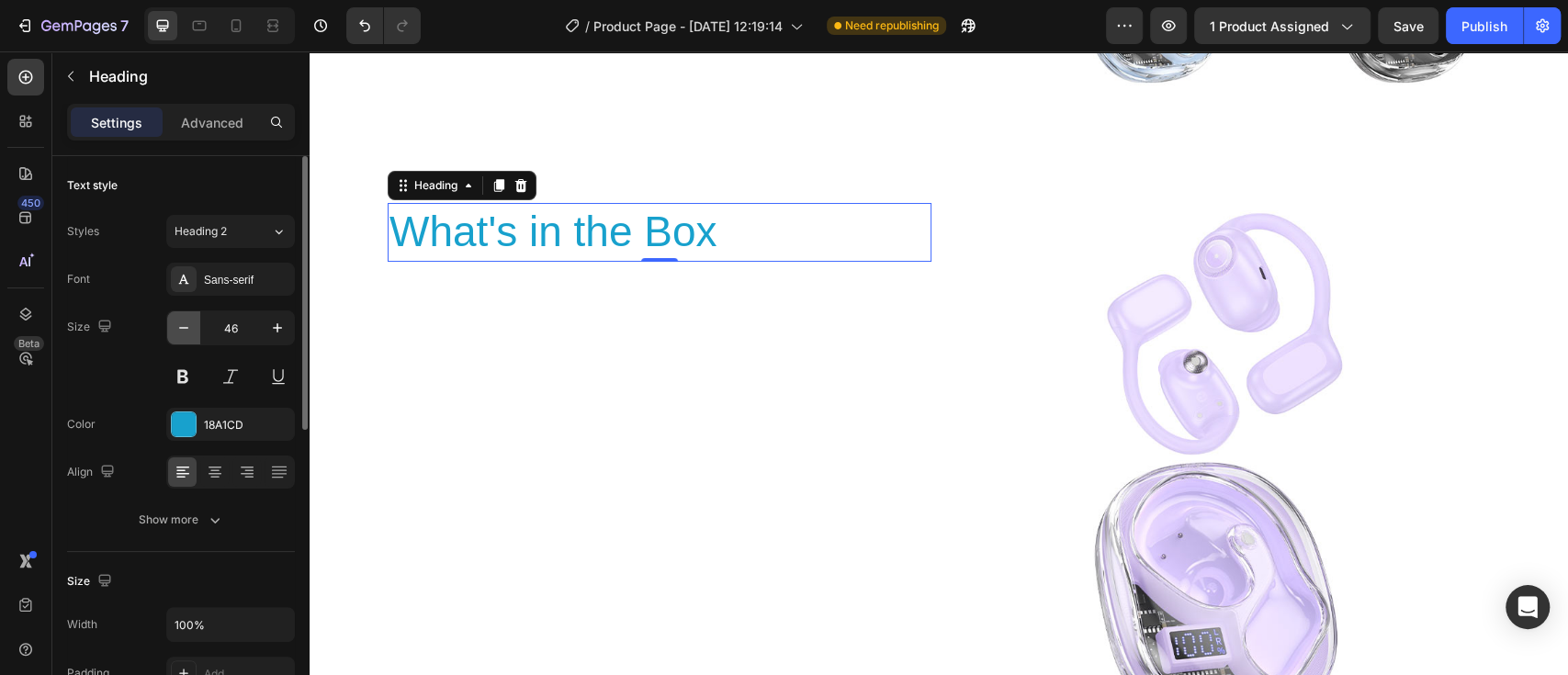
click at [182, 331] on icon "button" at bounding box center [183, 327] width 18 height 18
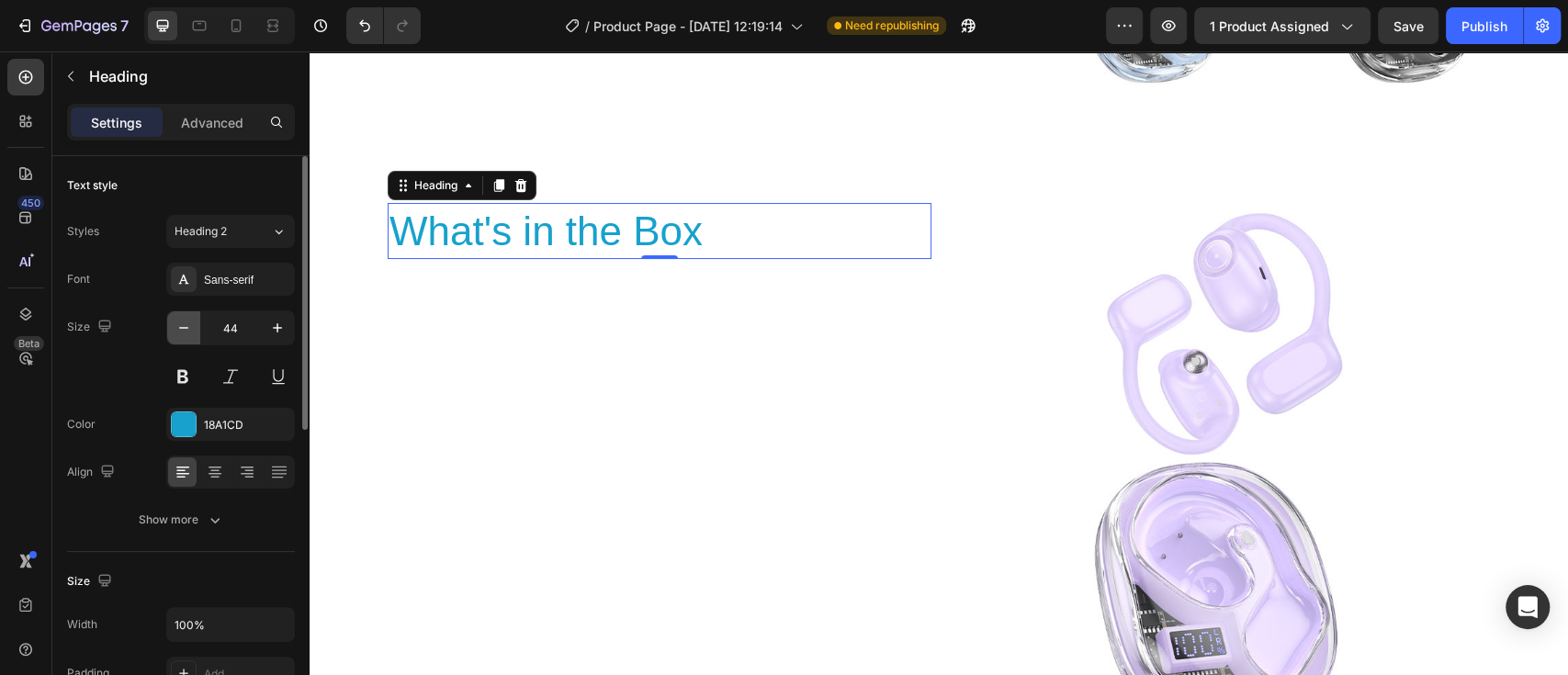
click at [182, 331] on icon "button" at bounding box center [183, 327] width 18 height 18
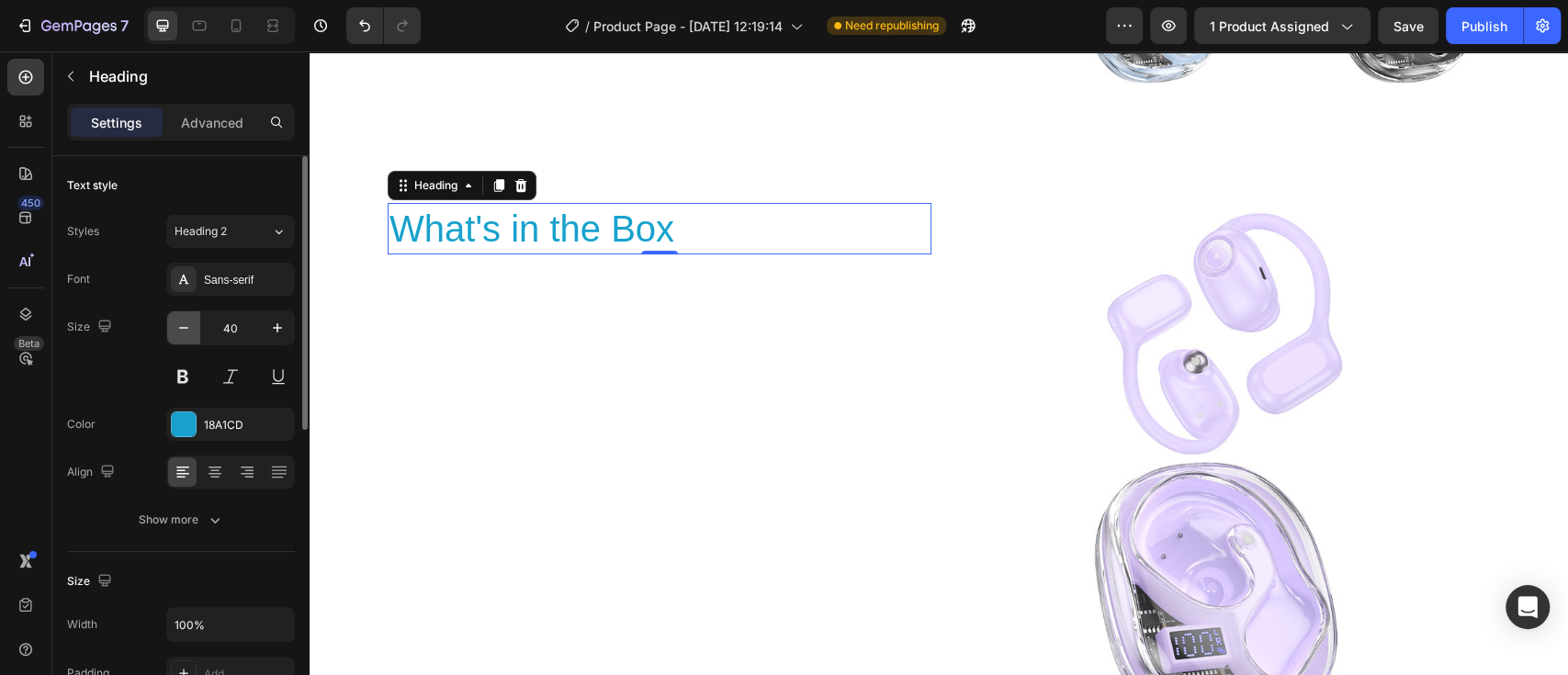
click at [182, 331] on icon "button" at bounding box center [183, 327] width 18 height 18
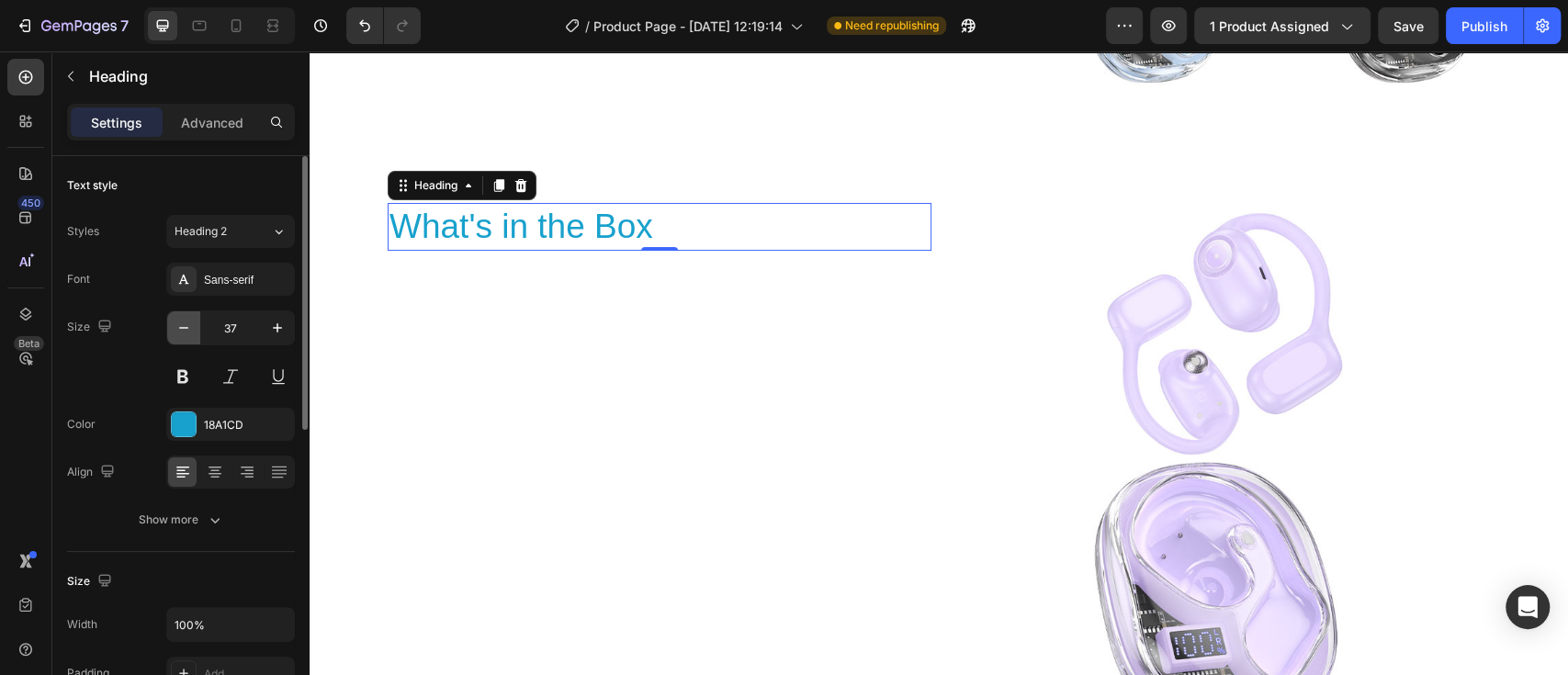
click at [182, 331] on icon "button" at bounding box center [183, 327] width 18 height 18
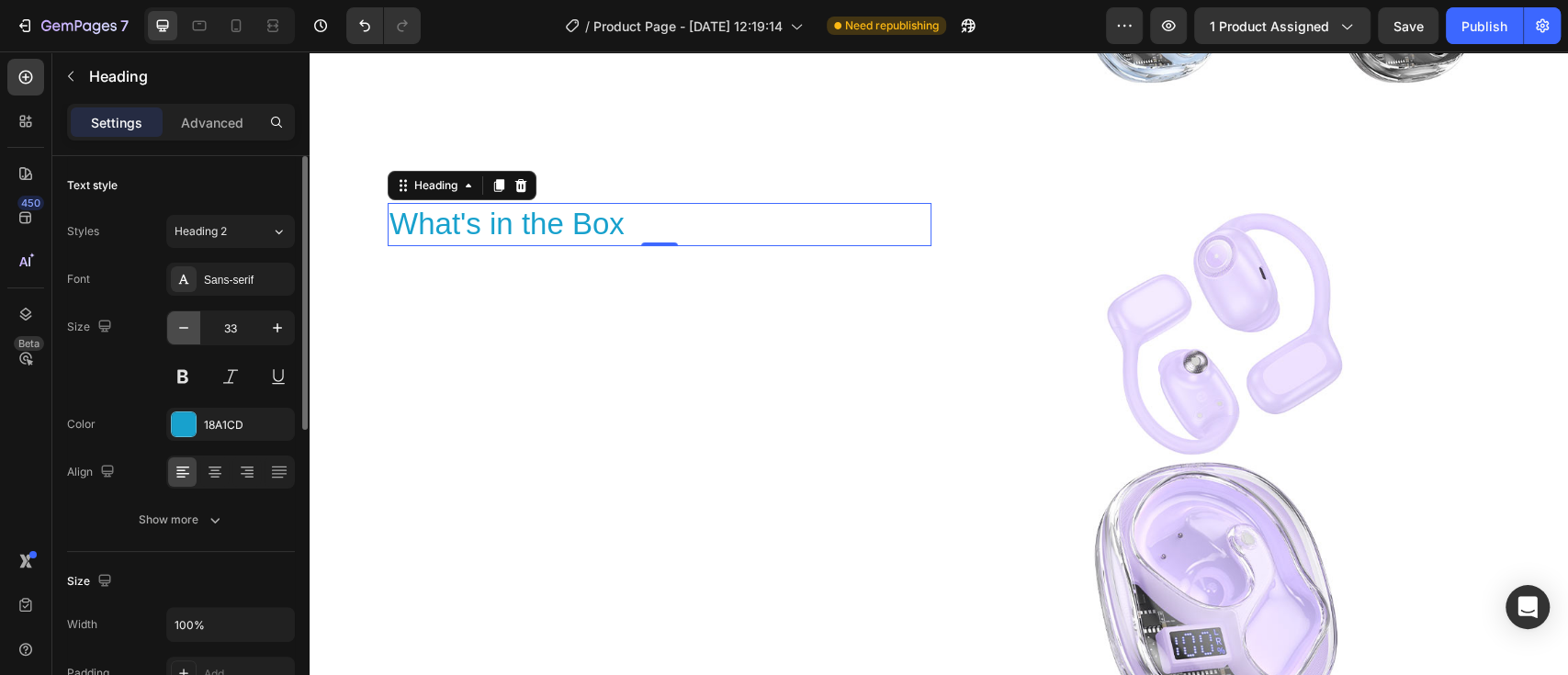
click at [182, 331] on icon "button" at bounding box center [183, 327] width 18 height 18
click at [280, 322] on icon "button" at bounding box center [277, 327] width 18 height 18
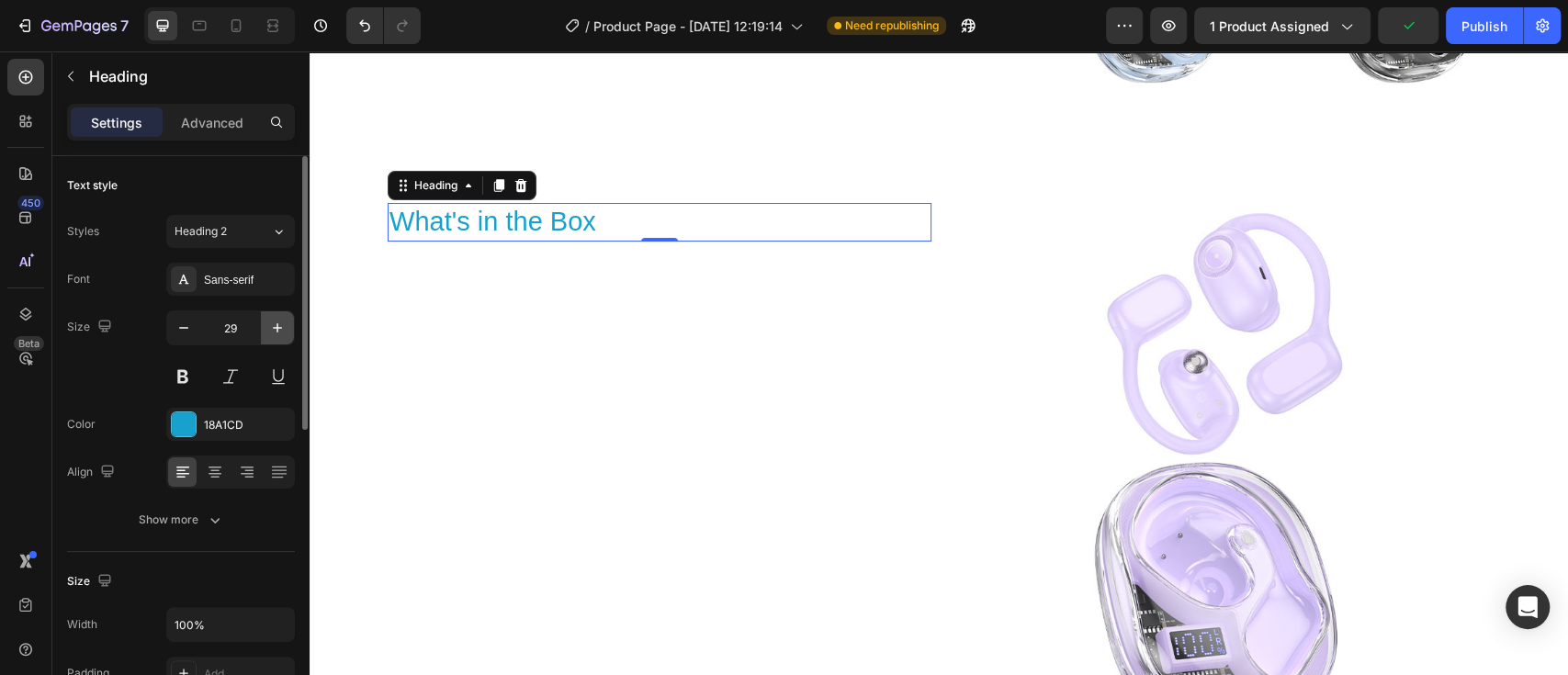
type input "30"
click at [222, 465] on icon at bounding box center [214, 472] width 18 height 18
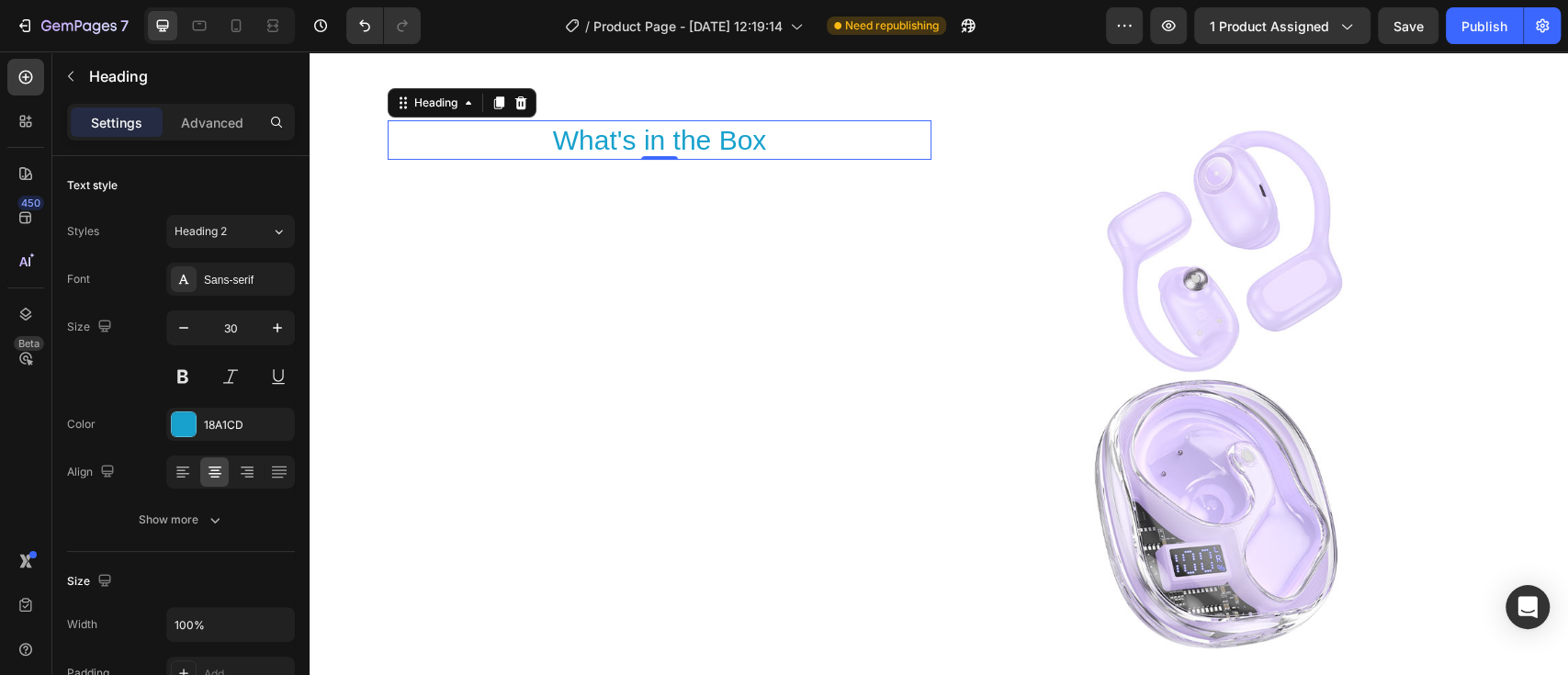
scroll to position [4778, 0]
